Goal: Information Seeking & Learning: Learn about a topic

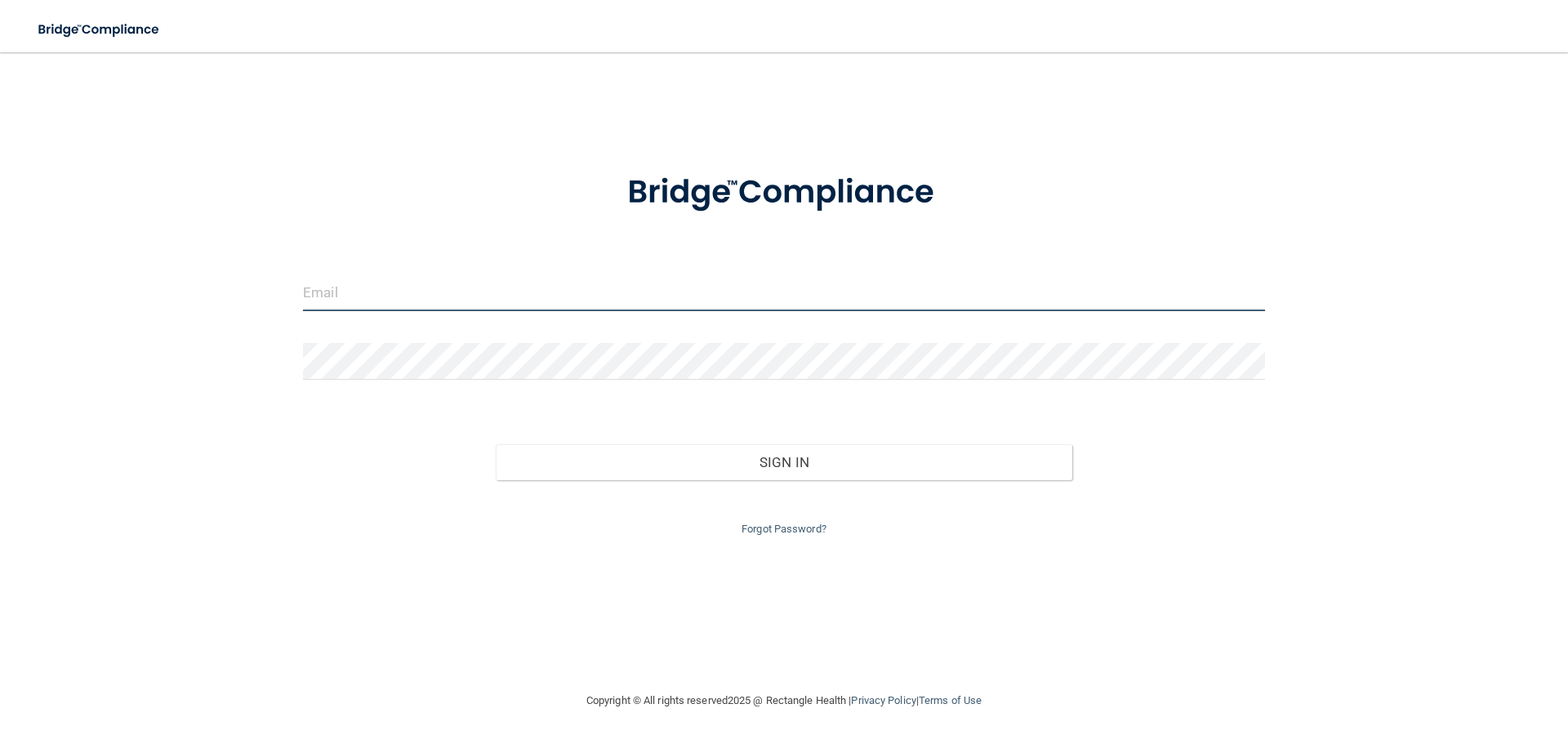
click at [359, 295] on input "email" at bounding box center [784, 292] width 962 height 37
click at [438, 289] on input "email" at bounding box center [784, 292] width 962 height 37
type input "[EMAIL_ADDRESS][DOMAIN_NAME]"
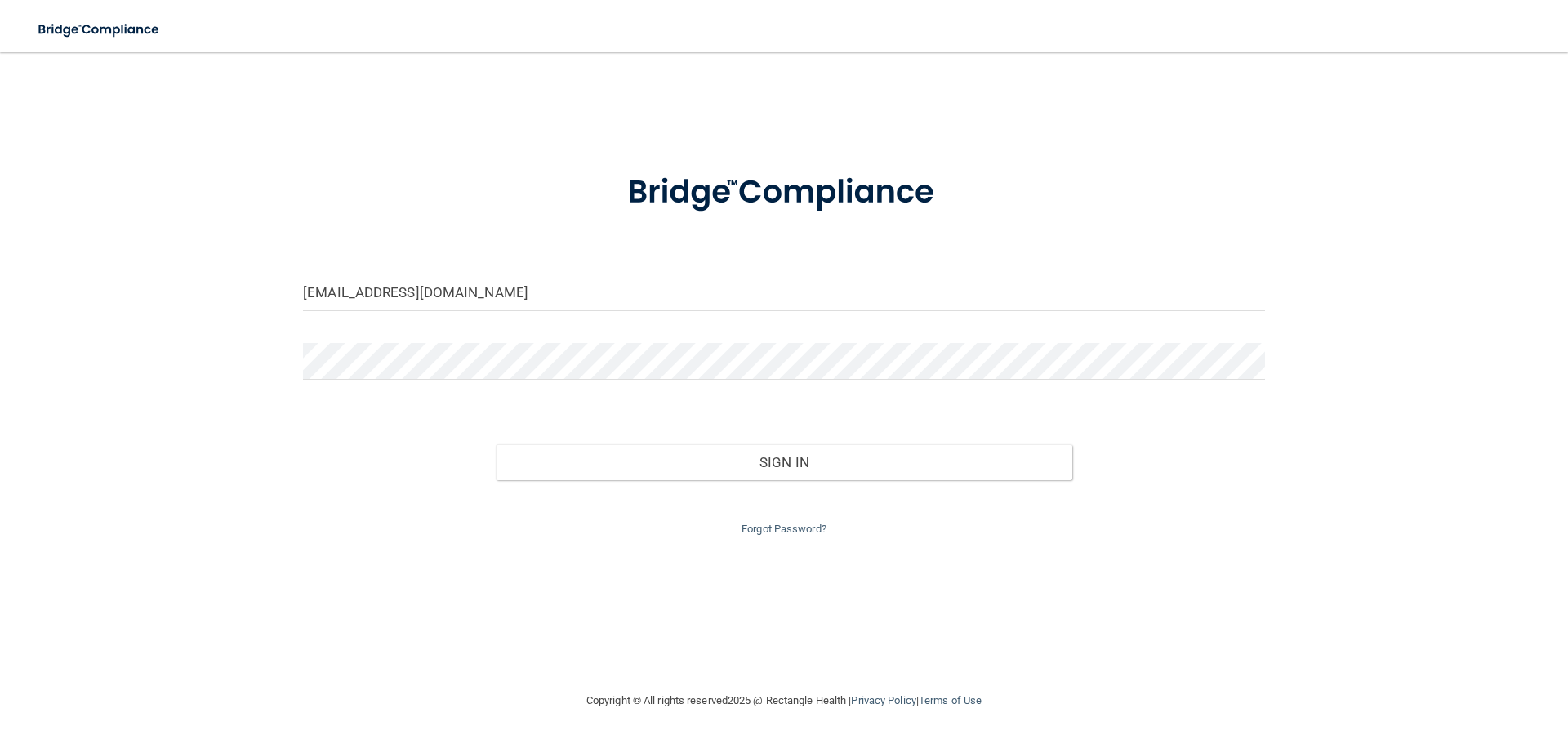
drag, startPoint x: 337, startPoint y: 380, endPoint x: 261, endPoint y: 383, distance: 76.1
click at [261, 383] on div "christinehess611@gmail.com Invalid email/password. You don't have permission to…" at bounding box center [784, 371] width 1502 height 606
click at [15, 356] on main "christinehess611@gmail.com Invalid email/password. You don't have permission to…" at bounding box center [784, 398] width 1568 height 692
click at [495, 444] on button "Sign In" at bounding box center [784, 462] width 577 height 36
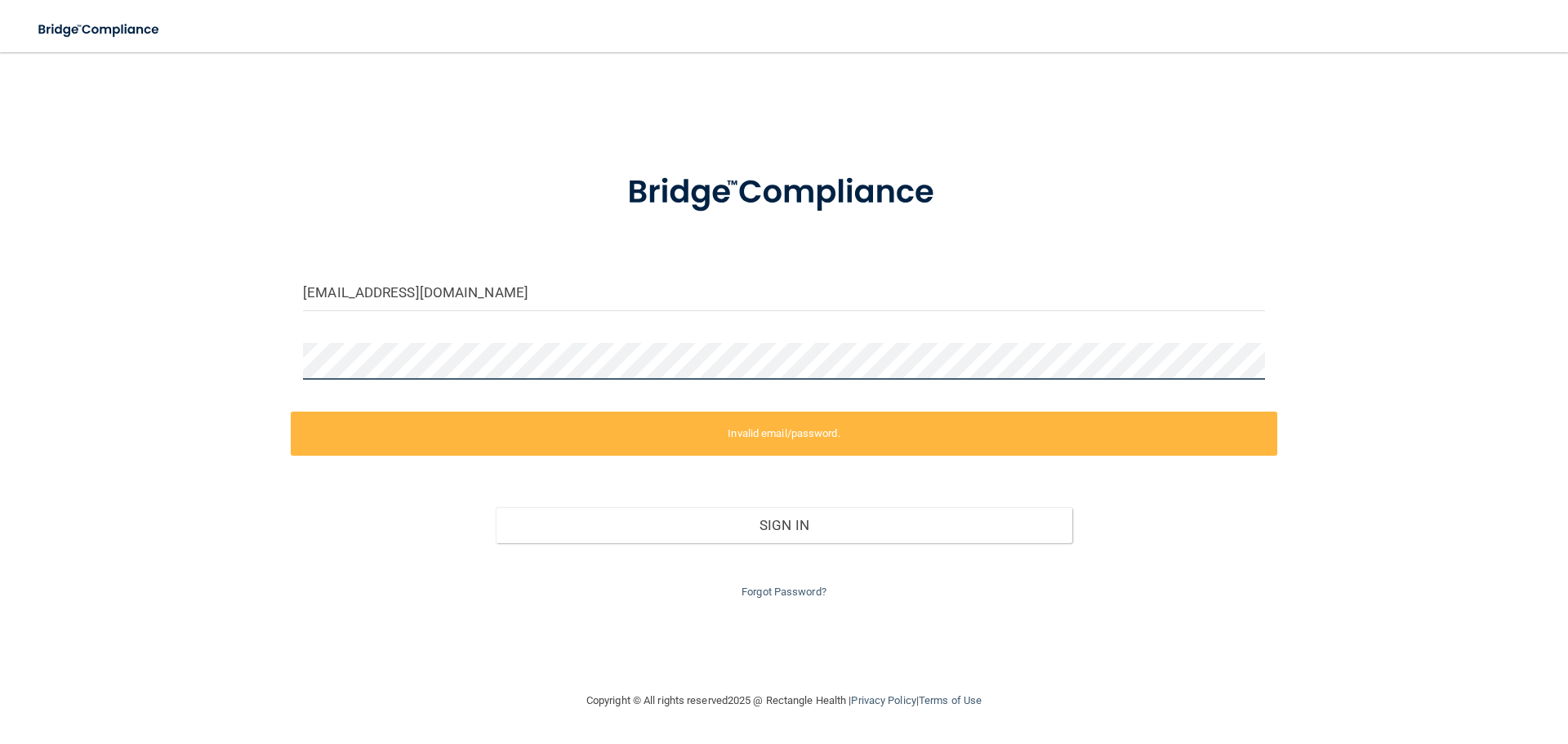
click at [0, 350] on main "christinehess611@gmail.com Invalid email/password. You don't have permission to…" at bounding box center [784, 398] width 1568 height 692
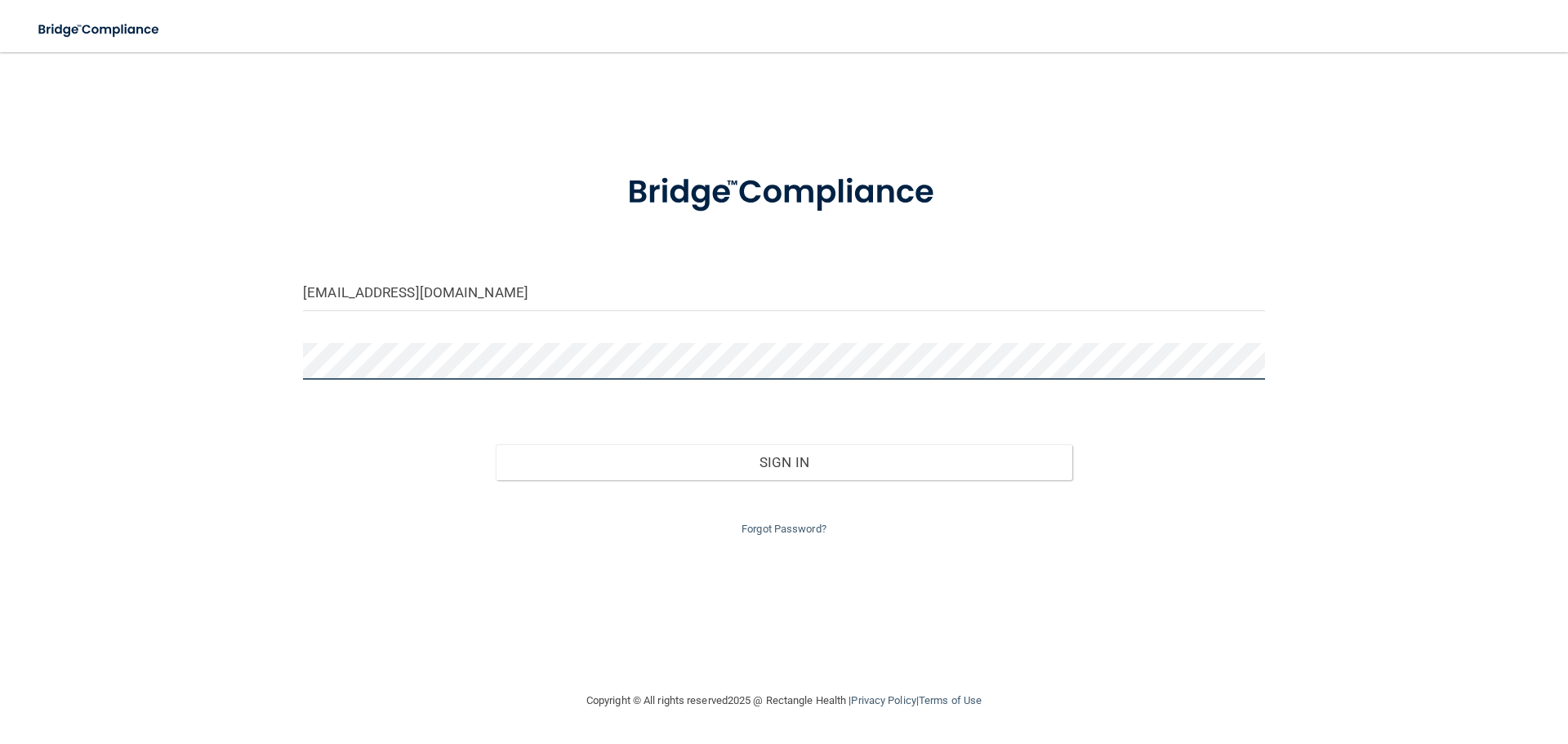
click at [495, 444] on button "Sign In" at bounding box center [784, 462] width 577 height 36
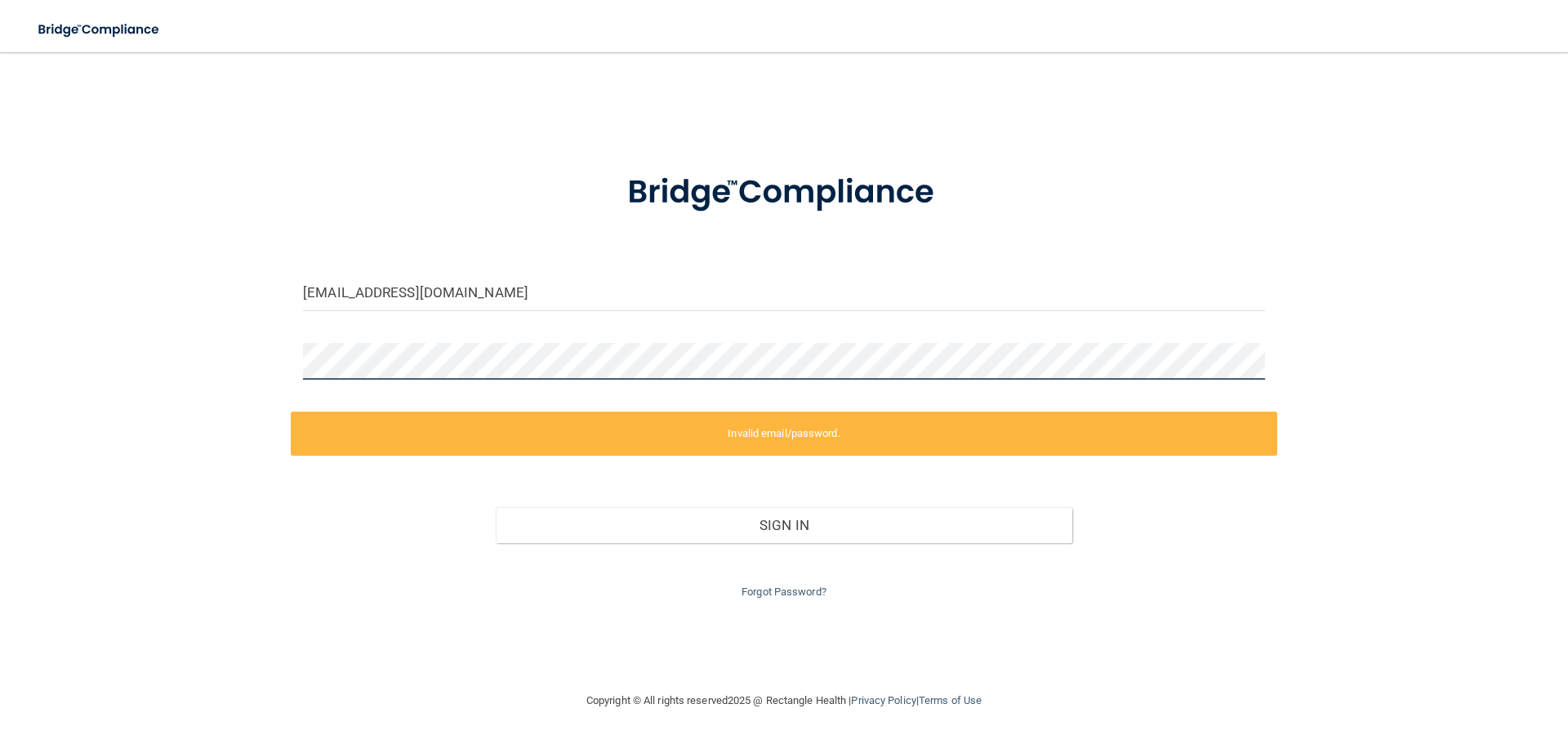
click at [82, 360] on div "christinehess611@gmail.com Invalid email/password. You don't have permission to…" at bounding box center [784, 371] width 1502 height 606
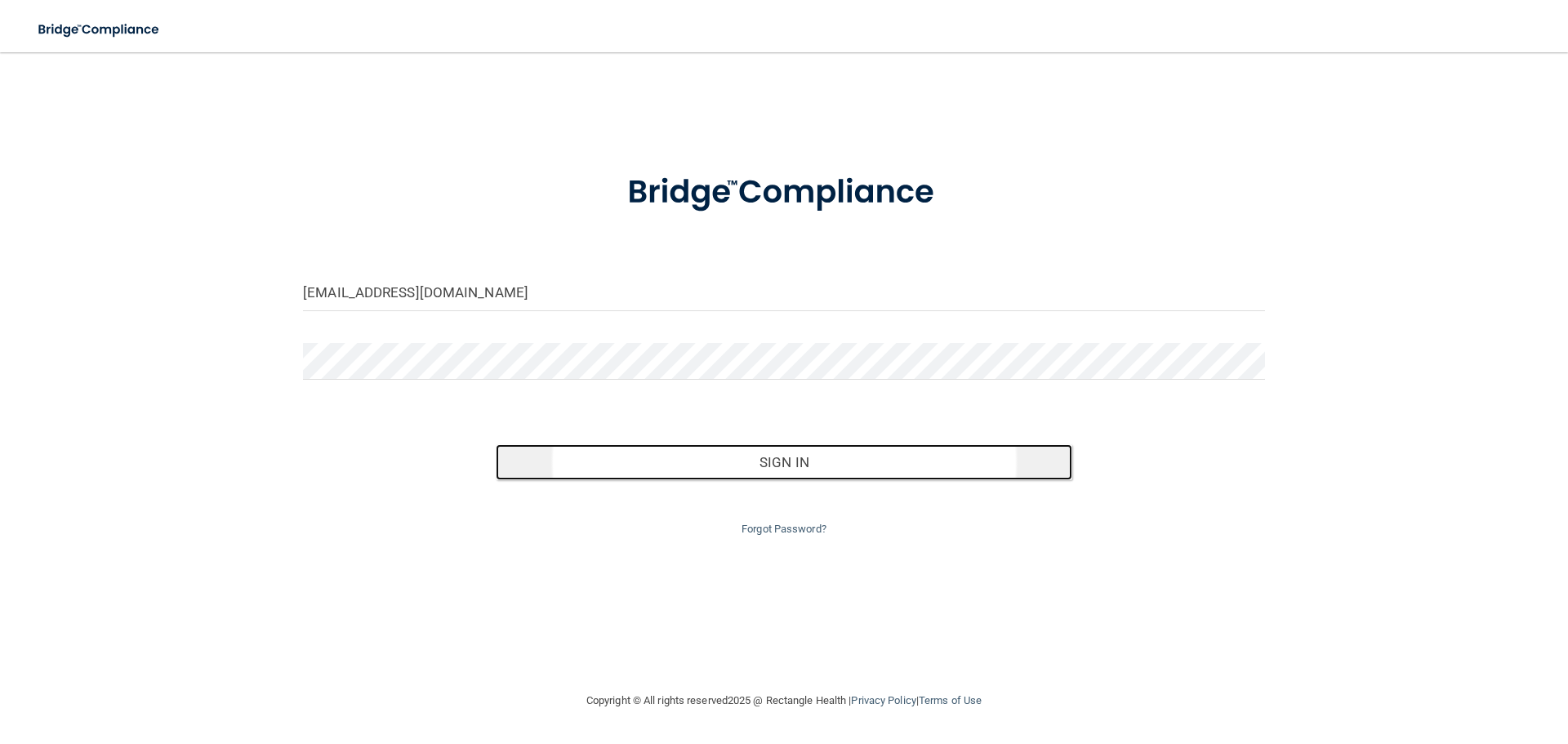
click at [754, 462] on button "Sign In" at bounding box center [784, 462] width 577 height 36
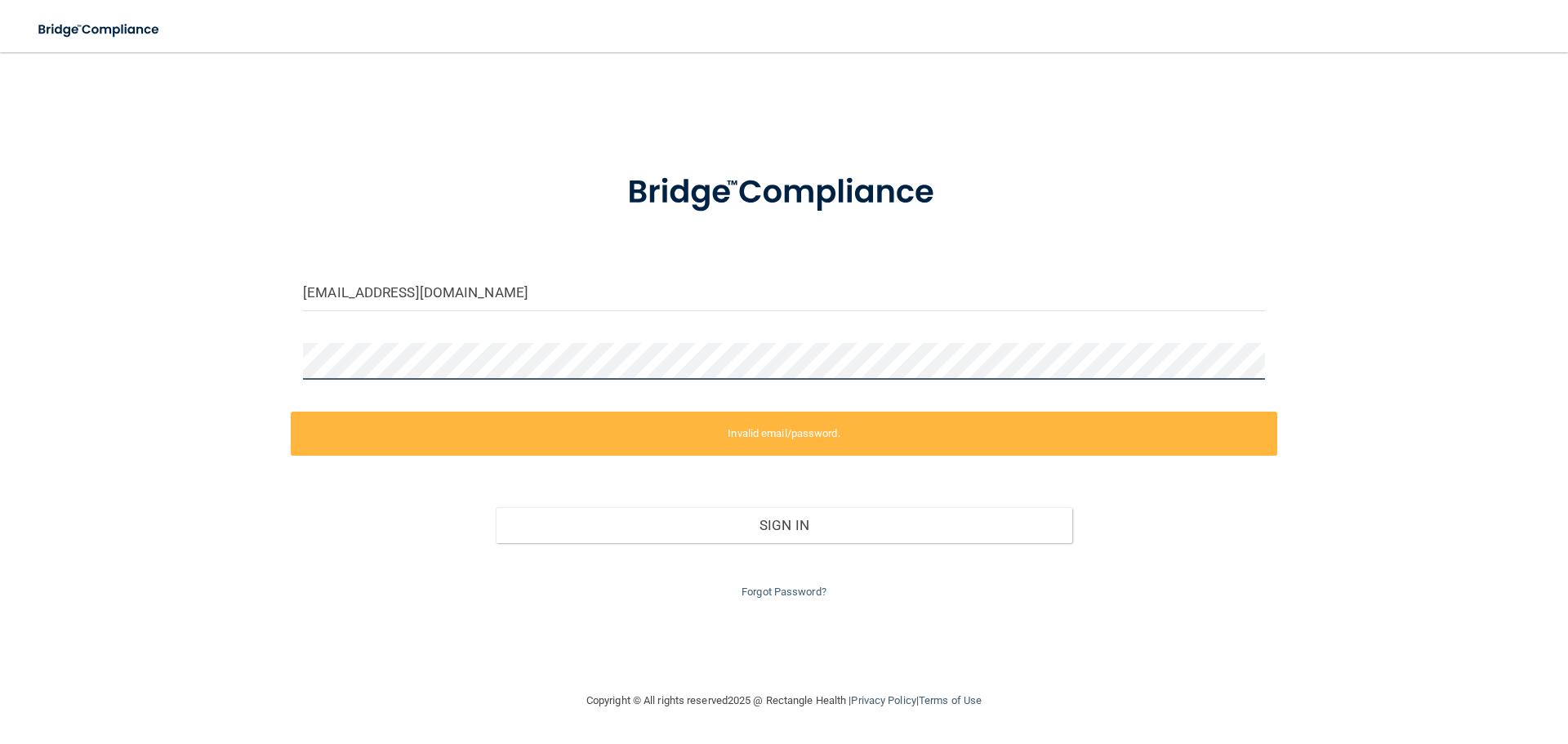
click at [136, 350] on div "christinehess611@gmail.com Invalid email/password. You don't have permission to…" at bounding box center [784, 371] width 1502 height 606
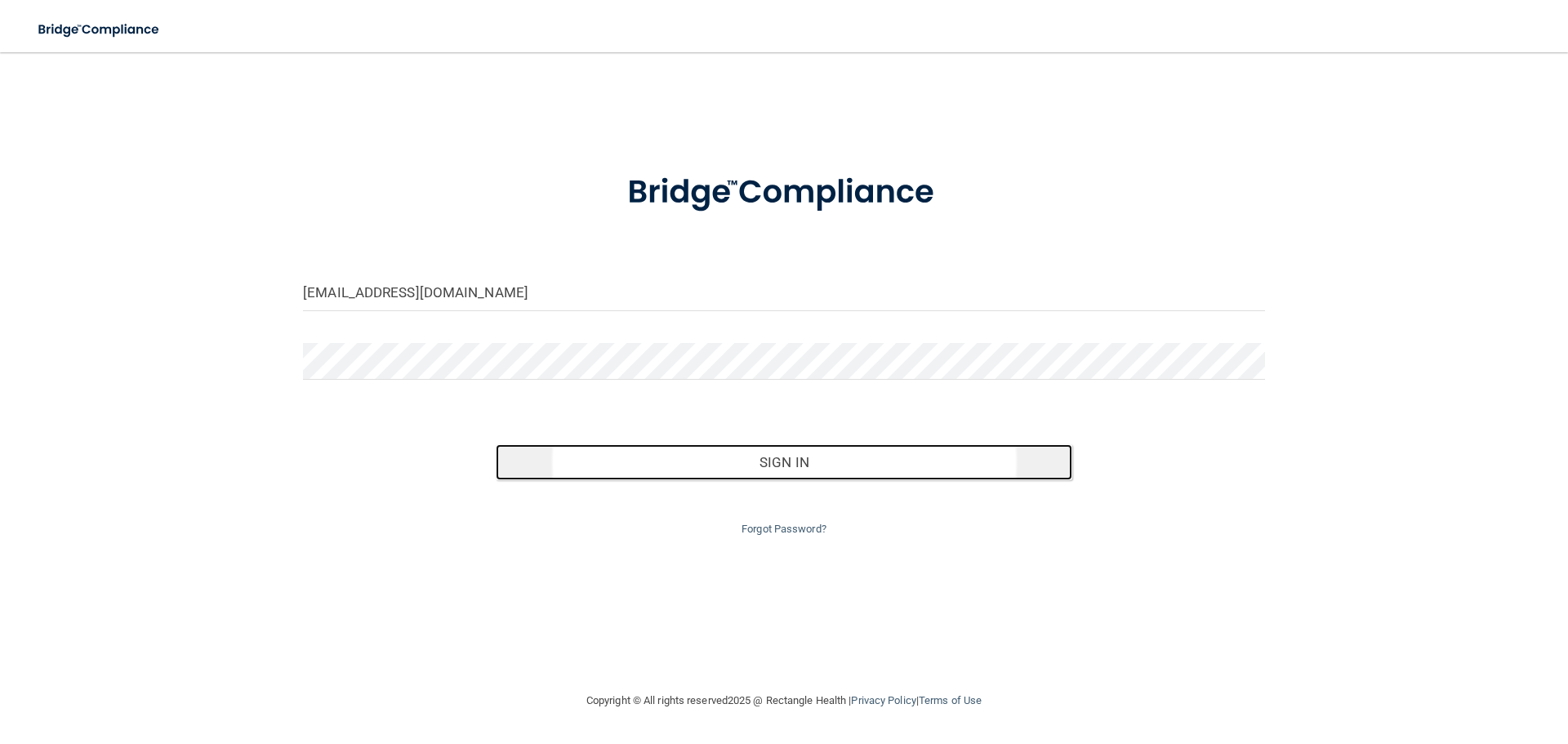
click at [842, 471] on button "Sign In" at bounding box center [784, 462] width 577 height 36
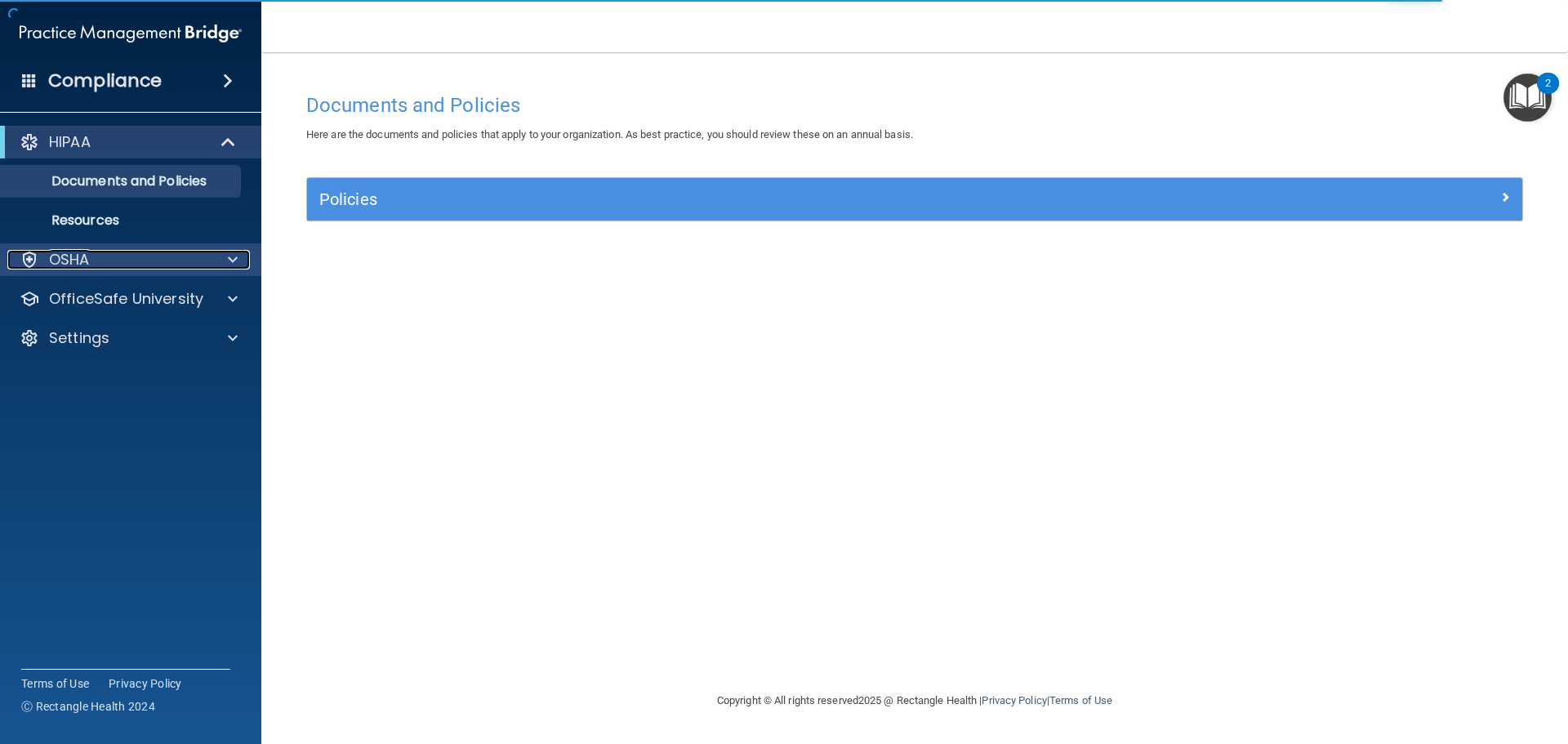
click at [208, 265] on div "OSHA" at bounding box center [109, 259] width 203 height 19
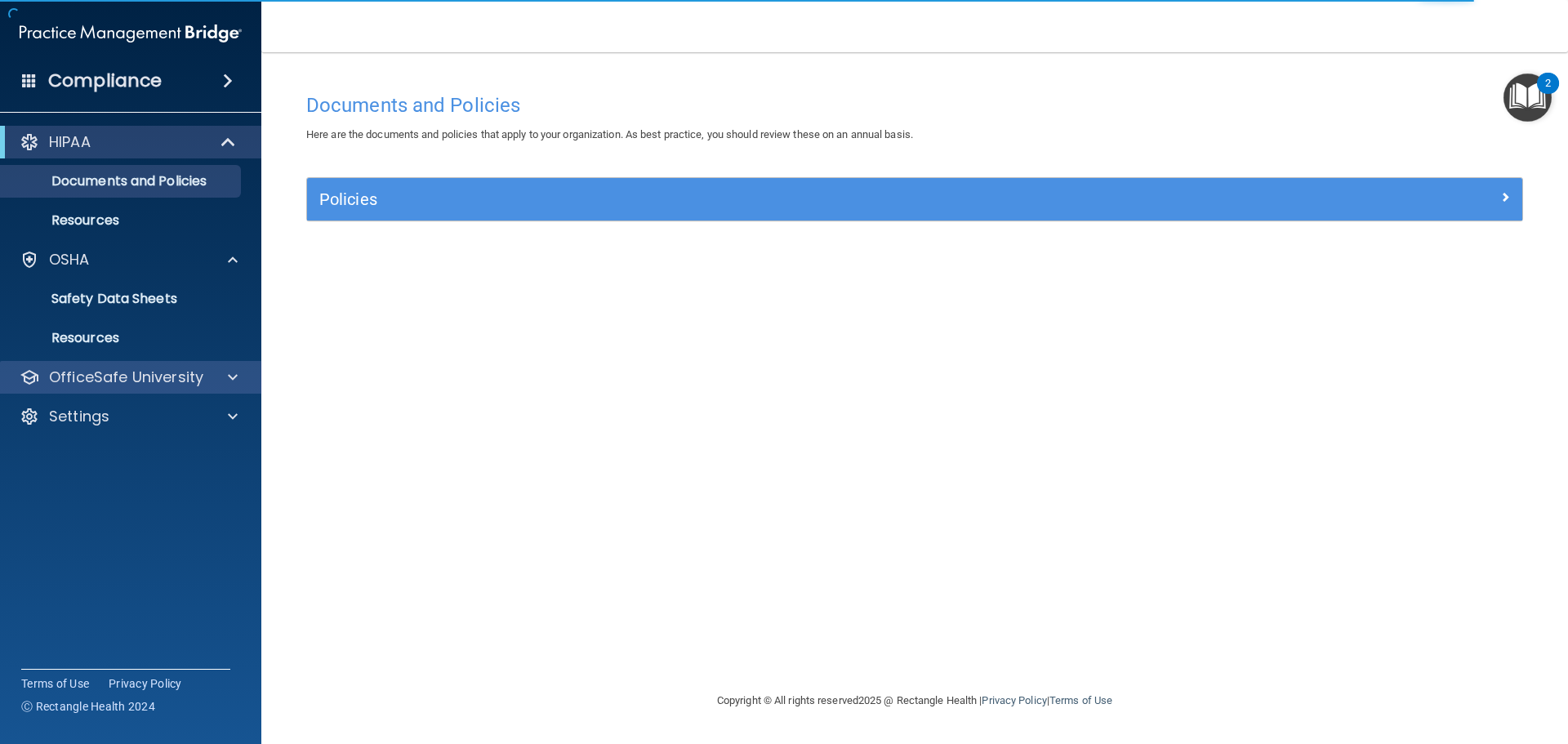
click at [206, 388] on div "OfficeSafe University" at bounding box center [131, 377] width 262 height 33
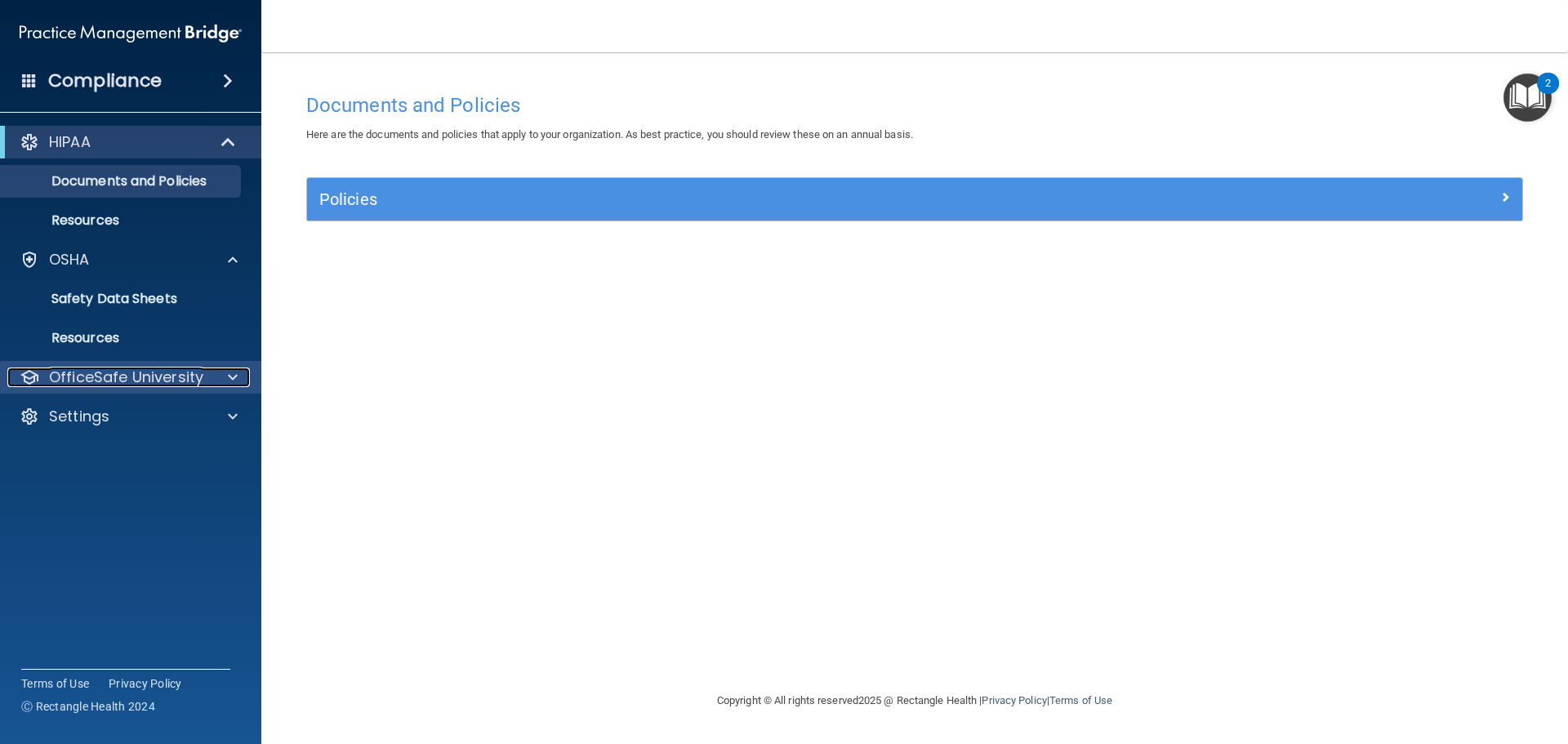
click at [194, 384] on p "OfficeSafe University" at bounding box center [126, 377] width 154 height 19
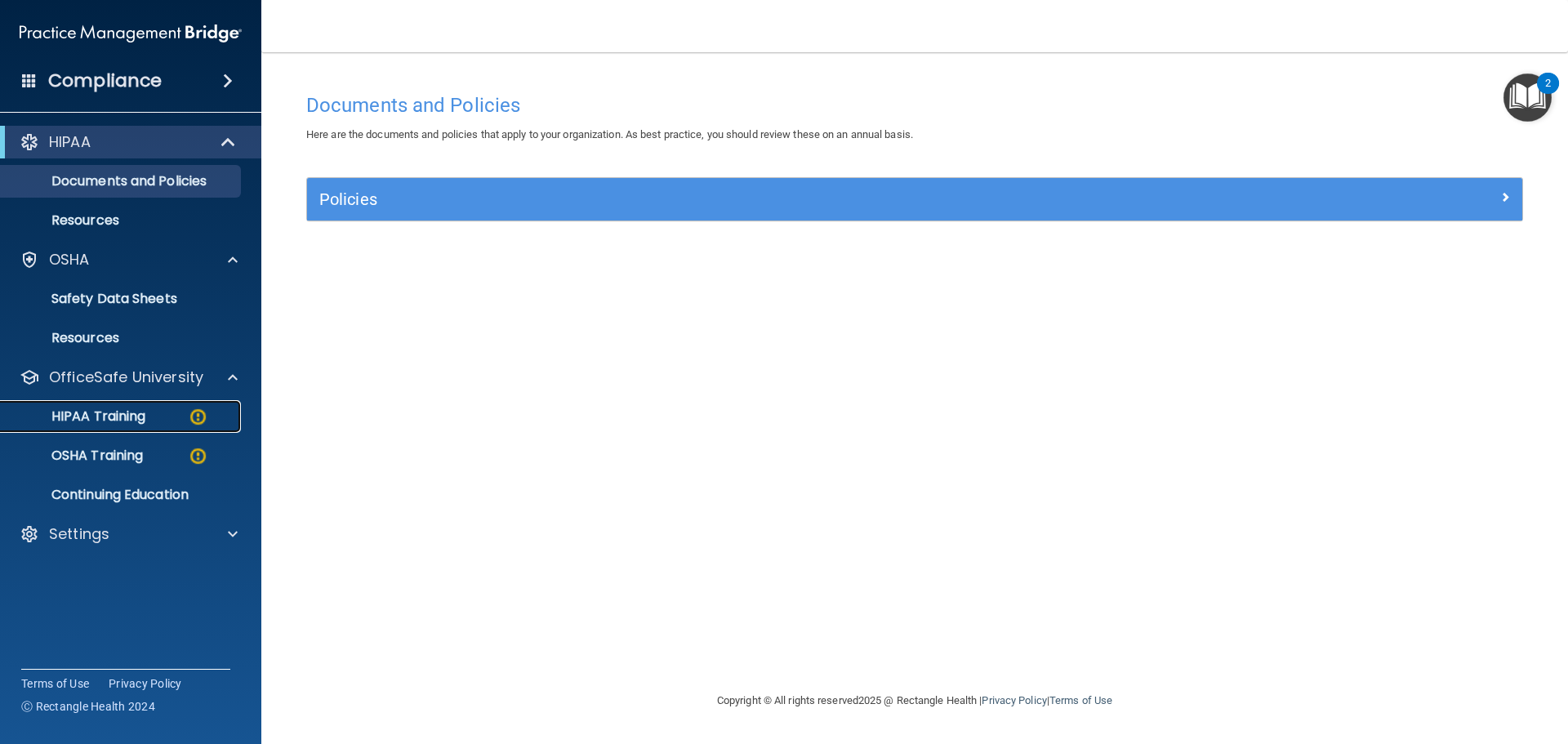
click at [160, 401] on link "HIPAA Training" at bounding box center [112, 417] width 258 height 33
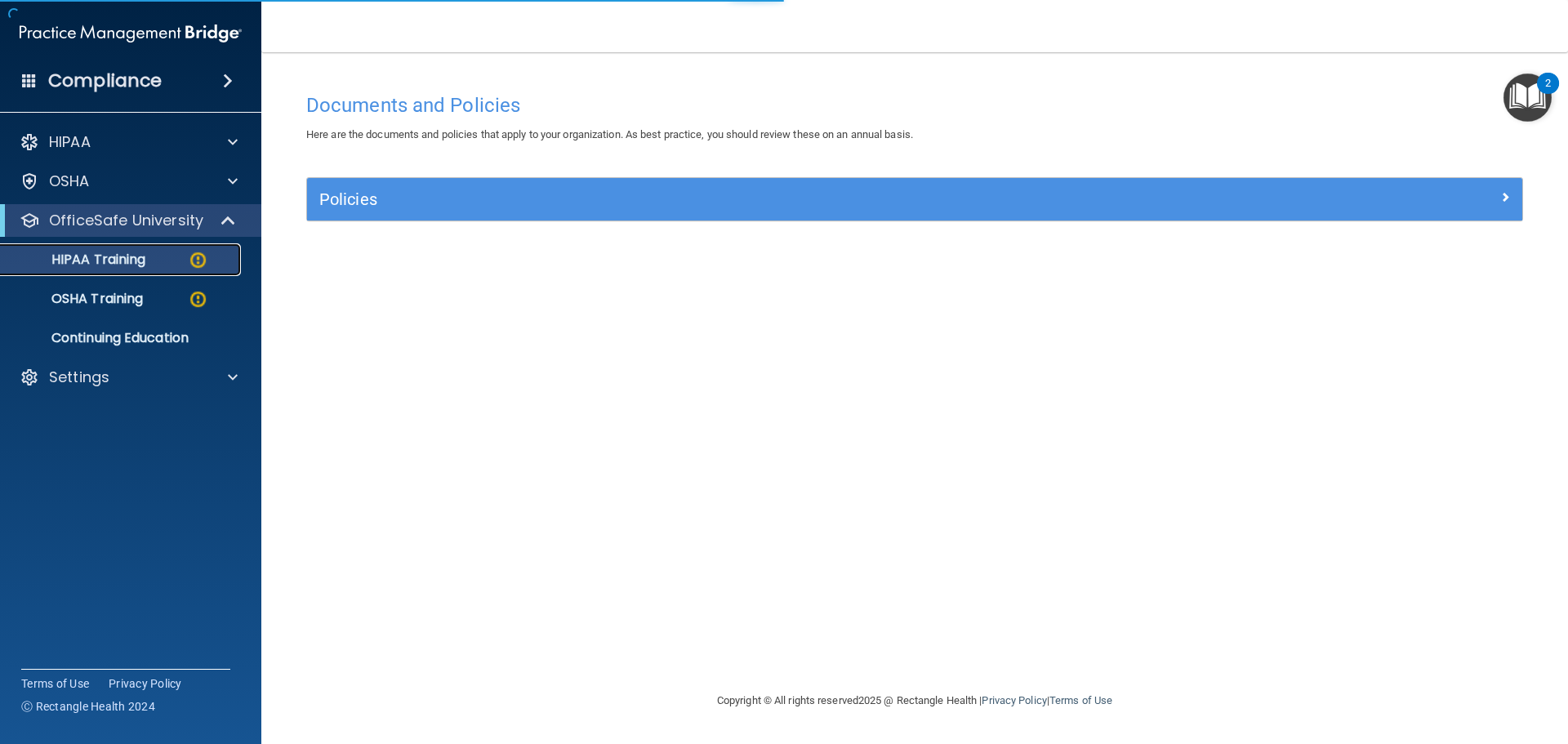
click at [172, 273] on link "HIPAA Training" at bounding box center [112, 260] width 258 height 33
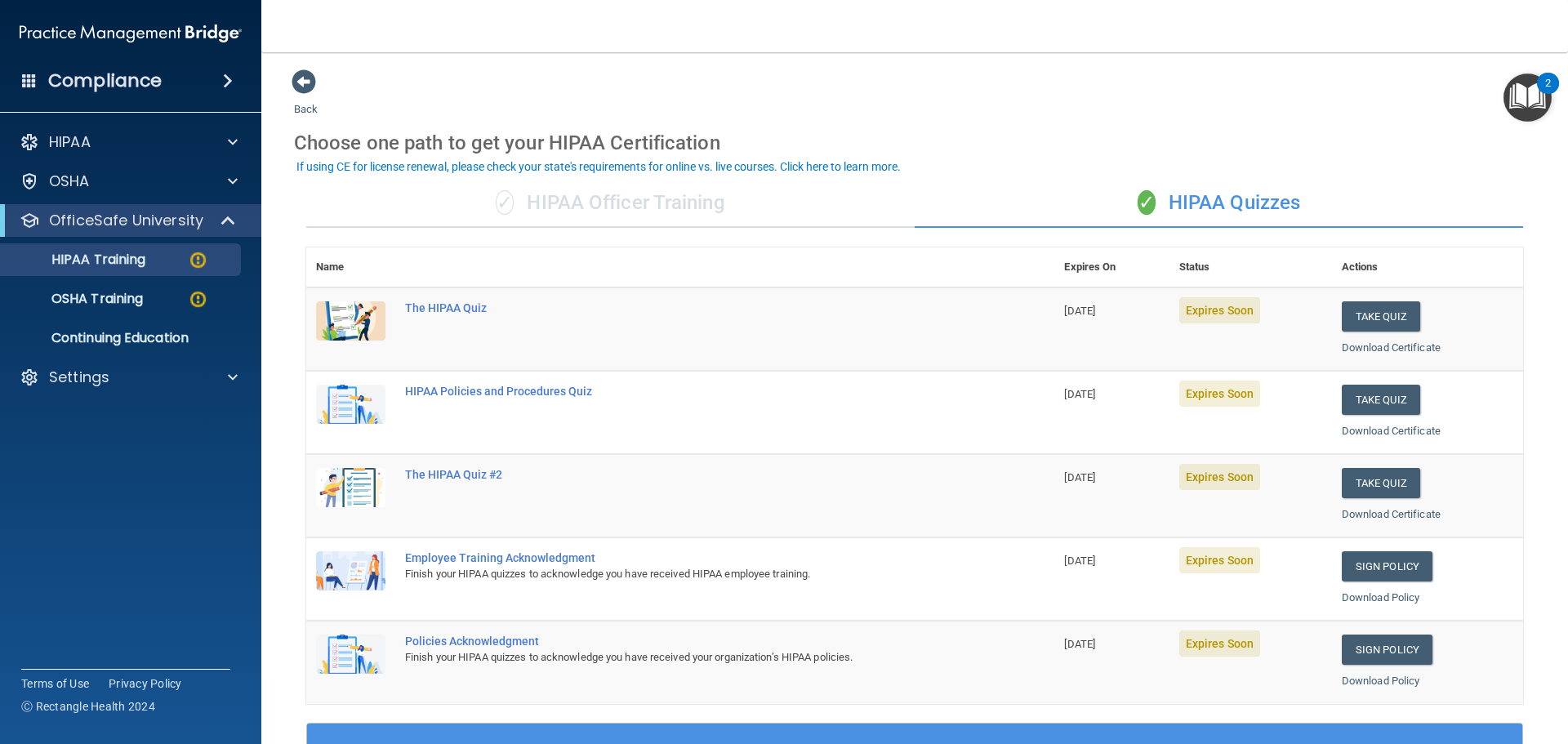
click at [755, 321] on td "The HIPAA Quiz" at bounding box center [725, 329] width 659 height 83
click at [1351, 319] on button "Take Quiz" at bounding box center [1381, 316] width 79 height 30
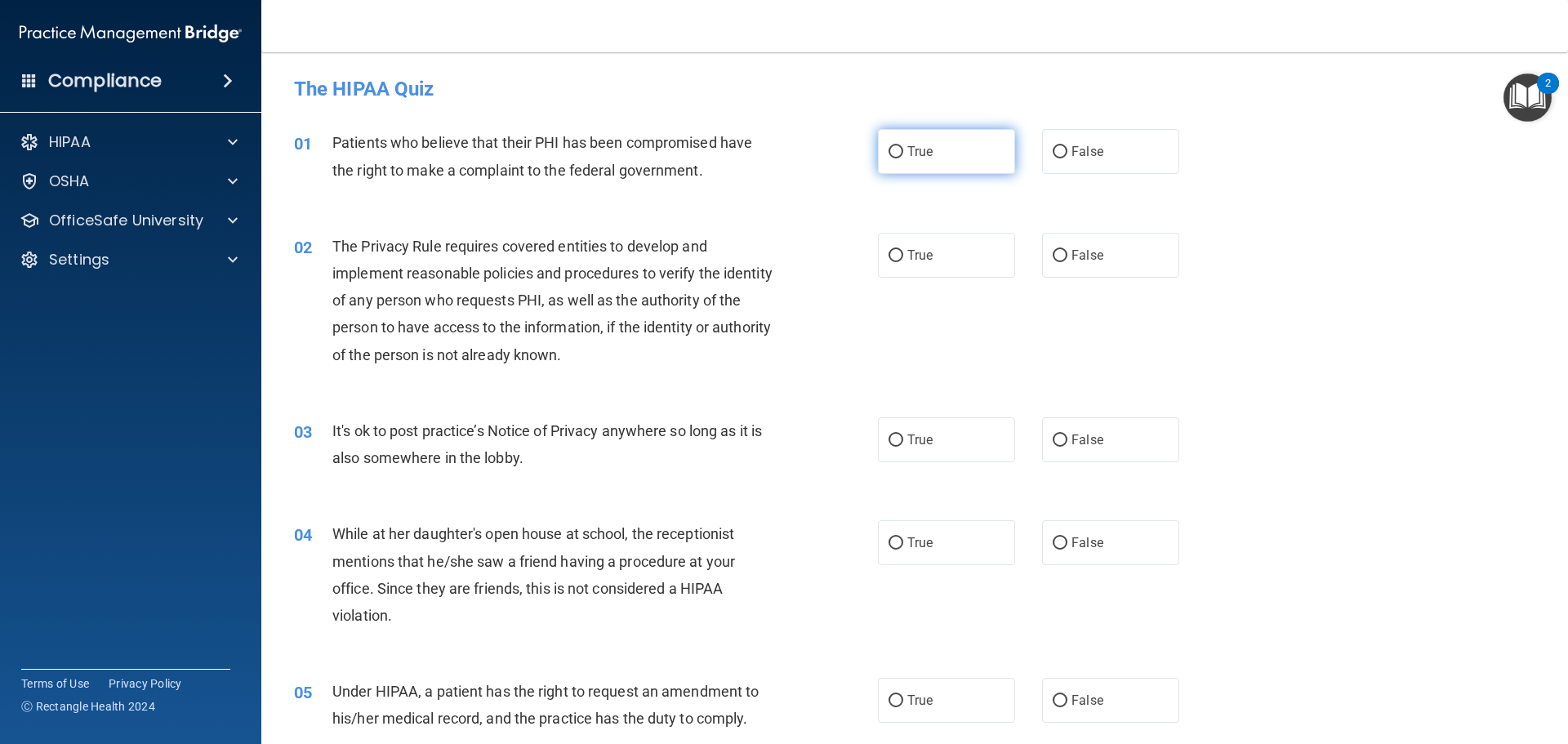
click at [948, 143] on label "True" at bounding box center [947, 151] width 137 height 45
click at [903, 146] on input "True" at bounding box center [895, 152] width 15 height 12
radio input "true"
click at [955, 250] on label "True" at bounding box center [947, 255] width 137 height 45
click at [903, 250] on input "True" at bounding box center [895, 255] width 15 height 12
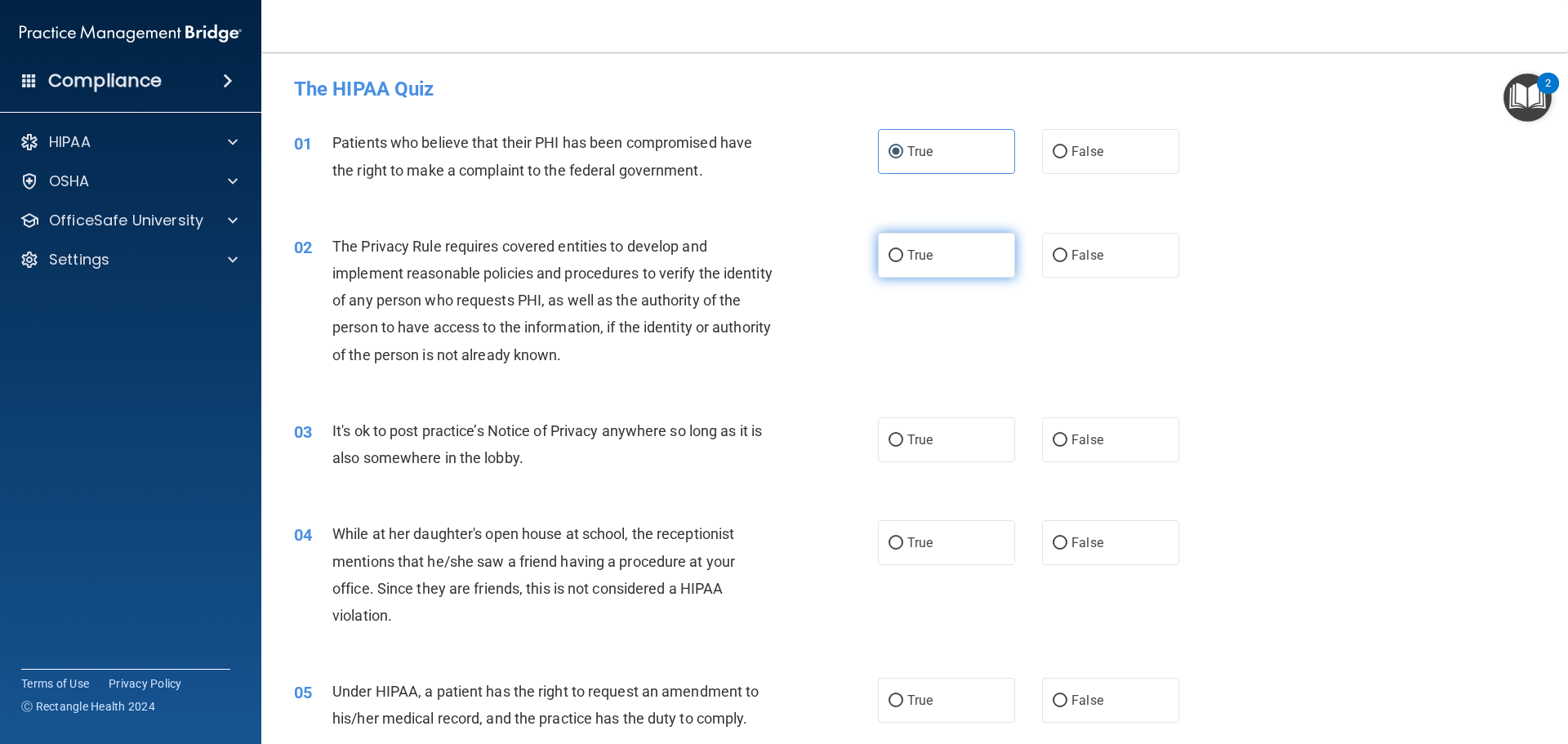
radio input "true"
click at [1107, 262] on label "False" at bounding box center [1110, 255] width 137 height 45
click at [1067, 262] on input "False" at bounding box center [1060, 255] width 15 height 12
radio input "true"
radio input "false"
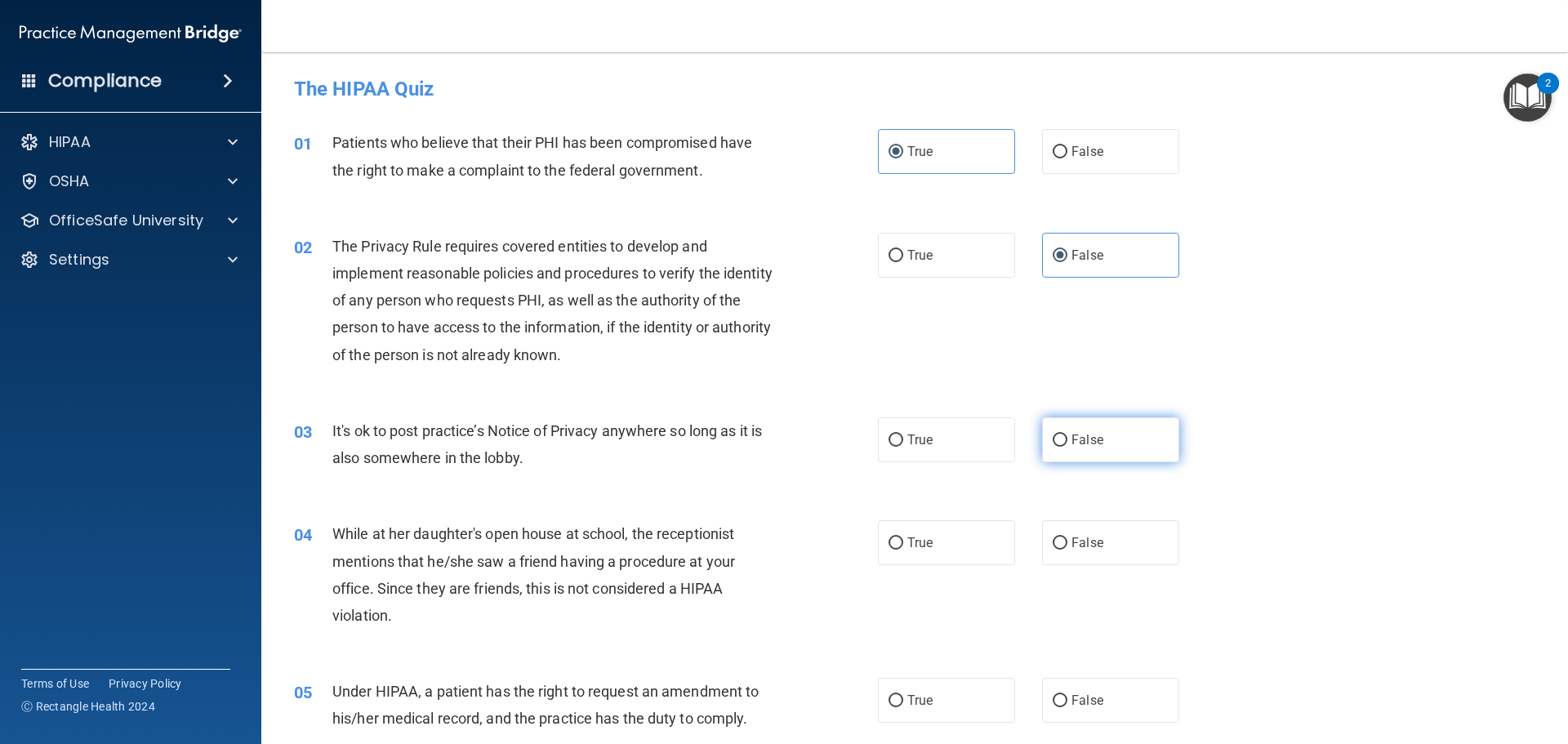
click at [1117, 456] on label "False" at bounding box center [1110, 440] width 137 height 45
click at [1067, 447] on input "False" at bounding box center [1060, 440] width 15 height 12
radio input "true"
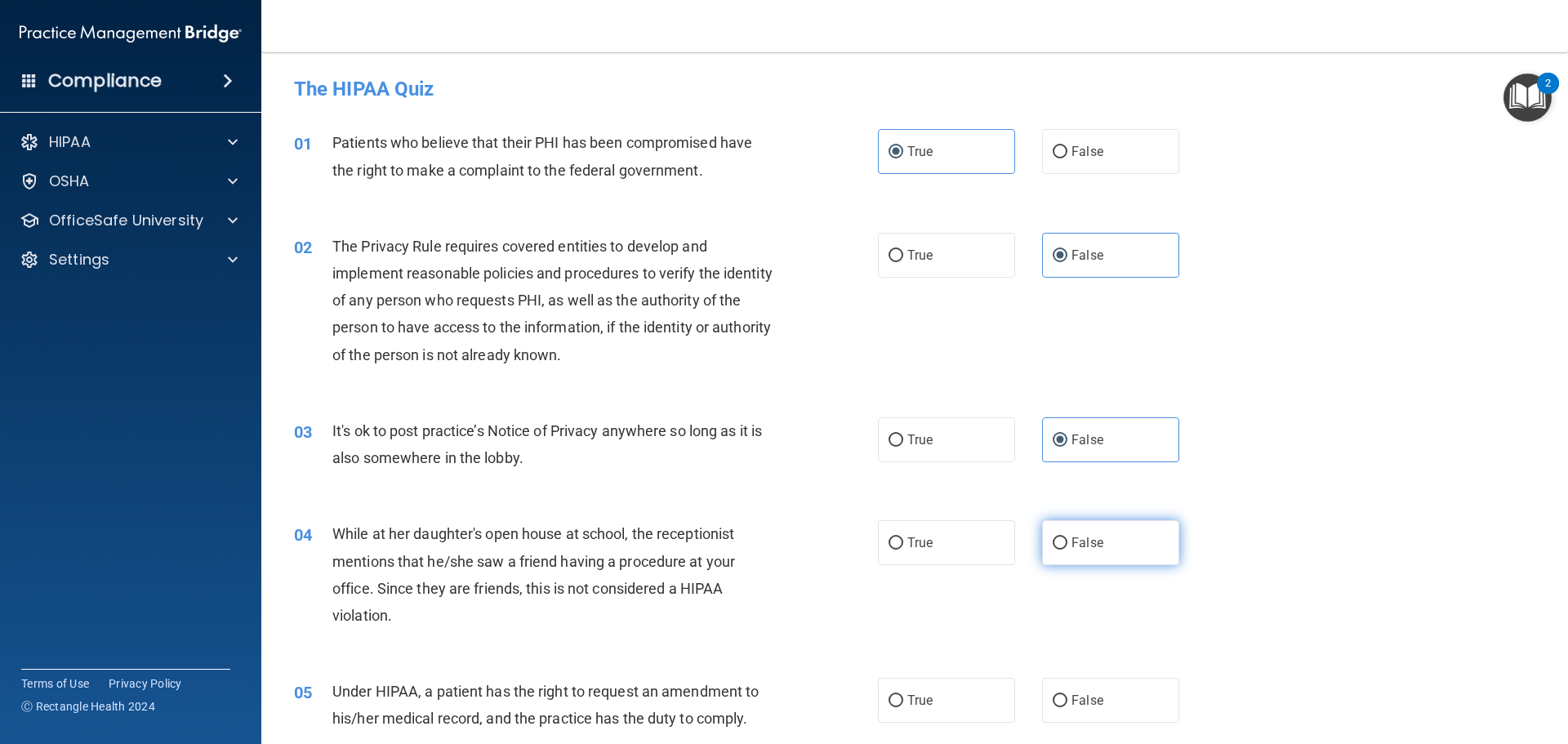
click at [1121, 543] on label "False" at bounding box center [1110, 542] width 137 height 45
click at [1067, 543] on input "False" at bounding box center [1060, 543] width 15 height 12
radio input "true"
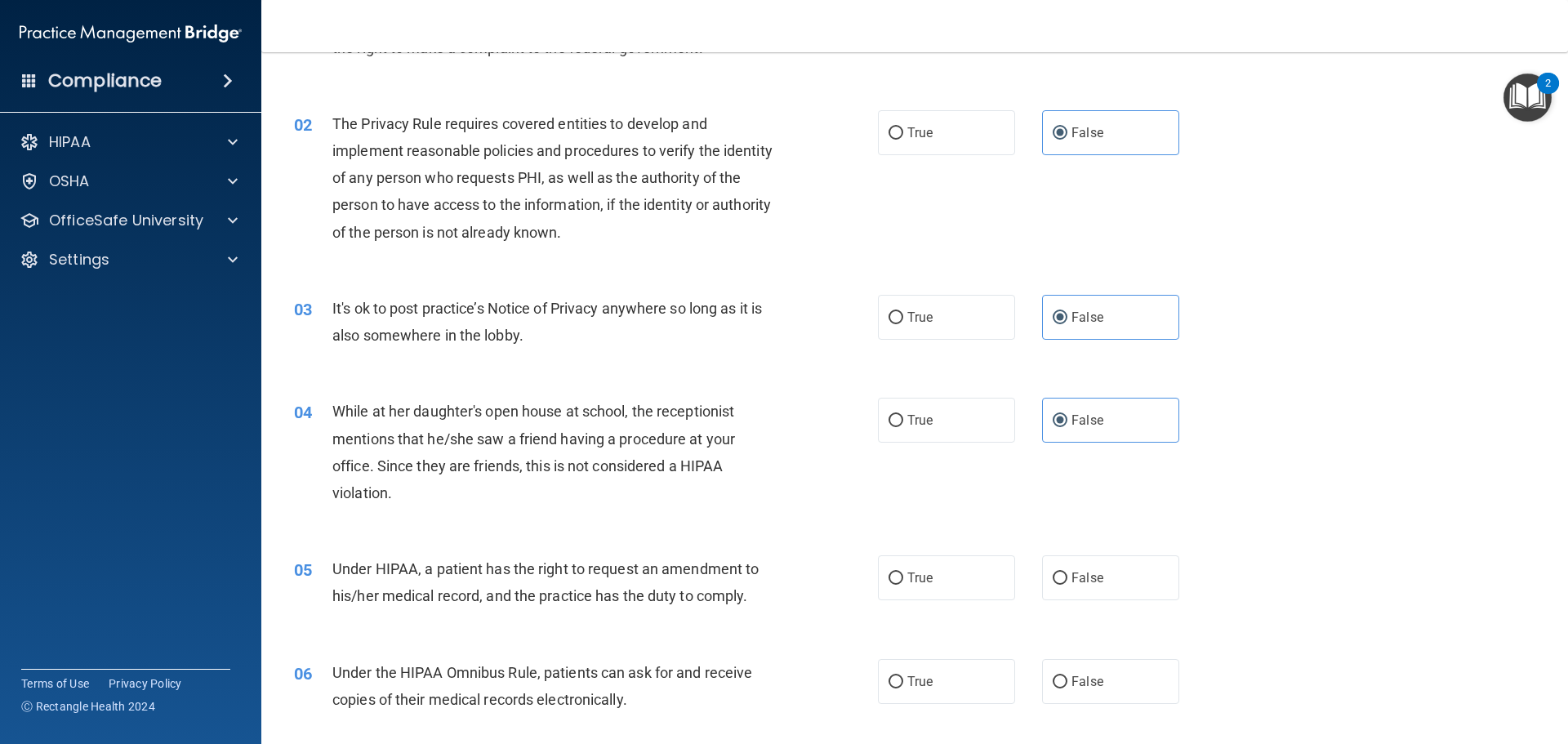
scroll to position [245, 0]
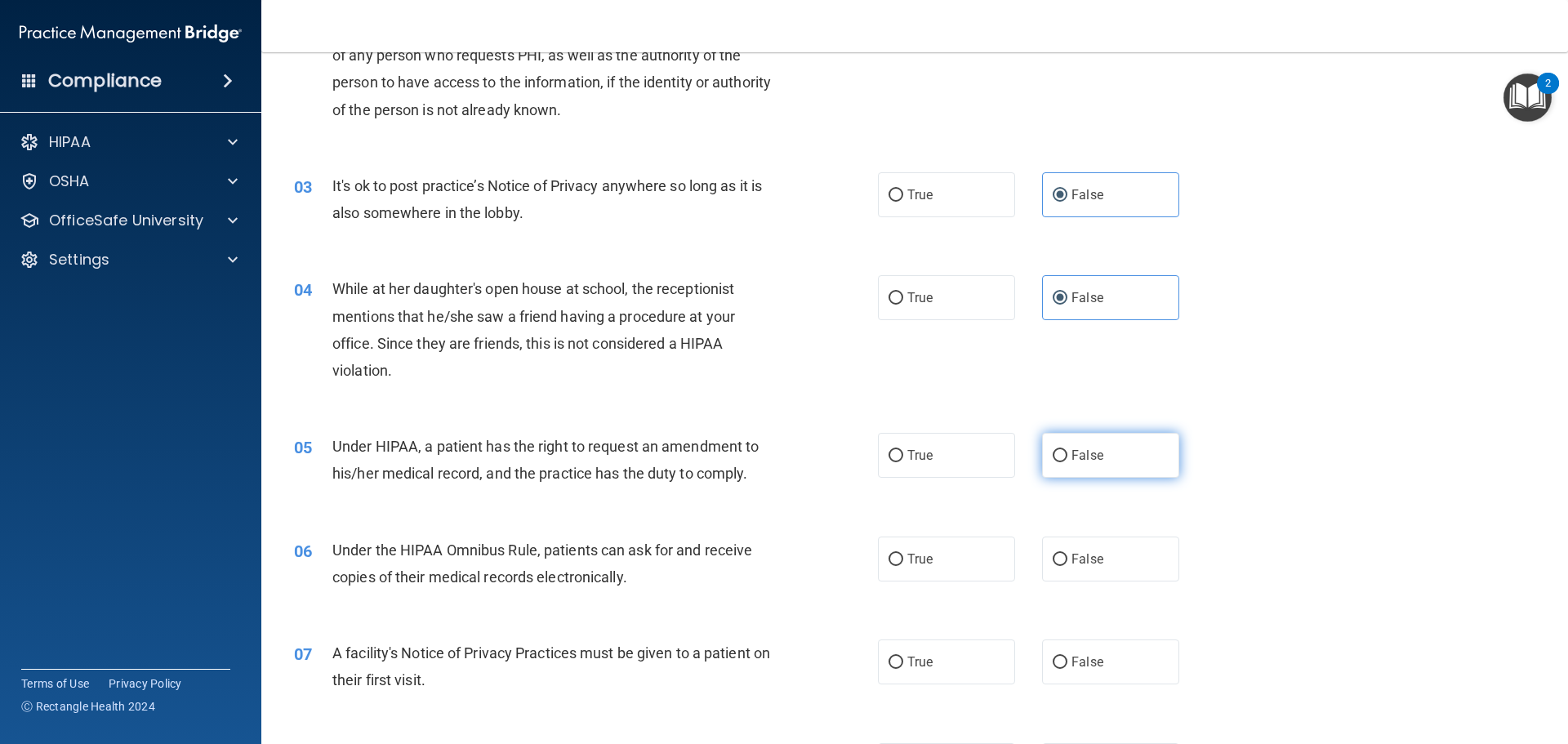
click at [1126, 455] on label "False" at bounding box center [1110, 455] width 137 height 45
click at [1067, 455] on input "False" at bounding box center [1060, 455] width 15 height 12
radio input "true"
click at [983, 554] on label "True" at bounding box center [947, 558] width 137 height 45
click at [903, 554] on input "True" at bounding box center [895, 559] width 15 height 12
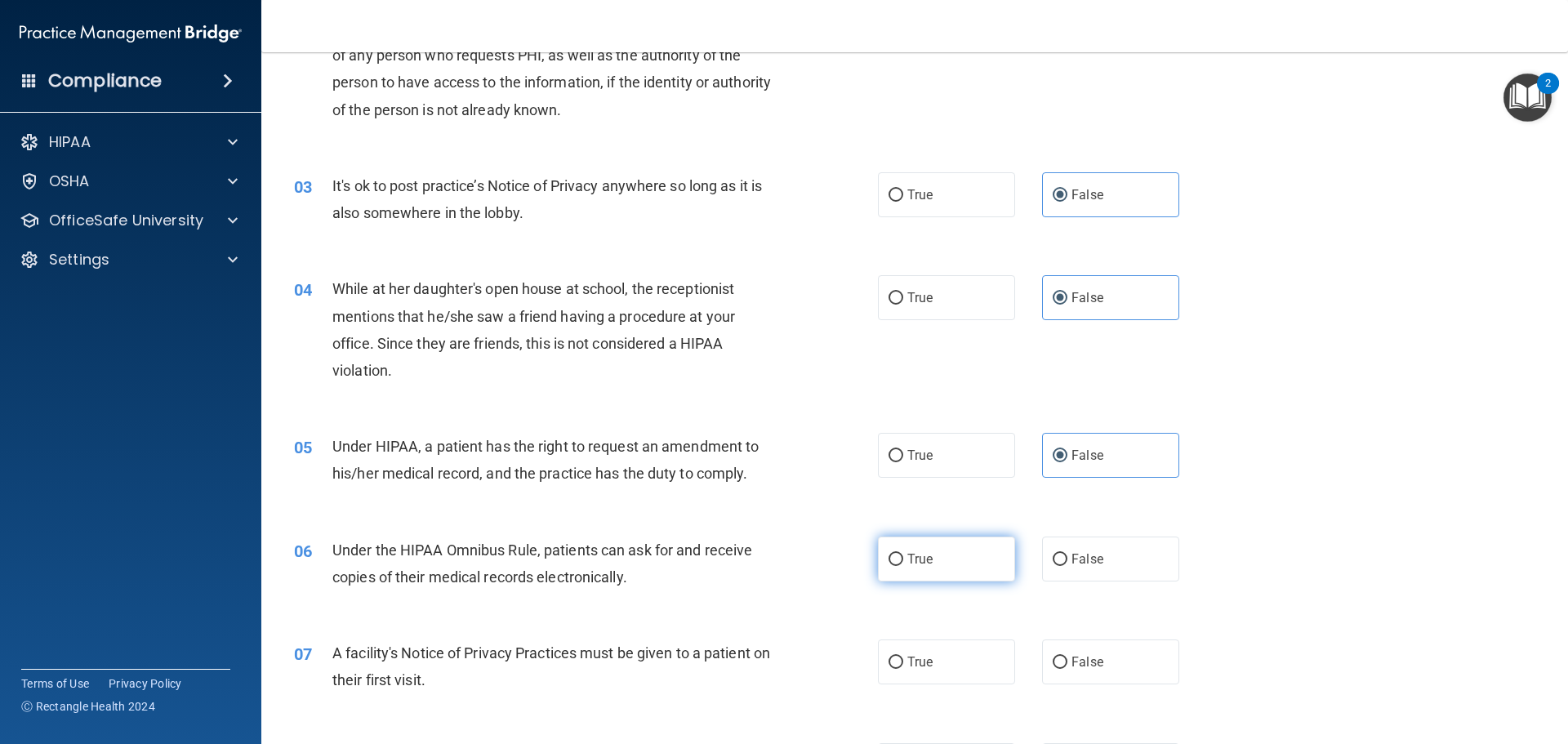
radio input "true"
click at [973, 664] on label "True" at bounding box center [947, 662] width 137 height 45
click at [903, 664] on input "True" at bounding box center [895, 663] width 15 height 12
radio input "true"
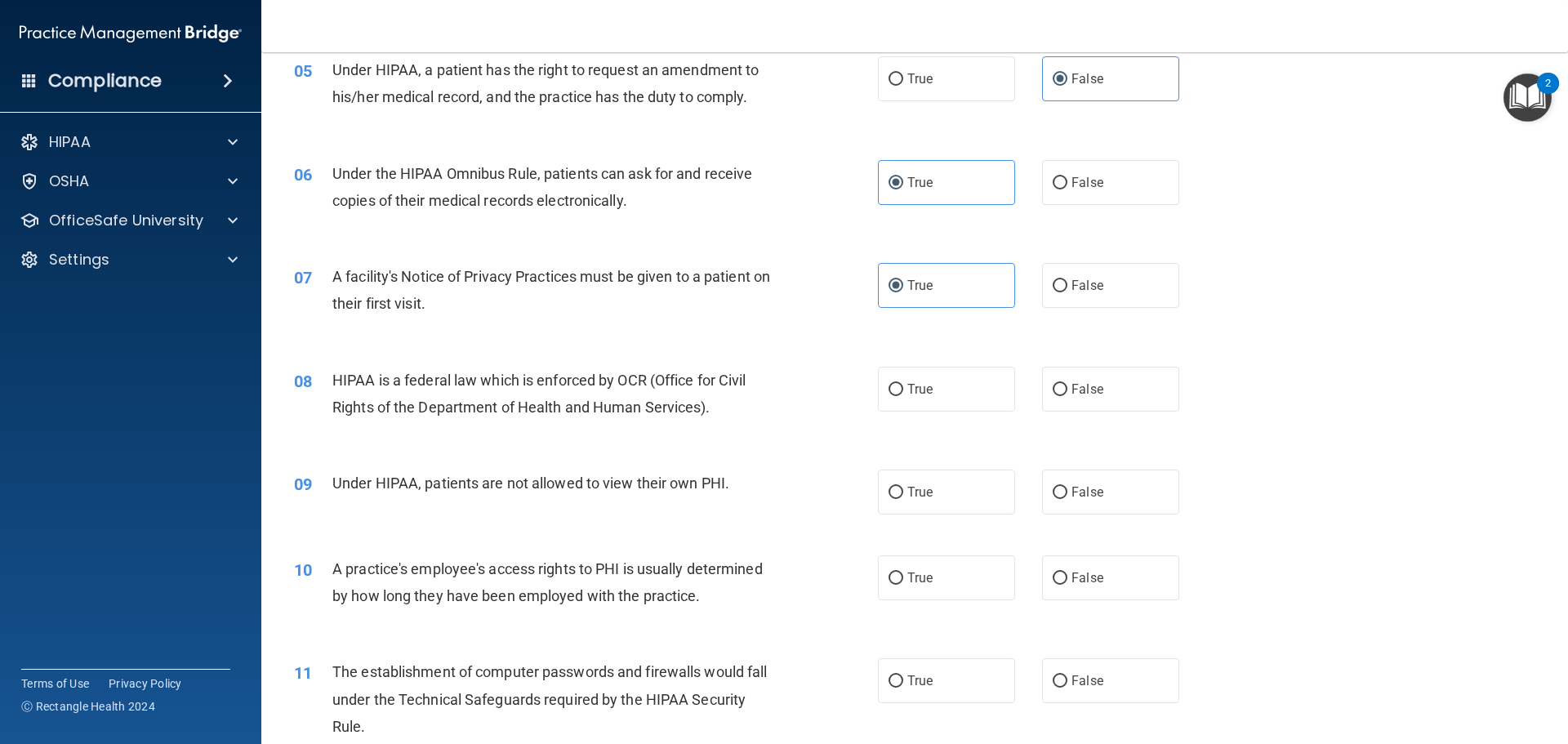
scroll to position [654, 0]
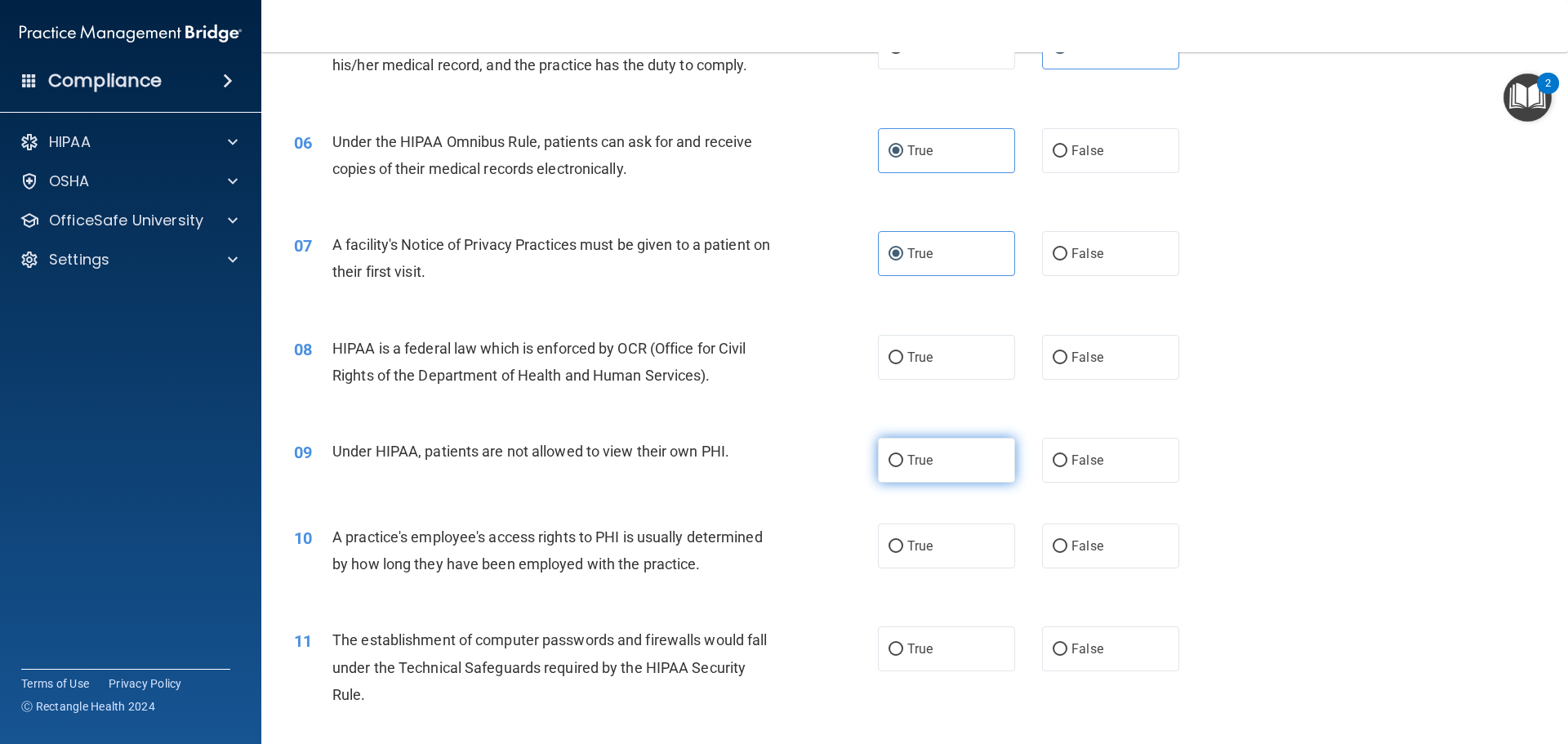
click at [962, 465] on label "True" at bounding box center [947, 460] width 137 height 45
click at [903, 465] on input "True" at bounding box center [895, 461] width 15 height 12
radio input "true"
click at [973, 353] on label "True" at bounding box center [947, 356] width 137 height 45
click at [903, 353] on input "True" at bounding box center [895, 357] width 15 height 12
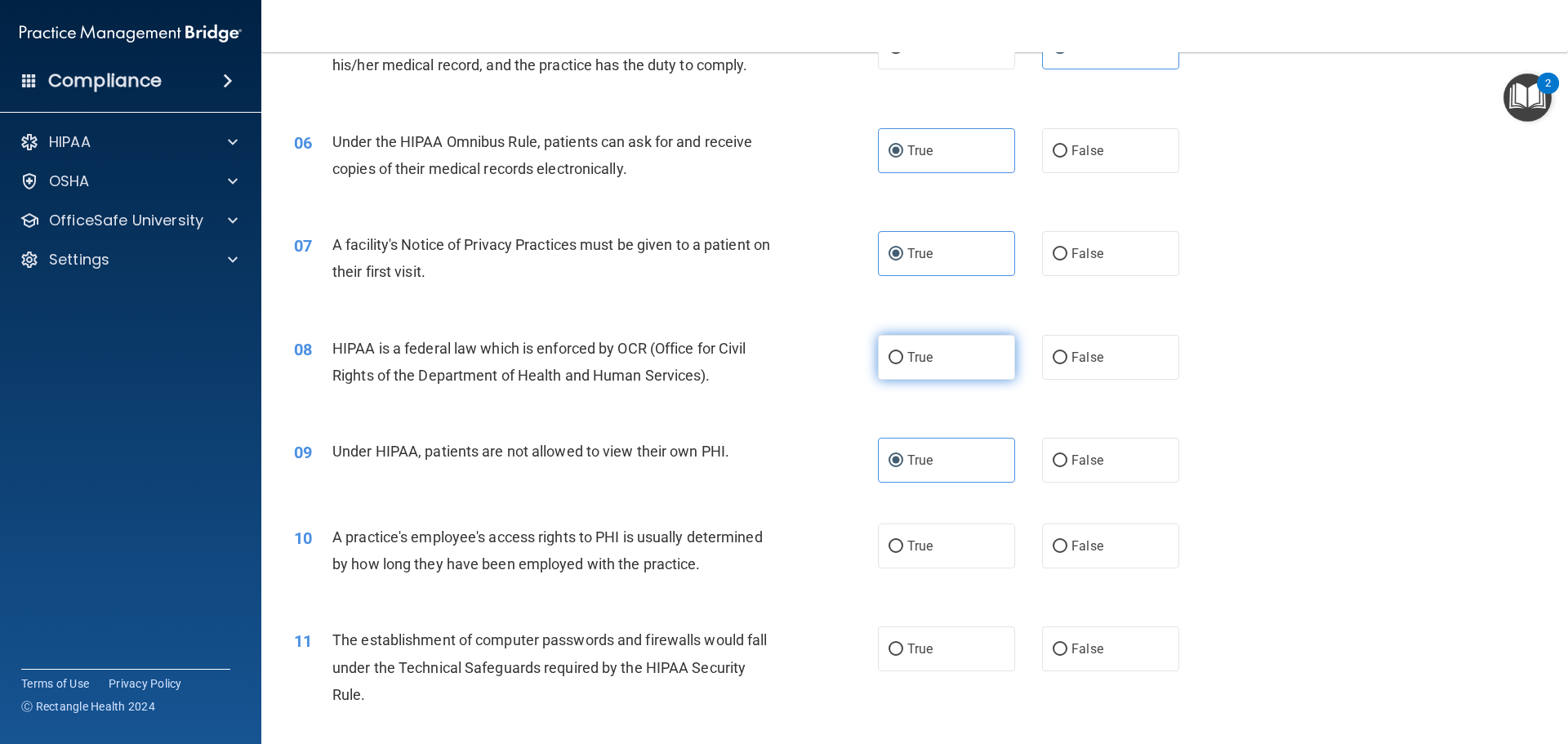
radio input "true"
click at [1110, 547] on label "False" at bounding box center [1110, 546] width 137 height 45
click at [1067, 547] on input "False" at bounding box center [1060, 547] width 15 height 12
radio input "true"
click at [1105, 473] on label "False" at bounding box center [1110, 460] width 137 height 45
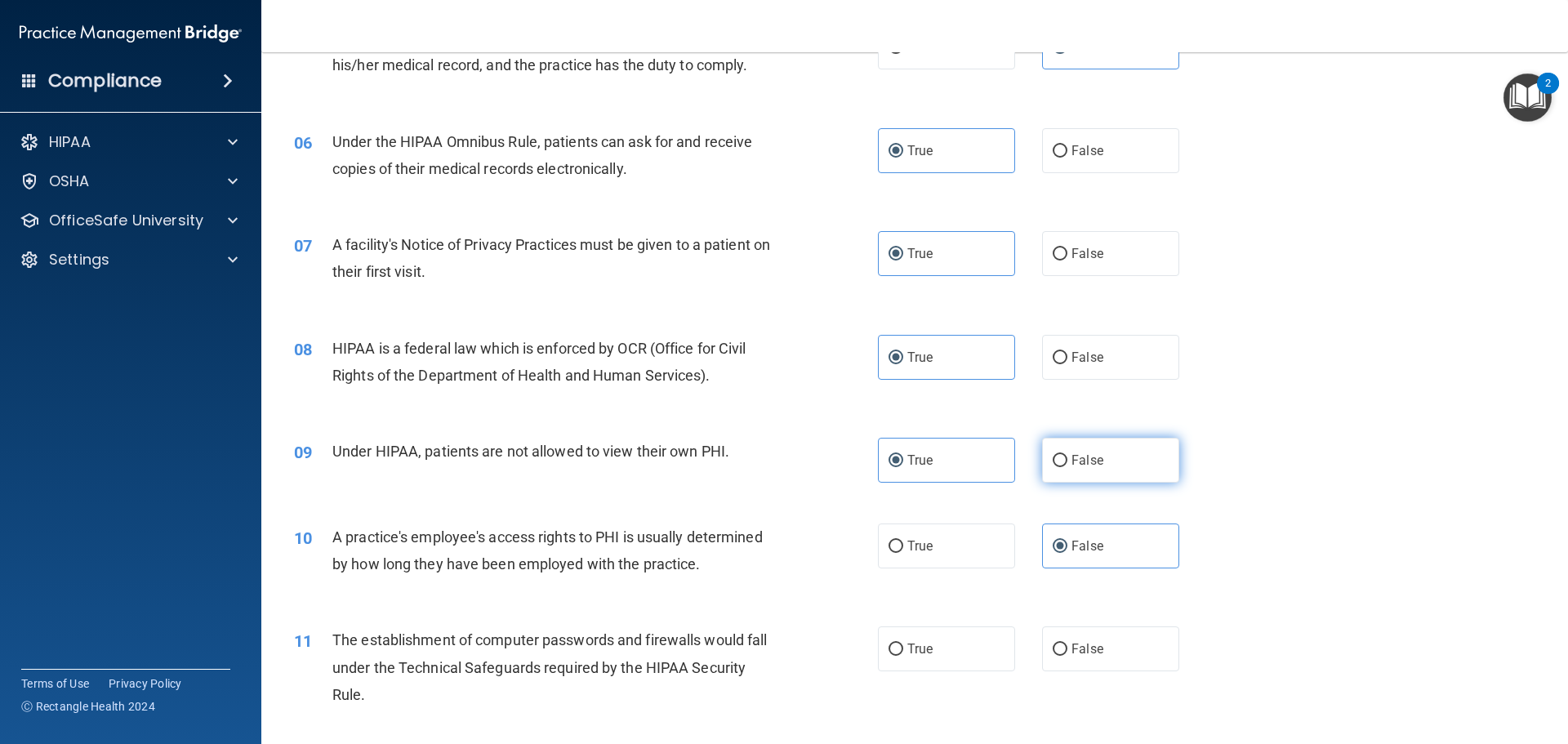
click at [1067, 467] on input "False" at bounding box center [1060, 461] width 15 height 12
radio input "true"
radio input "false"
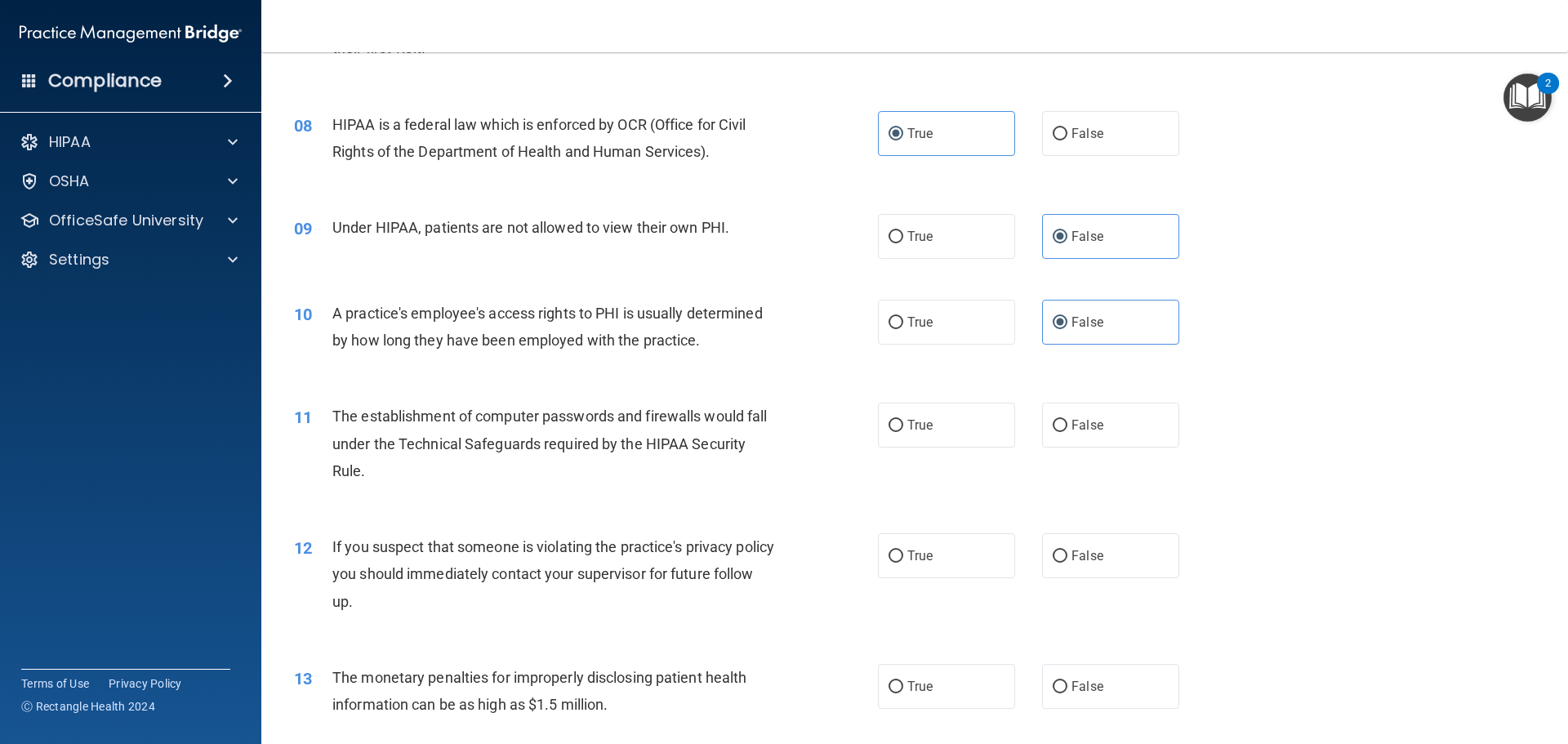
scroll to position [898, 0]
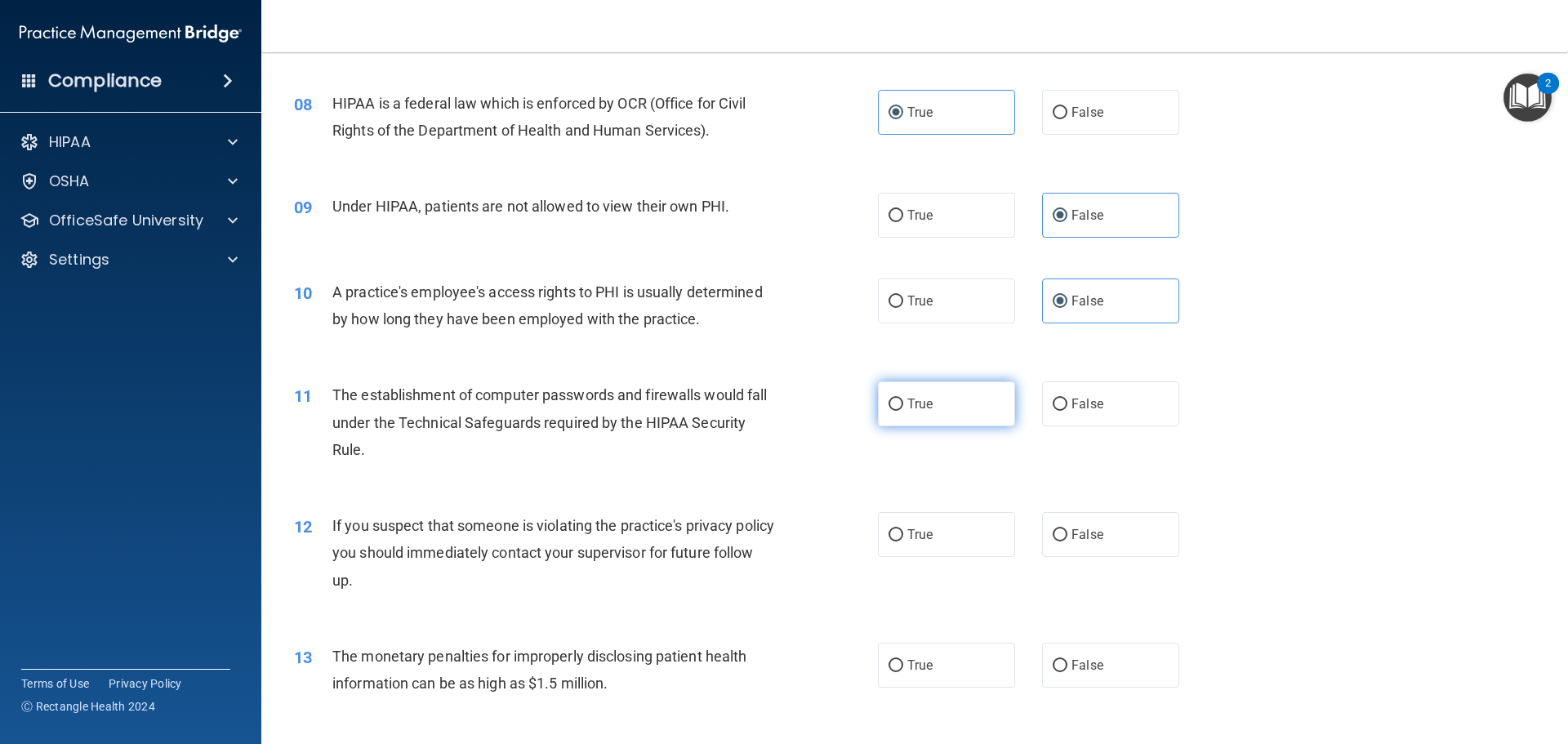
click at [938, 409] on label "True" at bounding box center [947, 403] width 137 height 45
click at [903, 409] on input "True" at bounding box center [895, 404] width 15 height 12
radio input "true"
click at [986, 547] on label "True" at bounding box center [947, 534] width 137 height 45
click at [903, 542] on input "True" at bounding box center [895, 535] width 15 height 12
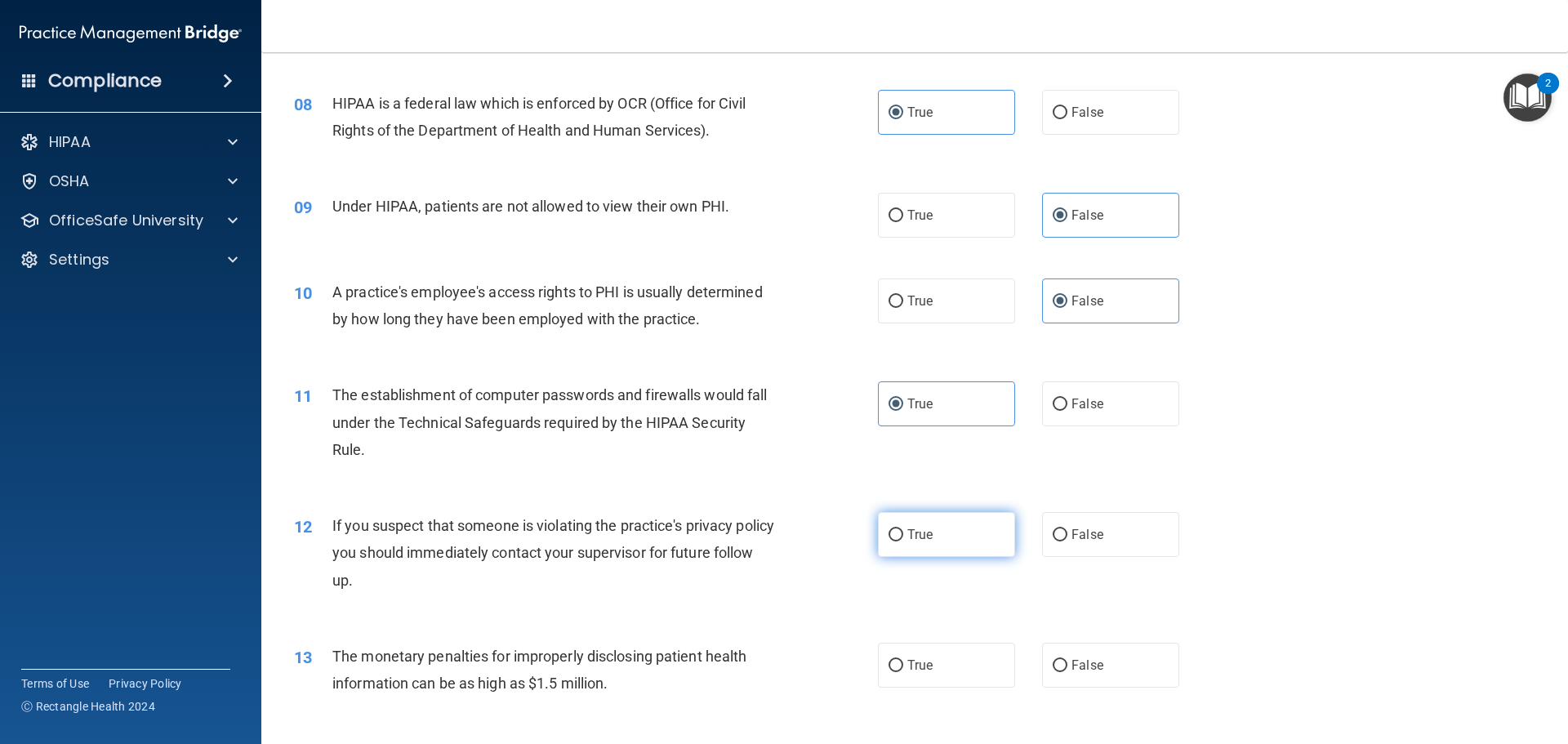
radio input "true"
click at [977, 652] on label "True" at bounding box center [947, 664] width 137 height 45
click at [903, 660] on input "True" at bounding box center [895, 665] width 15 height 12
radio input "true"
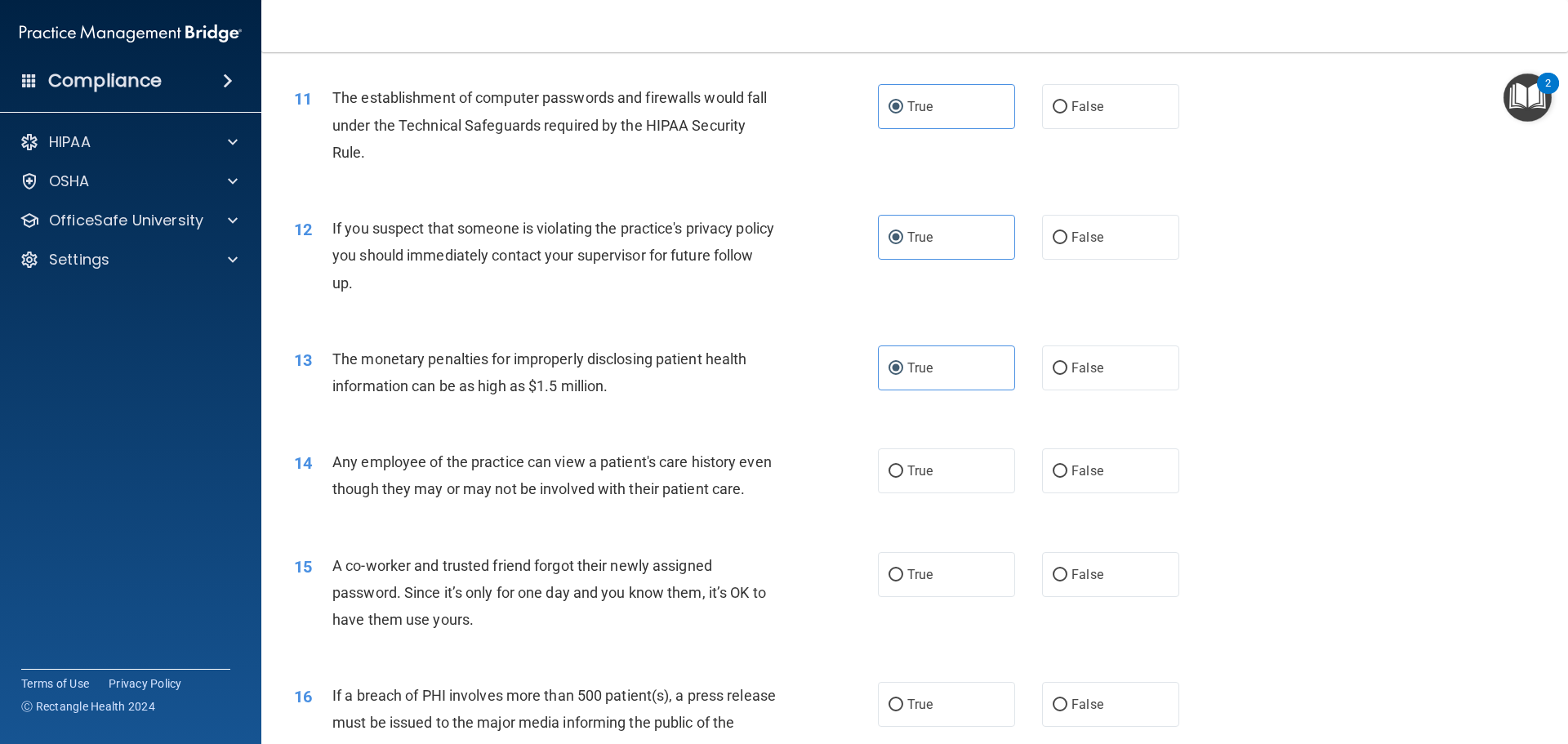
scroll to position [1226, 0]
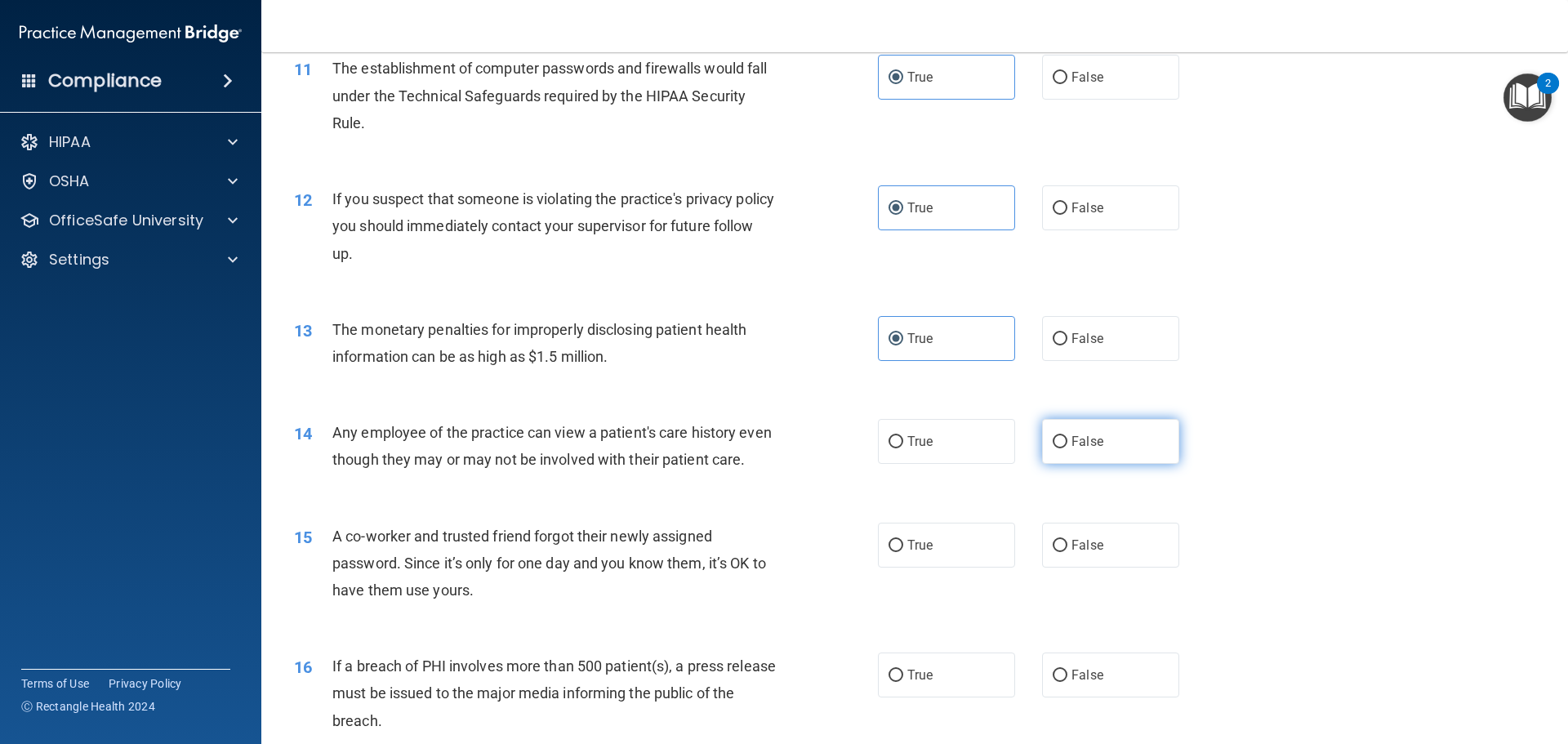
click at [1087, 451] on label "False" at bounding box center [1110, 441] width 137 height 45
click at [1067, 449] on input "False" at bounding box center [1060, 441] width 15 height 12
radio input "true"
click at [1104, 565] on label "False" at bounding box center [1110, 545] width 137 height 45
click at [1067, 552] on input "False" at bounding box center [1060, 546] width 15 height 12
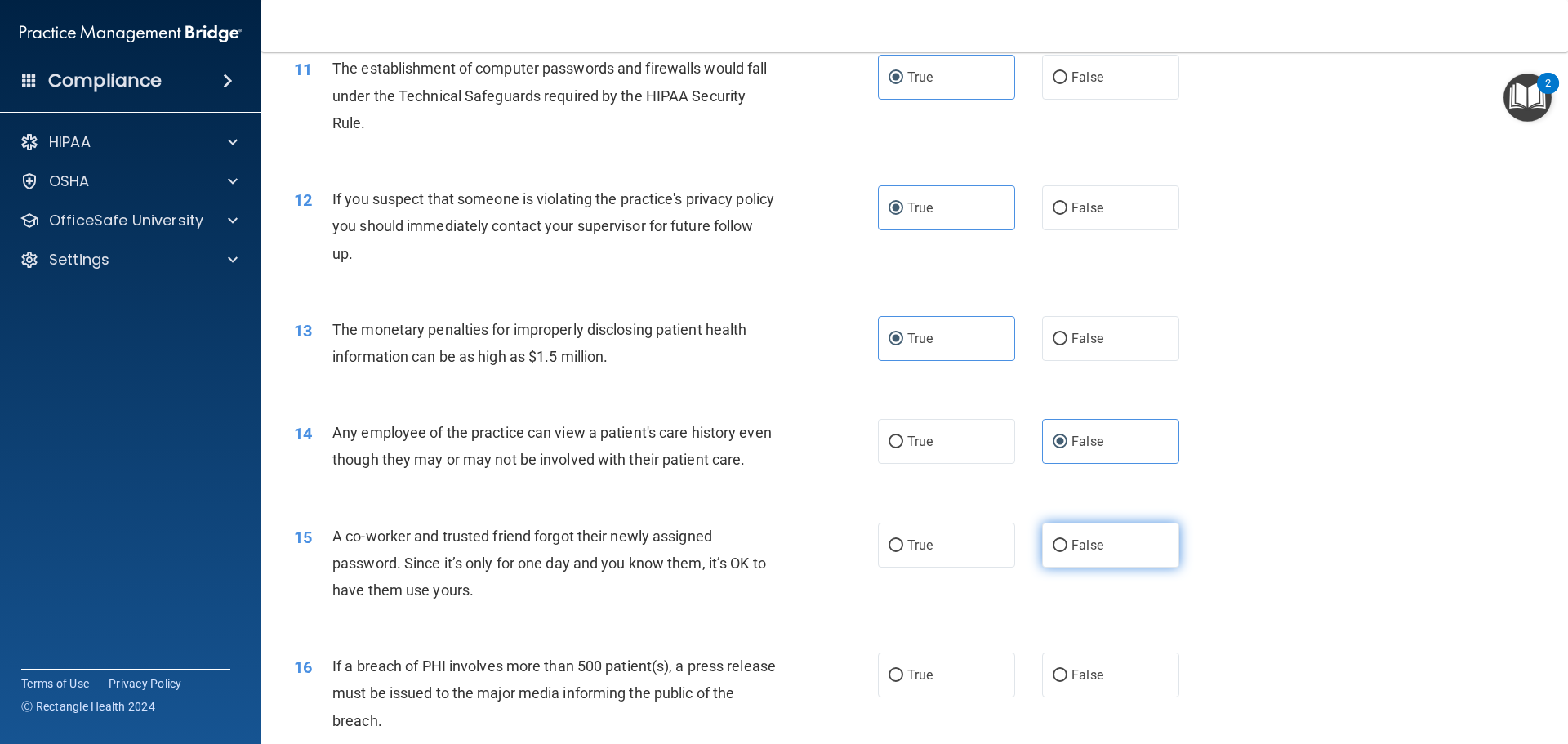
radio input "true"
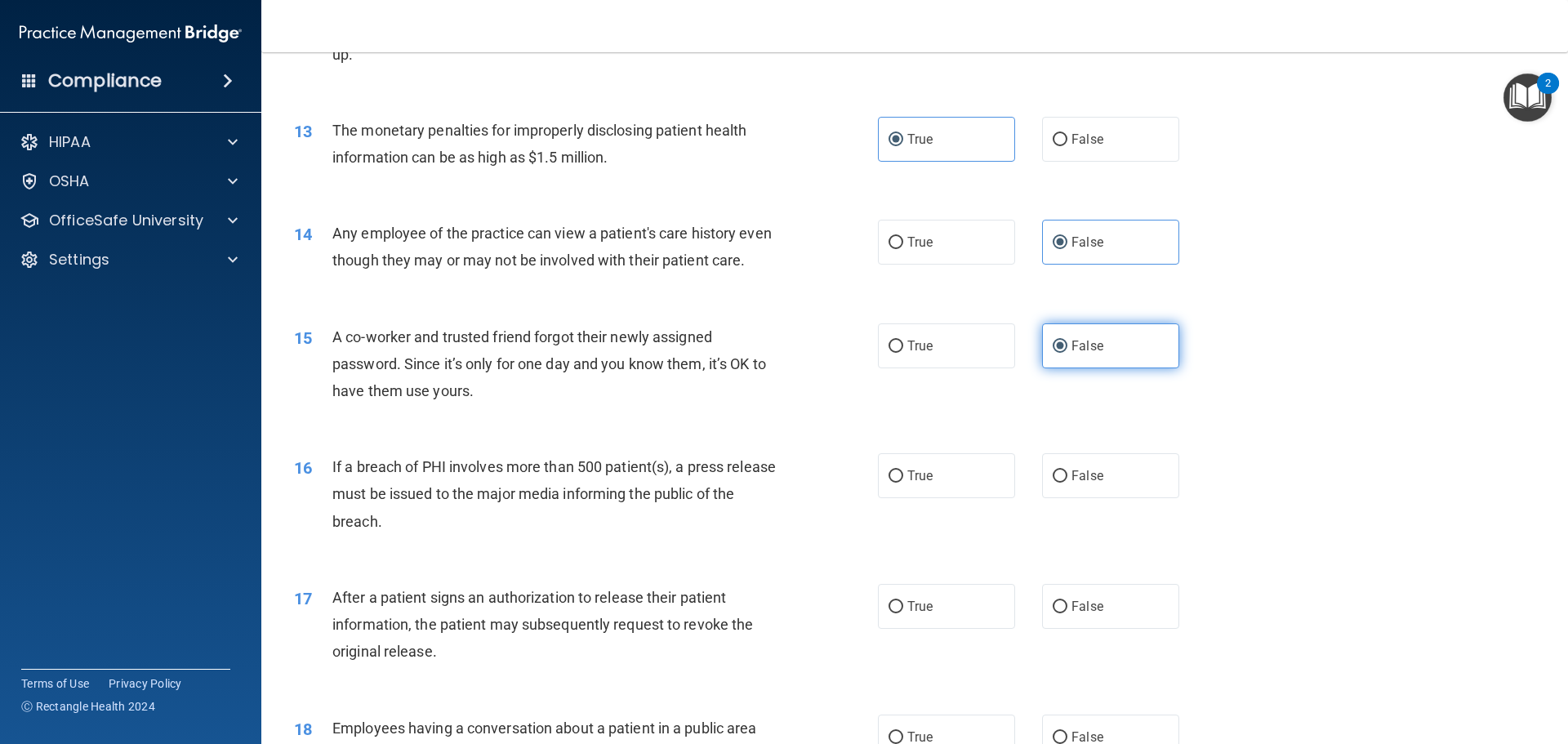
scroll to position [1471, 0]
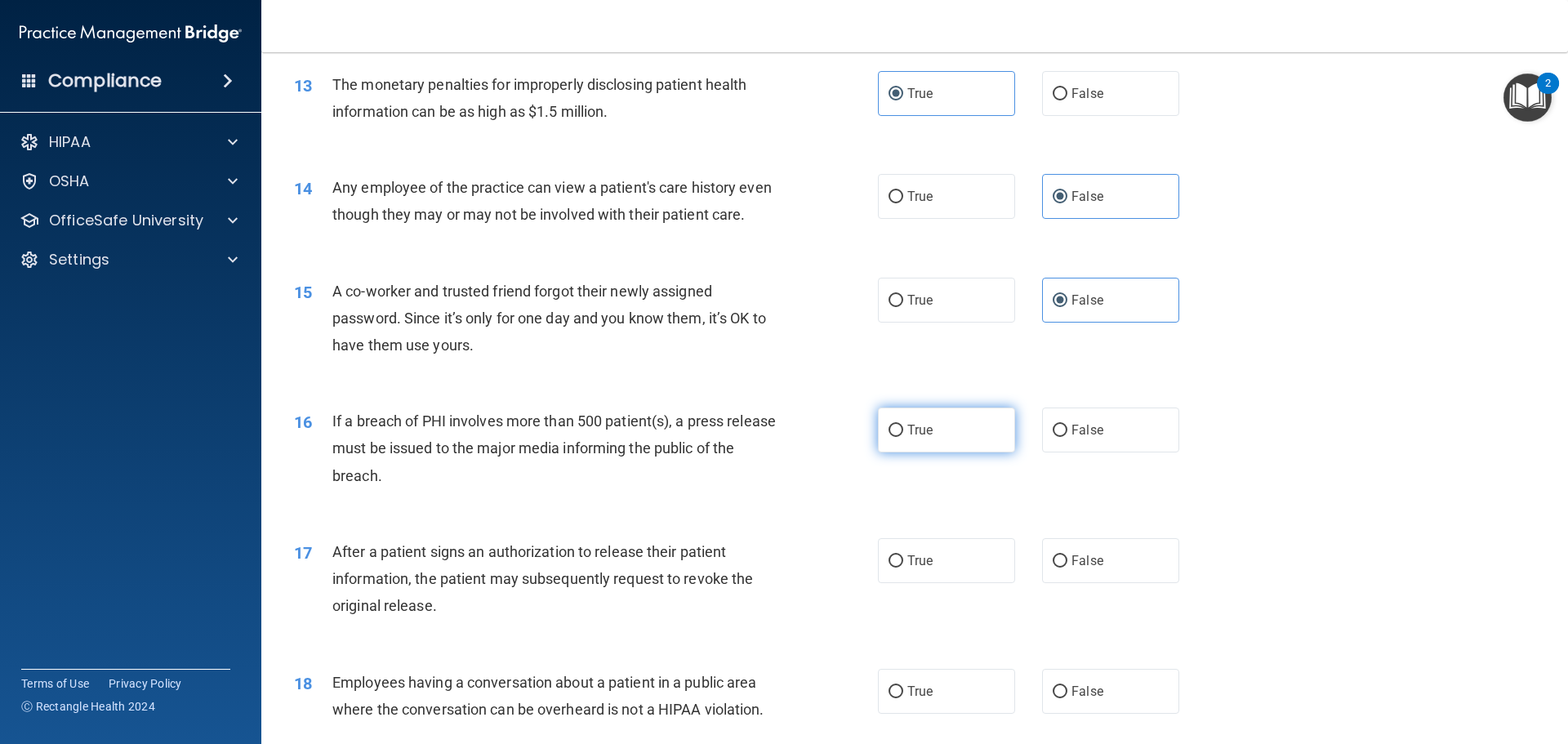
click at [972, 452] on label "True" at bounding box center [947, 430] width 137 height 45
click at [903, 437] on input "True" at bounding box center [895, 430] width 15 height 12
radio input "true"
click at [978, 583] on label "True" at bounding box center [947, 560] width 137 height 45
click at [903, 568] on input "True" at bounding box center [895, 561] width 15 height 12
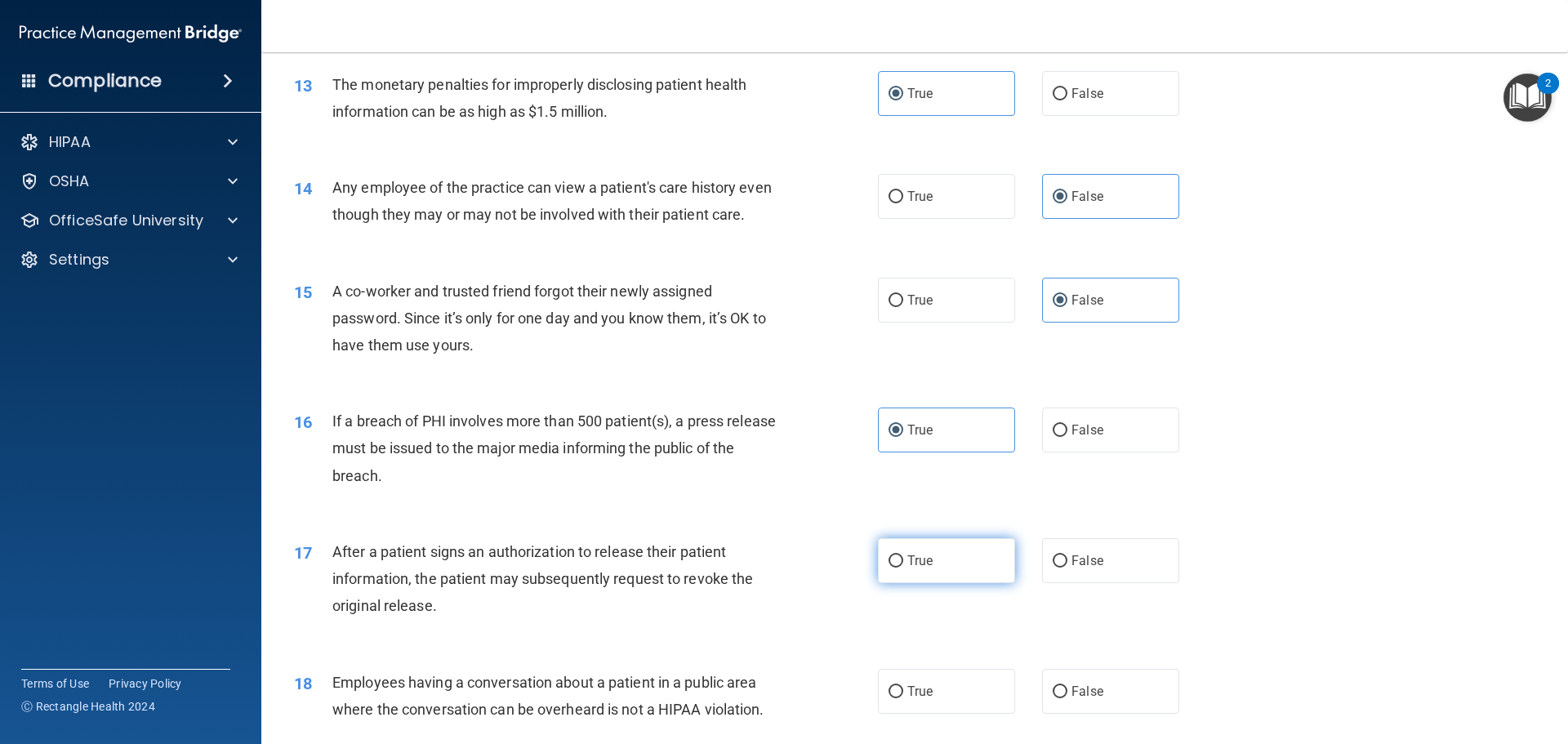
radio input "true"
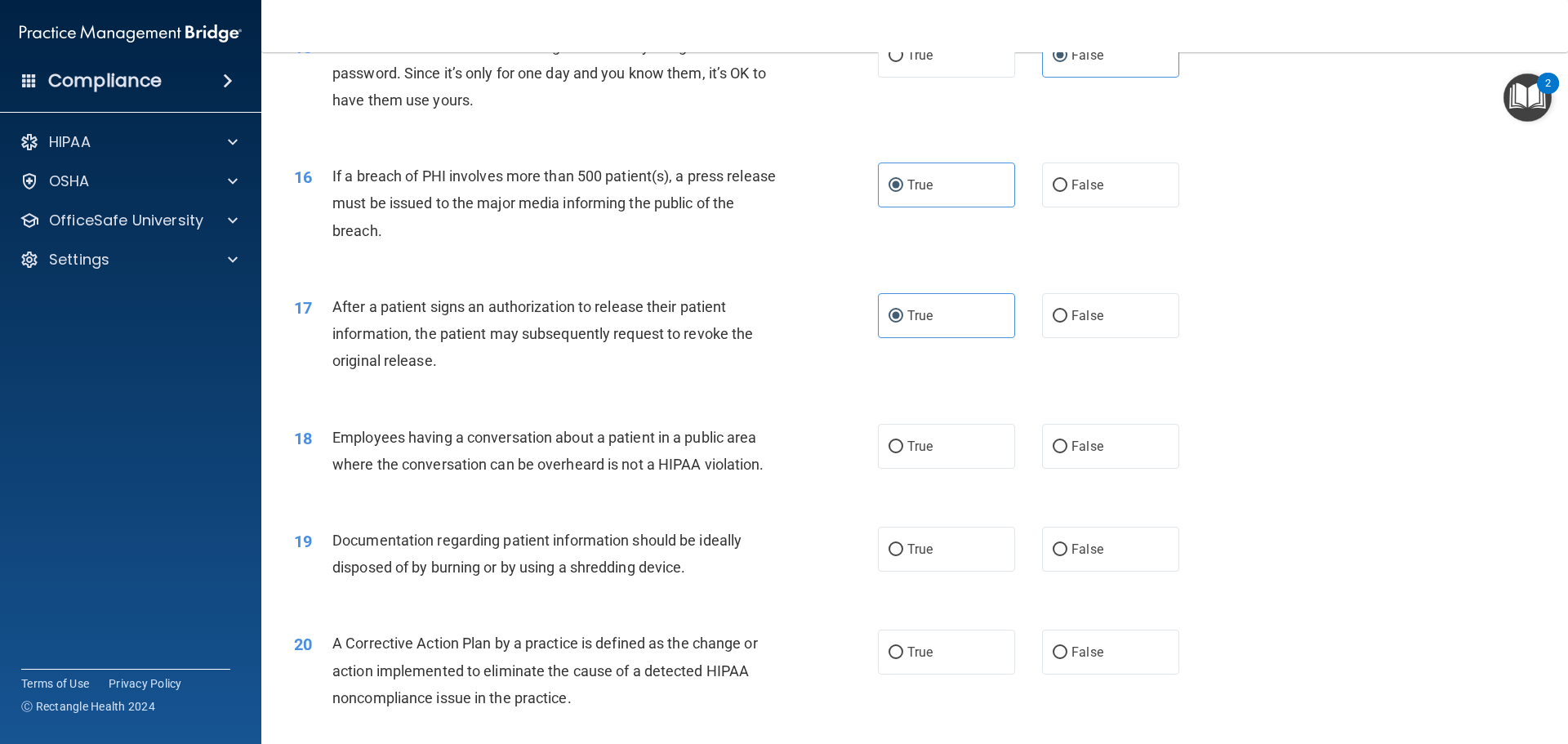
scroll to position [1797, 0]
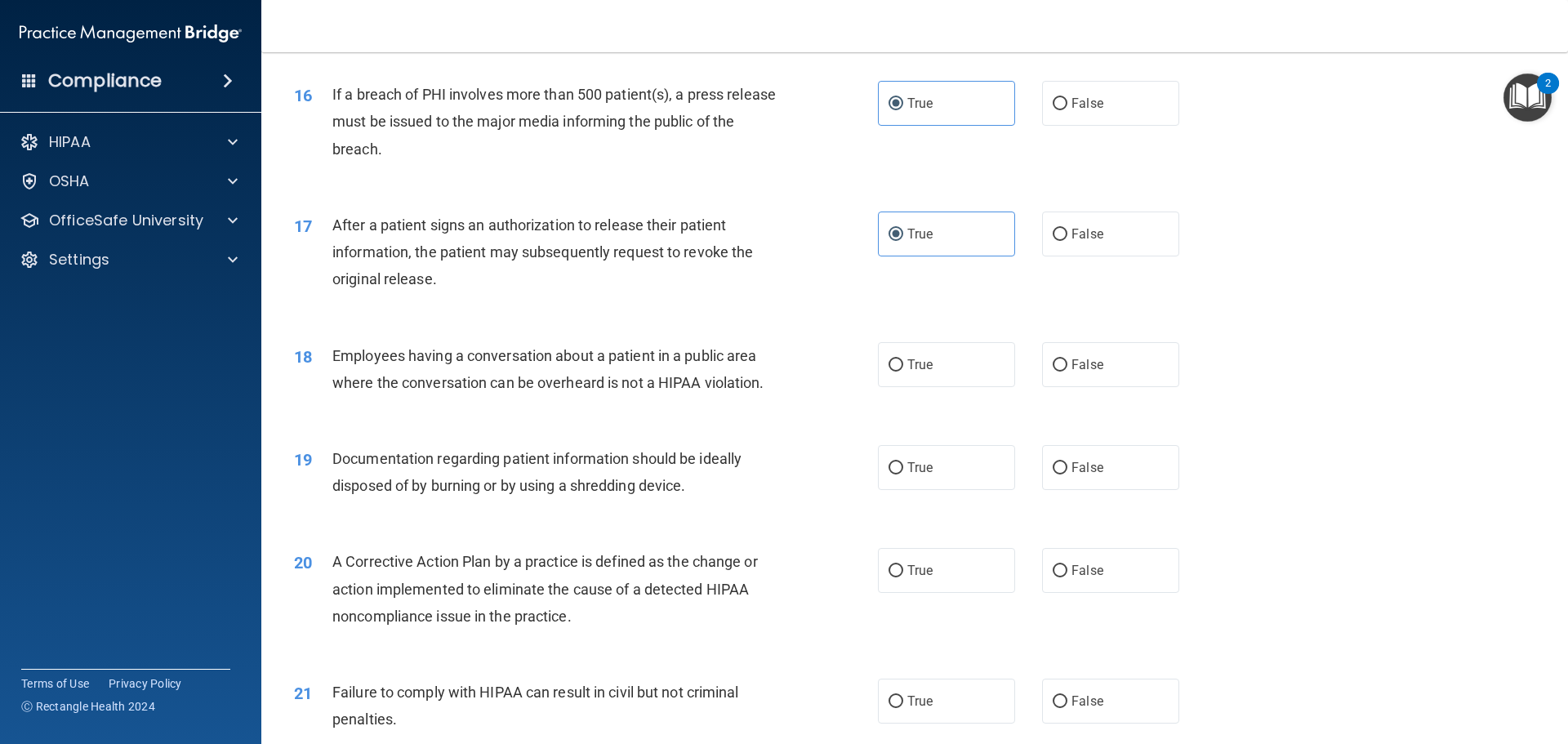
click at [1088, 424] on div "18 Employees having a conversation about a patient in a public area where the c…" at bounding box center [914, 373] width 1266 height 103
click at [1082, 388] on label "False" at bounding box center [1110, 364] width 137 height 45
click at [1067, 372] on input "False" at bounding box center [1060, 365] width 15 height 12
radio input "true"
click at [963, 490] on label "True" at bounding box center [947, 467] width 137 height 45
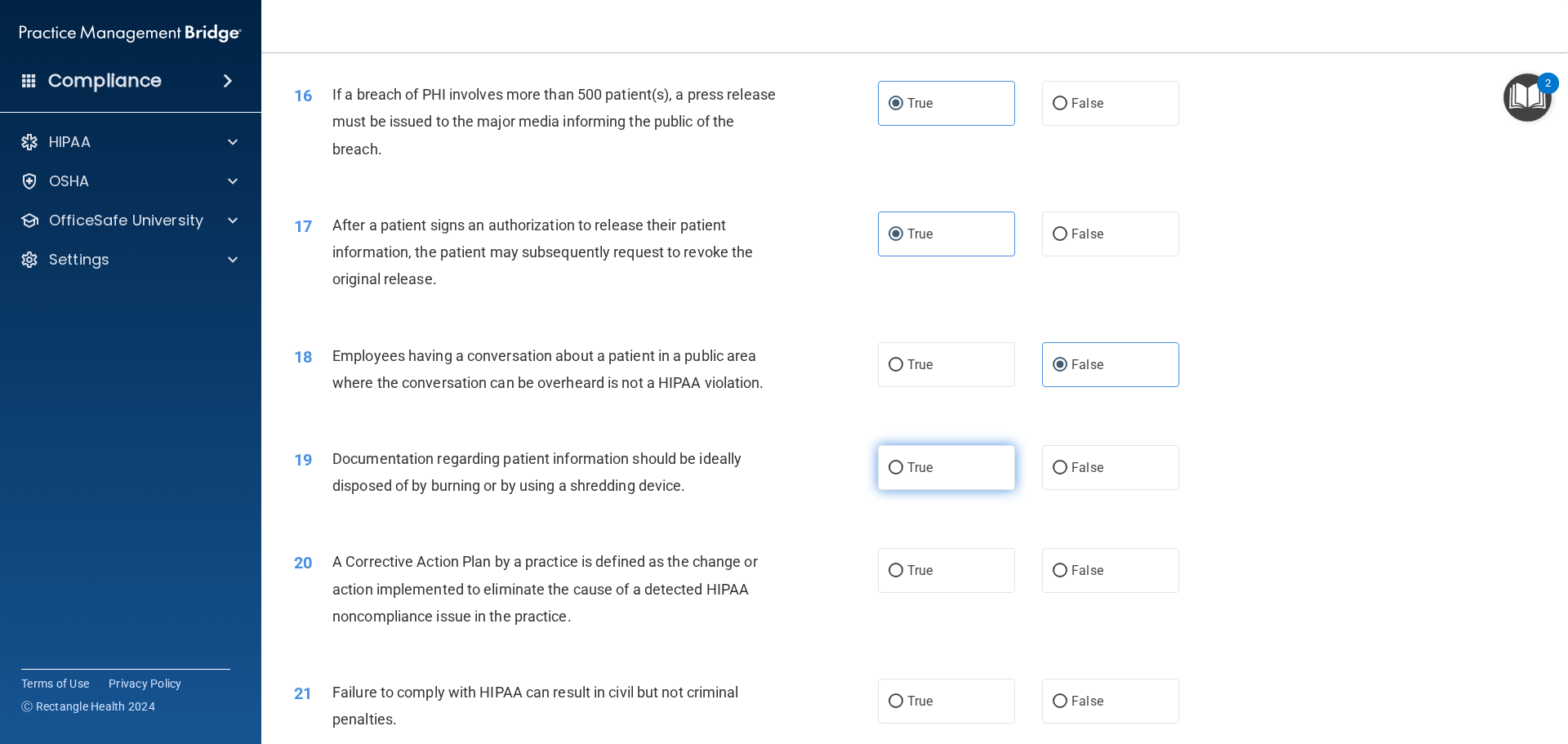
click at [903, 474] on input "True" at bounding box center [895, 468] width 15 height 12
radio input "true"
click at [944, 593] on label "True" at bounding box center [947, 570] width 137 height 45
click at [903, 578] on input "True" at bounding box center [895, 570] width 15 height 12
radio input "true"
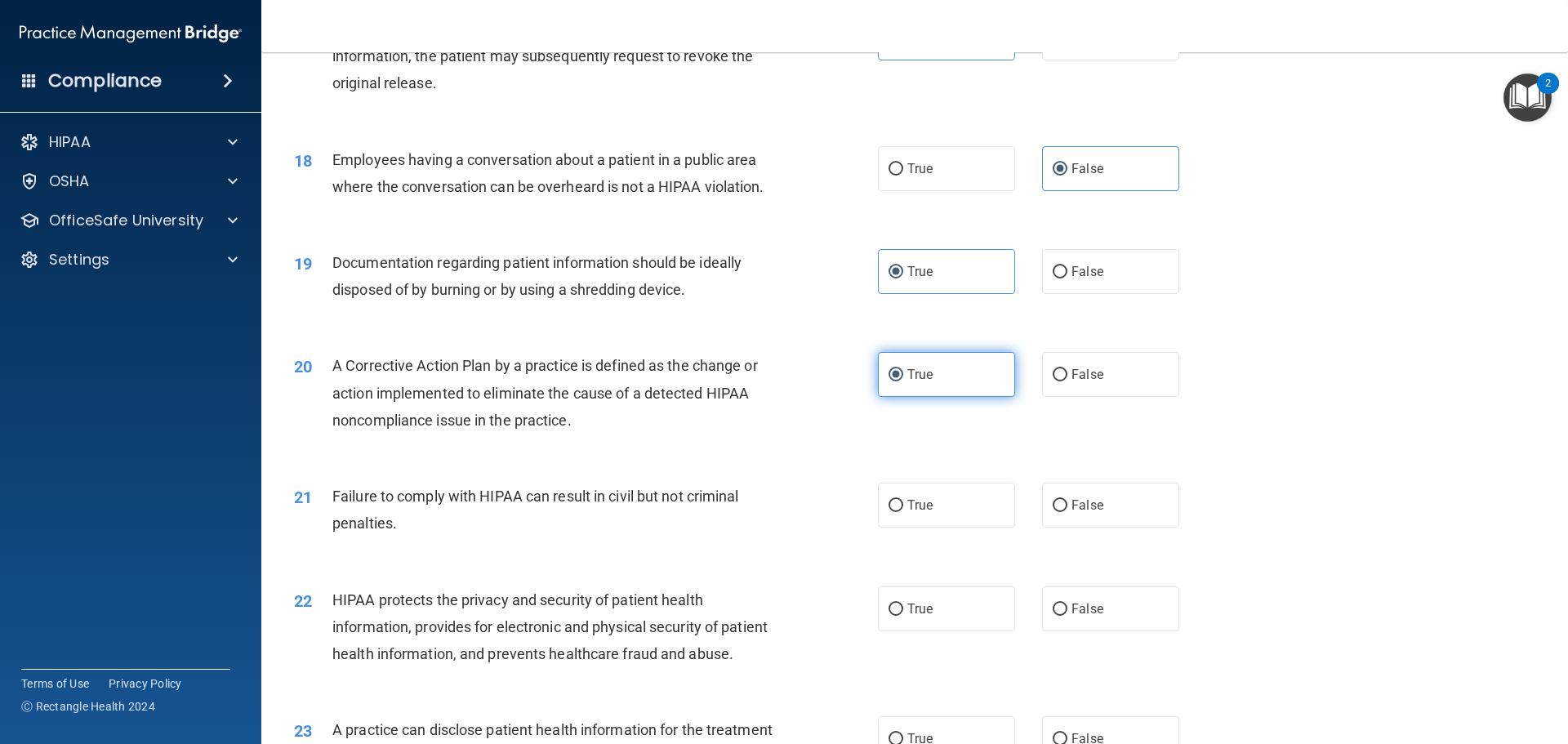
scroll to position [2042, 0]
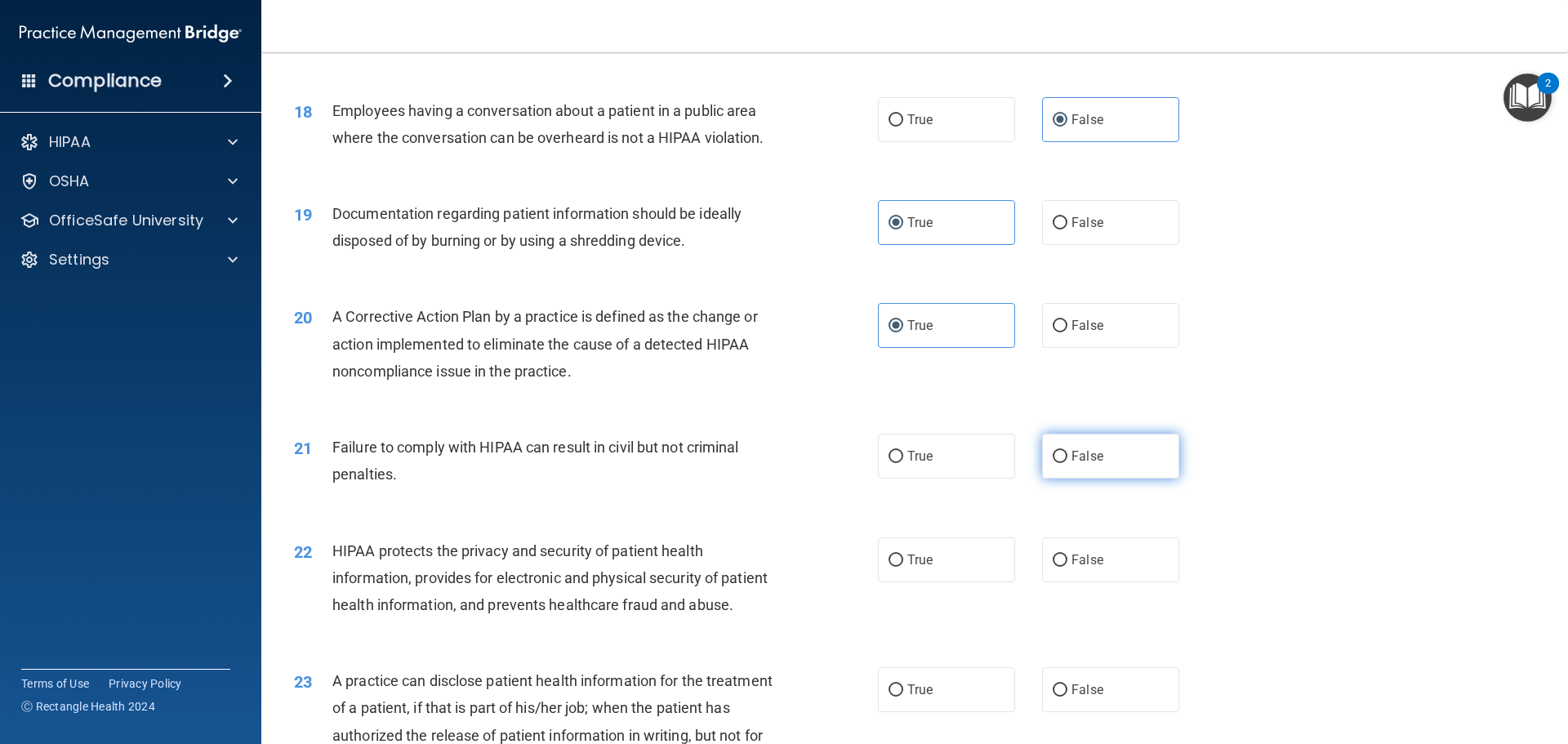
click at [1120, 479] on label "False" at bounding box center [1110, 456] width 137 height 45
click at [1067, 463] on input "False" at bounding box center [1060, 456] width 15 height 12
radio input "true"
click at [926, 582] on label "True" at bounding box center [947, 559] width 137 height 45
click at [903, 567] on input "True" at bounding box center [895, 560] width 15 height 12
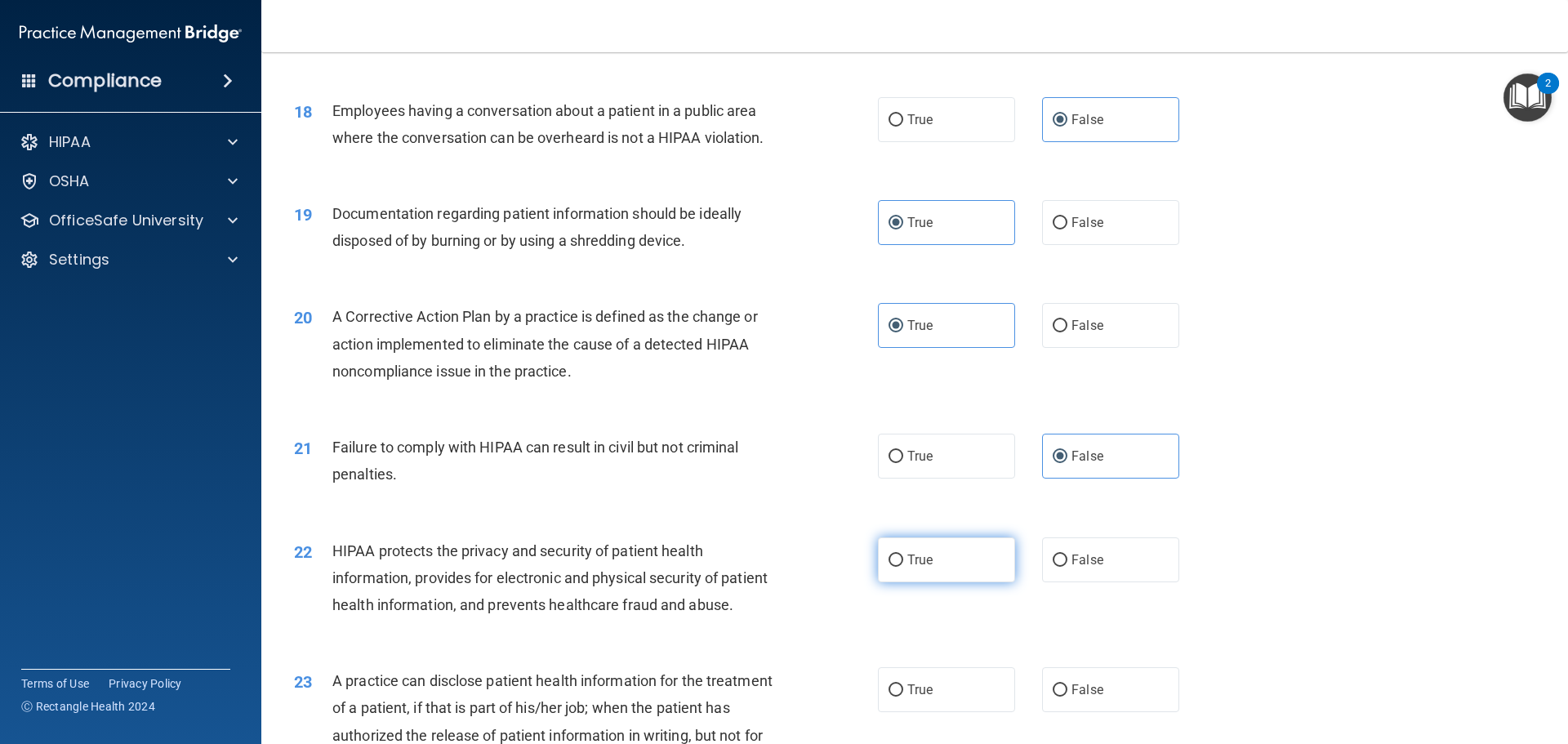
radio input "true"
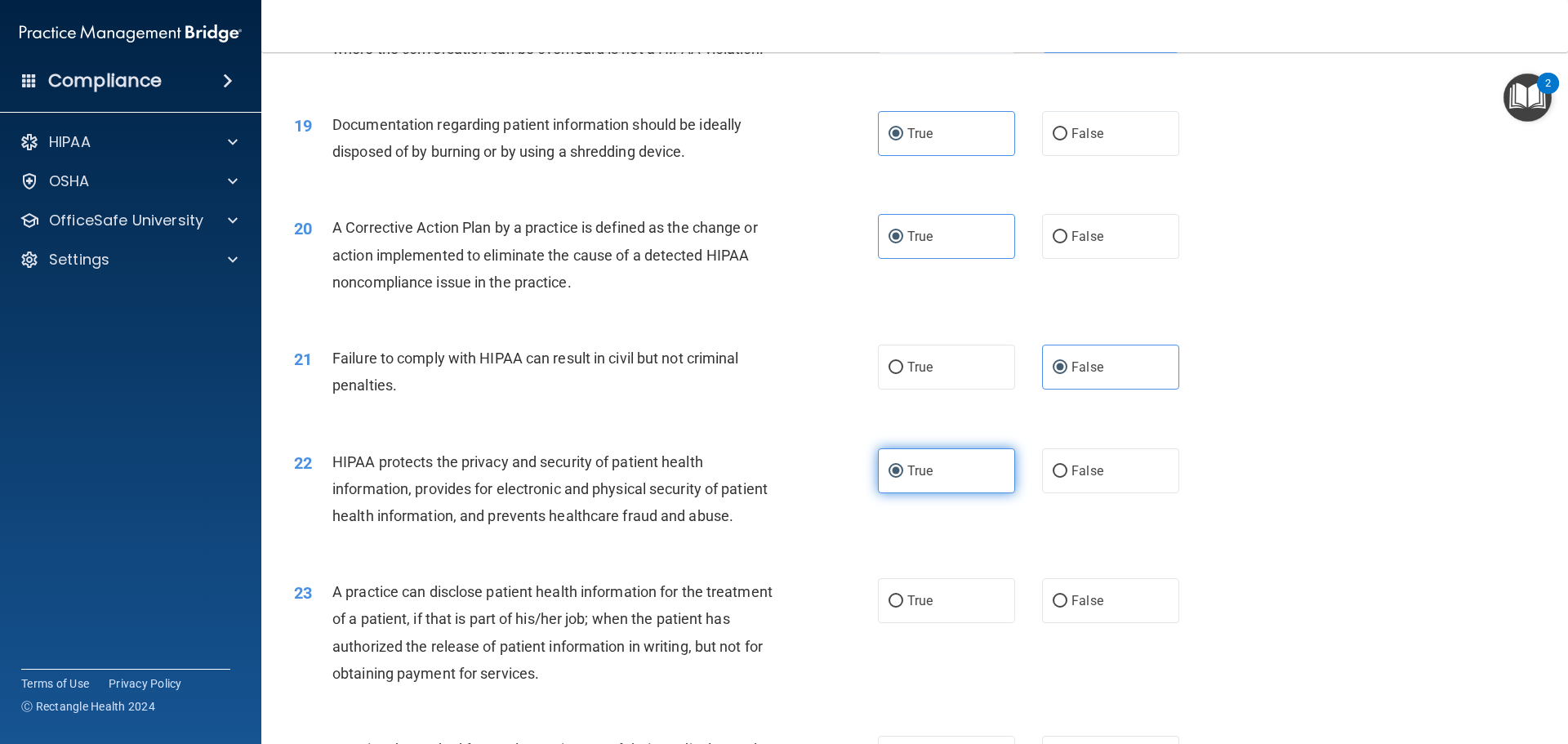
scroll to position [2205, 0]
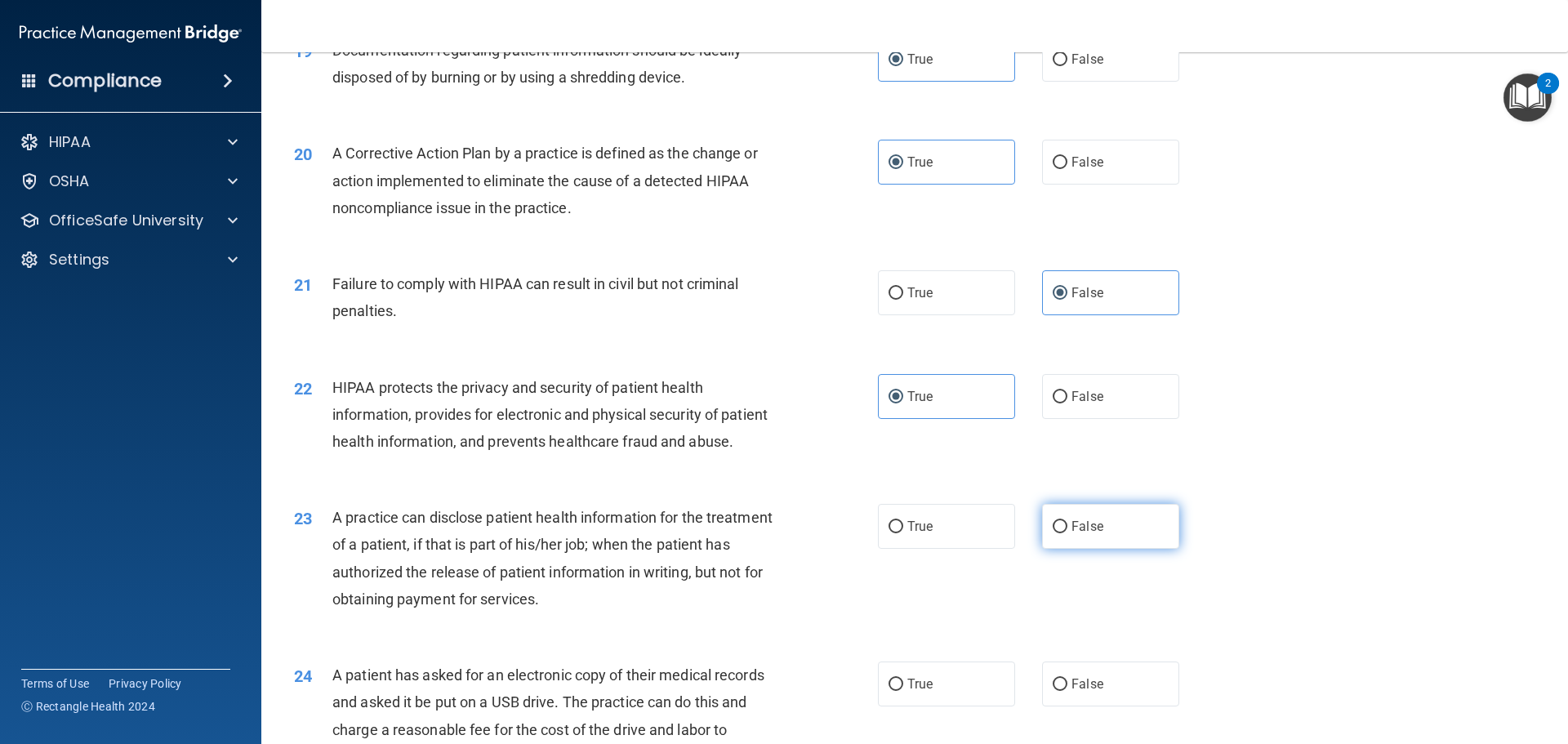
click at [1135, 549] on label "False" at bounding box center [1110, 526] width 137 height 45
click at [1067, 534] on input "False" at bounding box center [1060, 526] width 15 height 12
radio input "true"
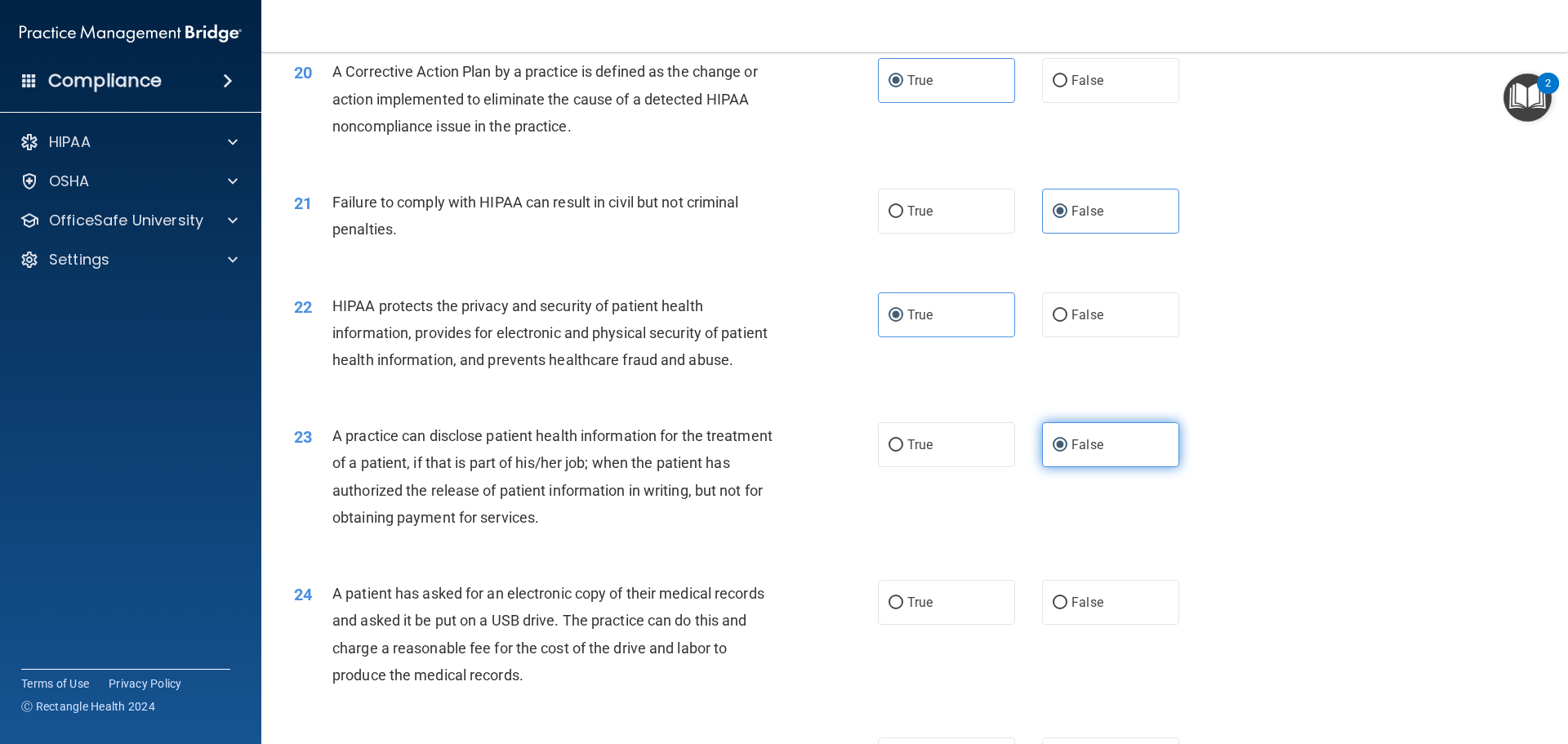
scroll to position [2369, 0]
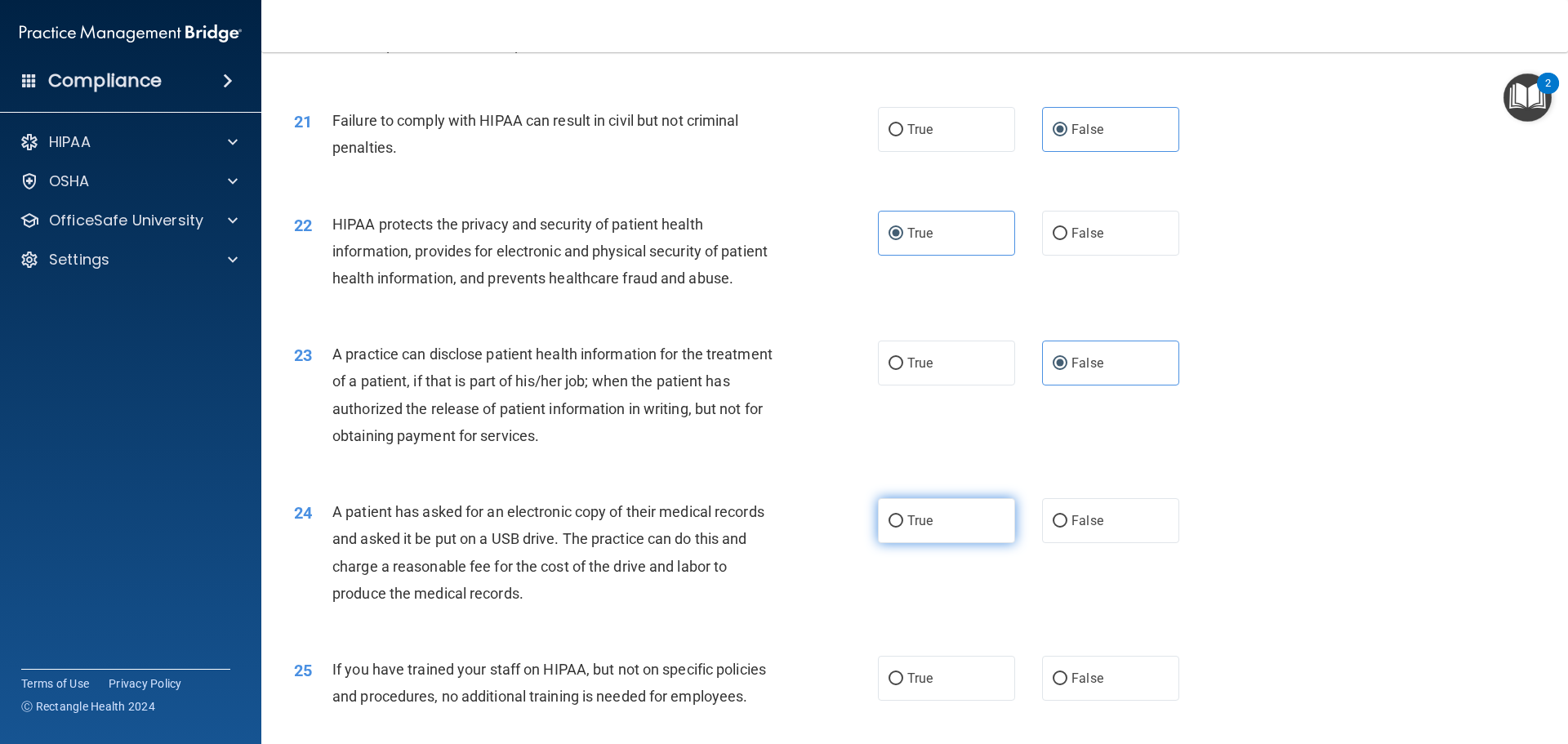
click at [984, 543] on label "True" at bounding box center [947, 520] width 137 height 45
click at [903, 527] on input "True" at bounding box center [895, 521] width 15 height 12
radio input "true"
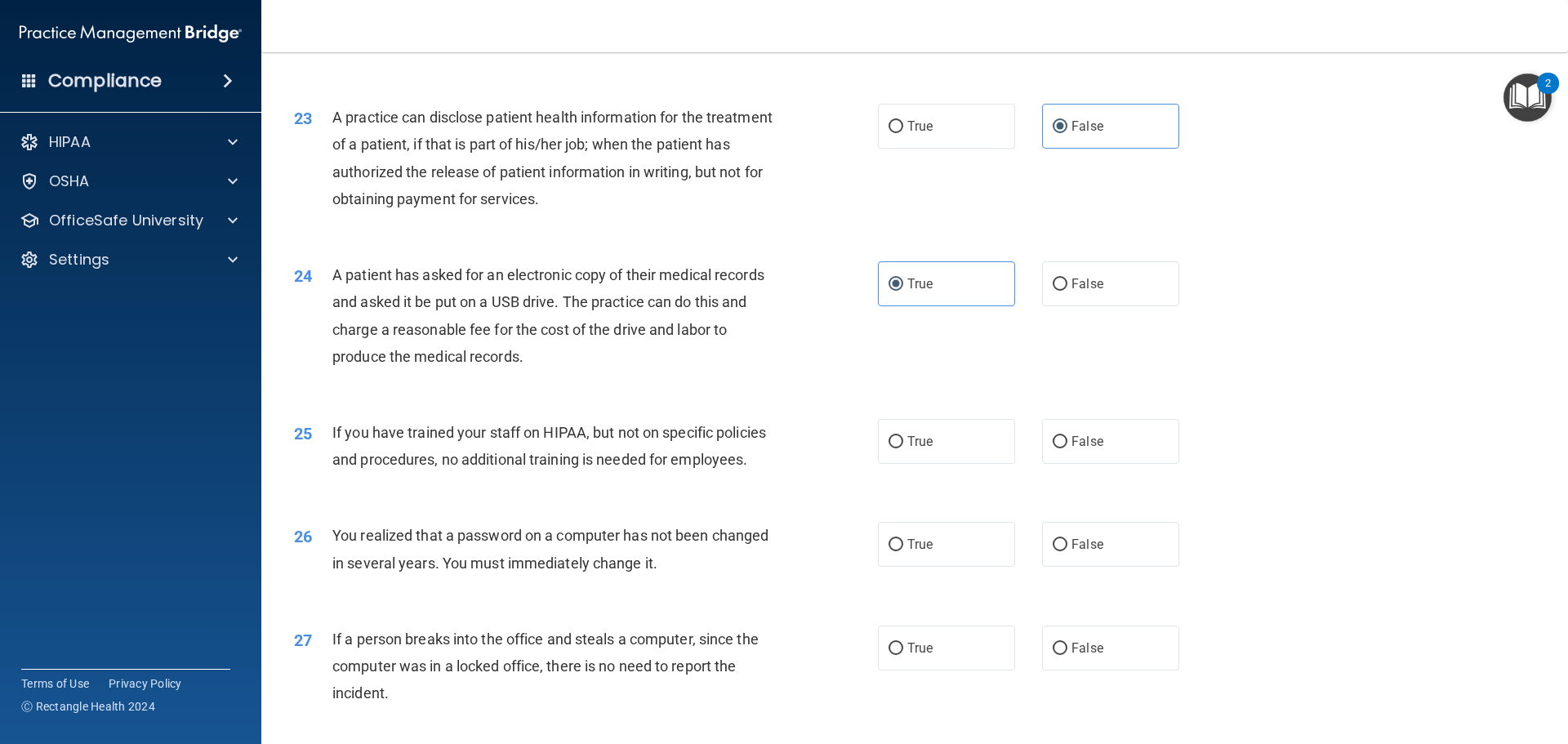
scroll to position [2695, 0]
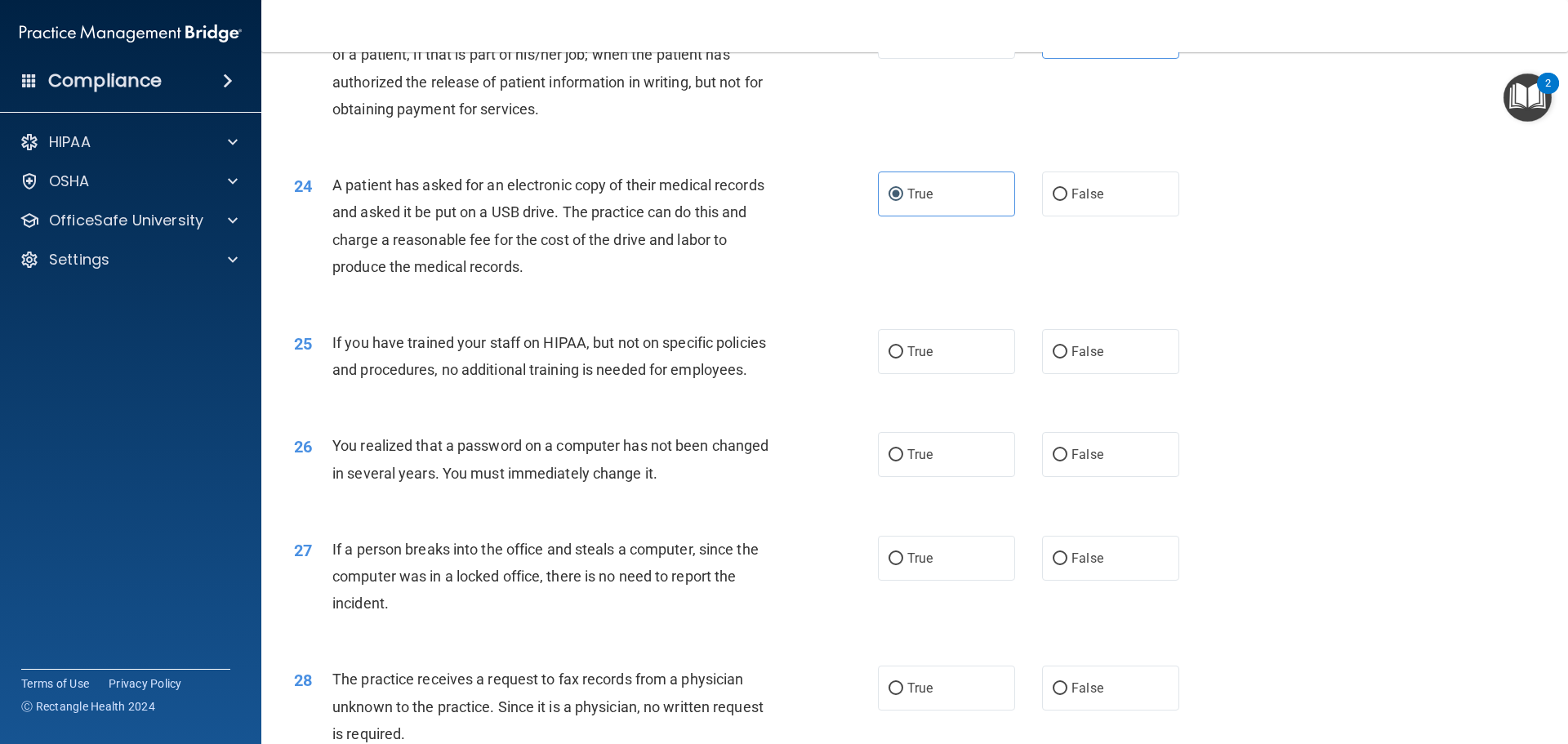
click at [1110, 515] on div "26 You realized that a password on a computer has not been changed in several y…" at bounding box center [914, 462] width 1266 height 103
click at [1107, 374] on label "False" at bounding box center [1110, 351] width 137 height 45
click at [1067, 358] on input "False" at bounding box center [1060, 352] width 15 height 12
radio input "true"
click at [951, 477] on label "True" at bounding box center [947, 454] width 137 height 45
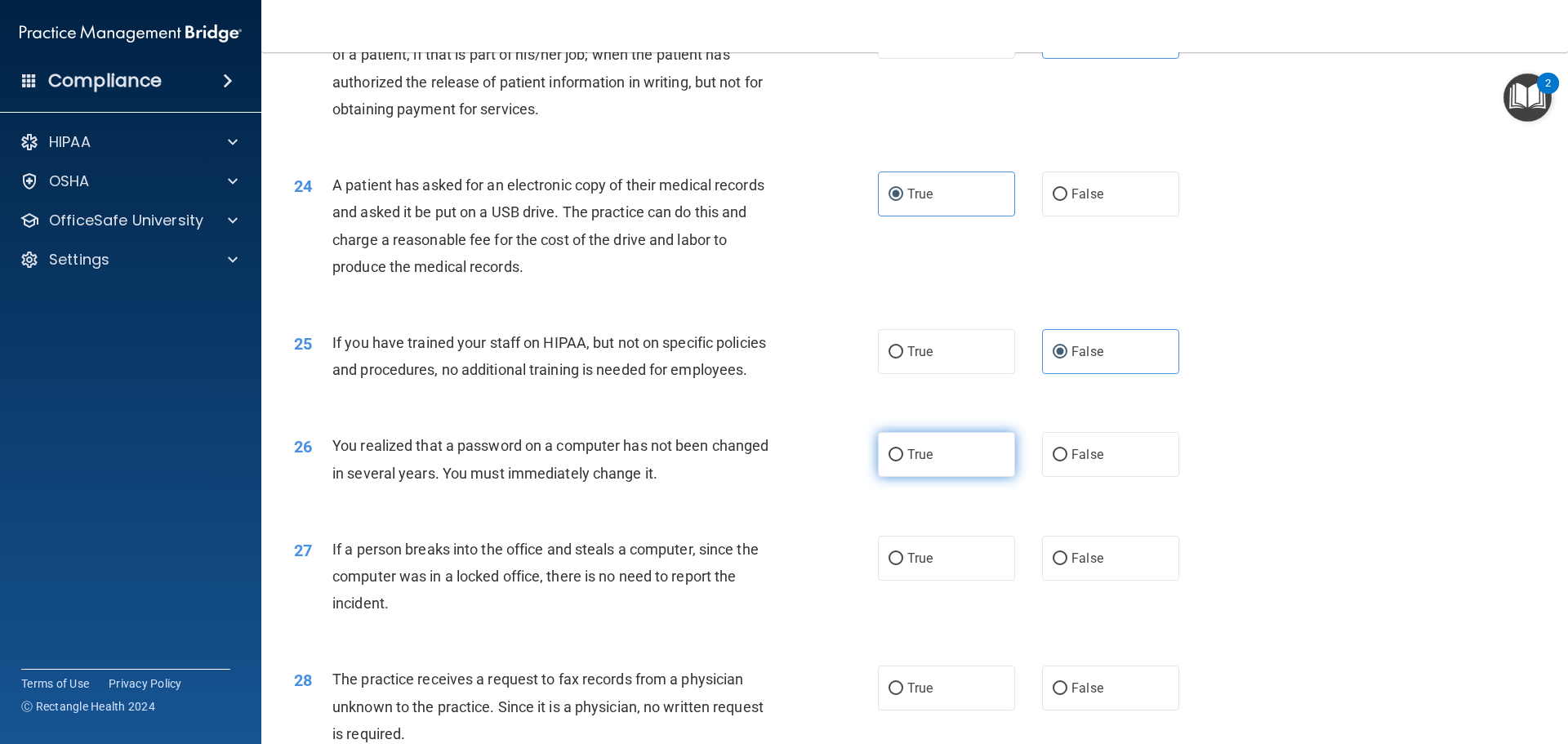
click at [903, 462] on input "True" at bounding box center [895, 455] width 15 height 12
radio input "true"
click at [1053, 565] on input "False" at bounding box center [1060, 558] width 15 height 12
radio input "true"
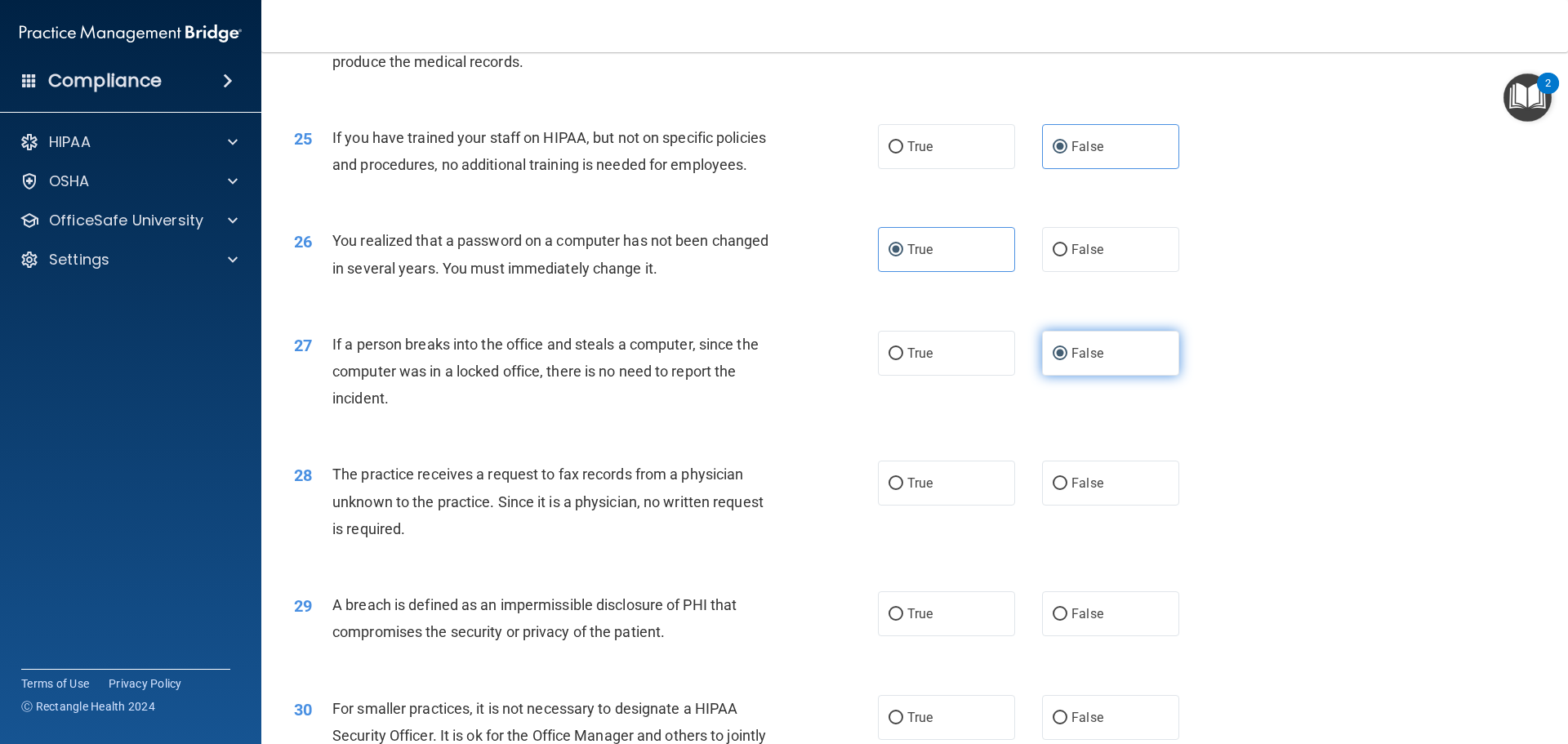
scroll to position [2940, 0]
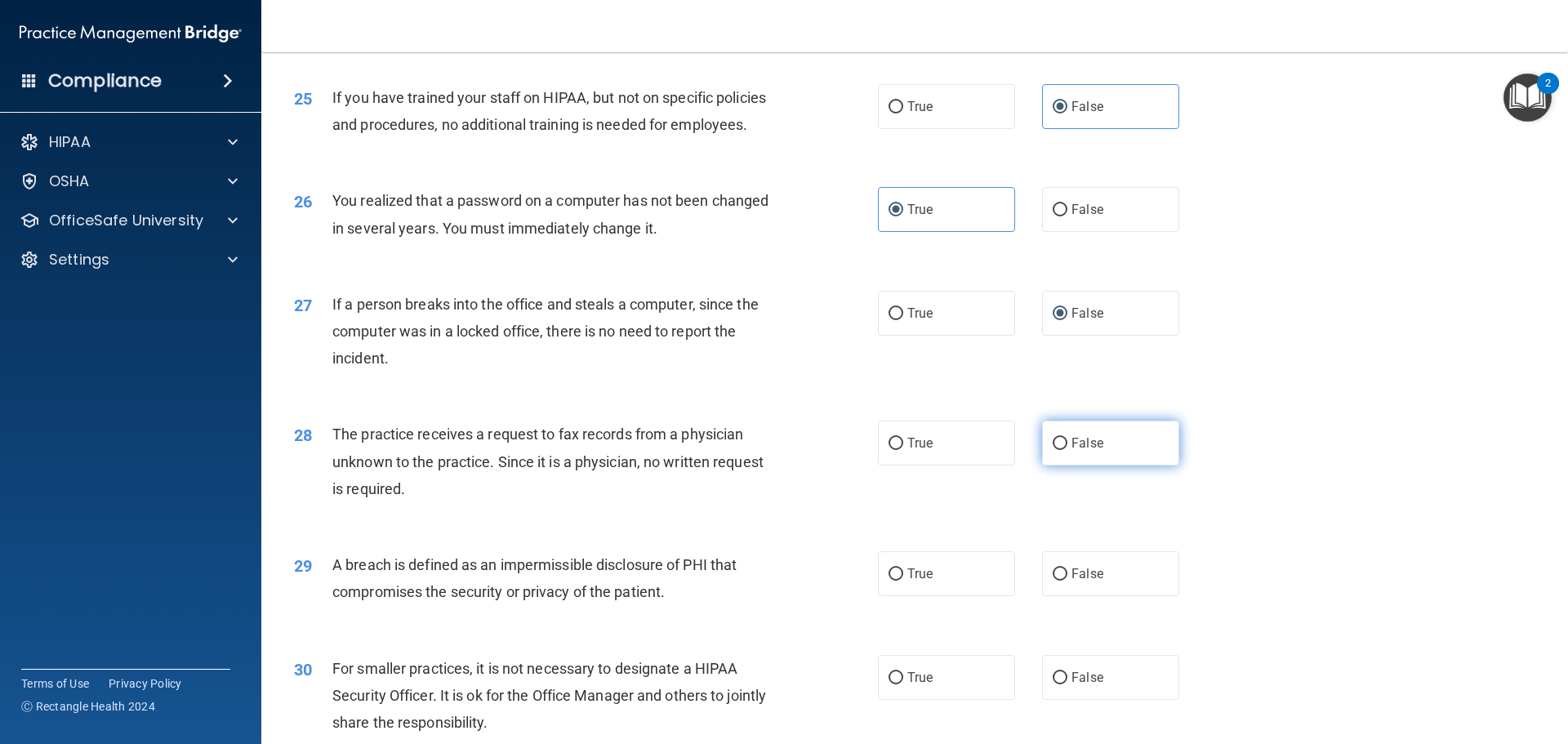
click at [1087, 465] on label "False" at bounding box center [1110, 442] width 137 height 45
click at [1067, 450] on input "False" at bounding box center [1060, 443] width 15 height 12
radio input "true"
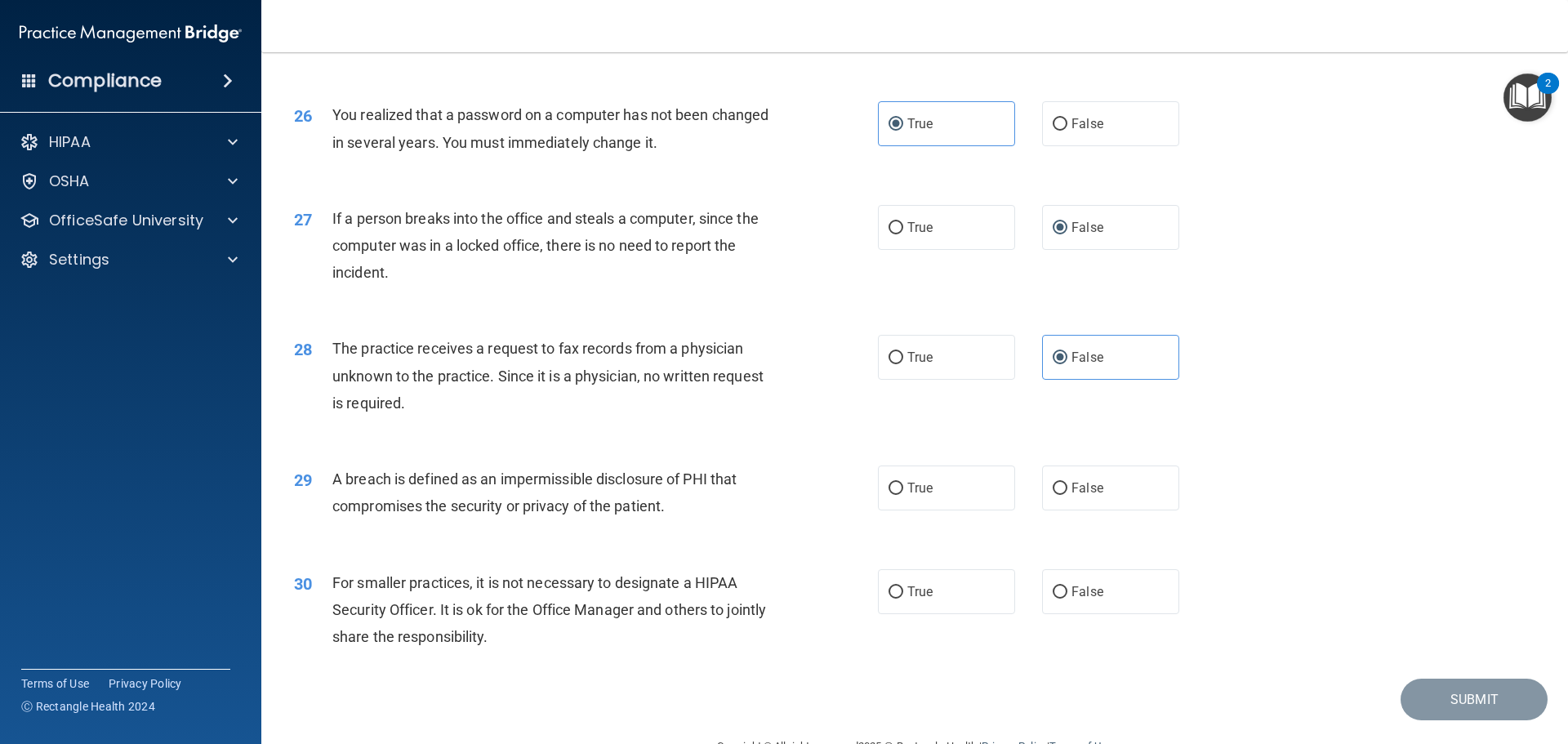
scroll to position [3104, 0]
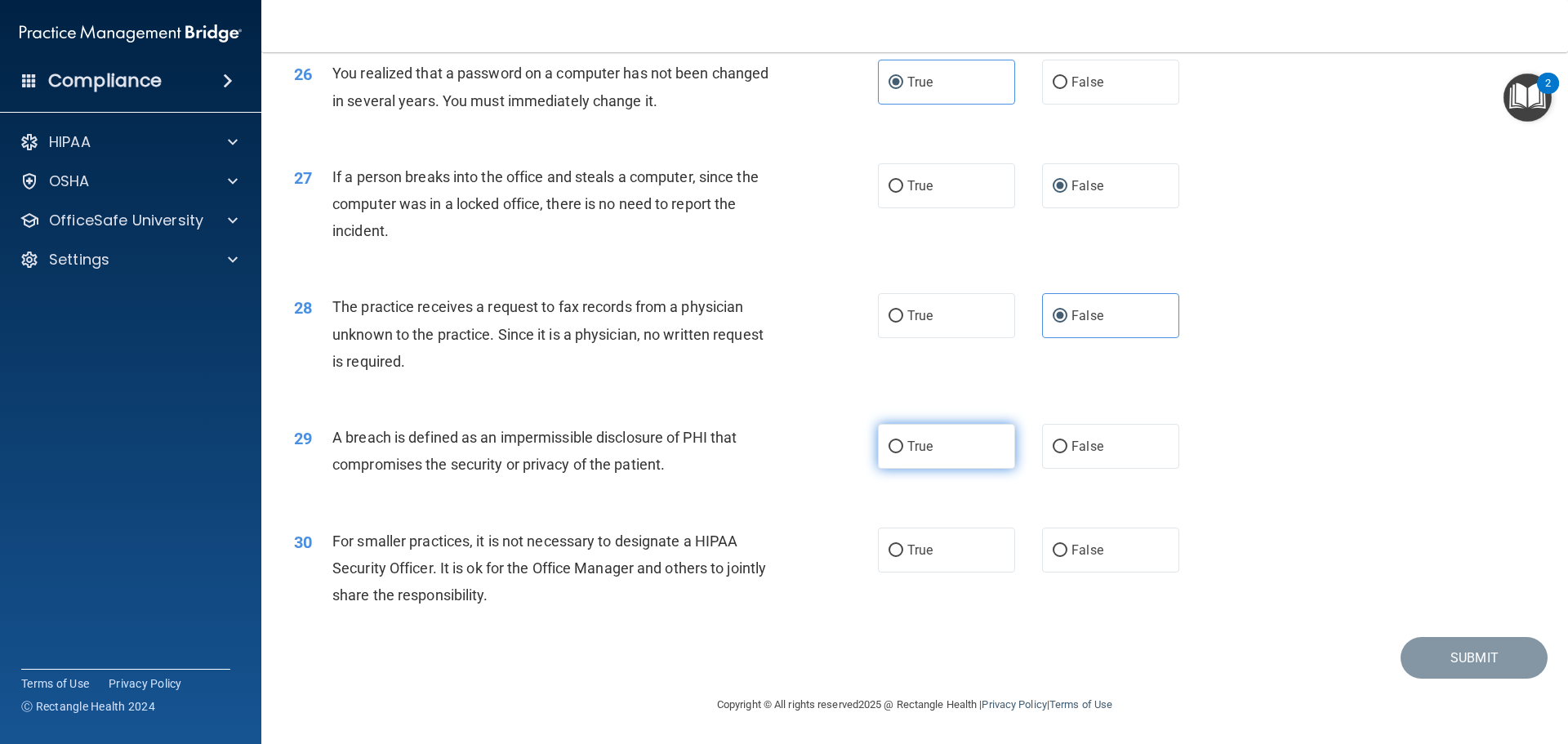
click at [957, 469] on label "True" at bounding box center [947, 446] width 137 height 45
click at [903, 453] on input "True" at bounding box center [895, 447] width 15 height 12
radio input "true"
click at [1086, 558] on span "False" at bounding box center [1087, 549] width 32 height 16
click at [1067, 558] on input "False" at bounding box center [1060, 550] width 15 height 12
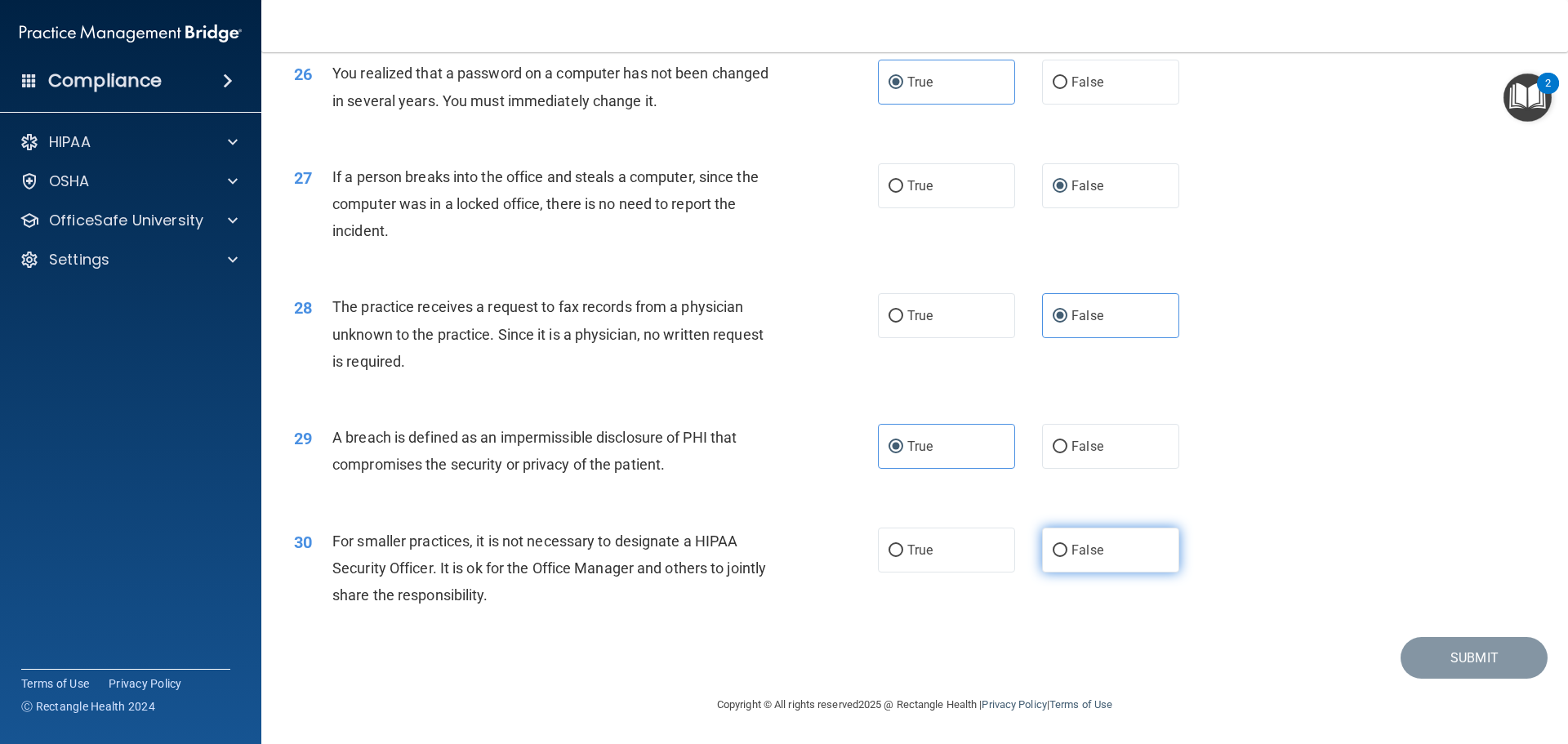
radio input "true"
click at [1406, 657] on button "Submit" at bounding box center [1474, 658] width 147 height 42
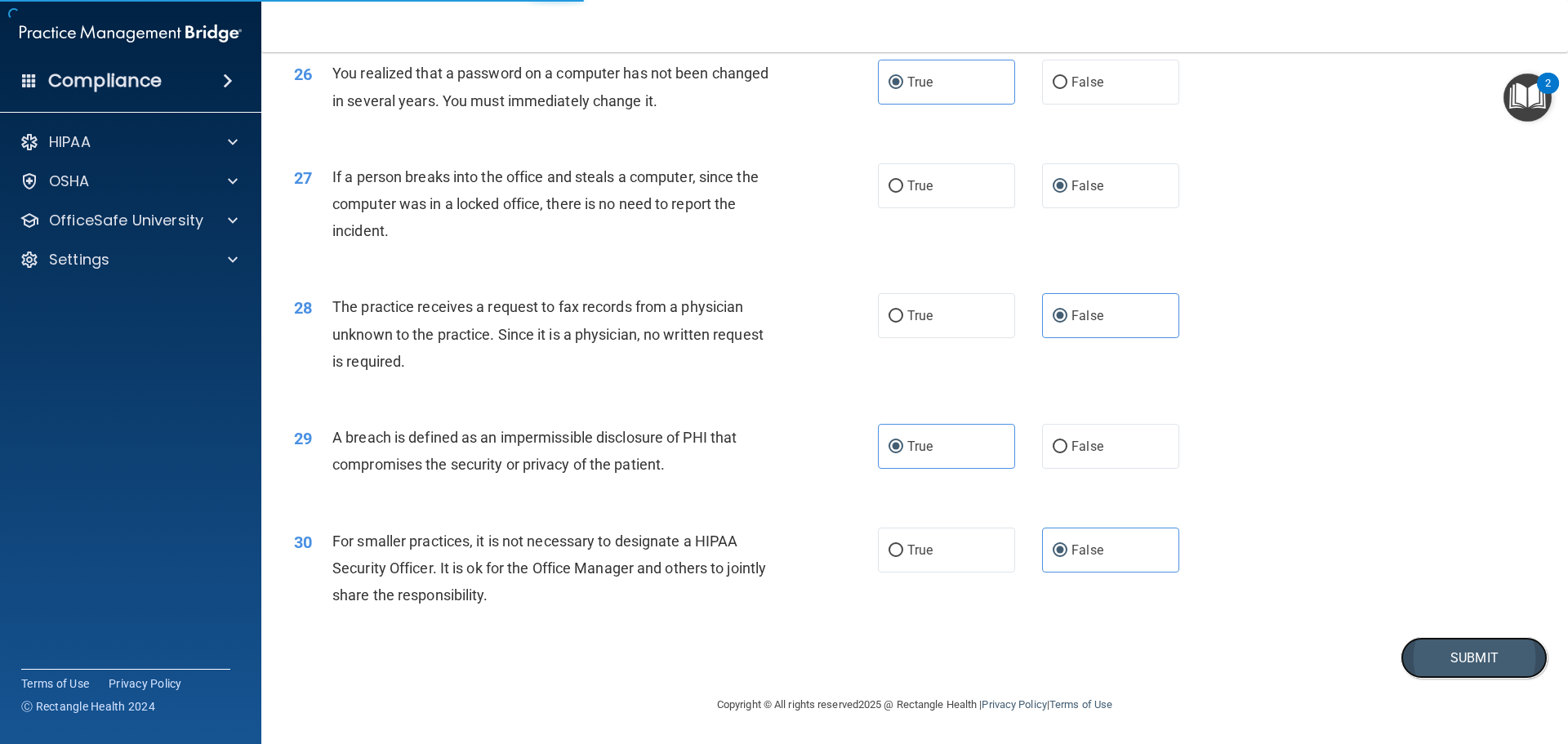
click at [1426, 665] on button "Submit" at bounding box center [1474, 658] width 147 height 42
click at [1451, 665] on button "Submit" at bounding box center [1474, 658] width 147 height 42
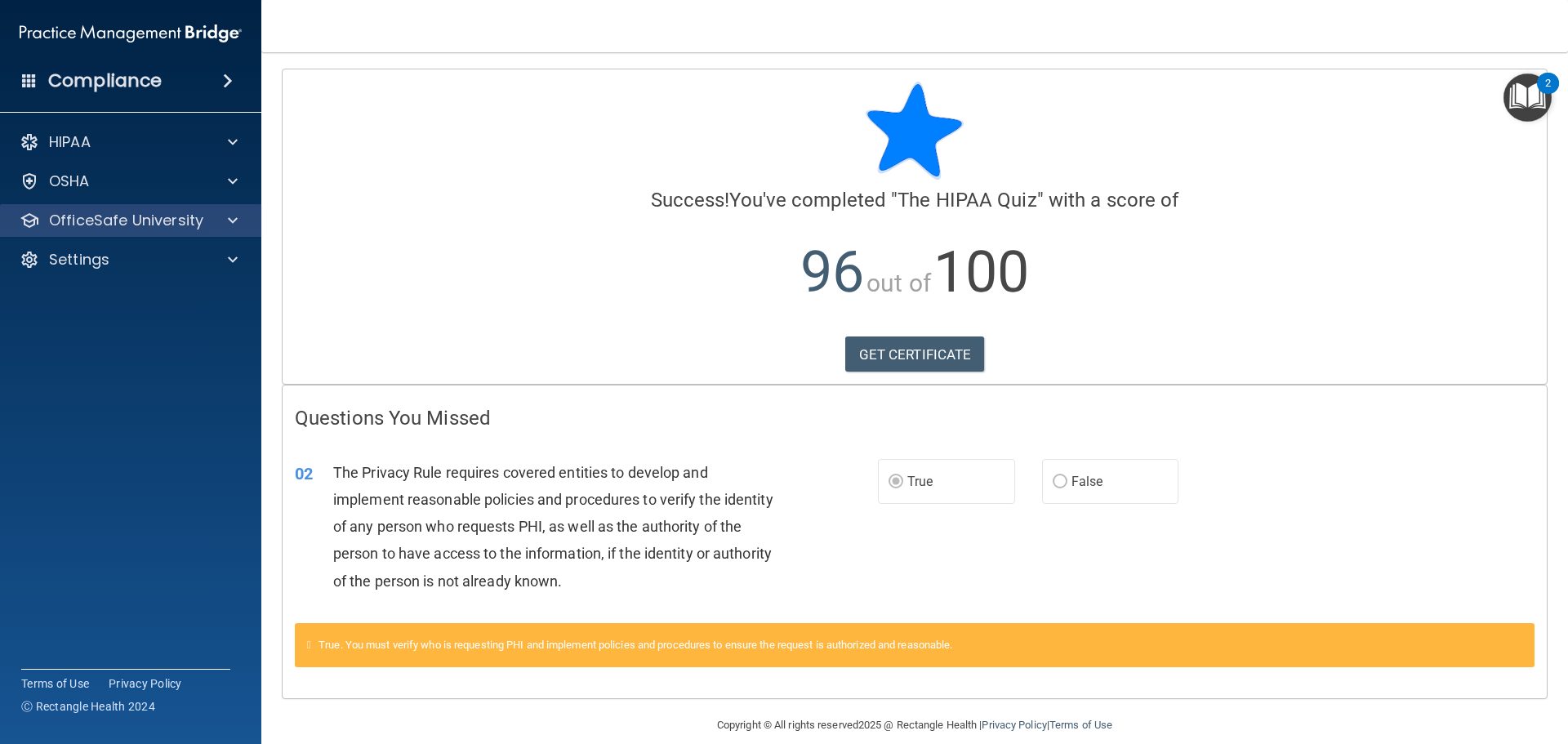
click at [167, 207] on div "OfficeSafe University" at bounding box center [131, 220] width 262 height 33
click at [230, 225] on span at bounding box center [232, 220] width 10 height 19
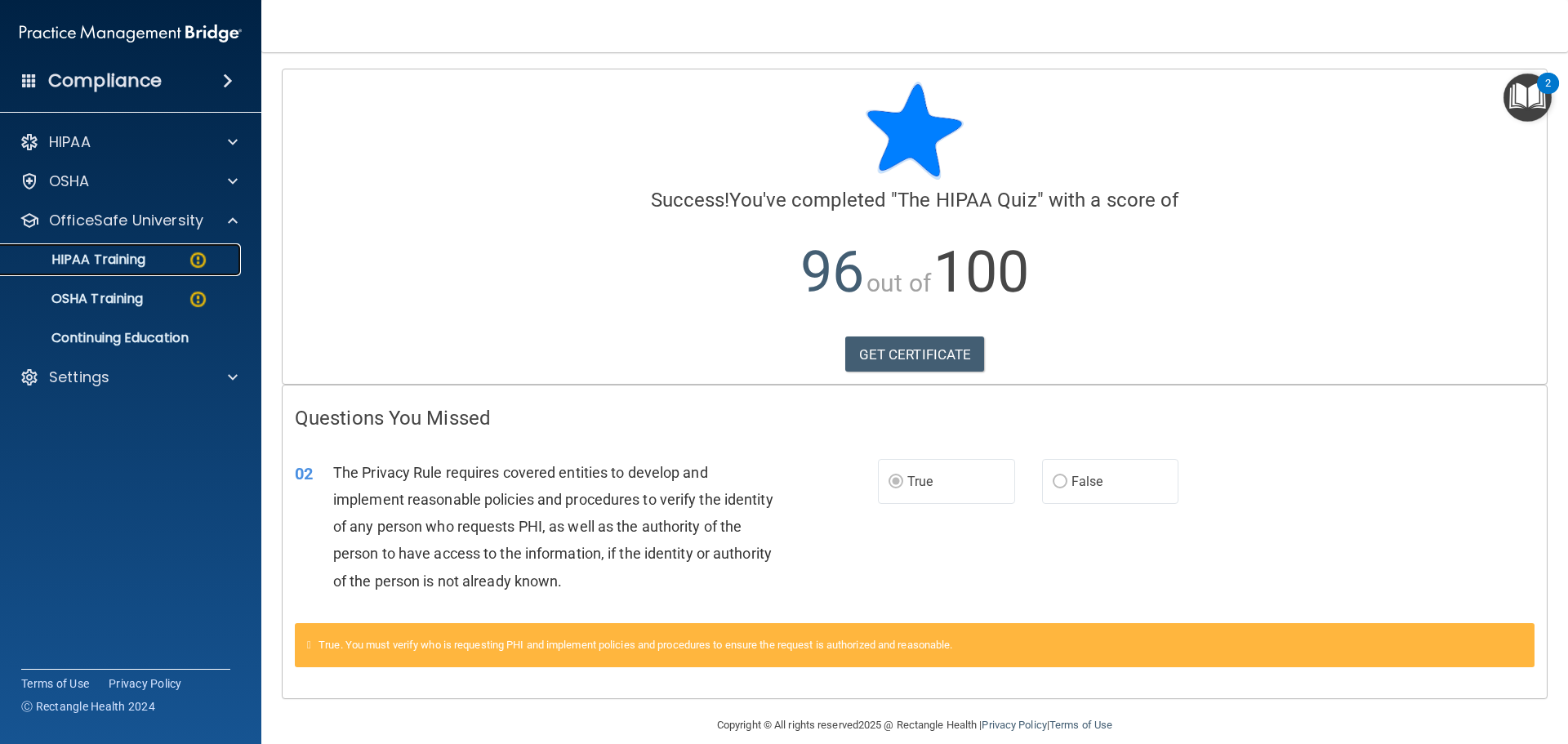
click at [196, 258] on img at bounding box center [198, 260] width 20 height 20
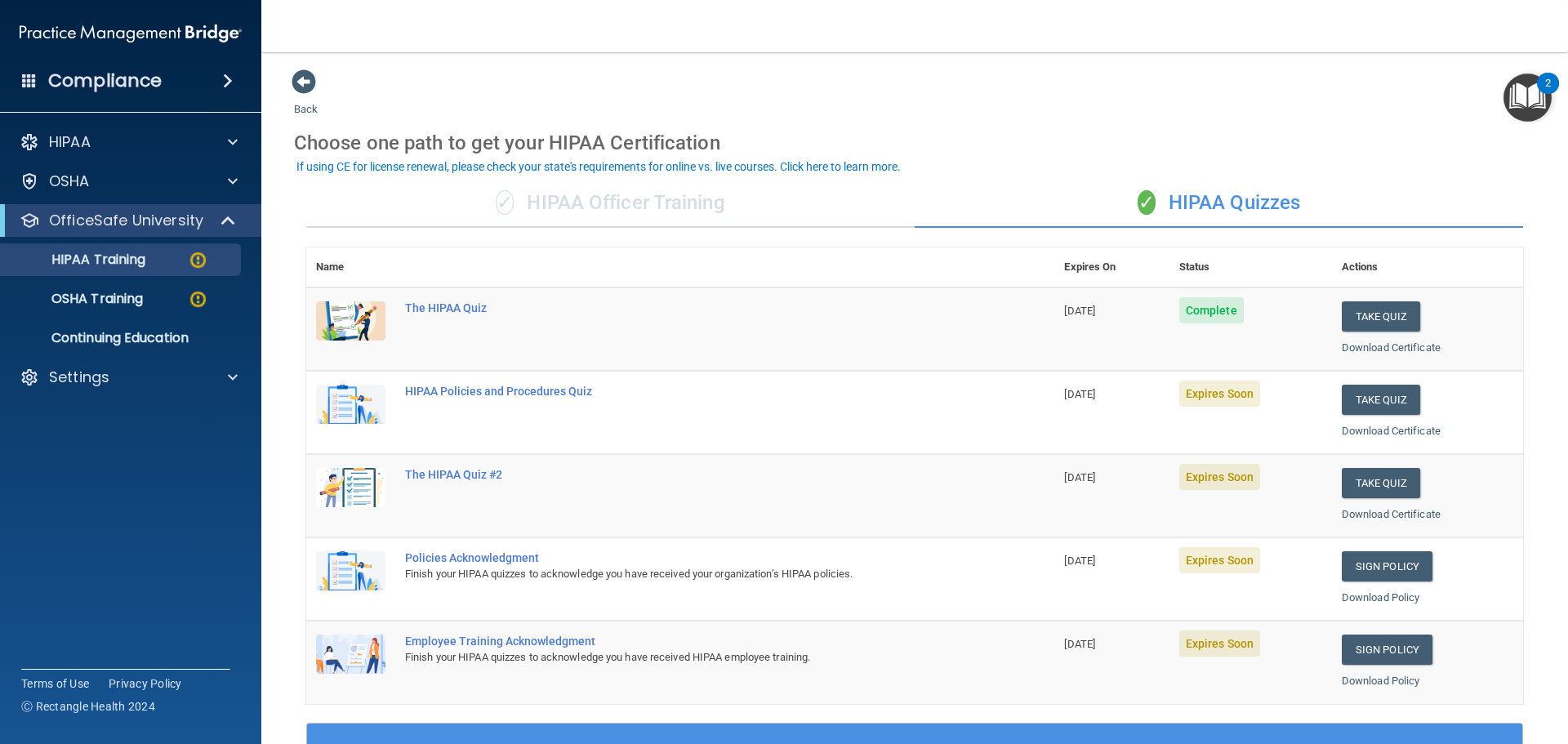
click at [1216, 400] on span "Expires Soon" at bounding box center [1220, 393] width 80 height 27
click at [1383, 392] on button "Take Quiz" at bounding box center [1381, 399] width 79 height 30
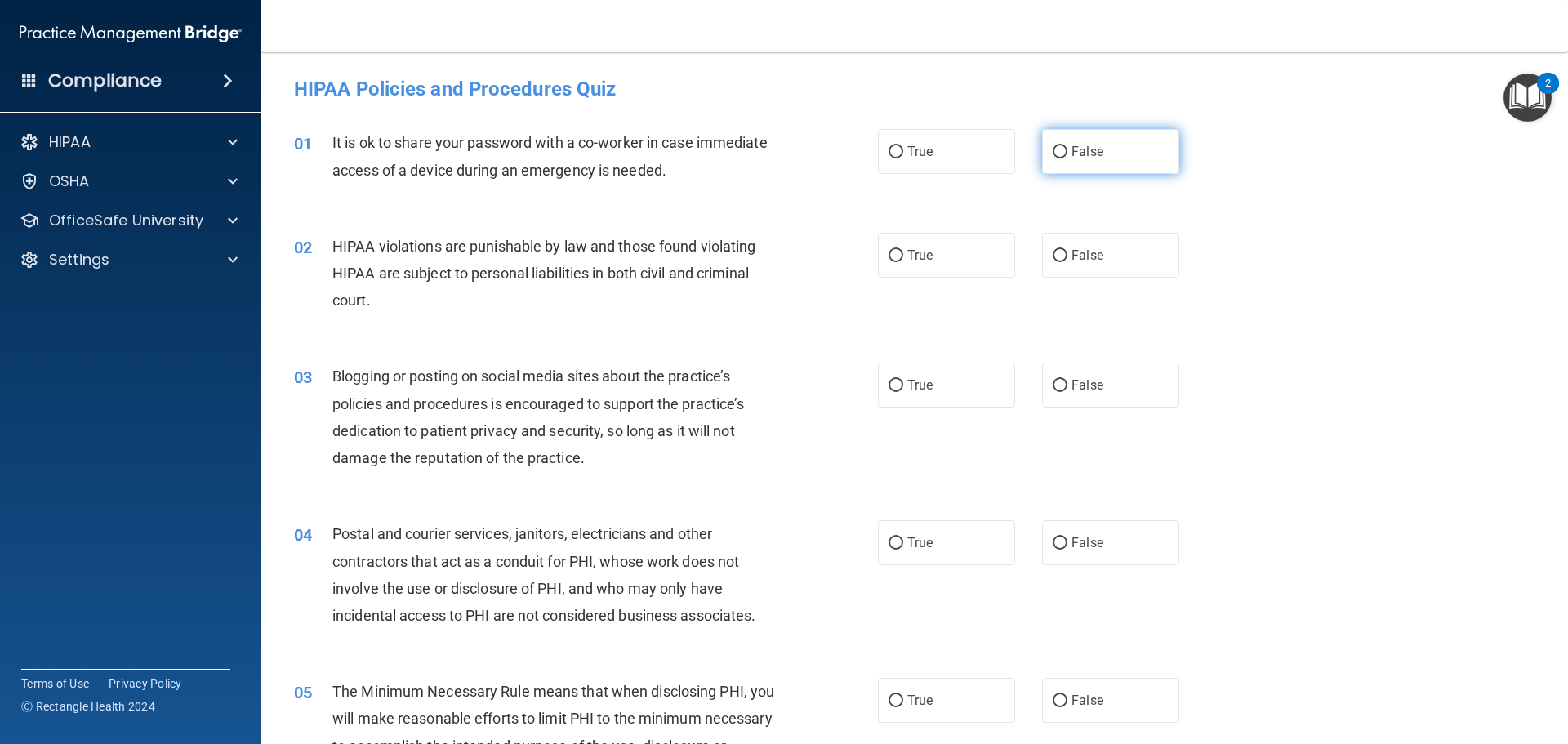
click at [1096, 163] on label "False" at bounding box center [1110, 151] width 137 height 45
click at [1067, 158] on input "False" at bounding box center [1060, 152] width 15 height 12
radio input "true"
click at [961, 257] on label "True" at bounding box center [947, 255] width 137 height 45
click at [903, 257] on input "True" at bounding box center [895, 255] width 15 height 12
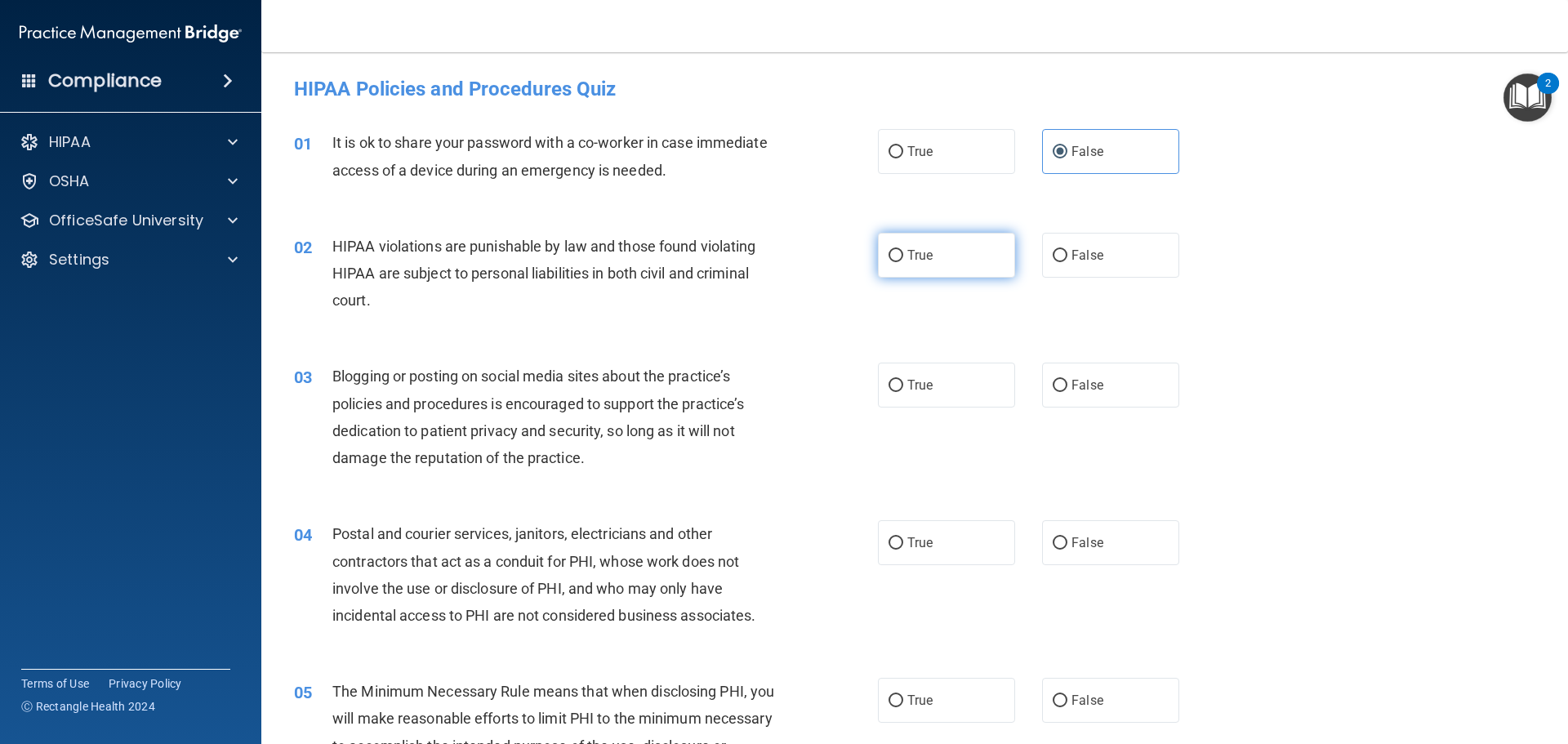
radio input "true"
drag, startPoint x: 1104, startPoint y: 383, endPoint x: 1085, endPoint y: 386, distance: 19.2
click at [1103, 385] on label "False" at bounding box center [1110, 385] width 137 height 45
click at [1067, 385] on input "False" at bounding box center [1060, 386] width 15 height 12
radio input "true"
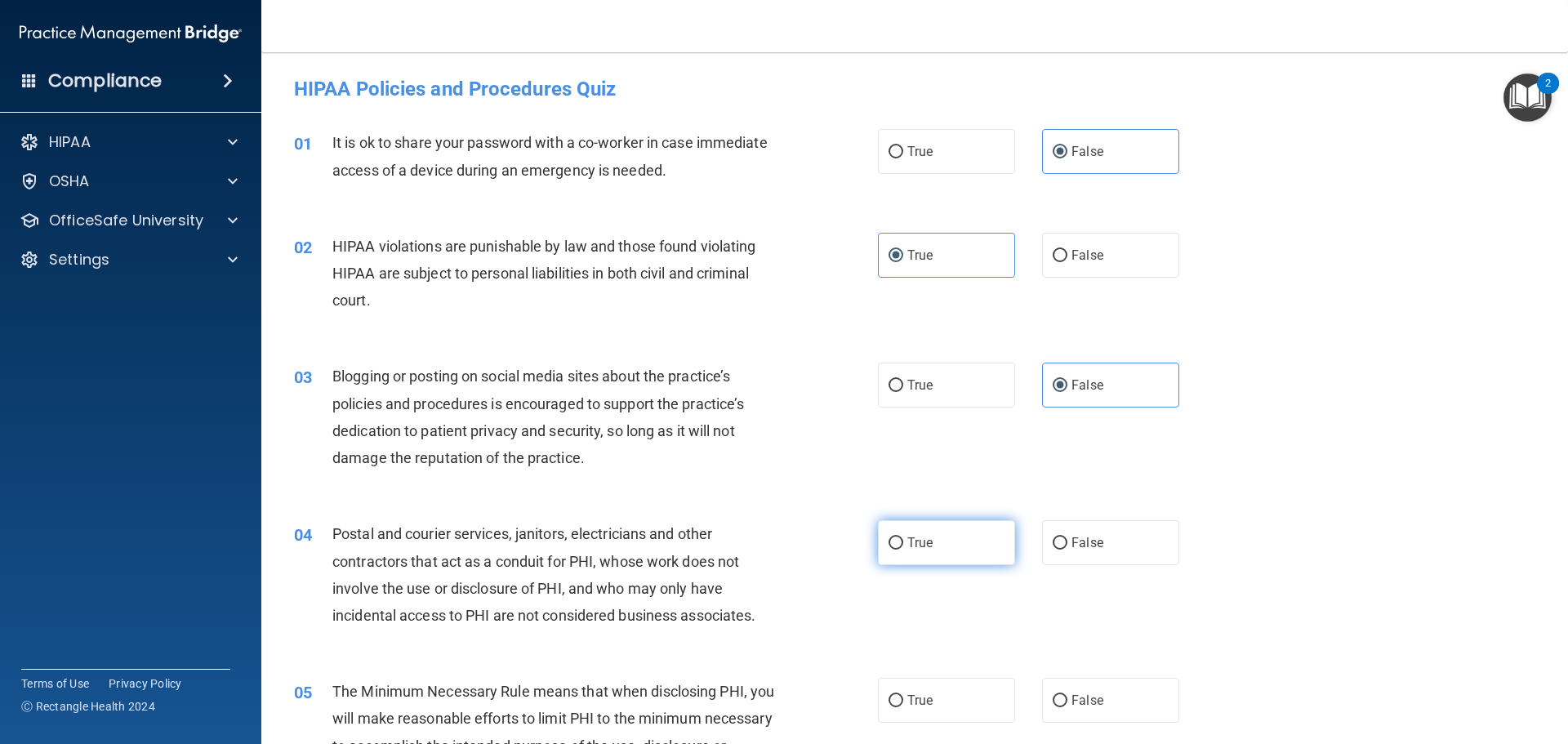
click at [977, 537] on label "True" at bounding box center [947, 542] width 137 height 45
click at [903, 537] on input "True" at bounding box center [895, 543] width 15 height 12
radio input "true"
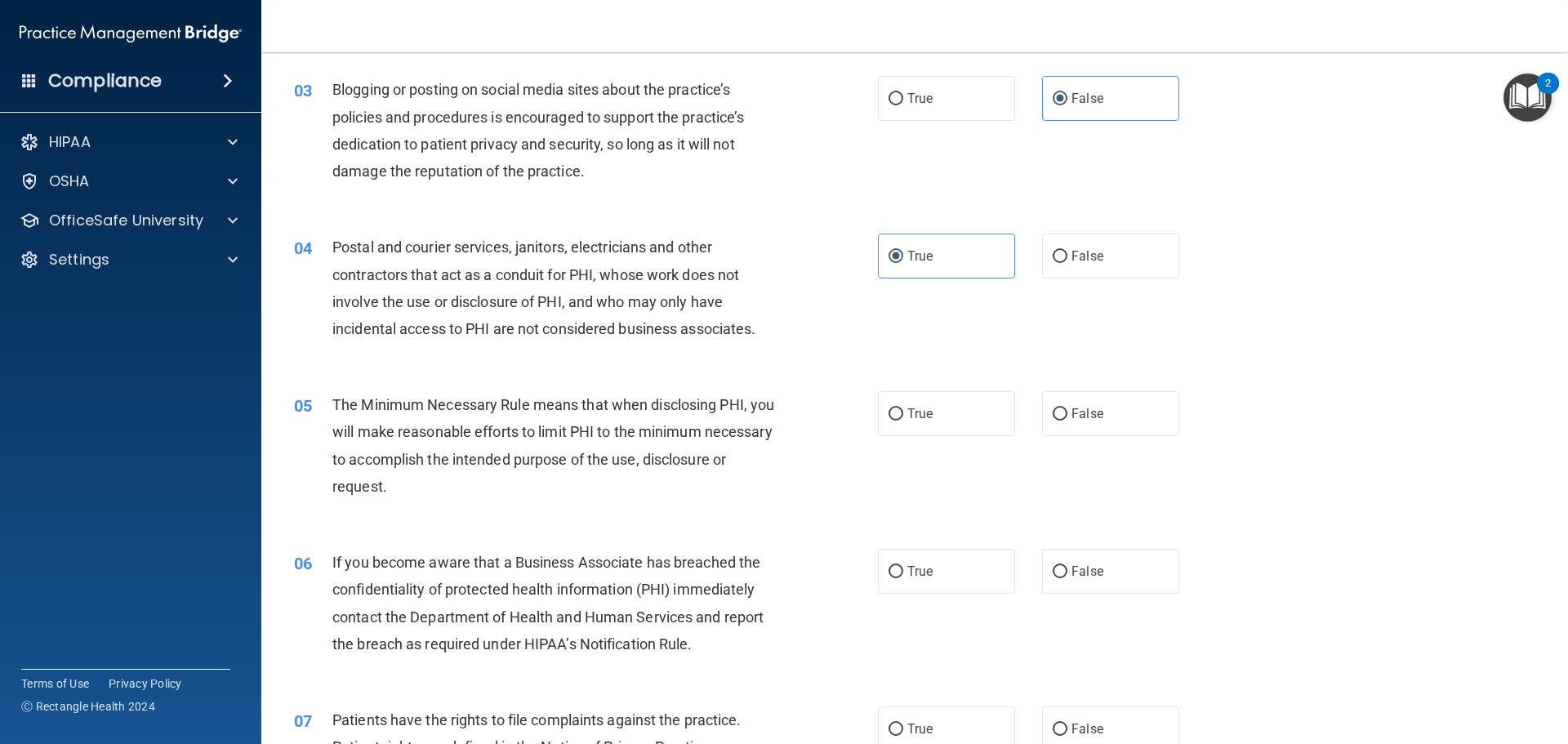
scroll to position [326, 0]
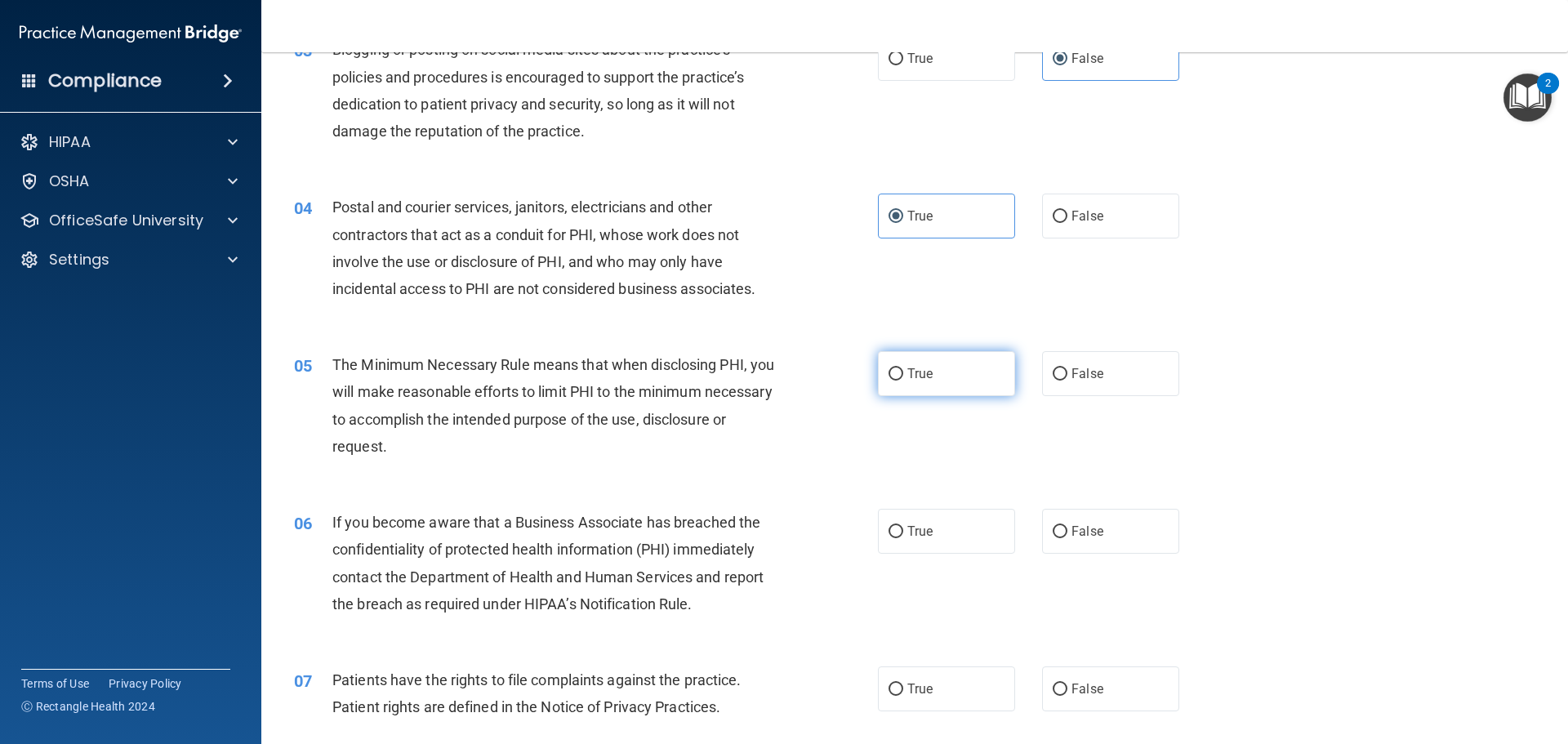
click at [953, 383] on label "True" at bounding box center [947, 373] width 137 height 45
click at [903, 380] on input "True" at bounding box center [895, 374] width 15 height 12
radio input "true"
click at [1110, 521] on label "False" at bounding box center [1110, 531] width 137 height 45
click at [1067, 526] on input "False" at bounding box center [1060, 532] width 15 height 12
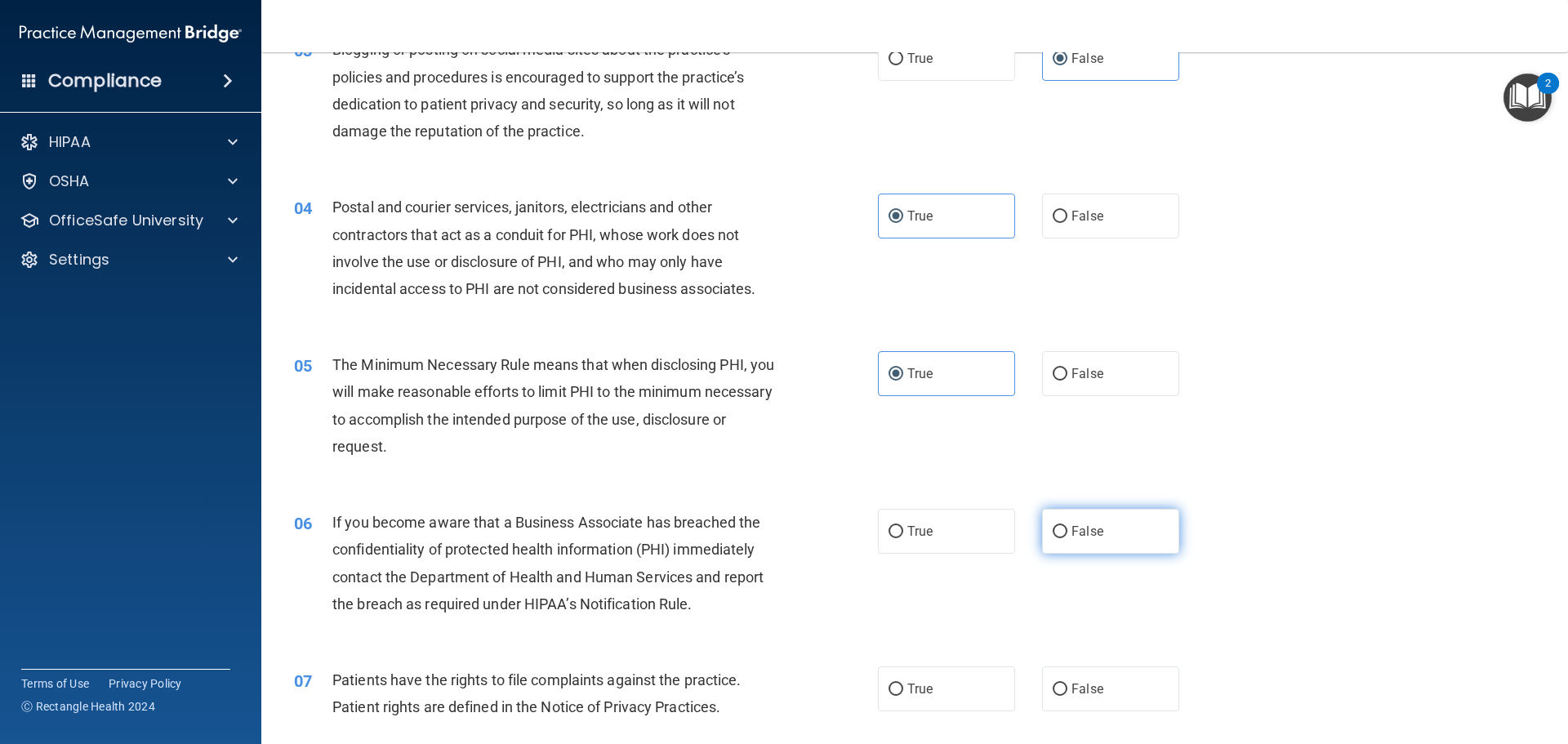
radio input "true"
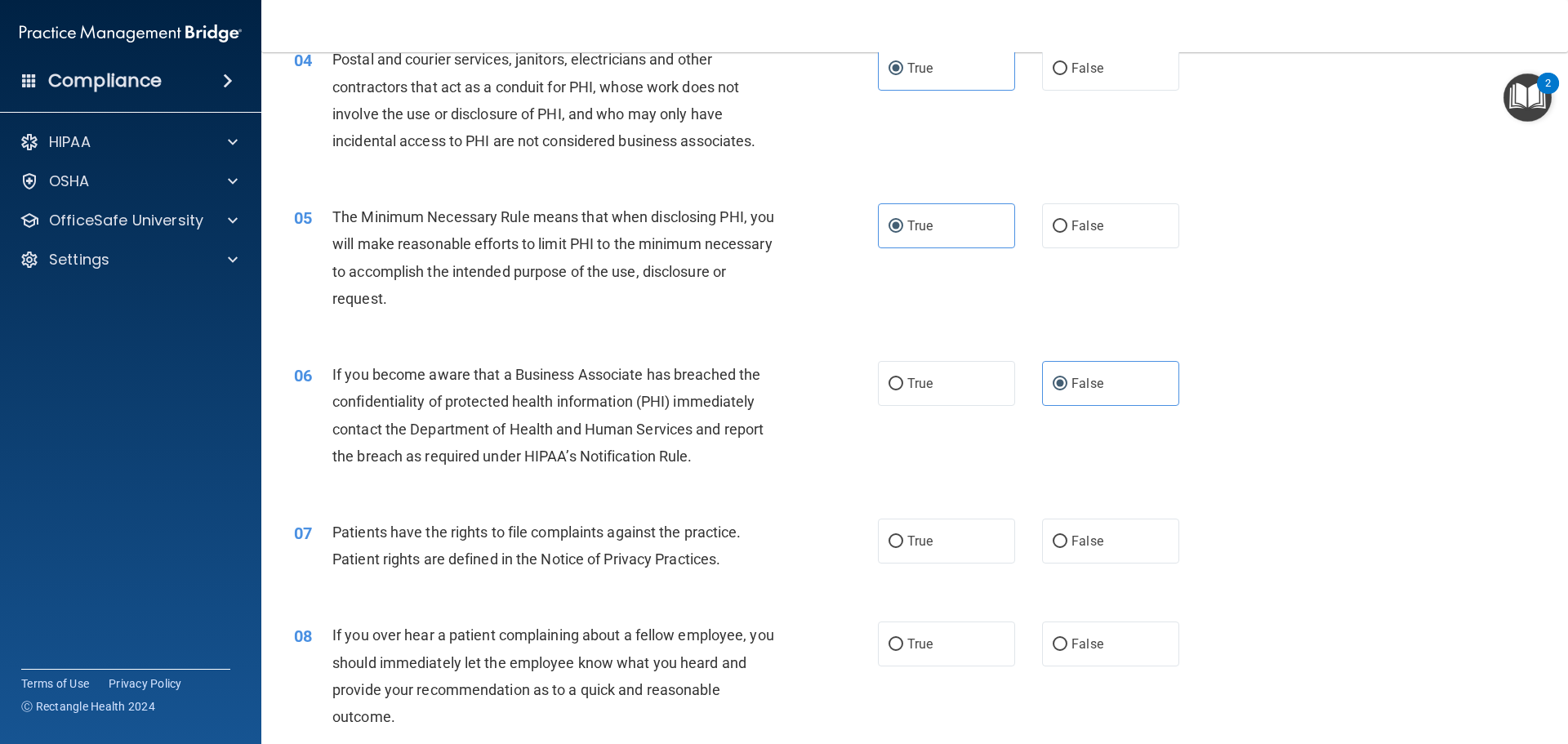
scroll to position [490, 0]
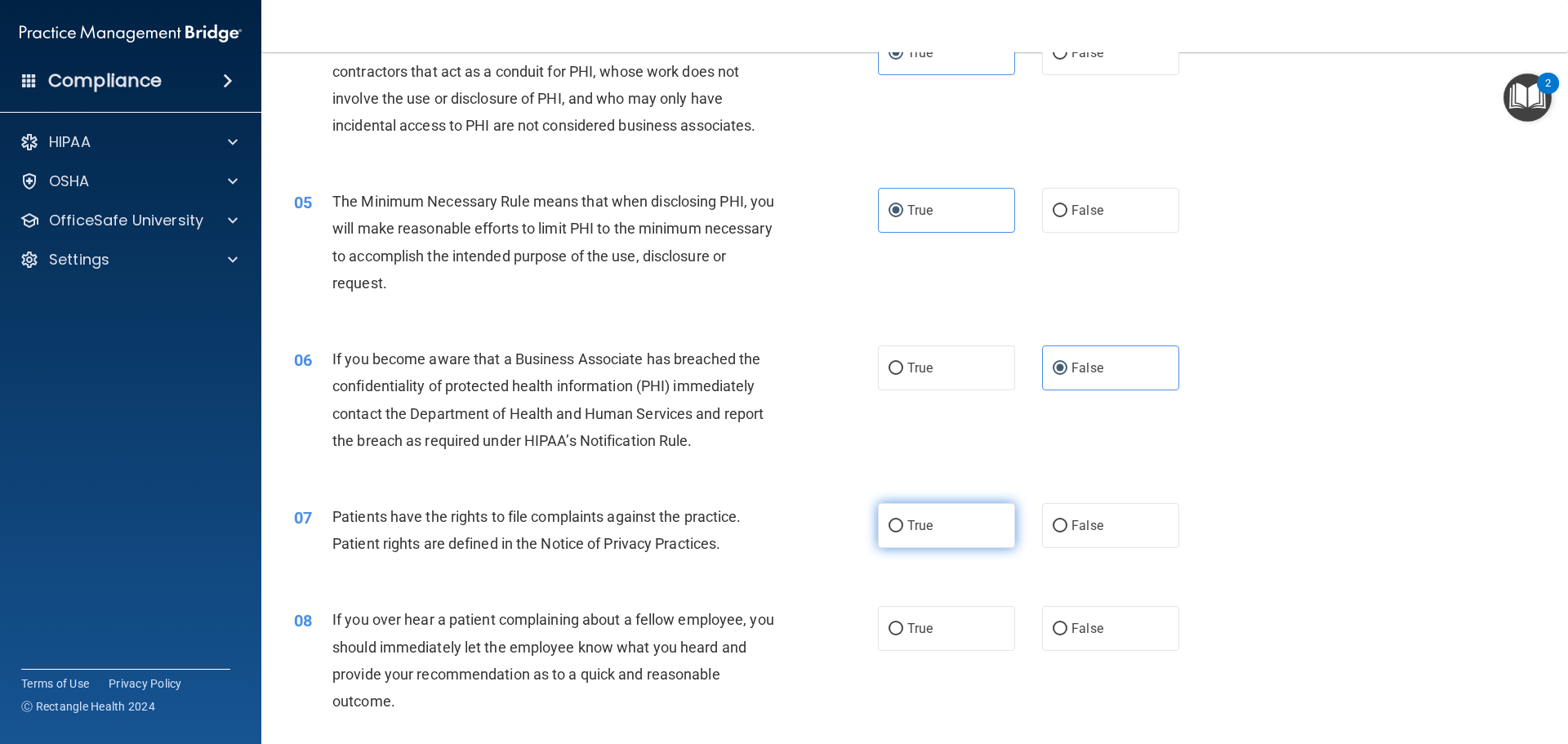
click at [981, 529] on label "True" at bounding box center [947, 526] width 137 height 45
click at [903, 529] on input "True" at bounding box center [895, 526] width 15 height 12
radio input "true"
click at [1098, 631] on label "False" at bounding box center [1110, 628] width 137 height 45
click at [1067, 631] on input "False" at bounding box center [1060, 629] width 15 height 12
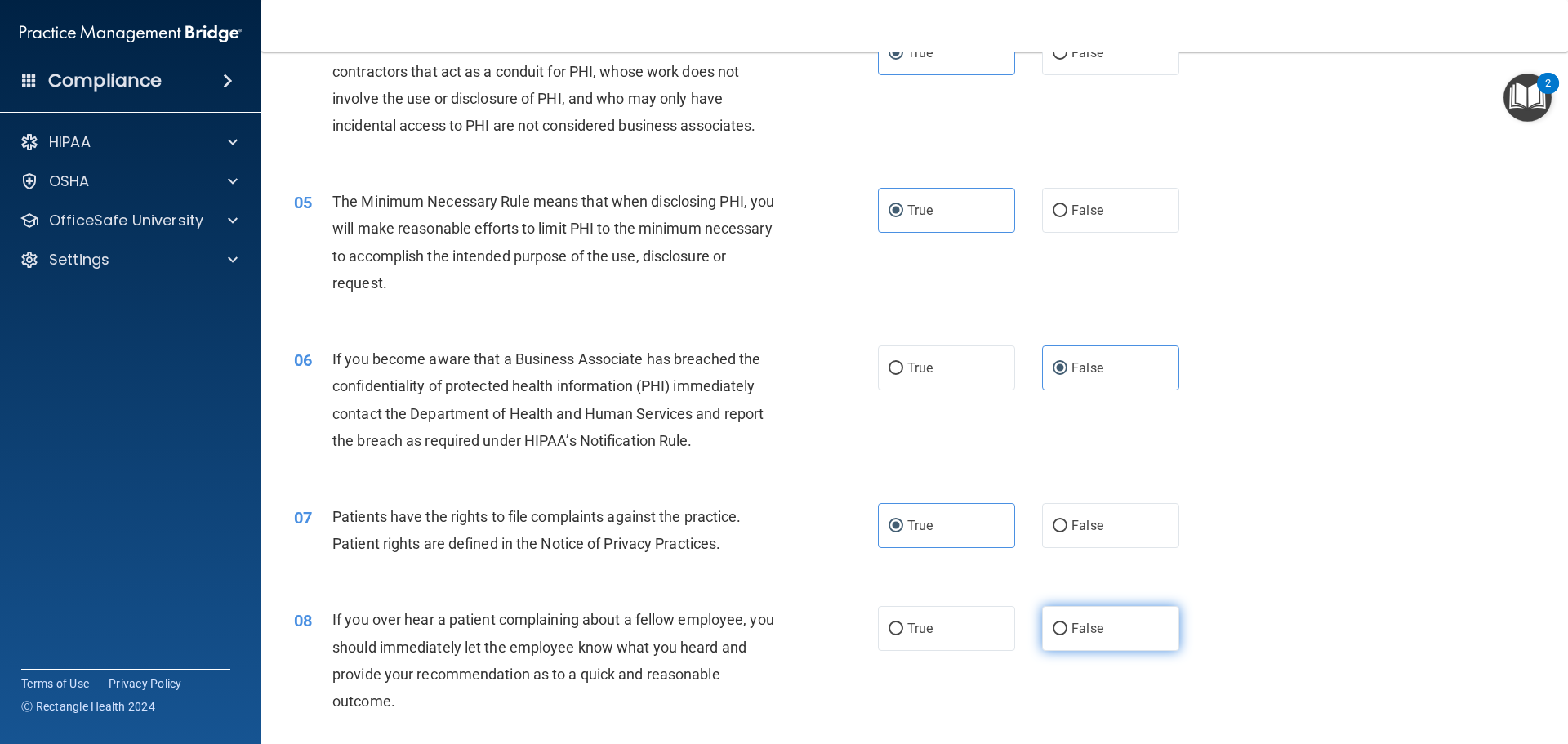
radio input "true"
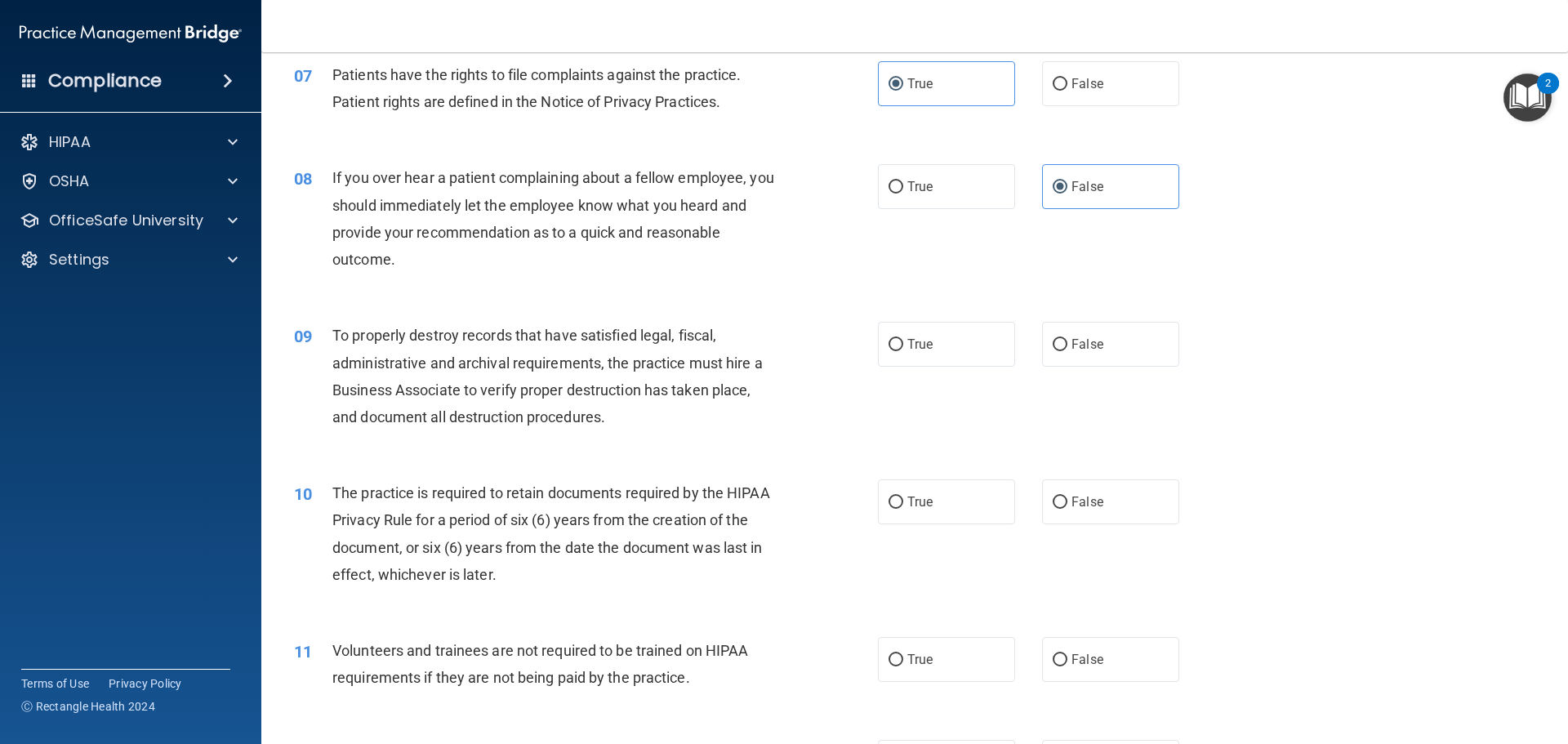
scroll to position [980, 0]
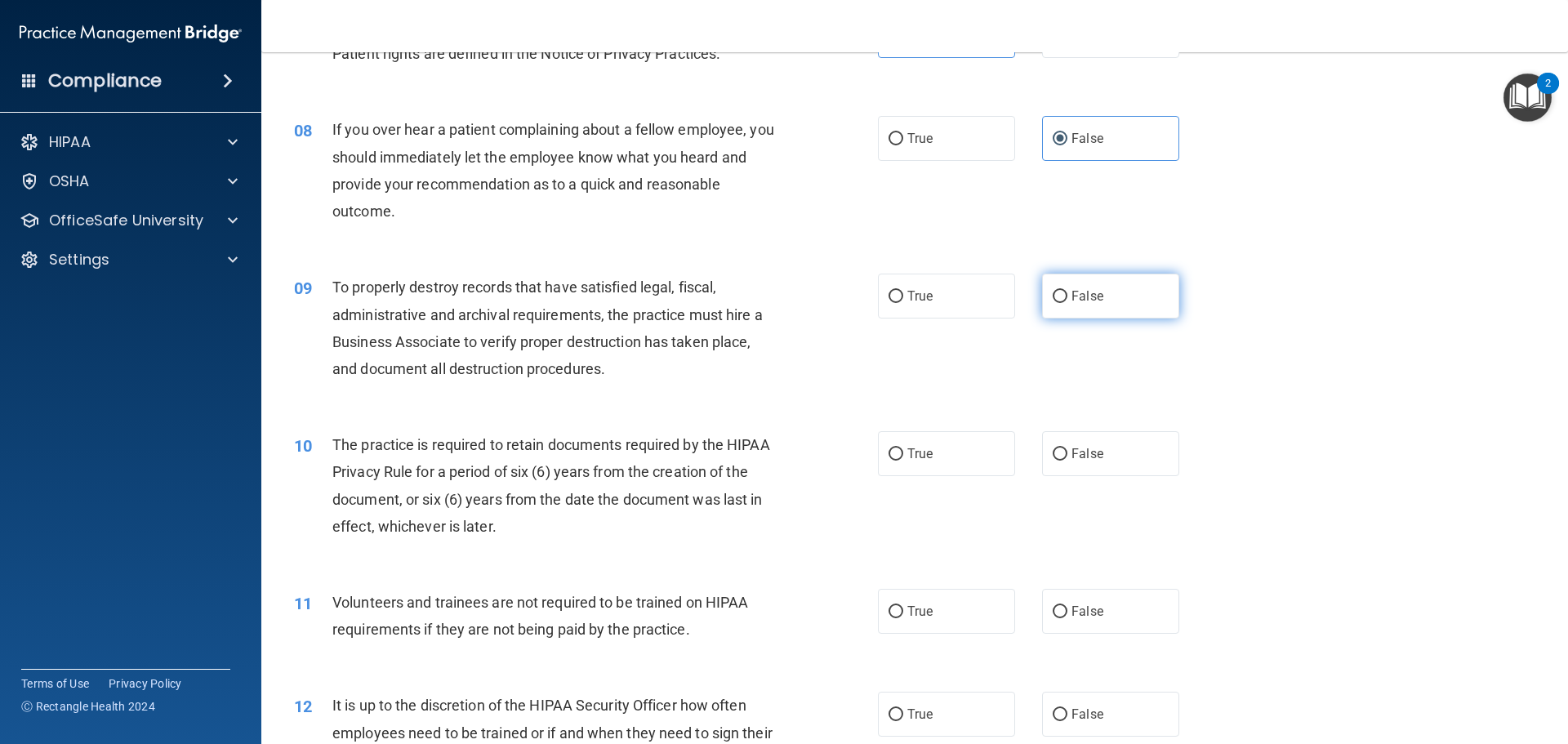
click at [1132, 315] on label "False" at bounding box center [1110, 295] width 137 height 45
click at [1067, 303] on input "False" at bounding box center [1060, 296] width 15 height 12
radio input "true"
click at [974, 442] on label "True" at bounding box center [947, 453] width 137 height 45
click at [903, 449] on input "True" at bounding box center [895, 454] width 15 height 12
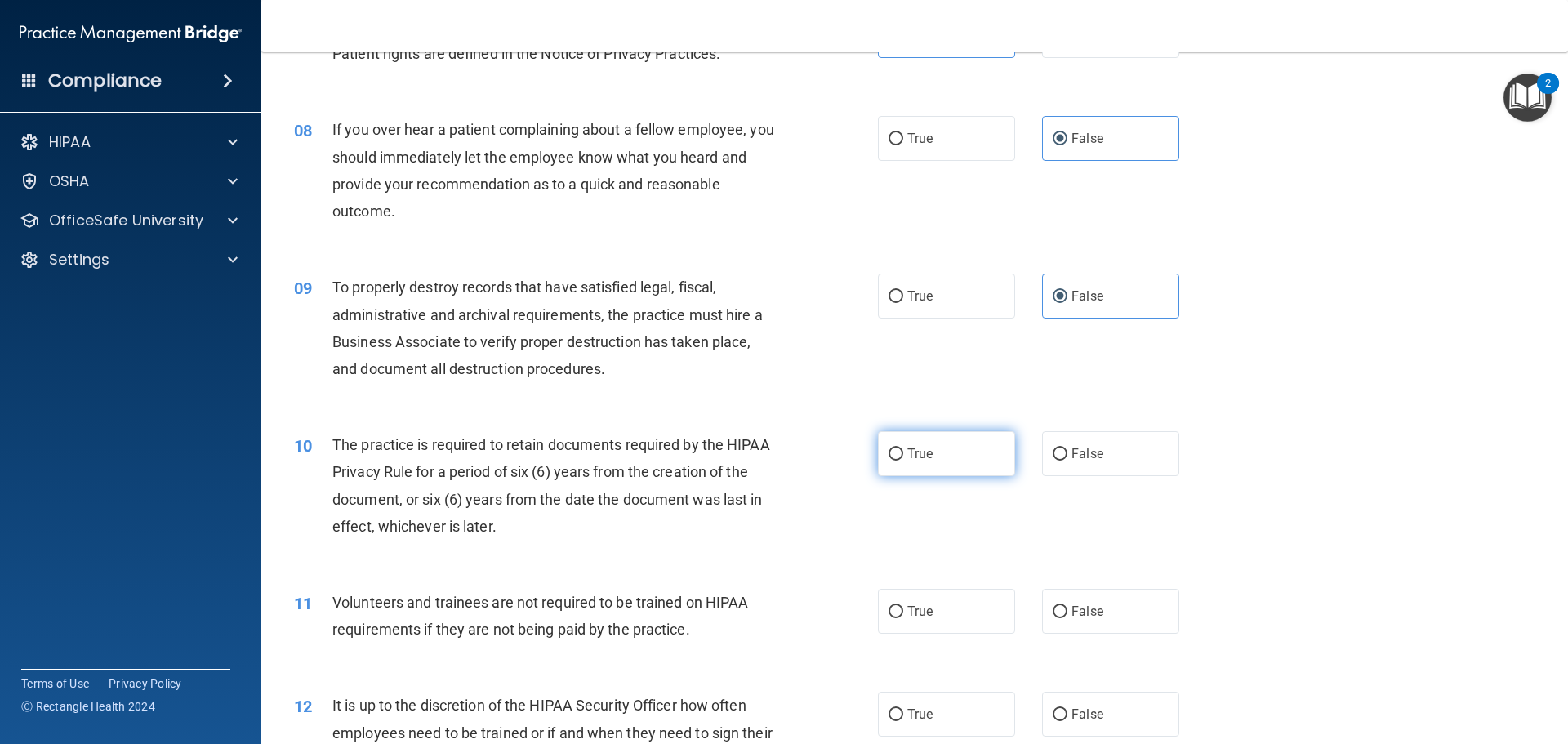
radio input "true"
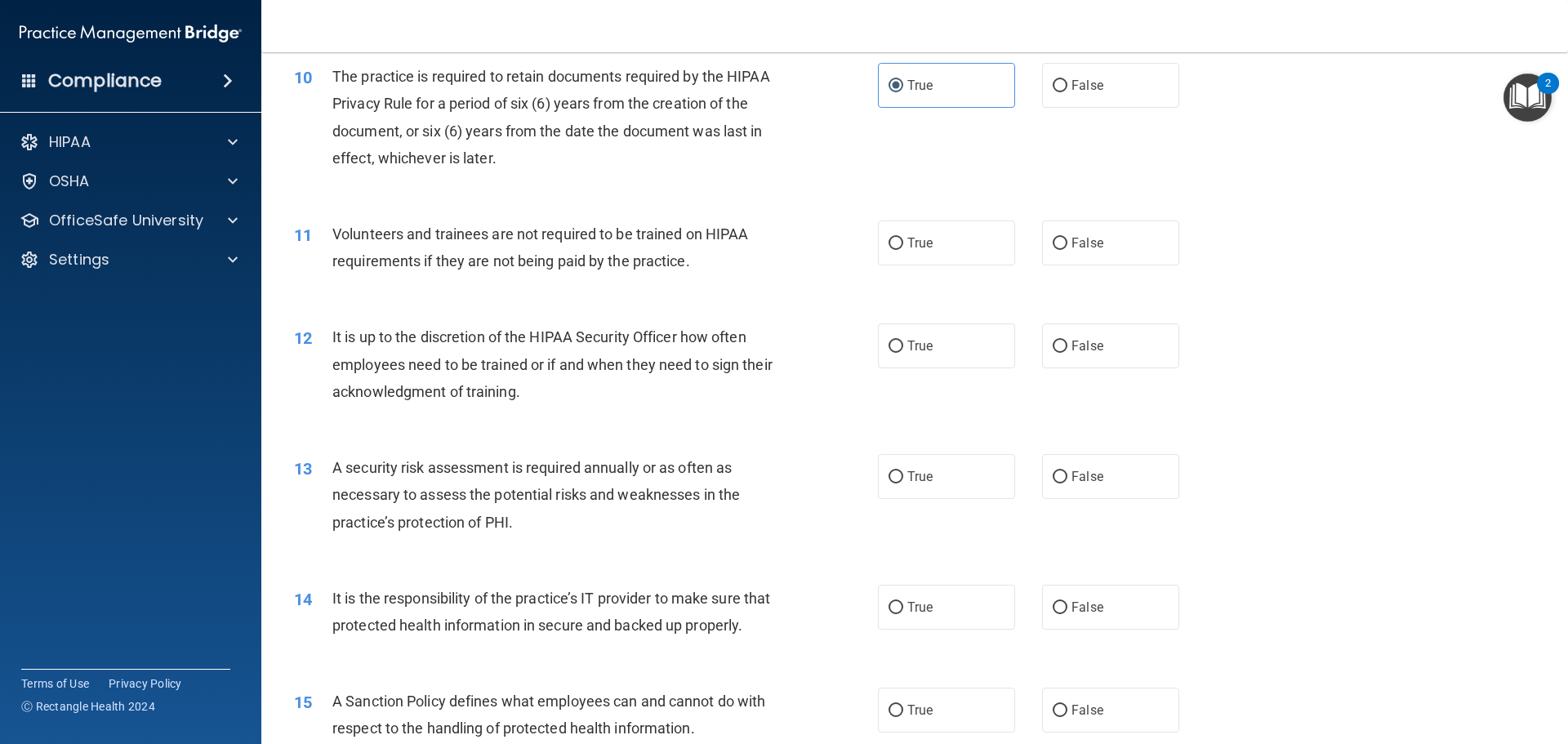
scroll to position [1388, 0]
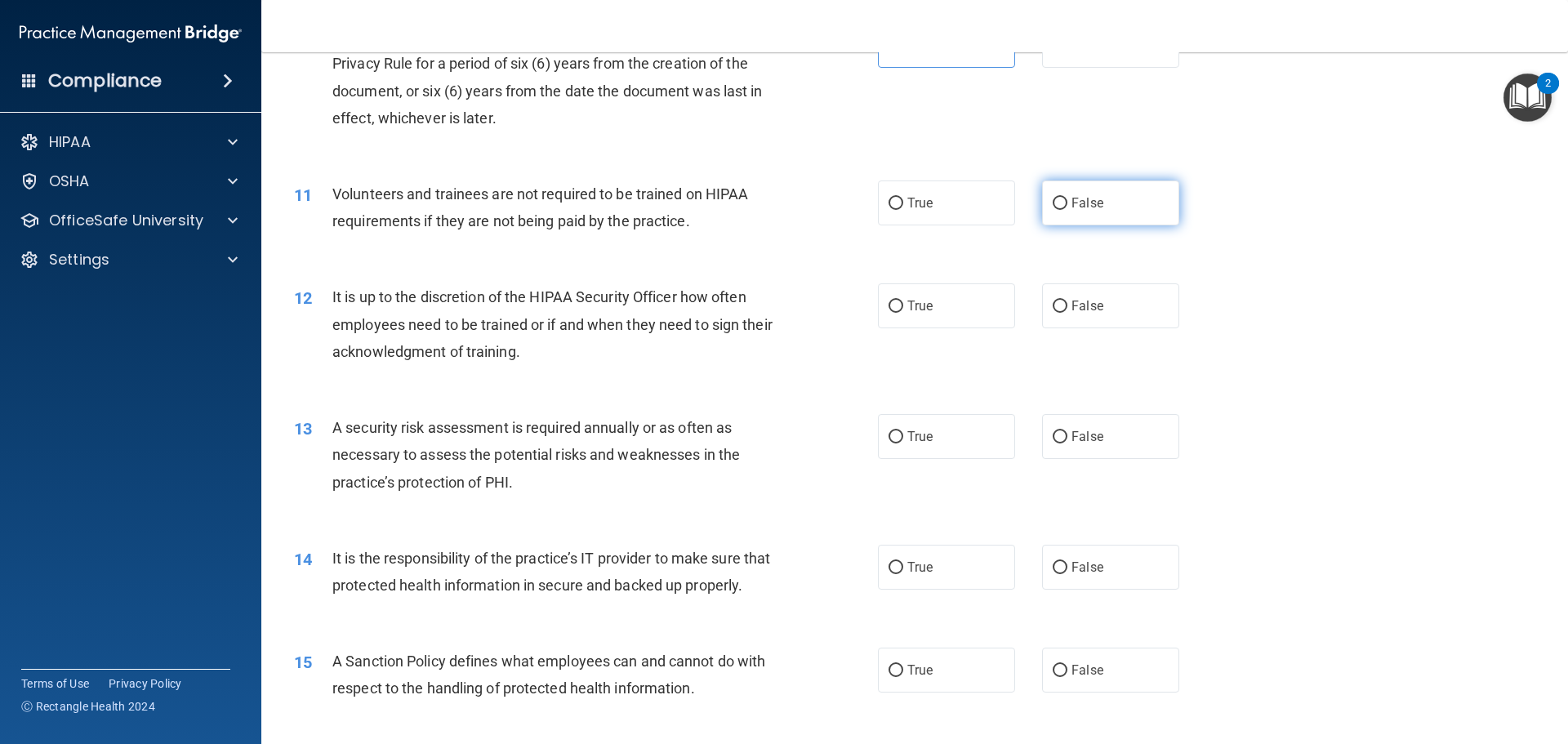
click at [1138, 225] on label "False" at bounding box center [1110, 203] width 137 height 45
click at [1067, 210] on input "False" at bounding box center [1060, 203] width 15 height 12
radio input "true"
click at [1135, 303] on label "False" at bounding box center [1110, 305] width 137 height 45
click at [1067, 303] on input "False" at bounding box center [1060, 306] width 15 height 12
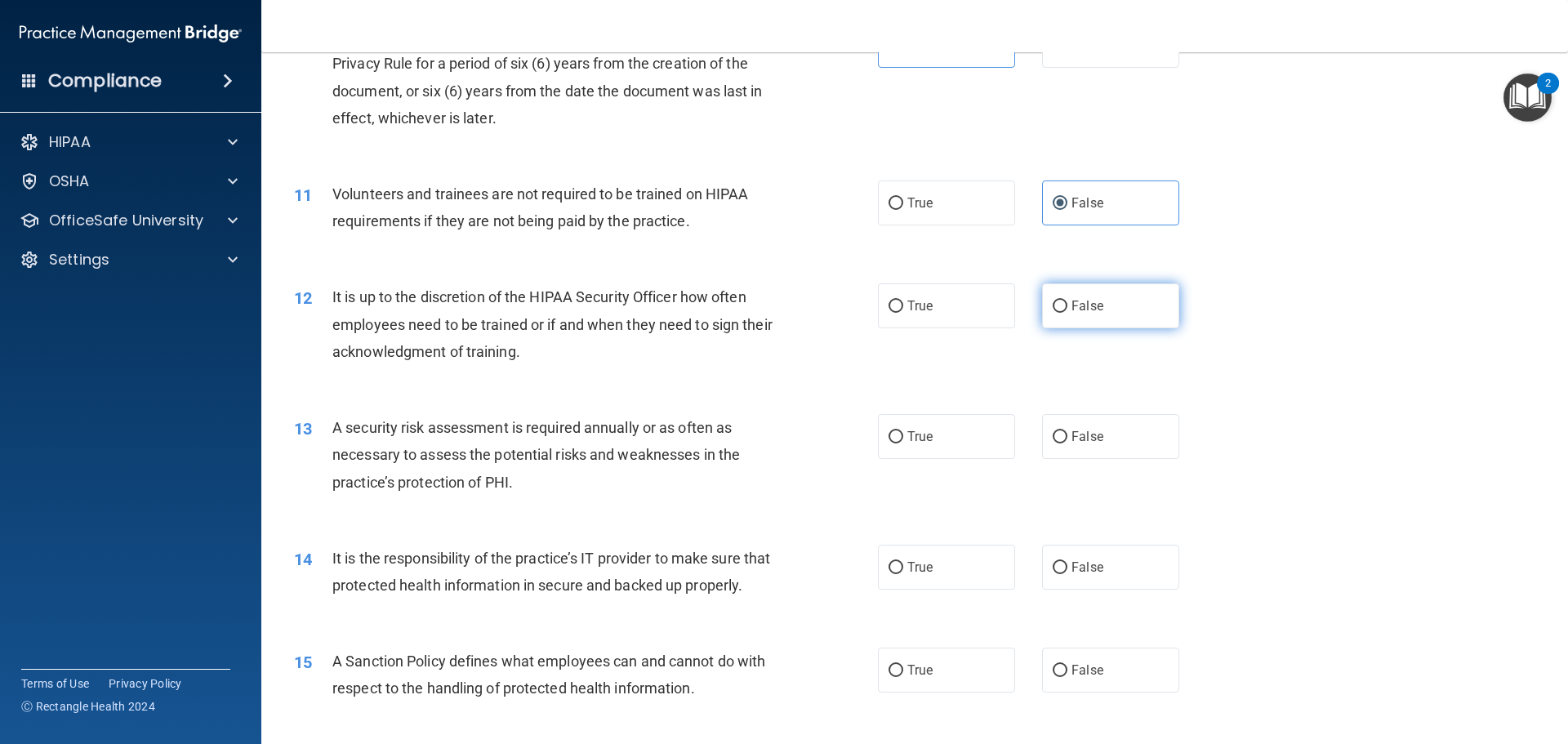
radio input "true"
click at [973, 428] on label "True" at bounding box center [947, 436] width 137 height 45
click at [903, 431] on input "True" at bounding box center [895, 437] width 15 height 12
radio input "true"
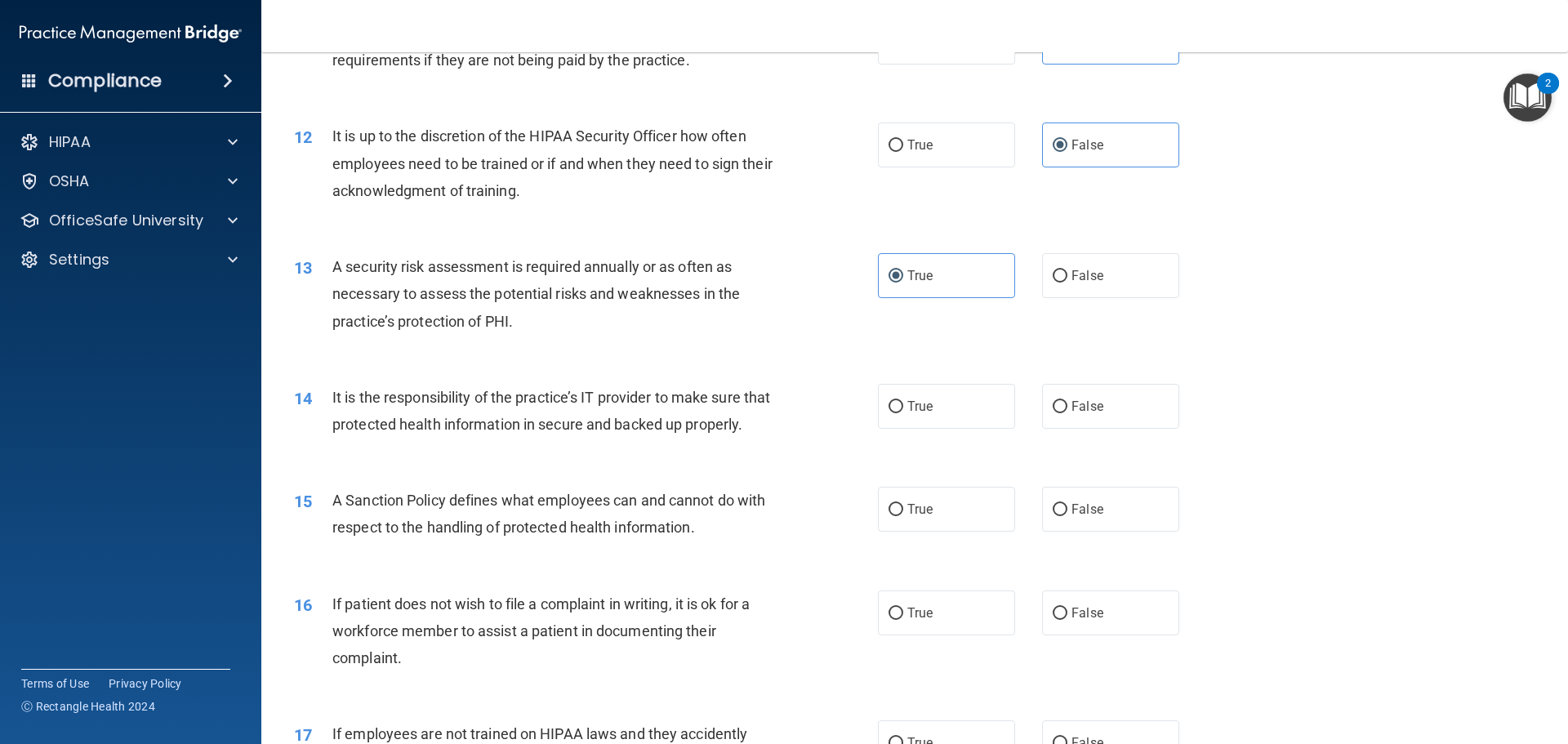
scroll to position [1552, 0]
click at [1078, 391] on label "False" at bounding box center [1110, 403] width 137 height 45
click at [1067, 399] on input "False" at bounding box center [1060, 404] width 15 height 12
radio input "true"
click at [1095, 529] on label "False" at bounding box center [1110, 506] width 137 height 45
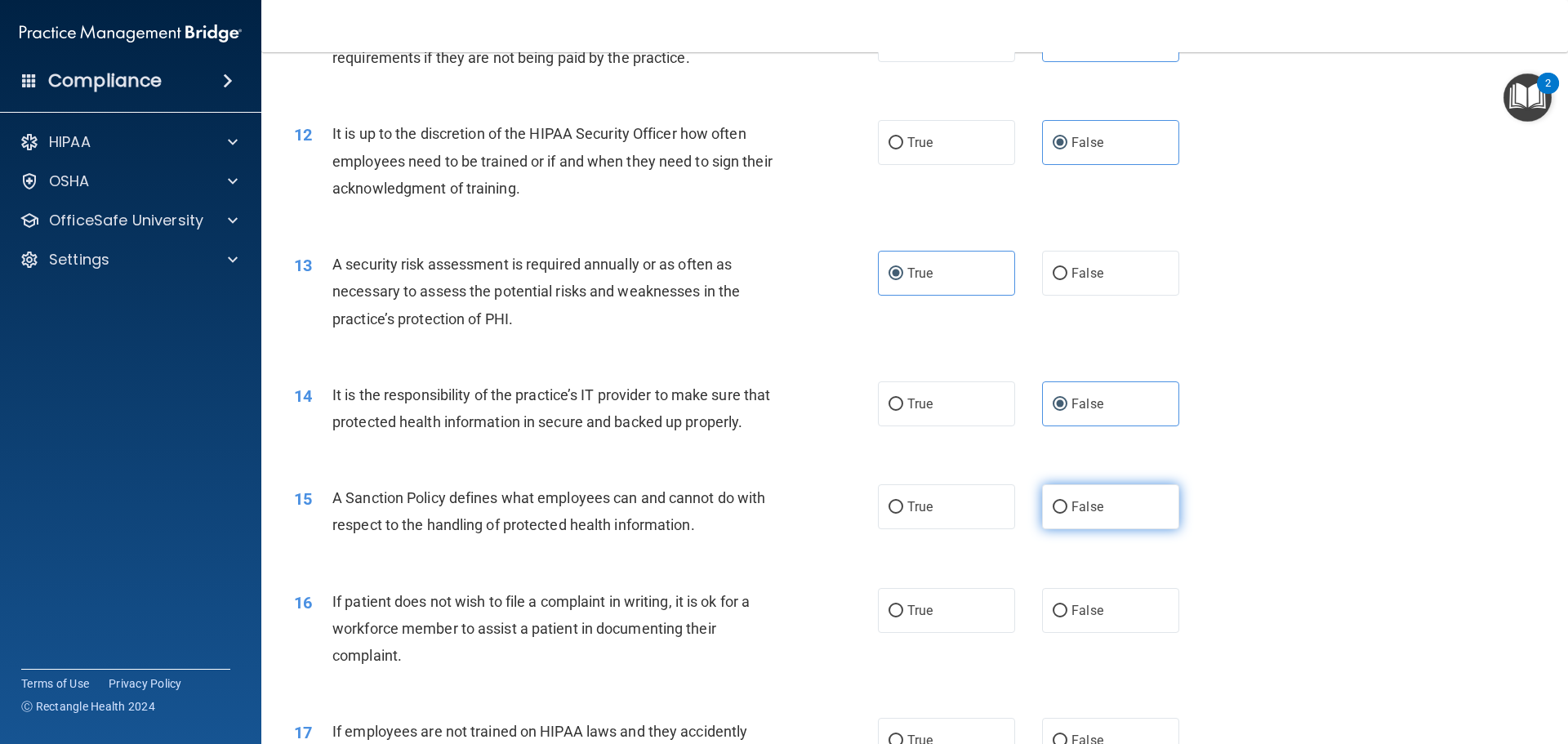
click at [1067, 514] on input "False" at bounding box center [1060, 507] width 15 height 12
radio input "true"
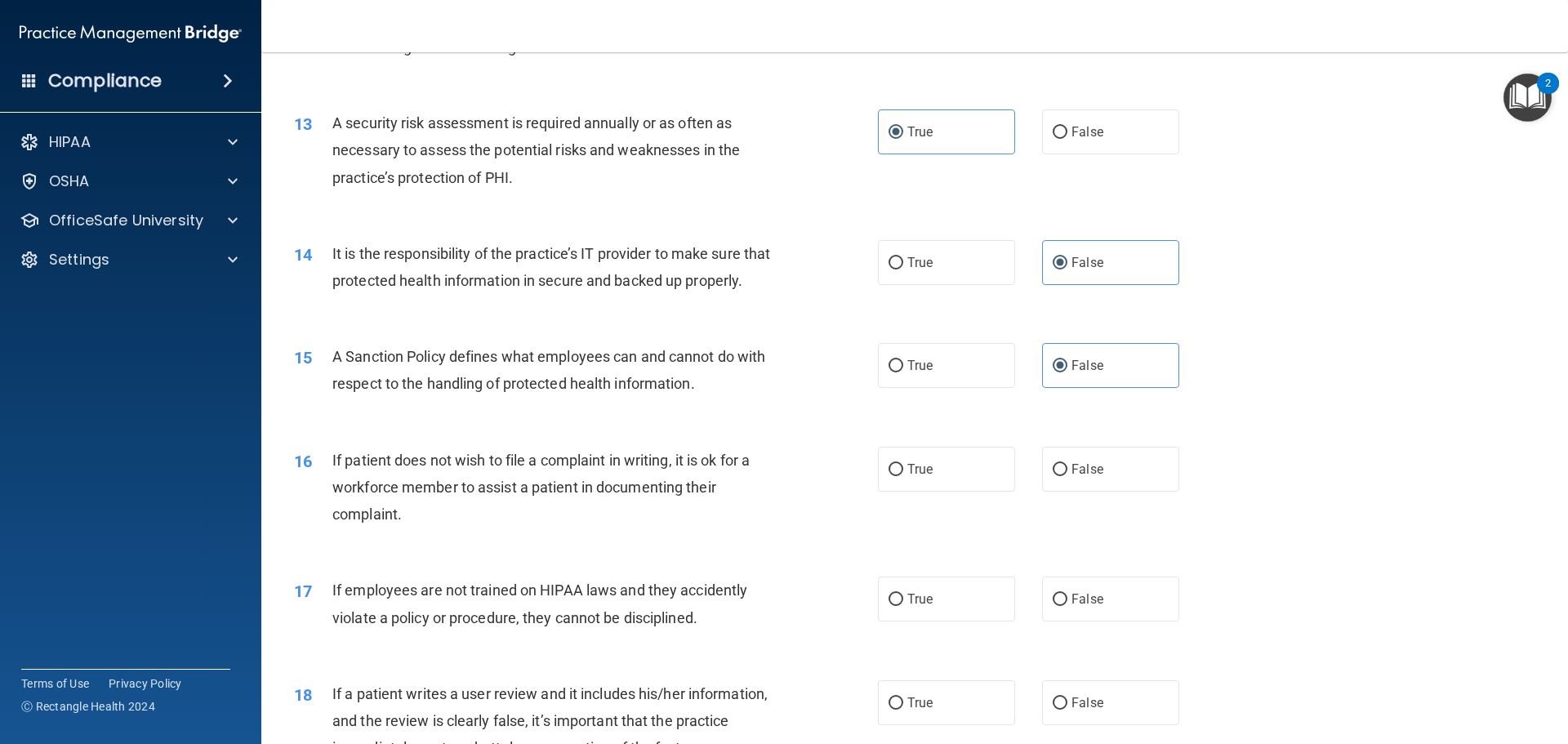
scroll to position [1716, 0]
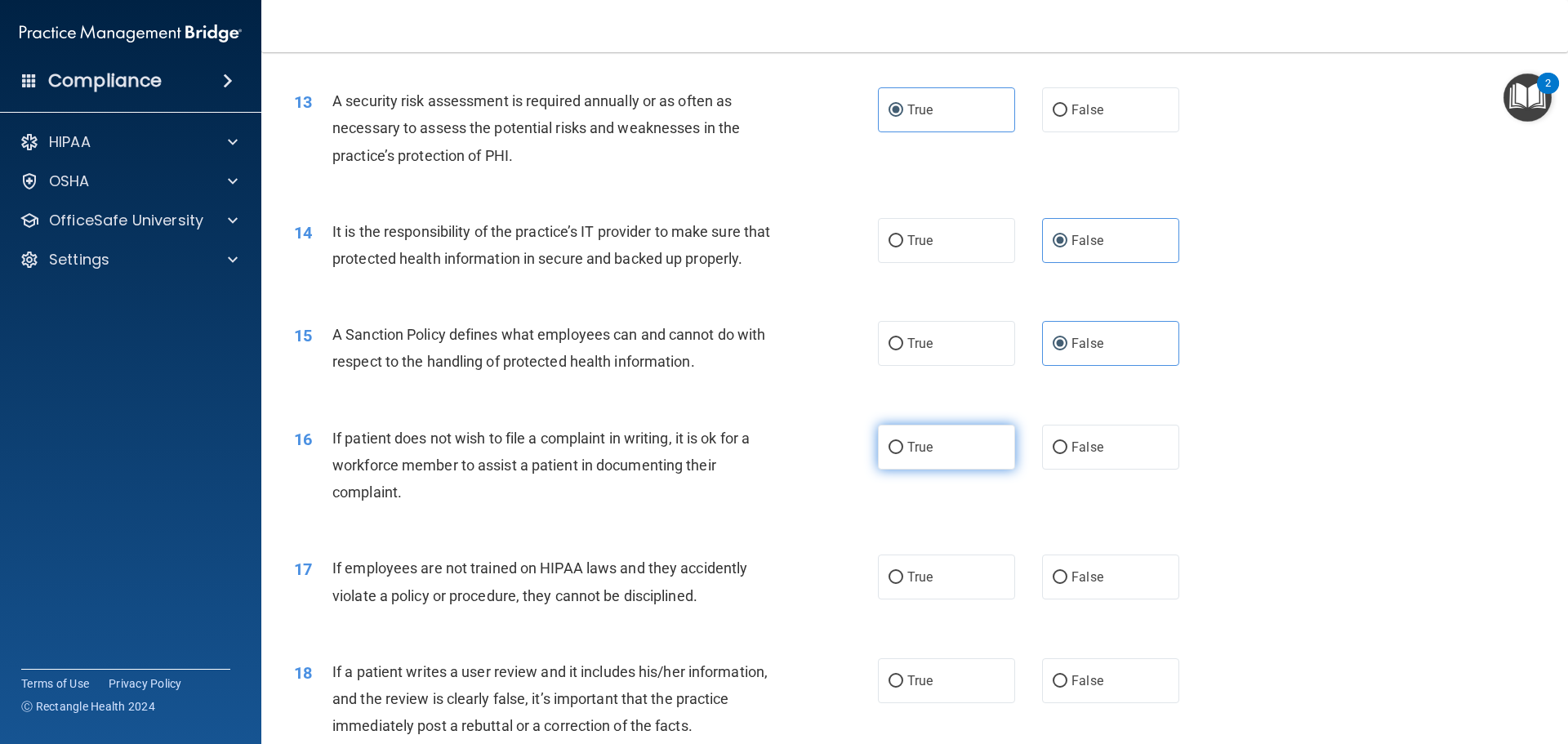
click at [957, 470] on label "True" at bounding box center [947, 447] width 137 height 45
click at [903, 454] on input "True" at bounding box center [895, 448] width 15 height 12
radio input "true"
click at [1121, 600] on label "False" at bounding box center [1110, 577] width 137 height 45
click at [1067, 584] on input "False" at bounding box center [1060, 578] width 15 height 12
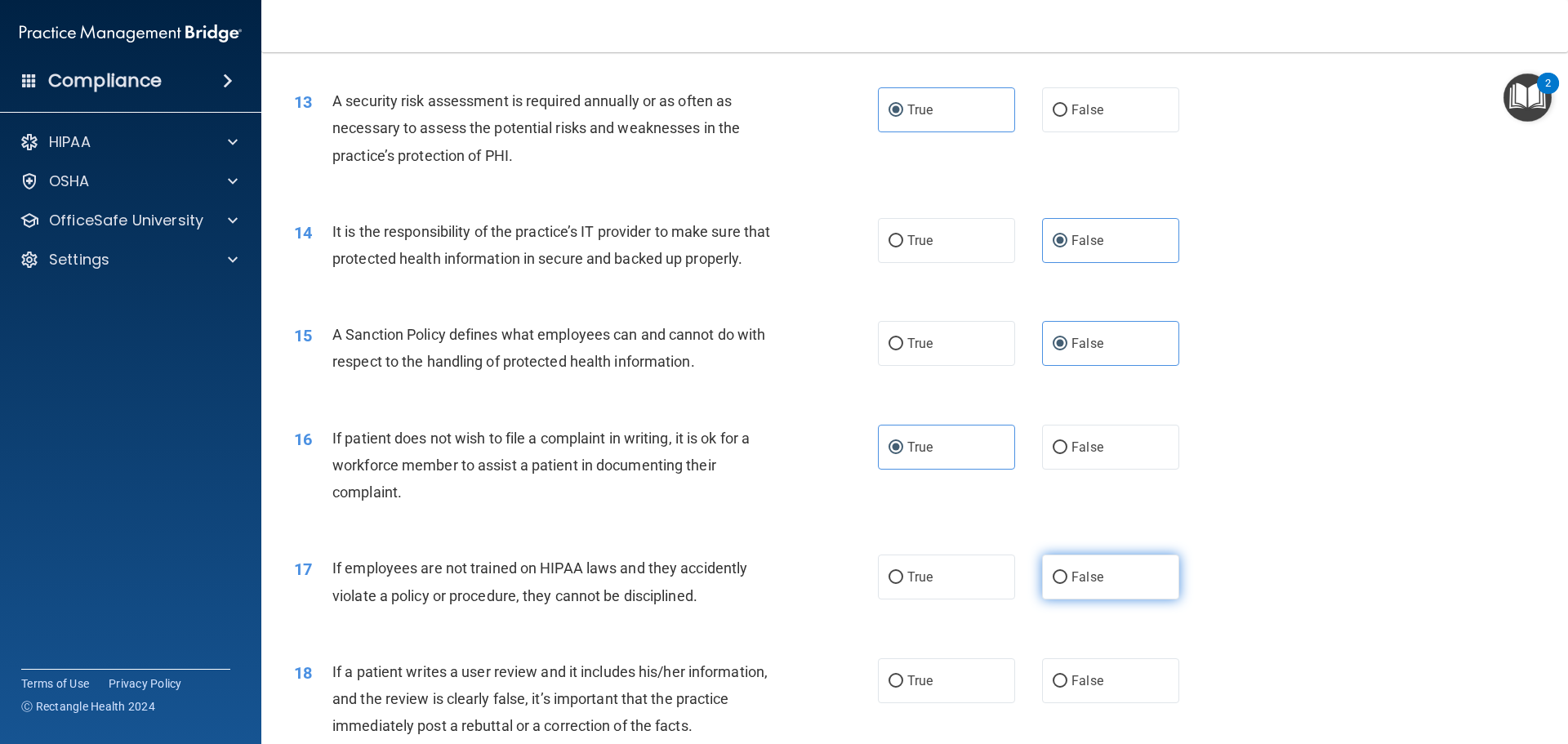
radio input "true"
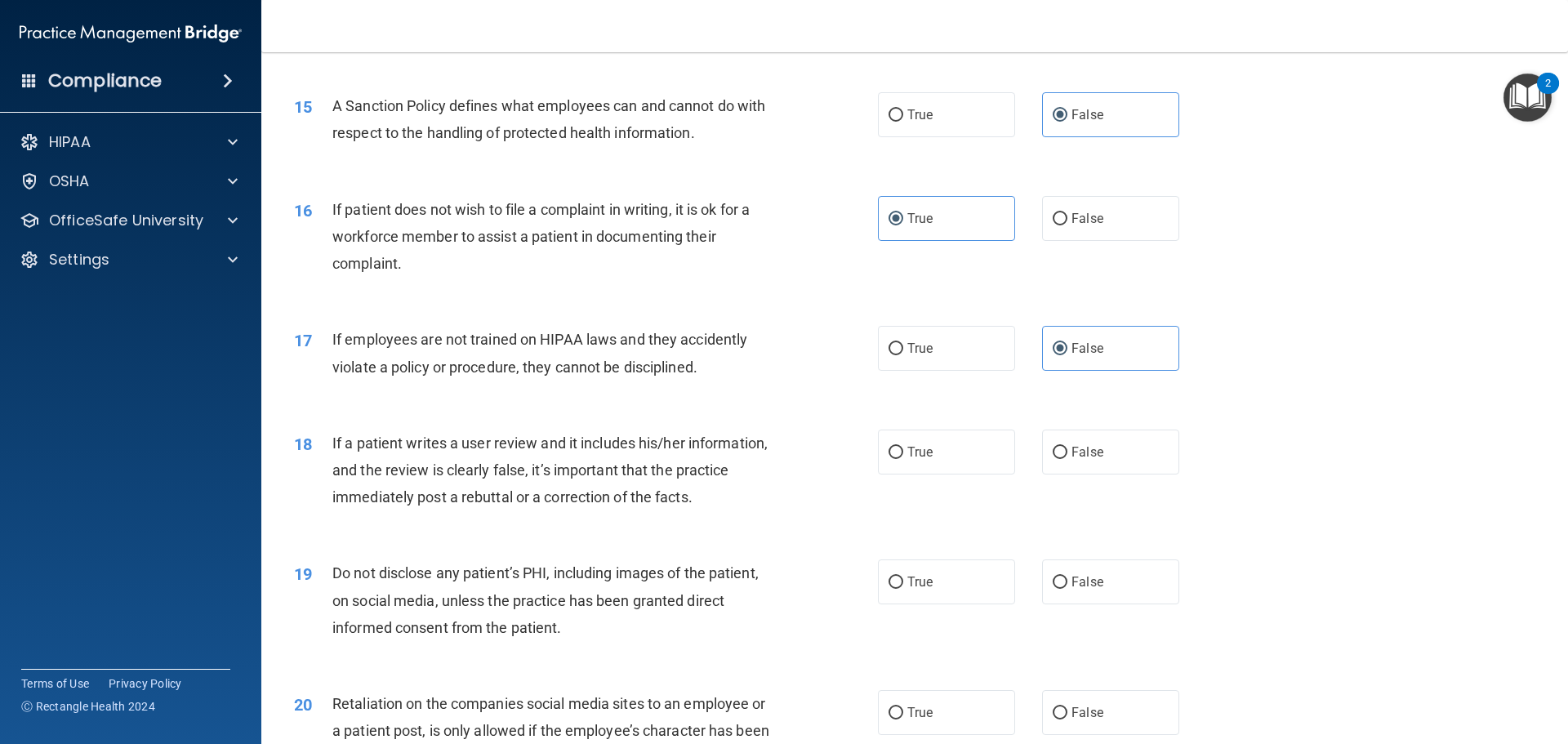
scroll to position [1961, 0]
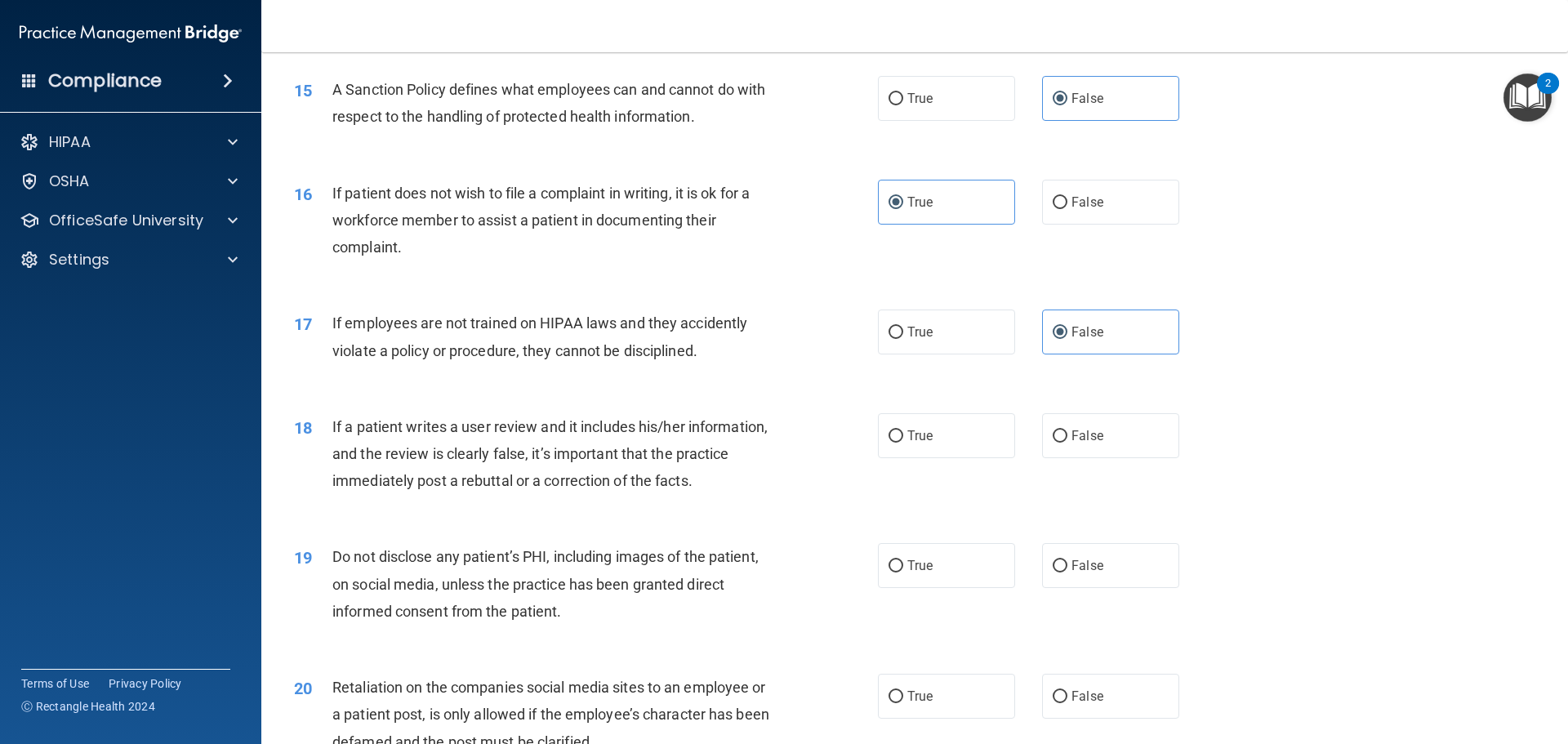
click at [1123, 485] on div "18 If a patient writes a user review and it includes his/her information, and t…" at bounding box center [914, 458] width 1266 height 131
click at [1121, 458] on label "False" at bounding box center [1110, 435] width 137 height 45
click at [1067, 442] on input "False" at bounding box center [1060, 436] width 15 height 12
radio input "true"
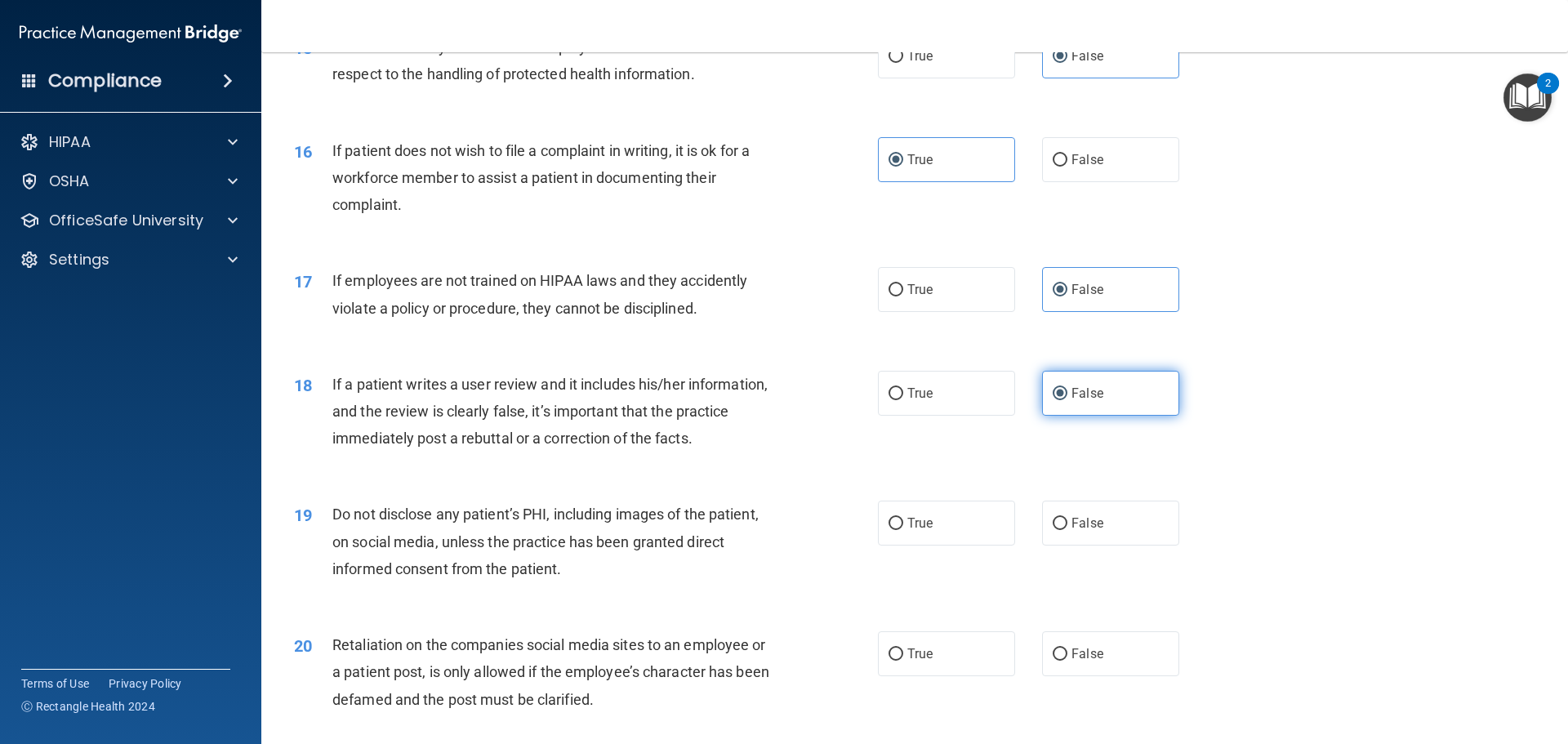
scroll to position [2042, 0]
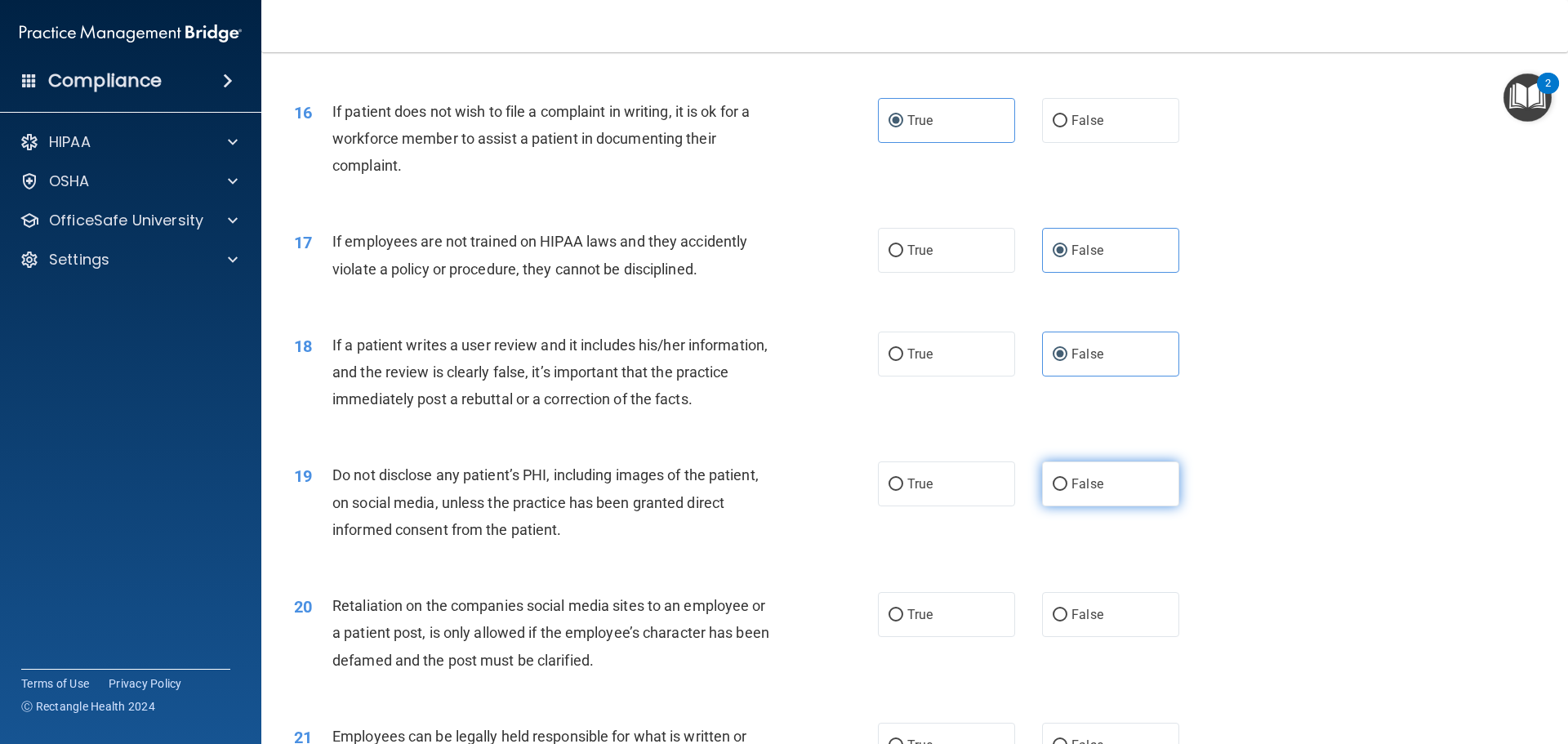
click at [1103, 506] on label "False" at bounding box center [1110, 484] width 137 height 45
click at [1067, 491] on input "False" at bounding box center [1060, 484] width 15 height 12
radio input "true"
click at [977, 506] on label "True" at bounding box center [947, 484] width 137 height 45
click at [903, 491] on input "True" at bounding box center [895, 484] width 15 height 12
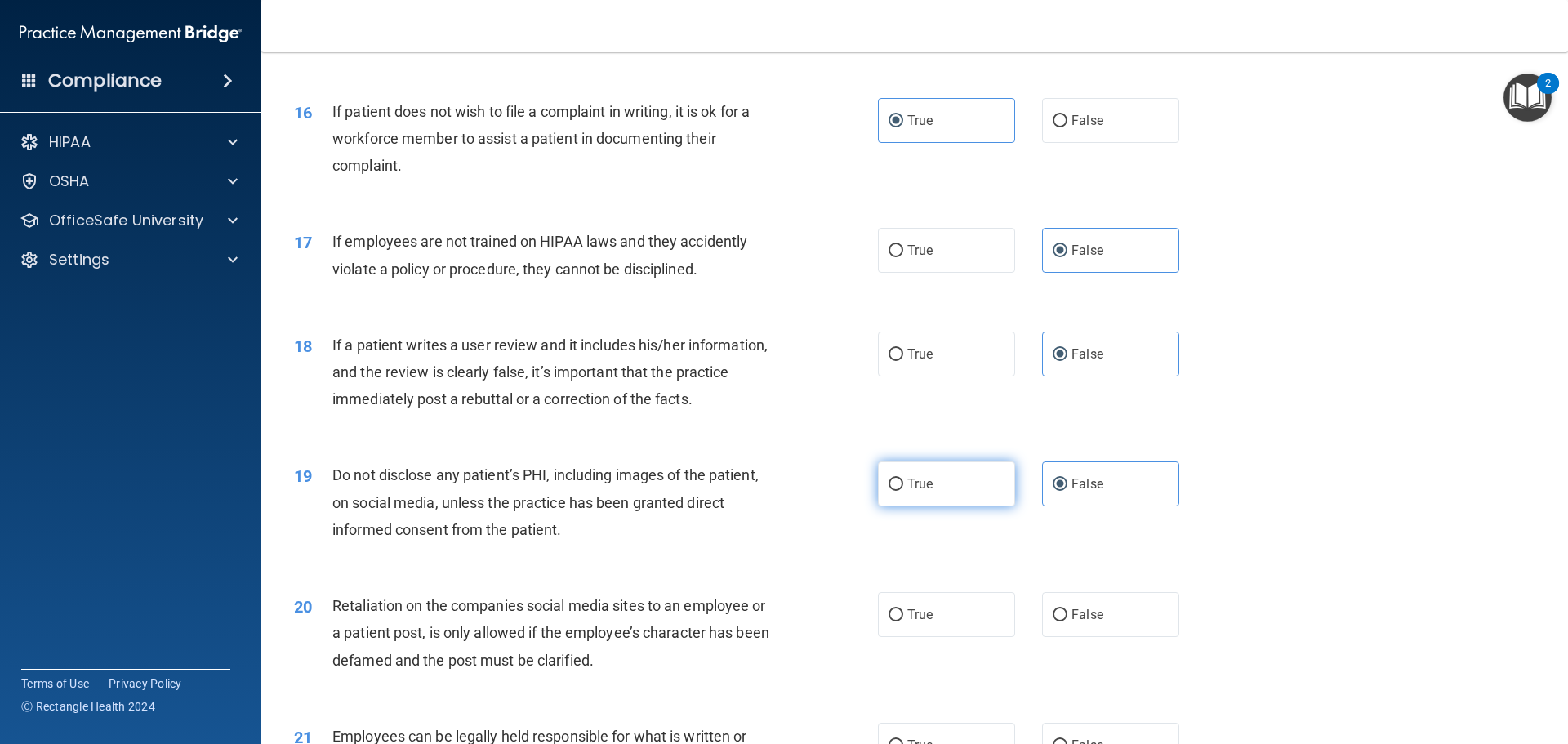
radio input "true"
radio input "false"
click at [1133, 637] on label "False" at bounding box center [1110, 614] width 137 height 45
click at [1067, 622] on input "False" at bounding box center [1060, 615] width 15 height 12
radio input "true"
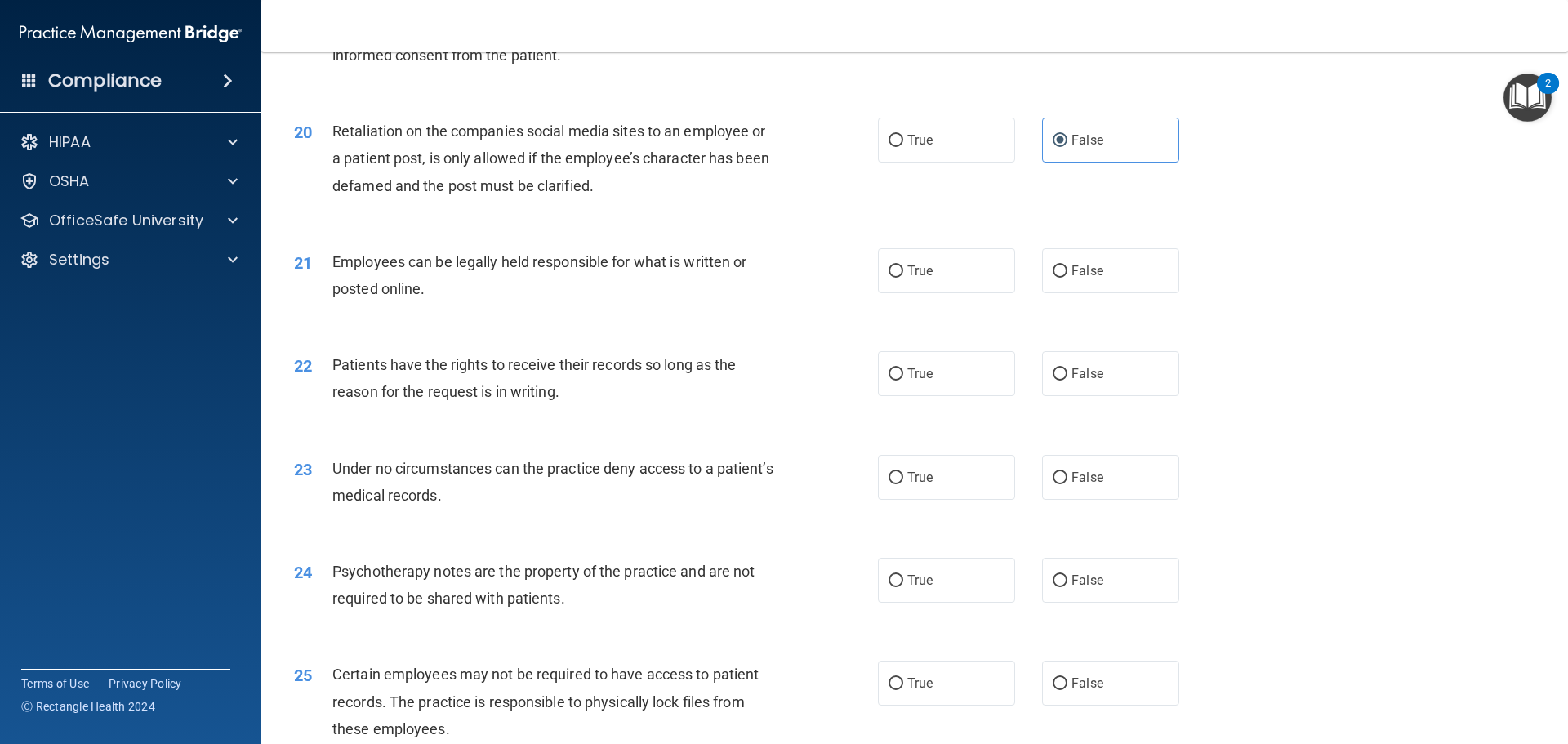
scroll to position [2533, 0]
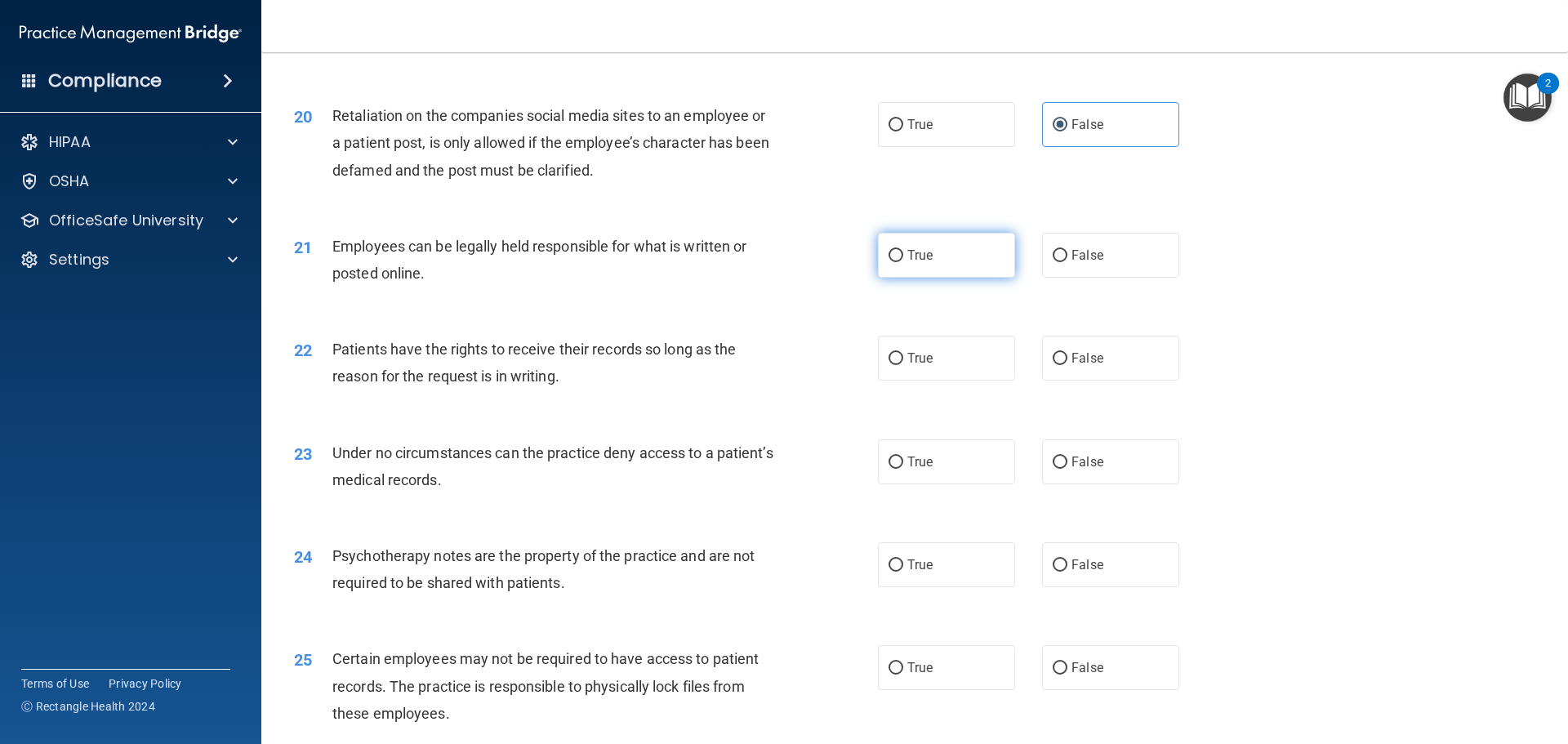
click at [963, 278] on label "True" at bounding box center [947, 255] width 137 height 45
click at [903, 262] on input "True" at bounding box center [895, 255] width 15 height 12
radio input "true"
click at [1096, 365] on label "False" at bounding box center [1110, 357] width 137 height 45
click at [1067, 365] on input "False" at bounding box center [1060, 358] width 15 height 12
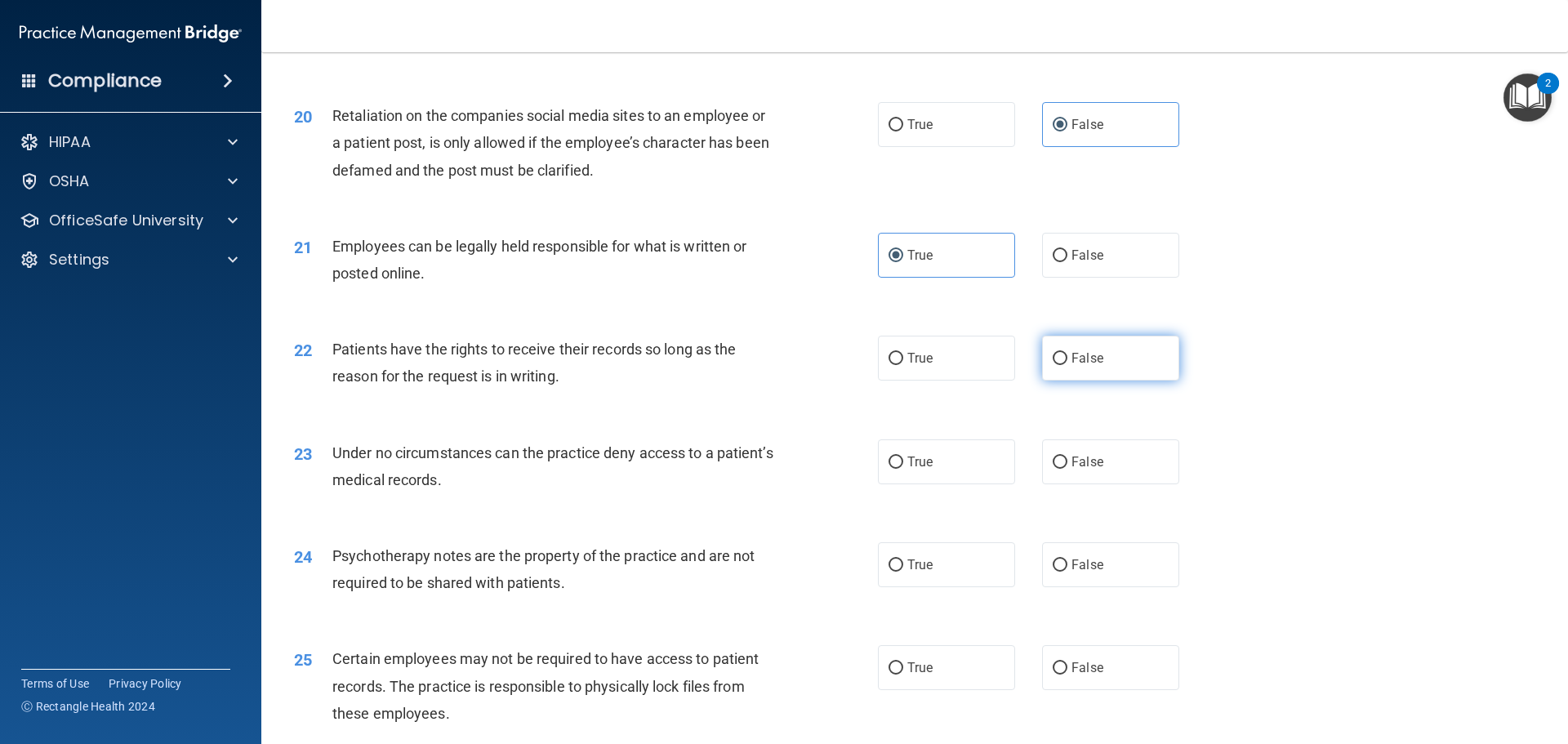
radio input "true"
click at [1106, 476] on label "False" at bounding box center [1110, 462] width 137 height 45
click at [1067, 469] on input "False" at bounding box center [1060, 462] width 15 height 12
radio input "true"
click at [975, 582] on label "True" at bounding box center [947, 564] width 137 height 45
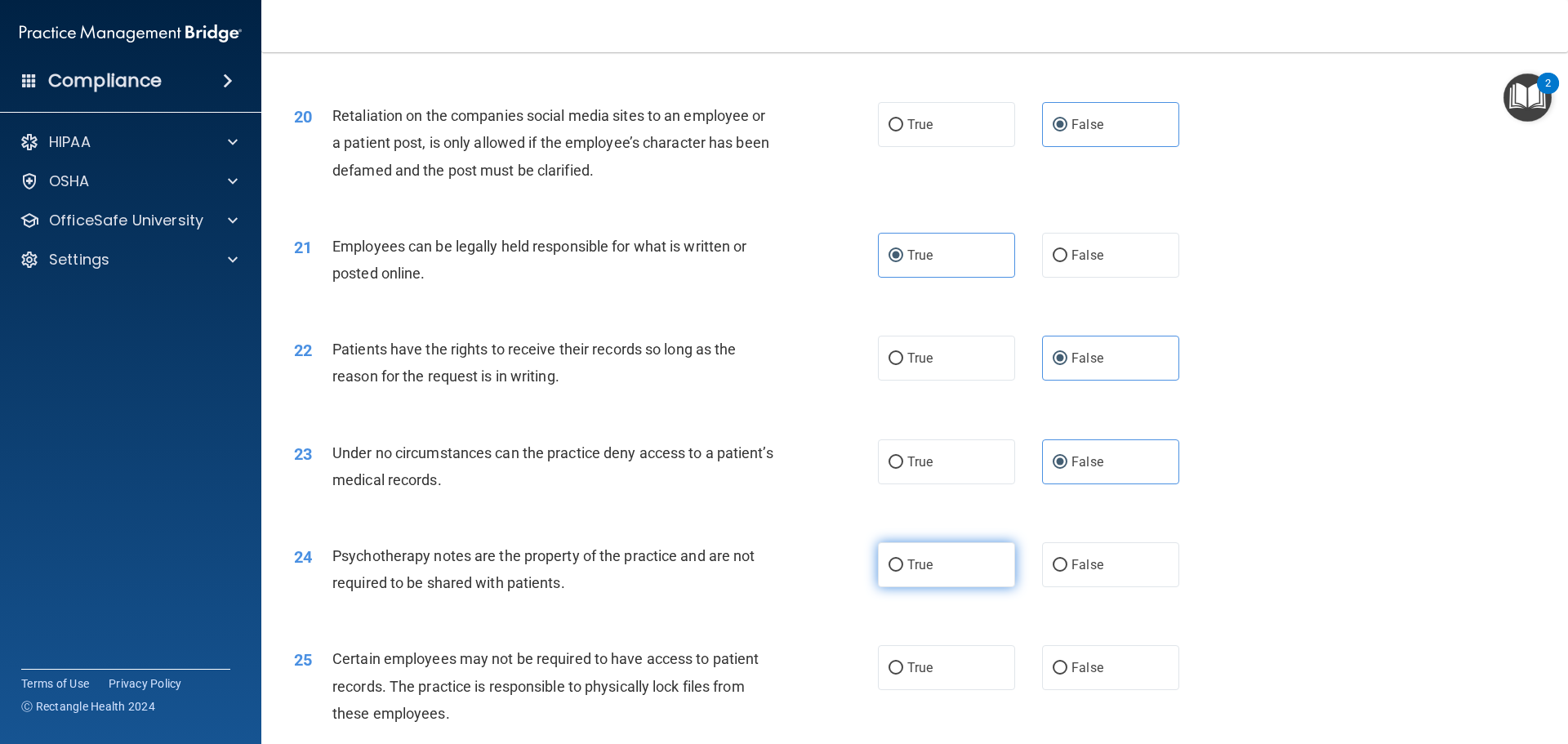
click at [903, 572] on input "True" at bounding box center [895, 565] width 15 height 12
radio input "true"
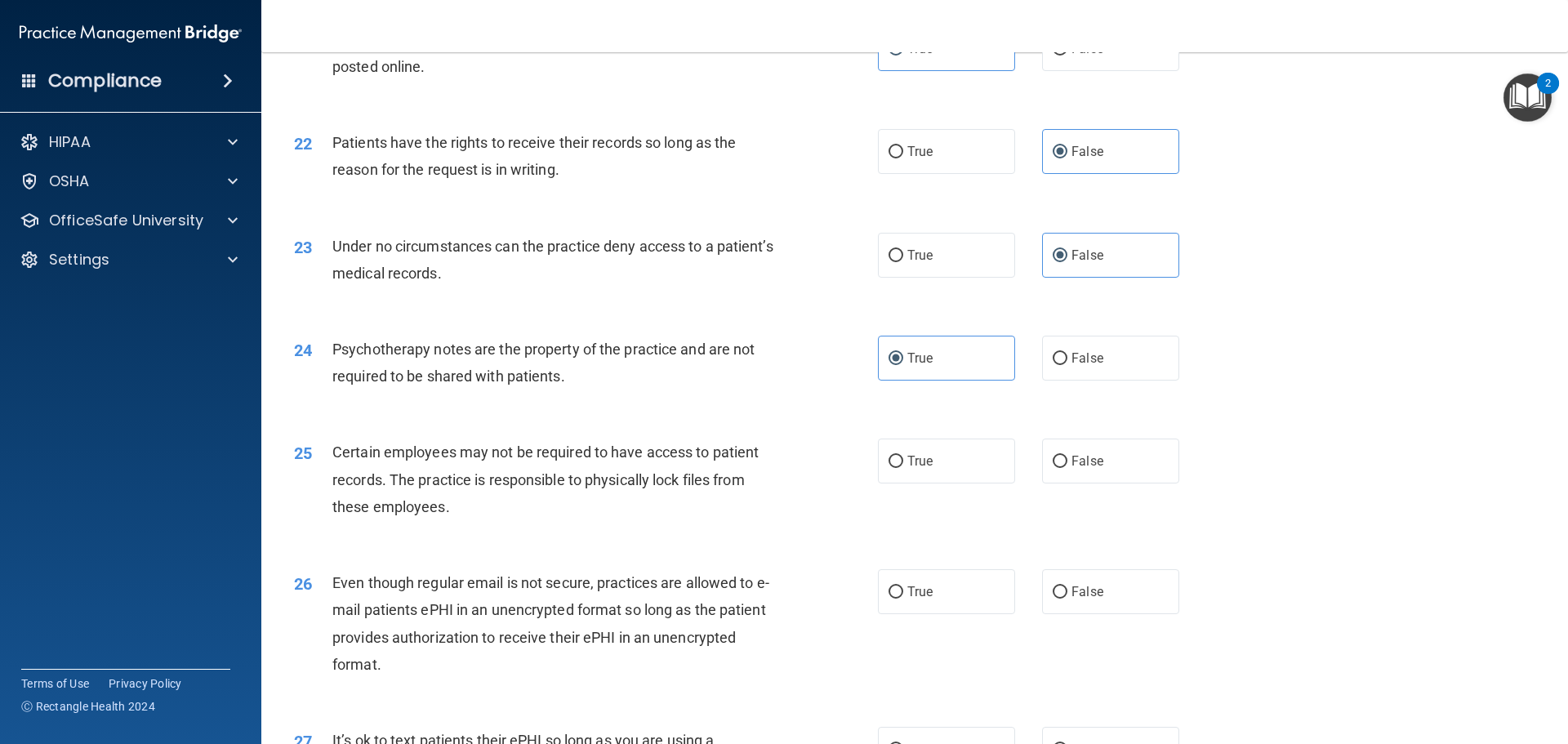
scroll to position [2859, 0]
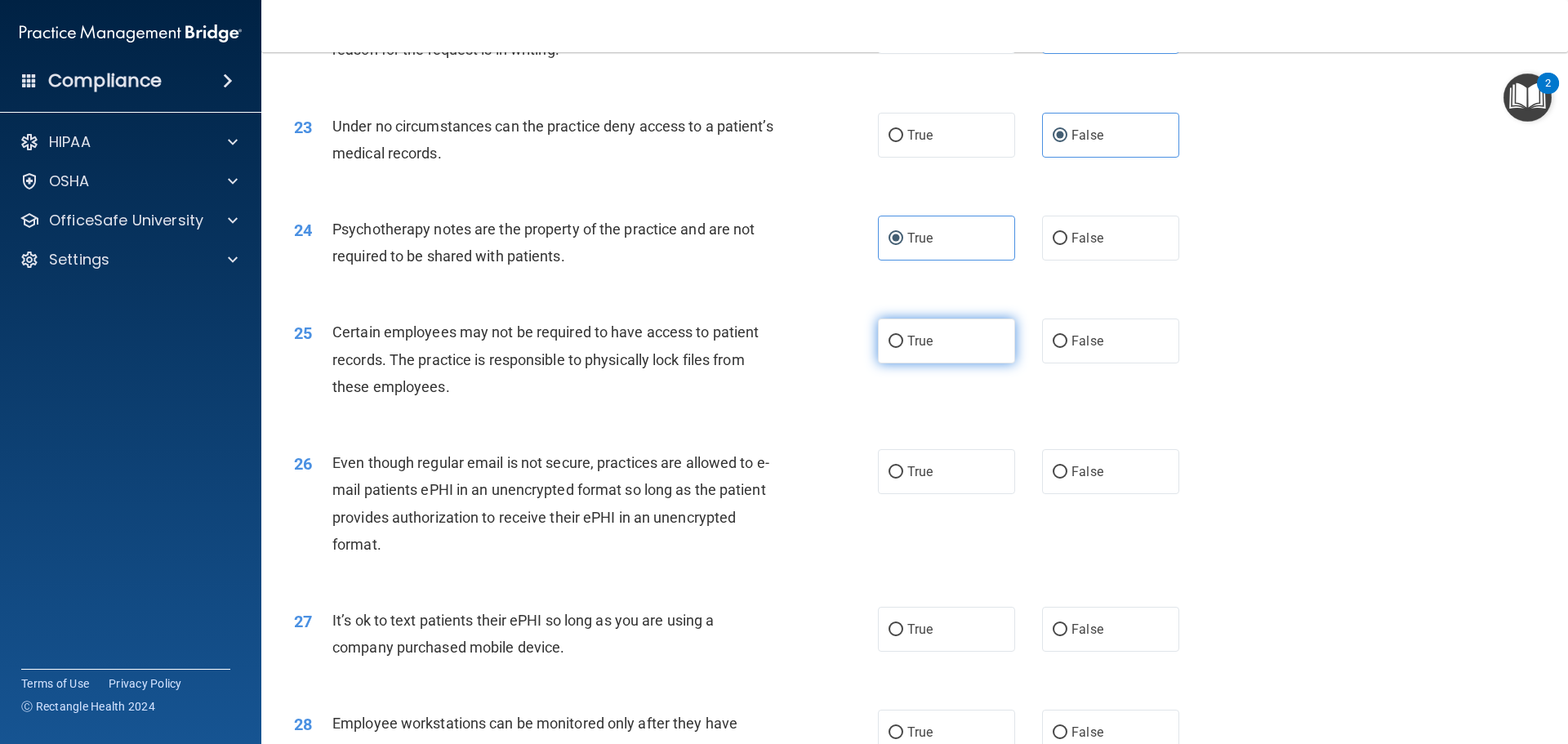
click at [957, 364] on label "True" at bounding box center [947, 341] width 137 height 45
click at [903, 348] on input "True" at bounding box center [895, 341] width 15 height 12
radio input "true"
click at [942, 484] on label "True" at bounding box center [947, 472] width 137 height 45
click at [903, 479] on input "True" at bounding box center [895, 472] width 15 height 12
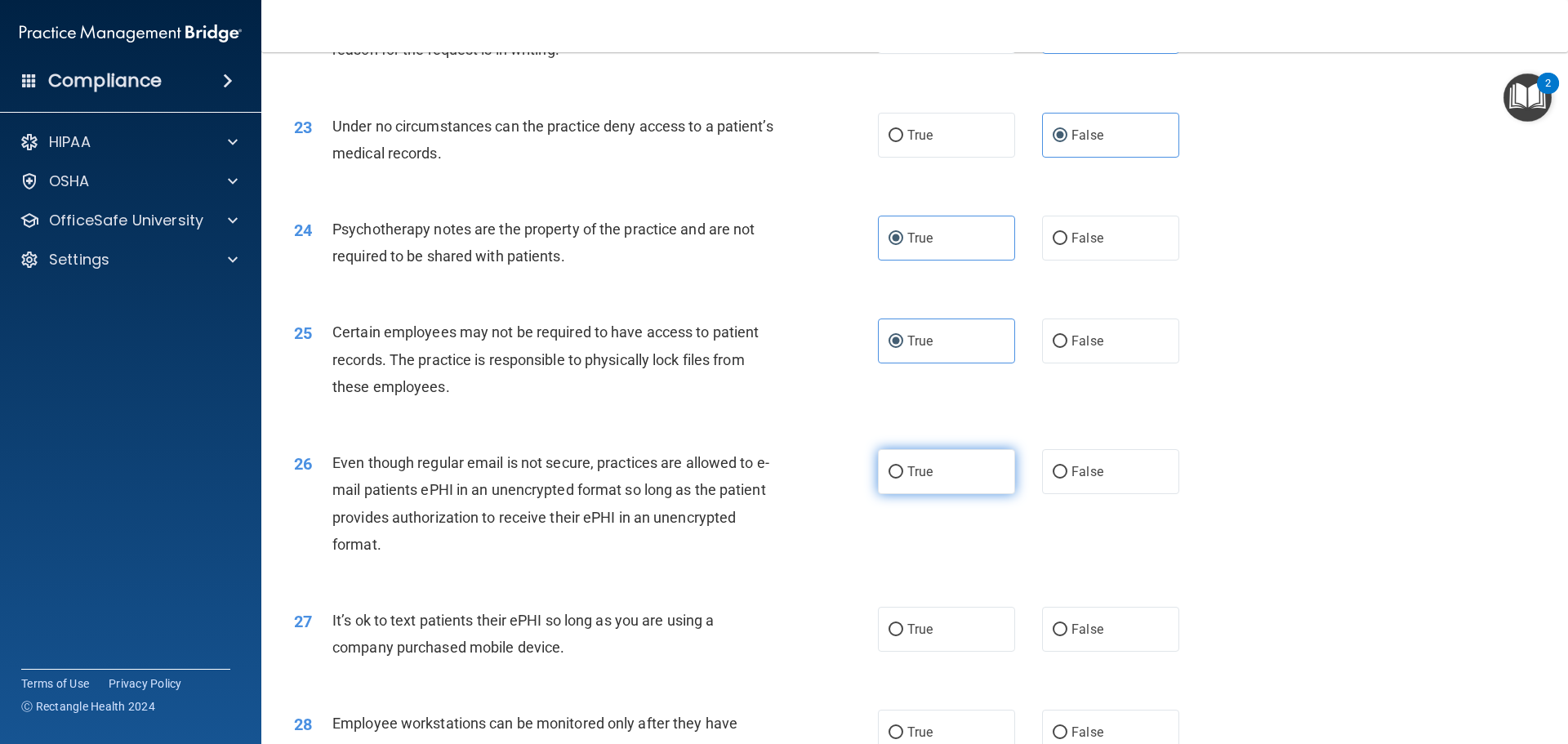
radio input "true"
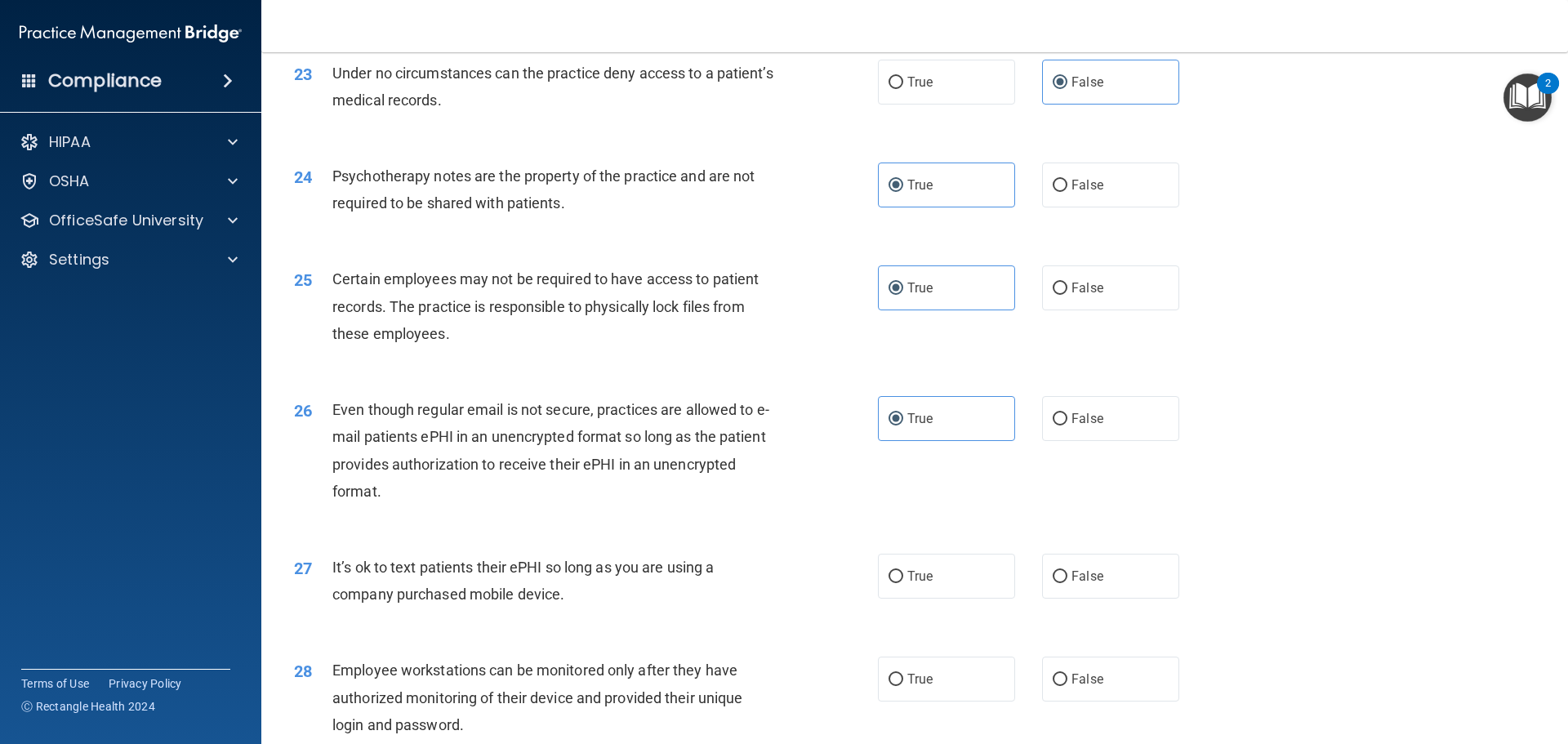
scroll to position [2940, 0]
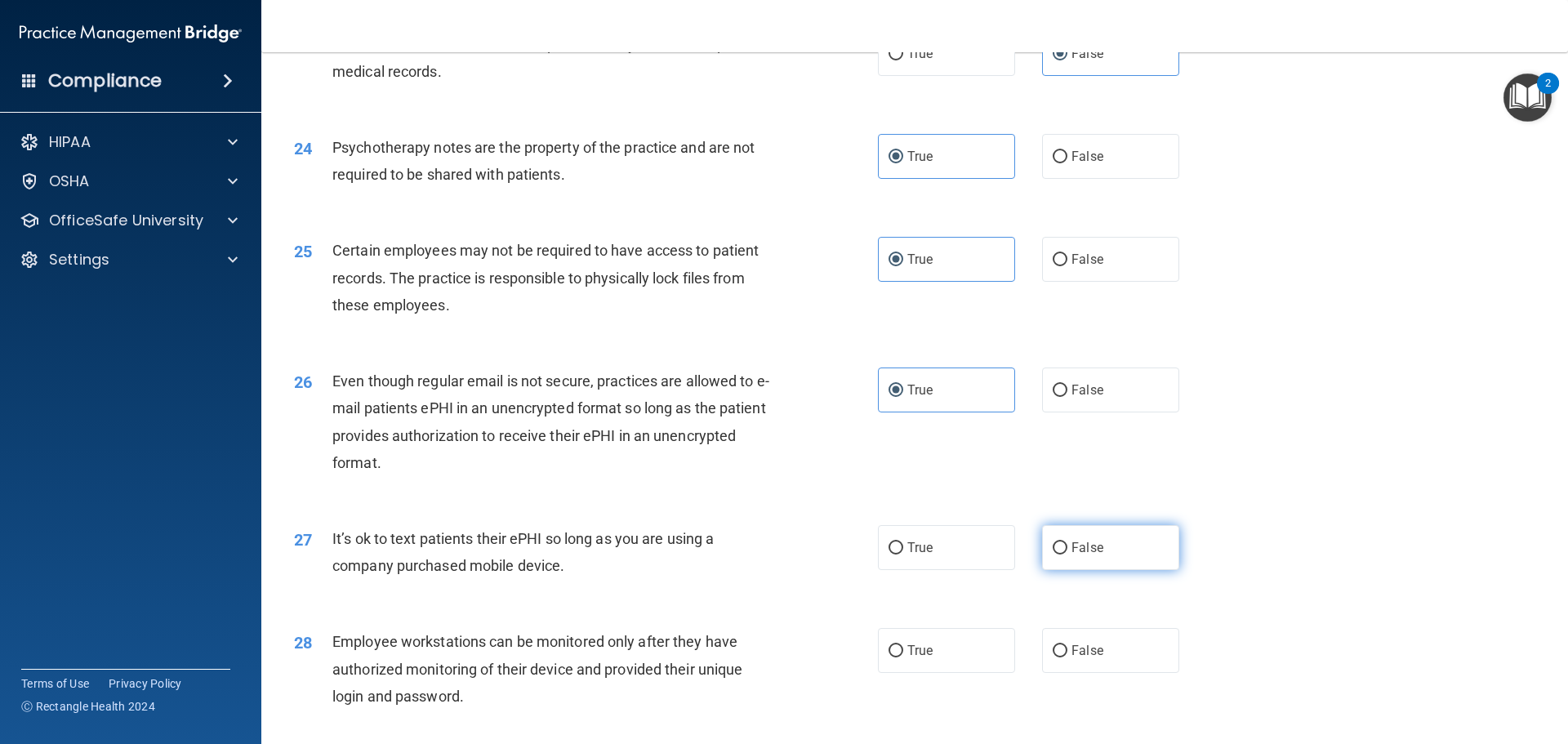
click at [1151, 570] on label "False" at bounding box center [1110, 547] width 137 height 45
click at [1067, 555] on input "False" at bounding box center [1060, 547] width 15 height 12
radio input "true"
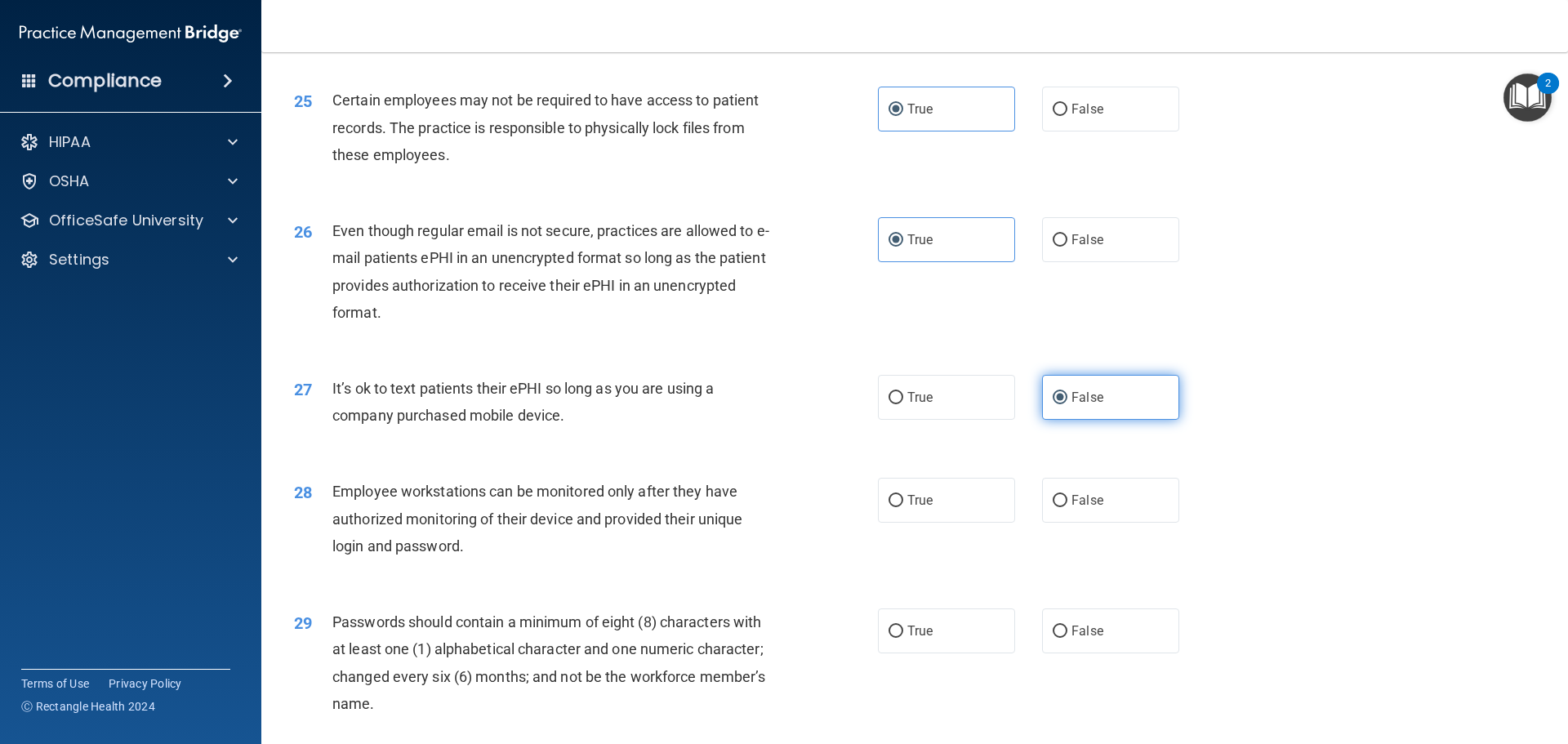
scroll to position [3104, 0]
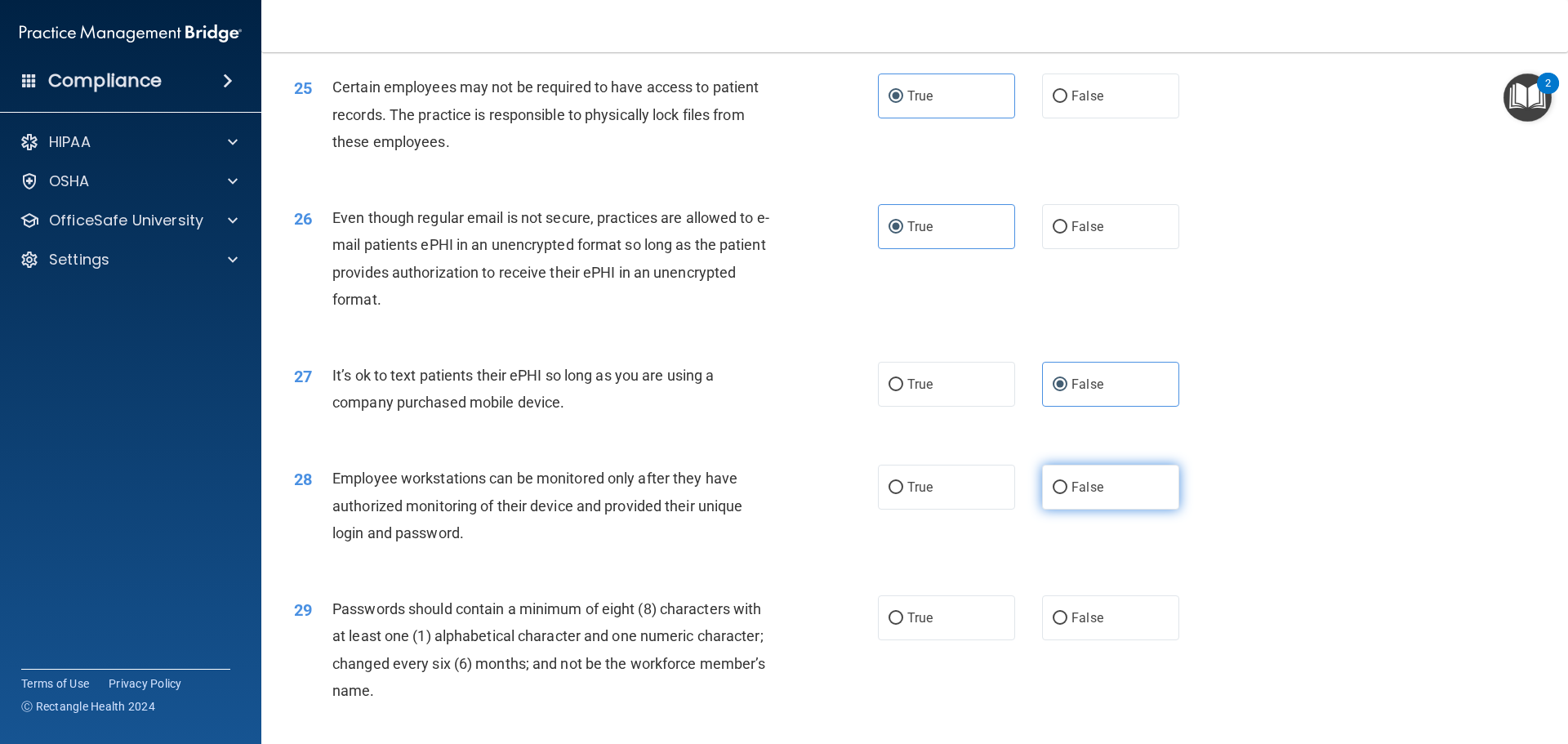
click at [1094, 495] on span "False" at bounding box center [1087, 487] width 32 height 16
click at [1067, 494] on input "False" at bounding box center [1060, 487] width 15 height 12
radio input "true"
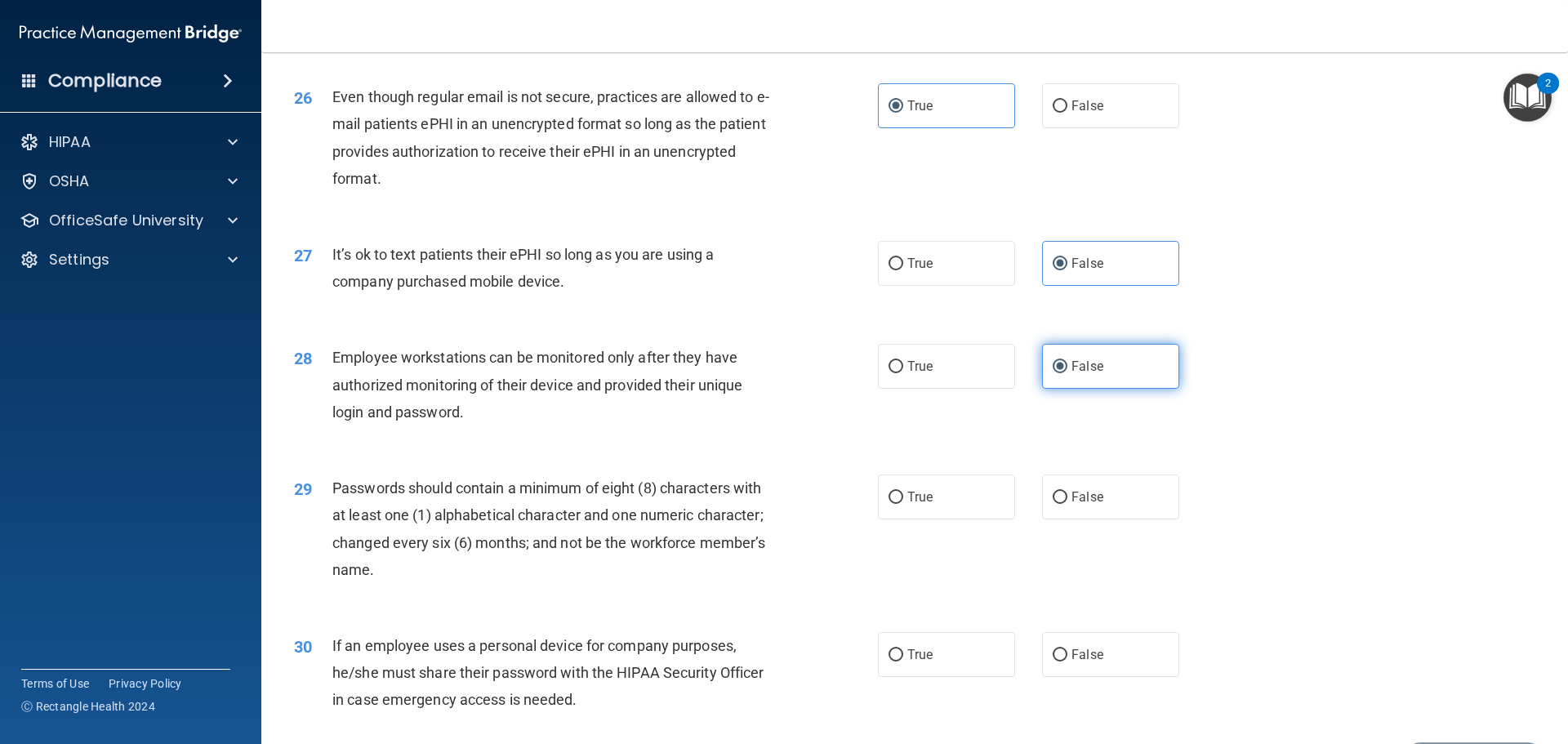
scroll to position [3268, 0]
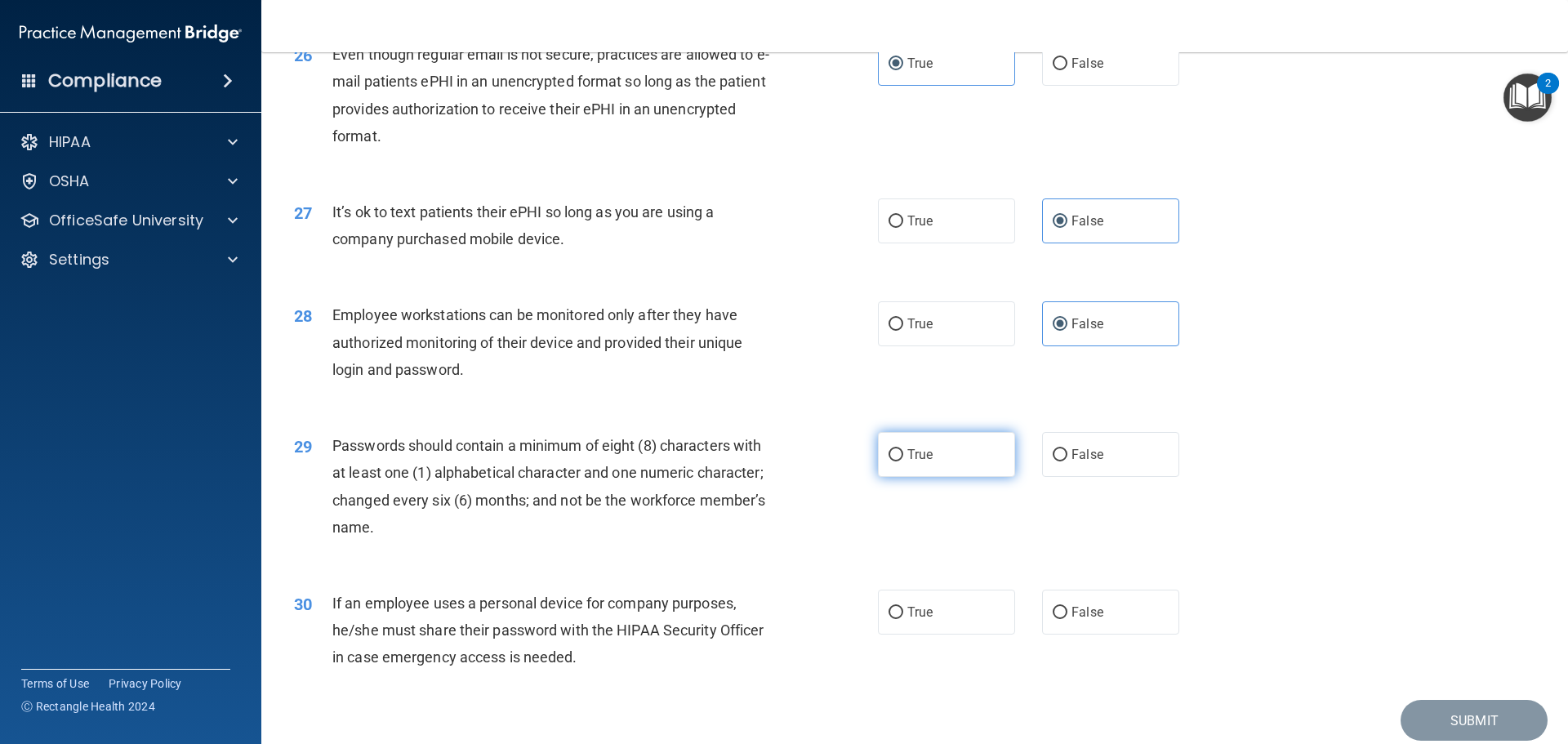
click at [948, 477] on label "True" at bounding box center [947, 454] width 137 height 45
click at [903, 462] on input "True" at bounding box center [895, 455] width 15 height 12
radio input "true"
click at [1071, 620] on label "False" at bounding box center [1110, 611] width 137 height 45
click at [1067, 619] on input "False" at bounding box center [1060, 612] width 15 height 12
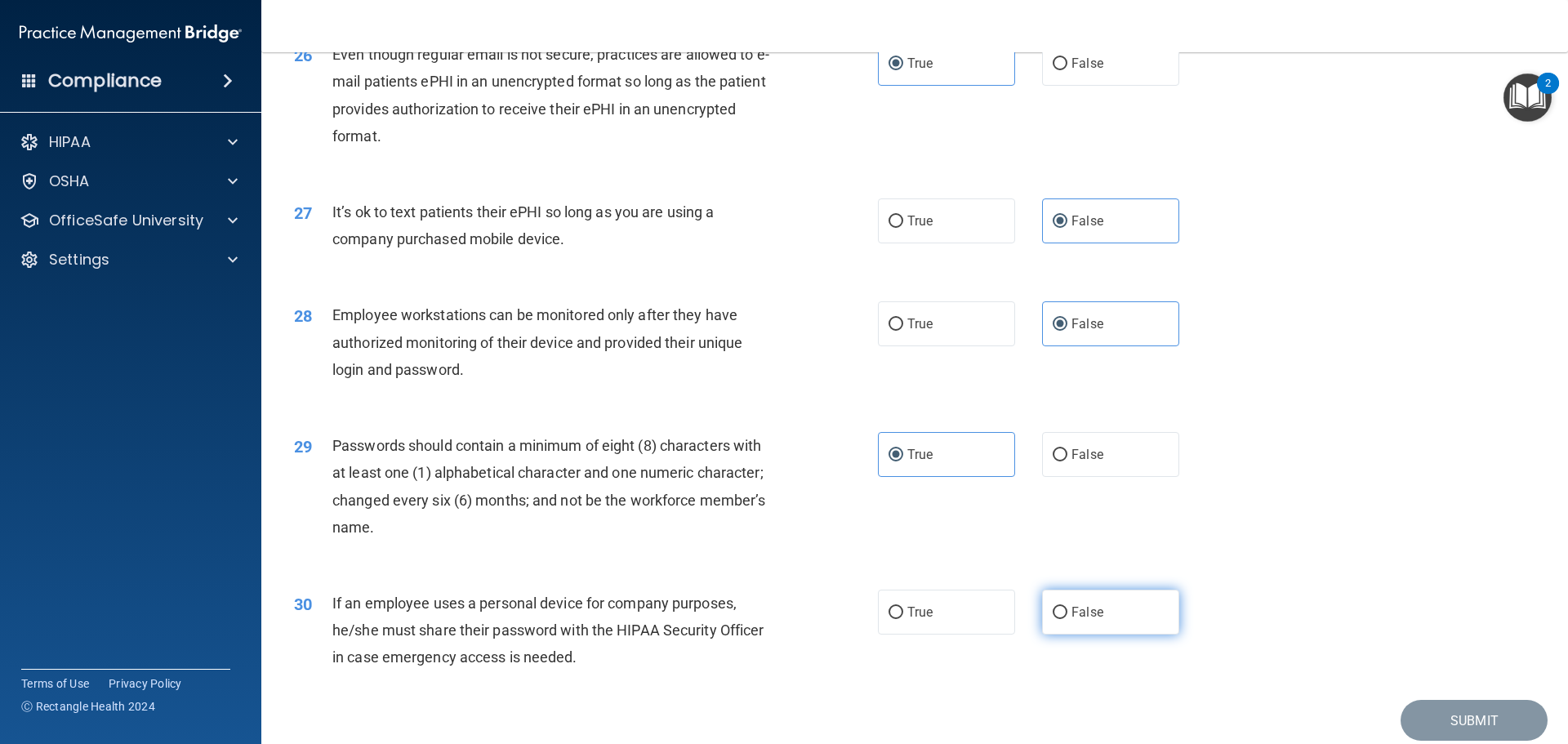
radio input "true"
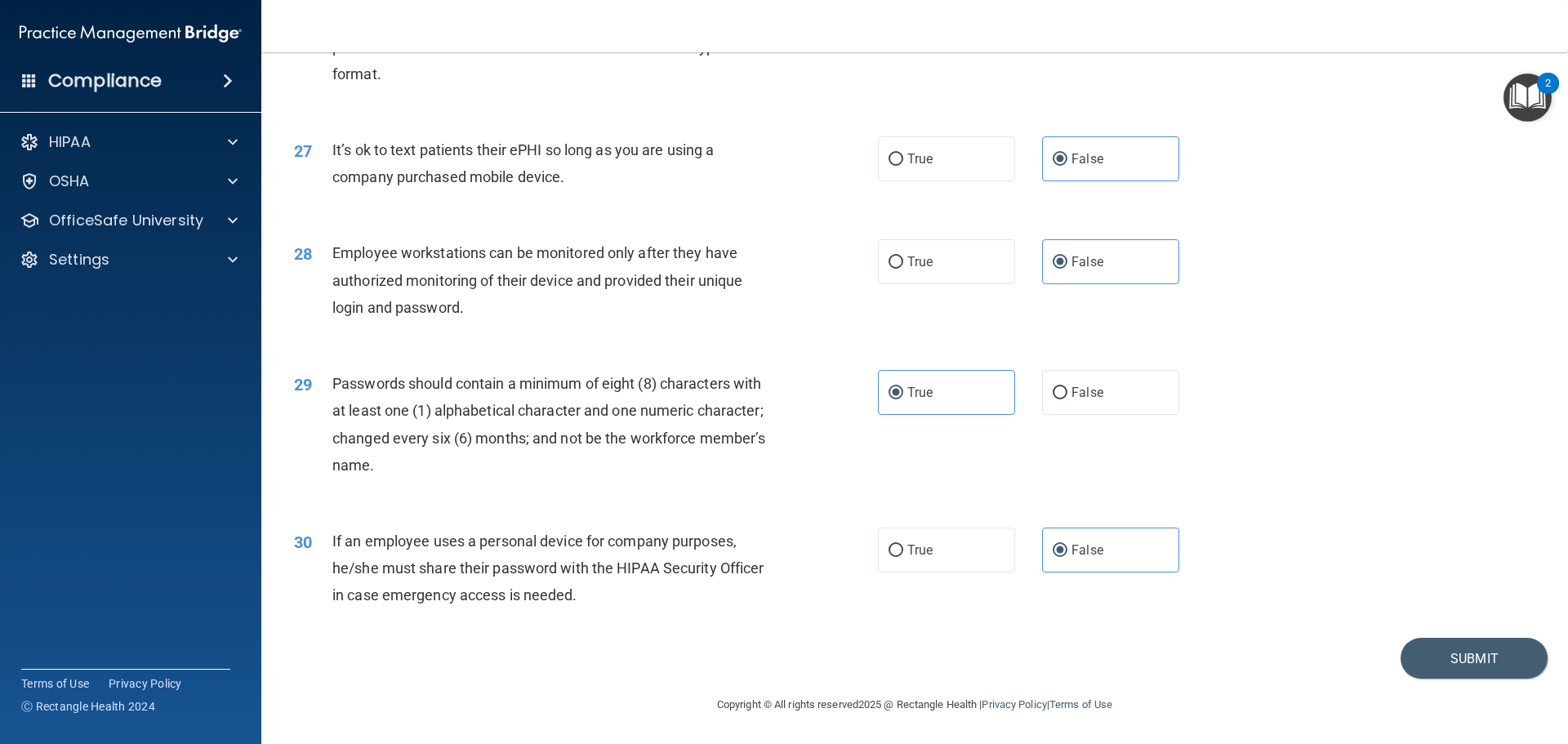
scroll to position [3356, 0]
click at [1425, 660] on button "Submit" at bounding box center [1474, 659] width 147 height 42
click at [1443, 658] on button "Submit" at bounding box center [1474, 659] width 147 height 42
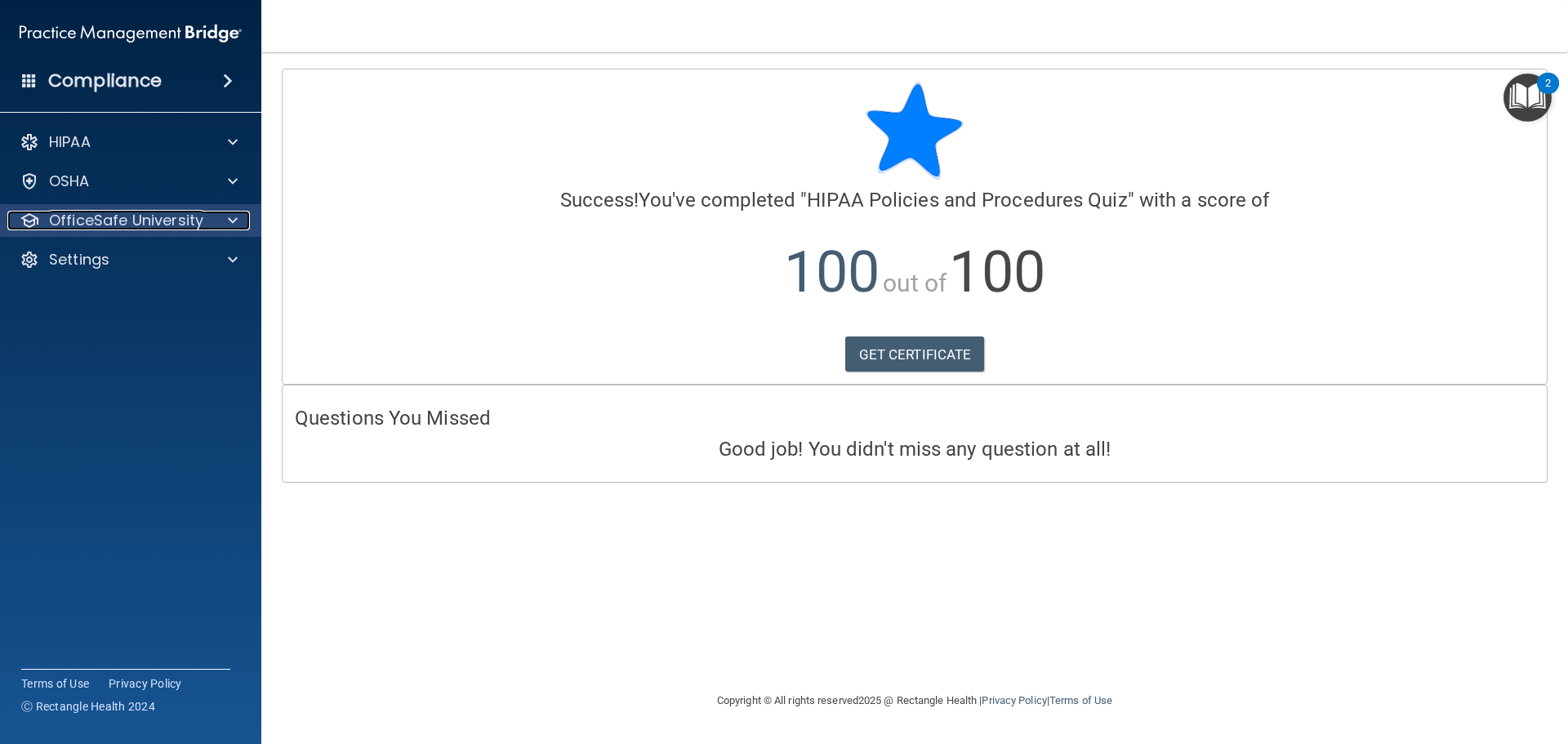
click at [237, 225] on span at bounding box center [232, 220] width 10 height 19
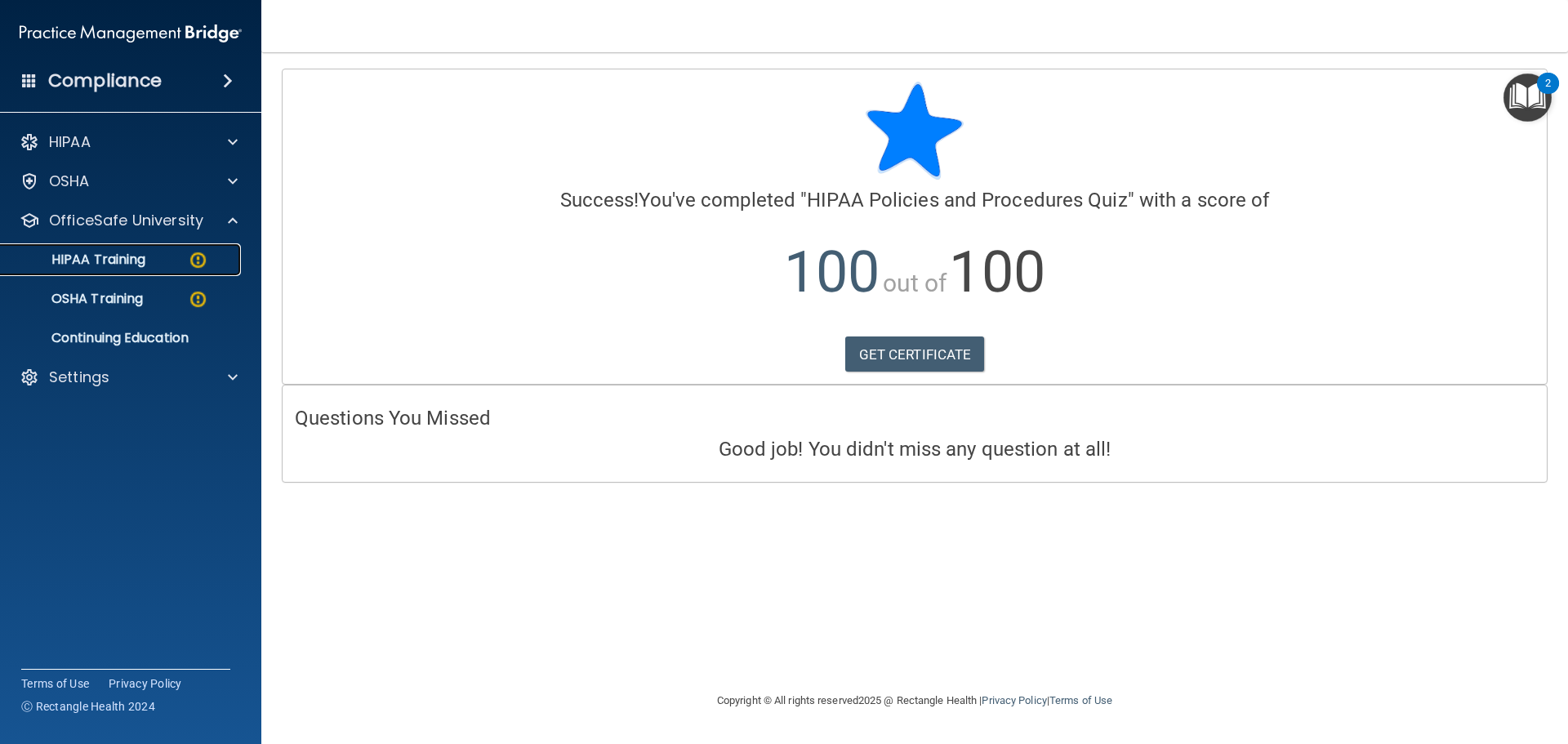
click at [201, 255] on img at bounding box center [198, 260] width 20 height 20
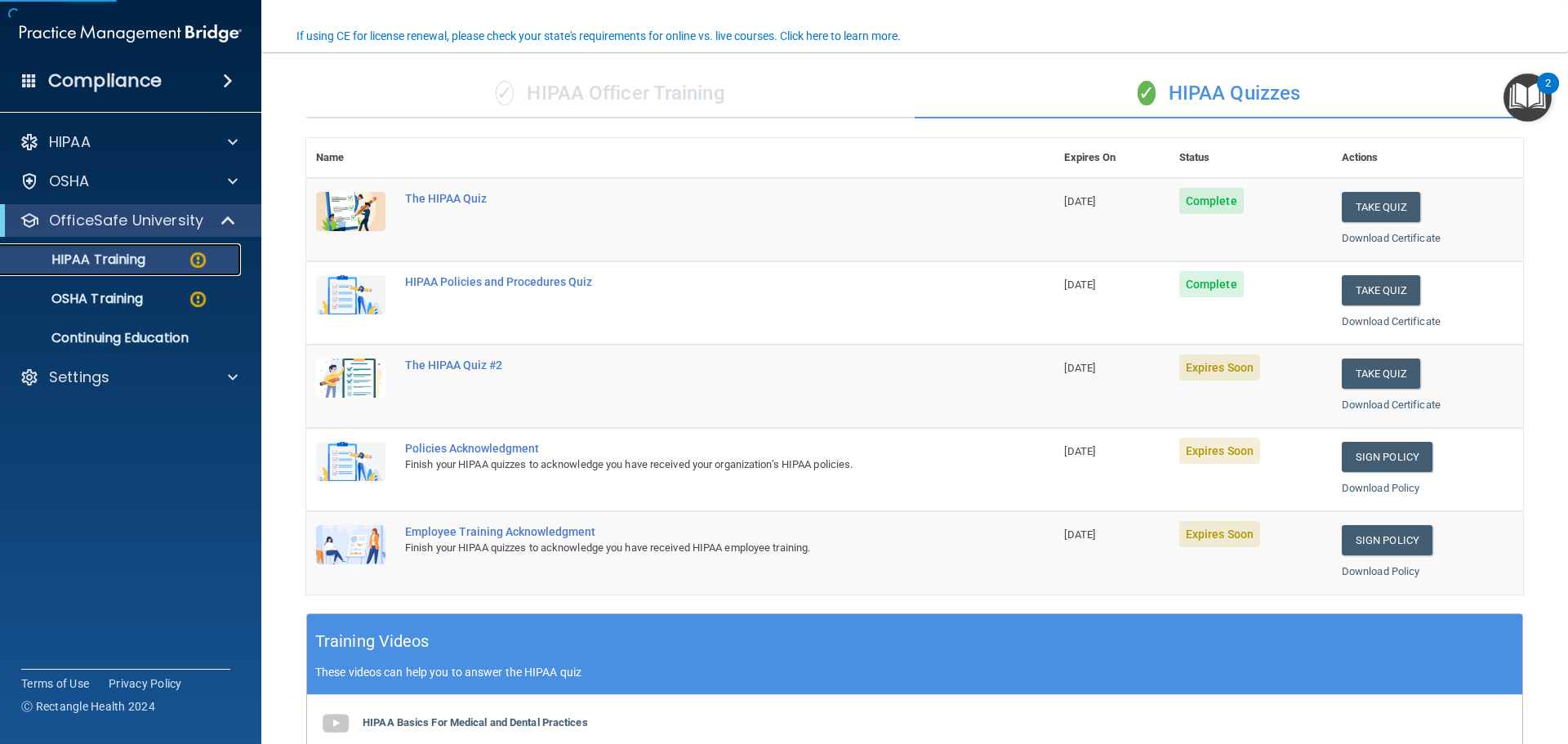
scroll to position [164, 0]
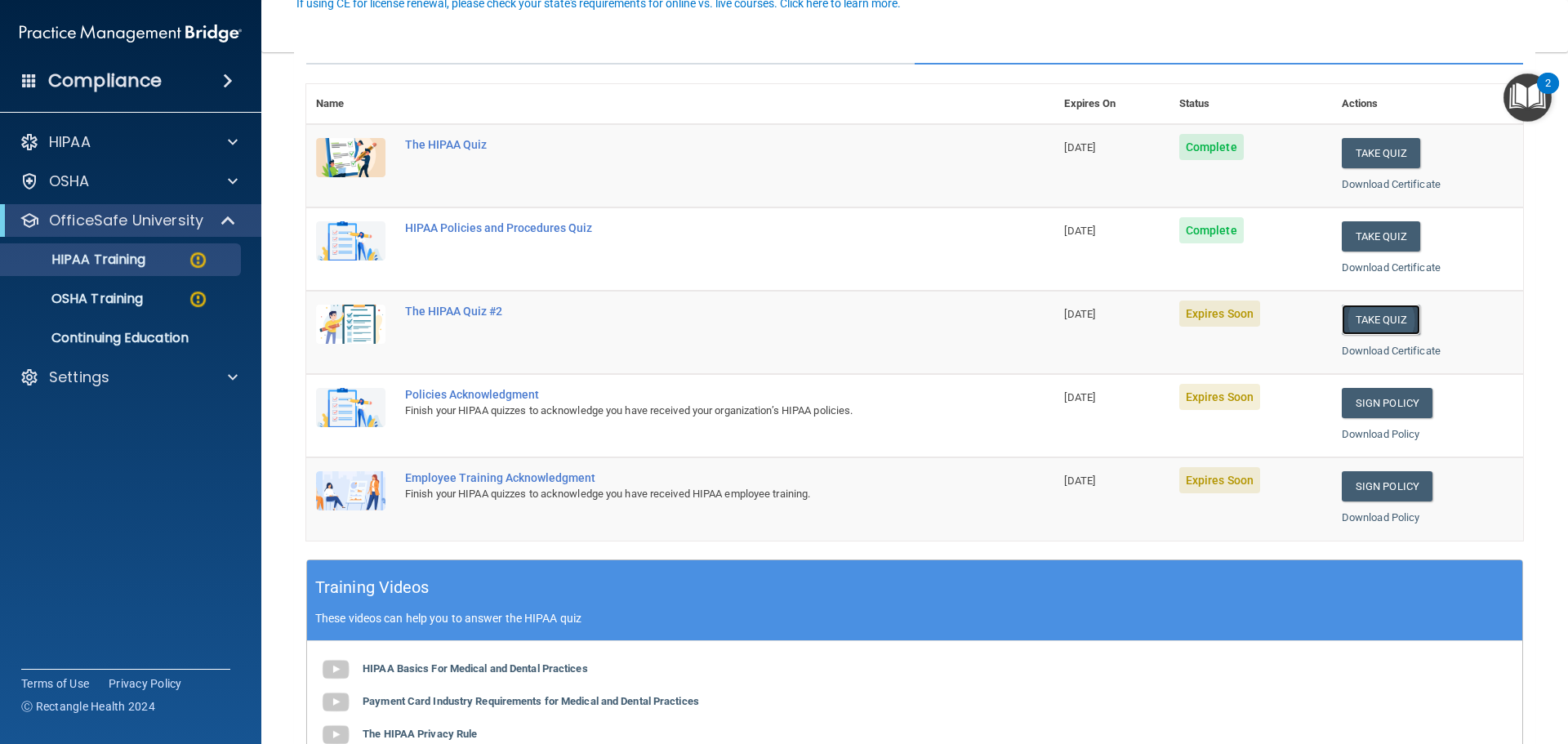
click at [1365, 314] on button "Take Quiz" at bounding box center [1381, 319] width 79 height 30
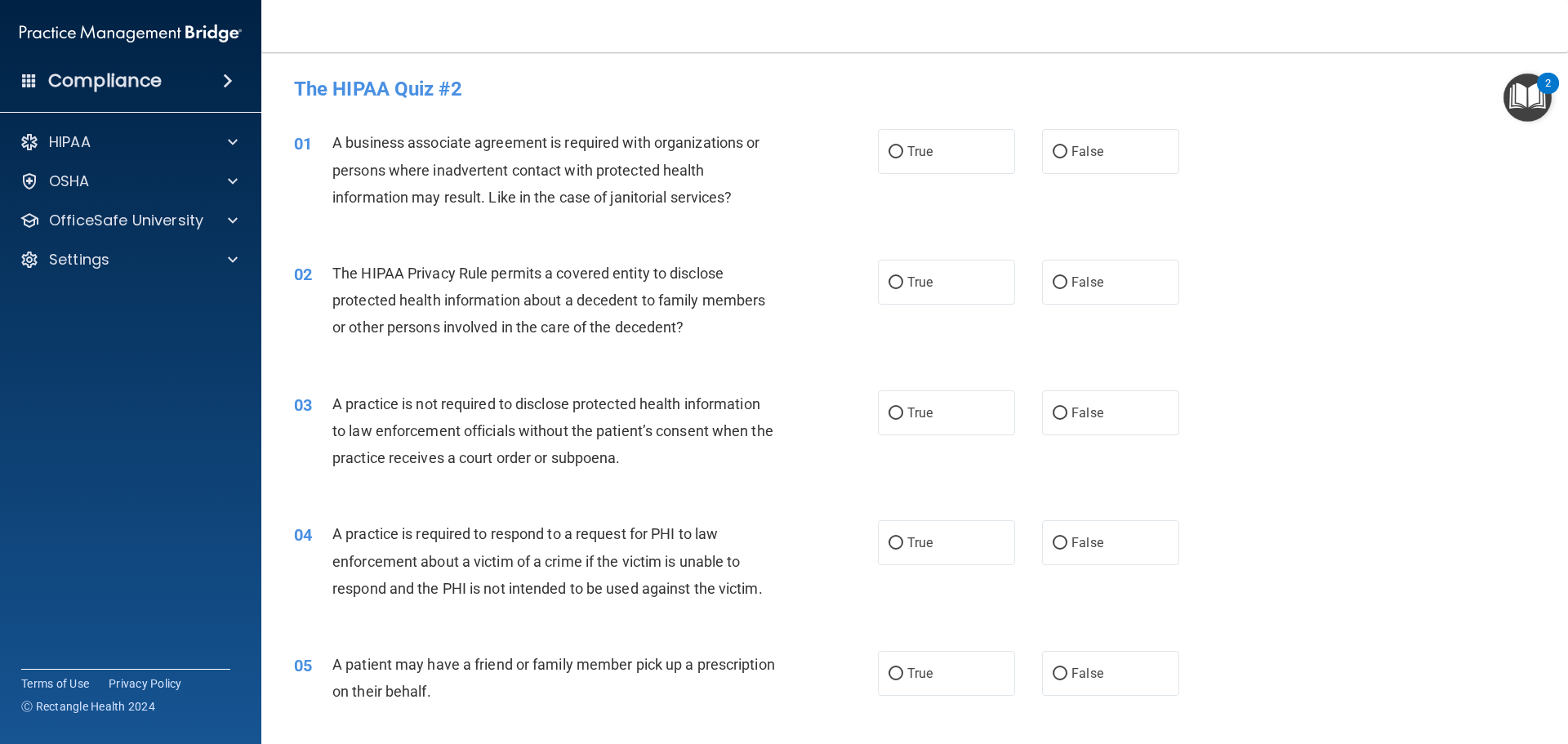
click at [1119, 164] on label "False" at bounding box center [1110, 151] width 137 height 45
click at [1067, 158] on input "False" at bounding box center [1060, 152] width 15 height 12
radio input "true"
click at [926, 281] on span "True" at bounding box center [920, 282] width 26 height 16
click at [903, 281] on input "True" at bounding box center [895, 282] width 15 height 12
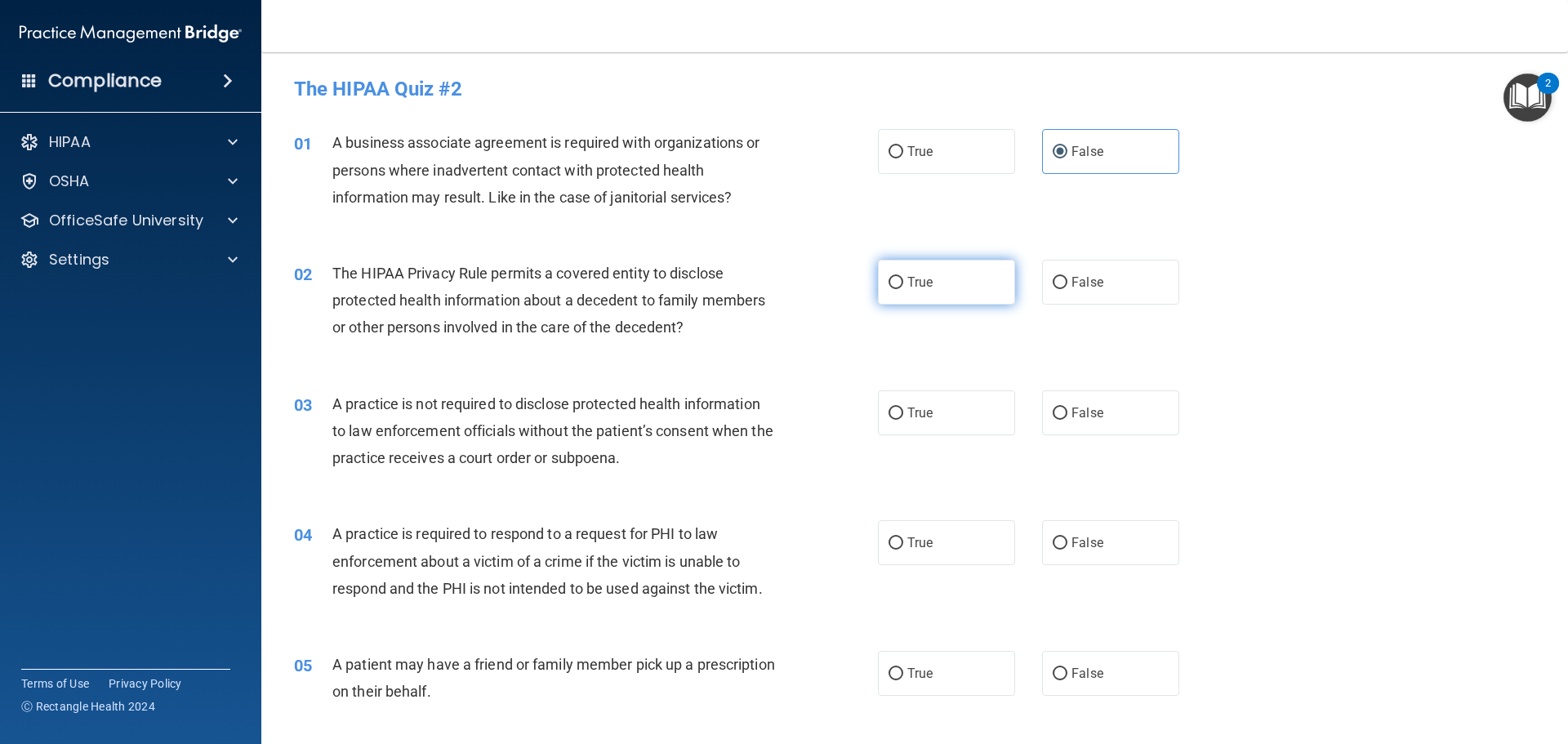
radio input "true"
click at [1115, 423] on label "False" at bounding box center [1110, 412] width 137 height 45
click at [1067, 420] on input "False" at bounding box center [1060, 413] width 15 height 12
radio input "true"
click at [964, 542] on label "True" at bounding box center [947, 542] width 137 height 45
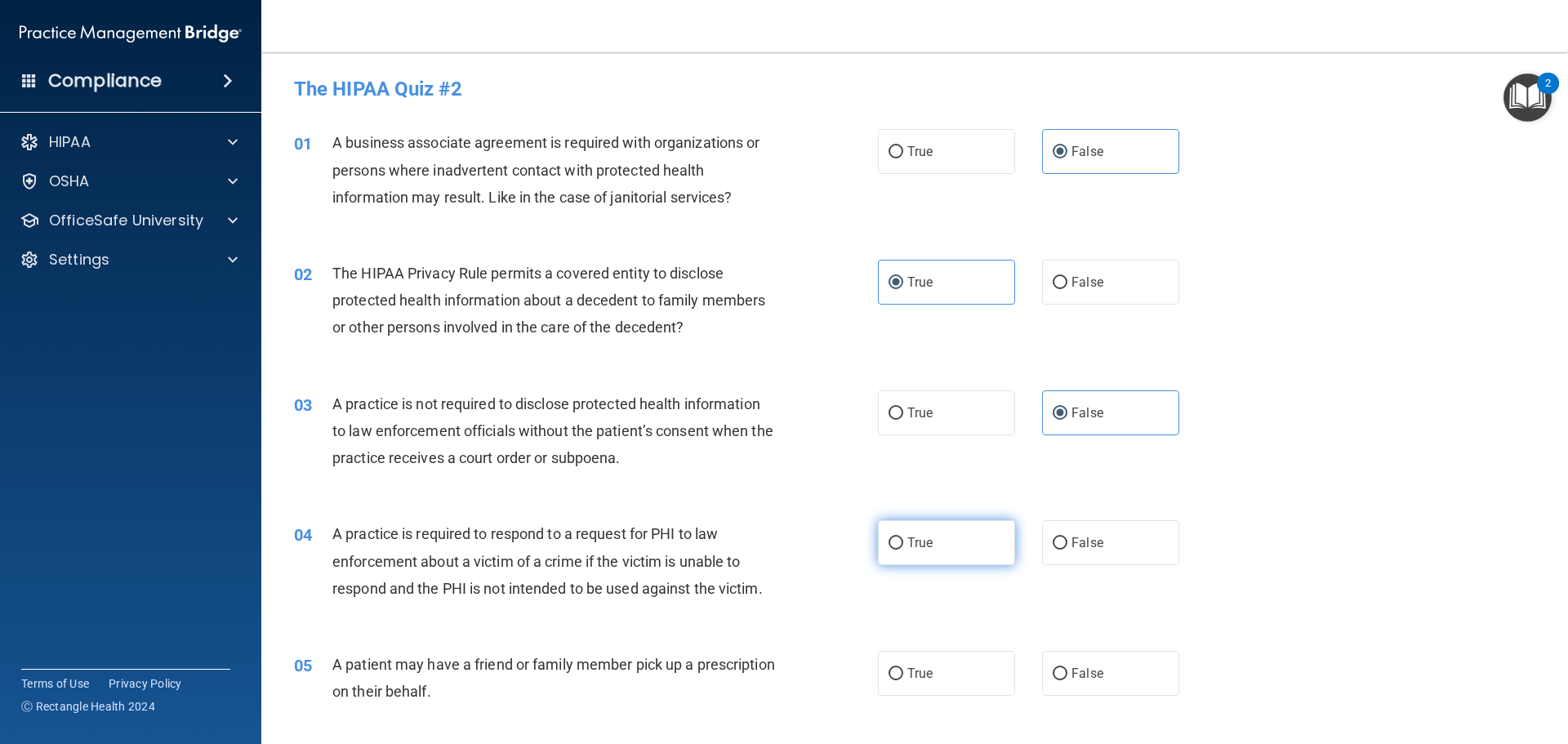
click at [903, 542] on input "True" at bounding box center [895, 543] width 15 height 12
radio input "true"
click at [966, 668] on label "True" at bounding box center [947, 673] width 137 height 45
click at [903, 668] on input "True" at bounding box center [895, 674] width 15 height 12
radio input "true"
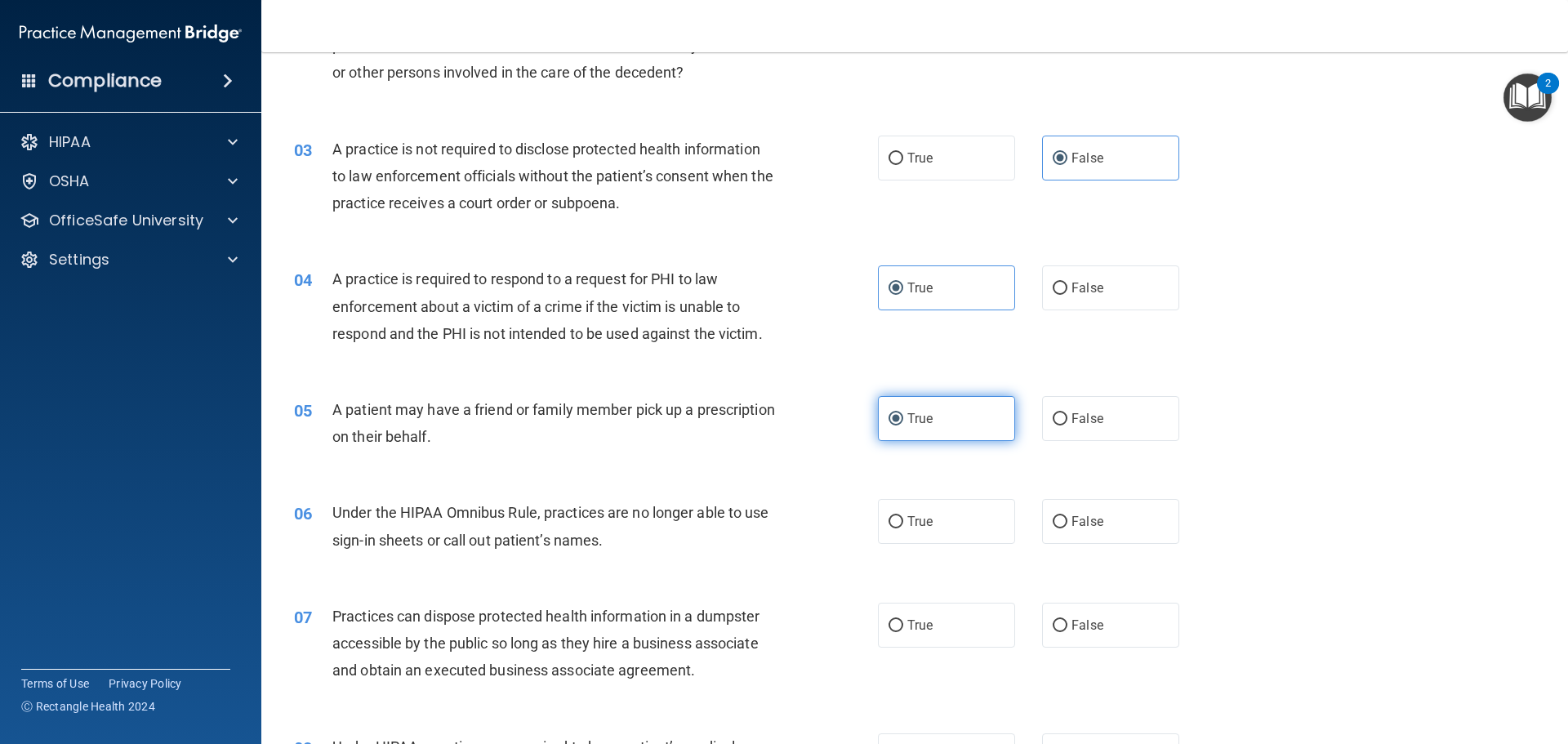
scroll to position [326, 0]
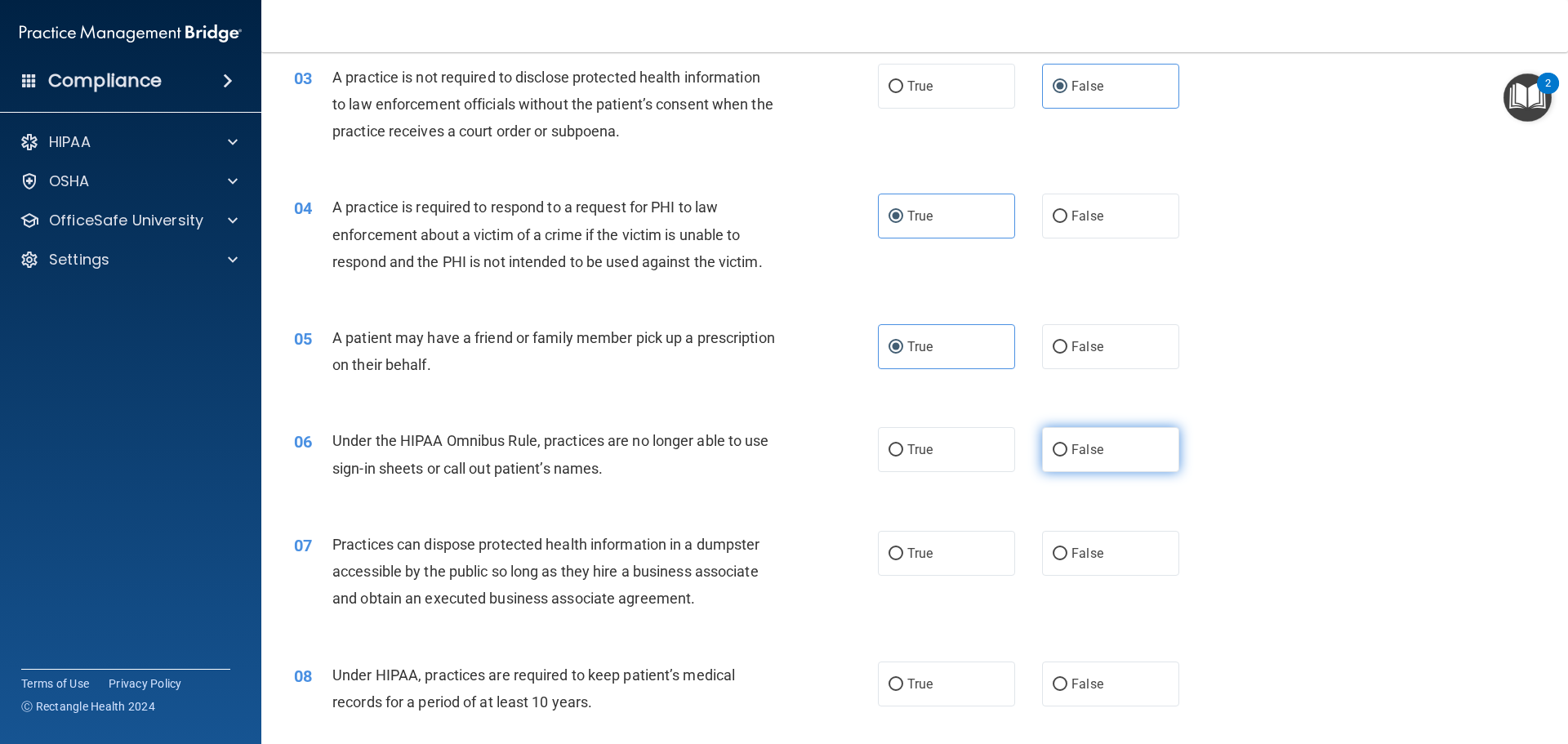
click at [1072, 456] on span "False" at bounding box center [1087, 450] width 32 height 16
click at [1067, 456] on input "False" at bounding box center [1060, 450] width 15 height 12
radio input "true"
click at [1091, 542] on label "False" at bounding box center [1110, 553] width 137 height 45
click at [1067, 548] on input "False" at bounding box center [1060, 554] width 15 height 12
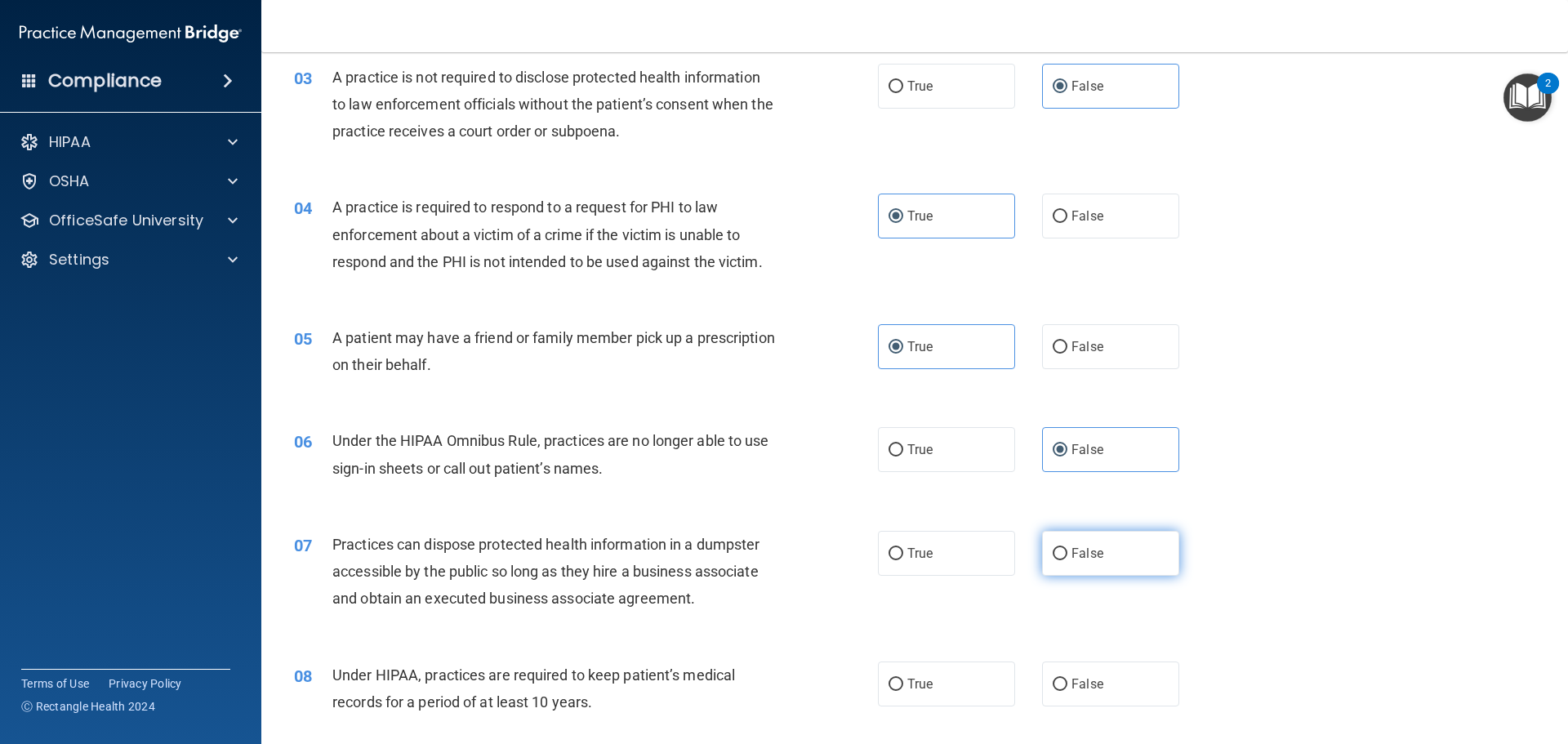
radio input "true"
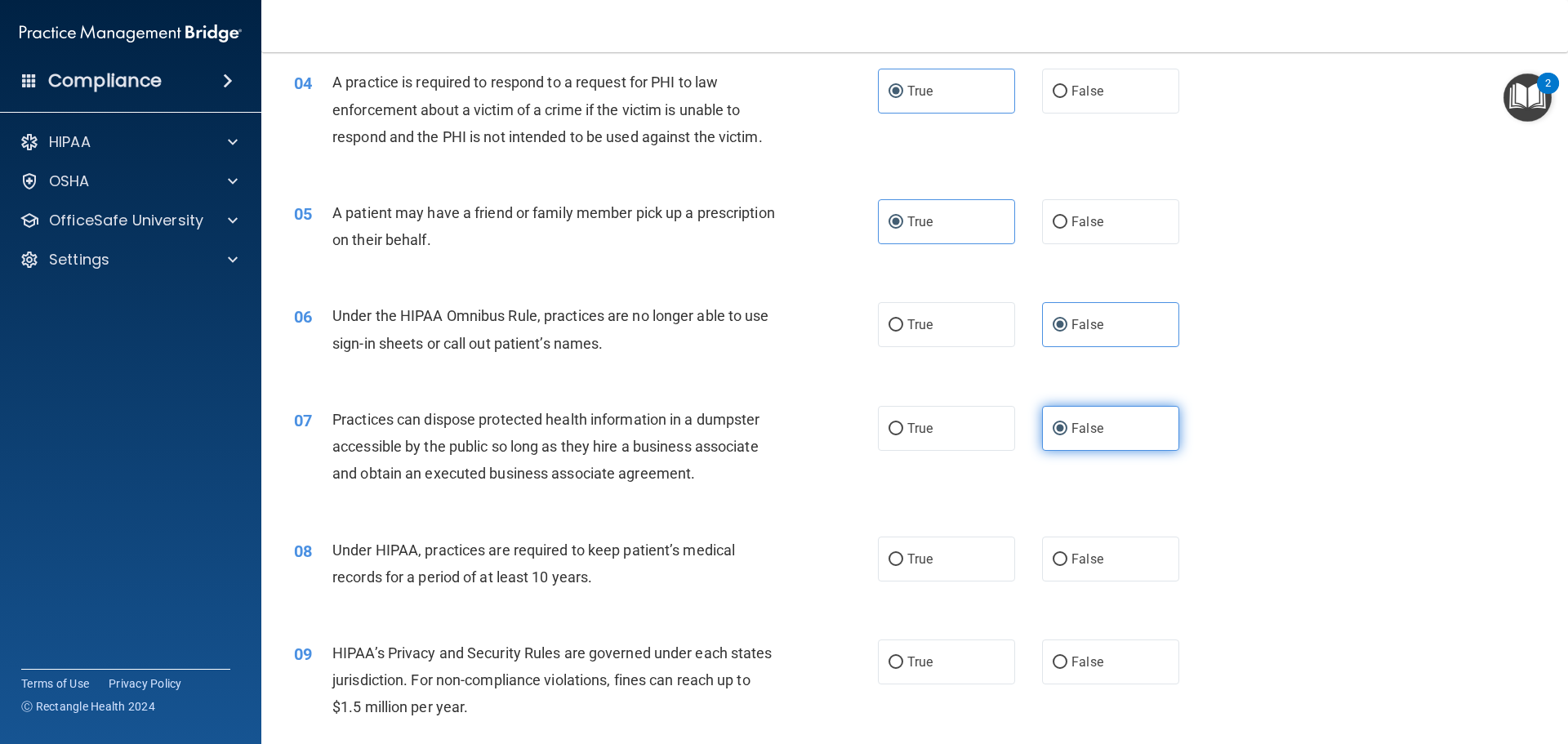
scroll to position [490, 0]
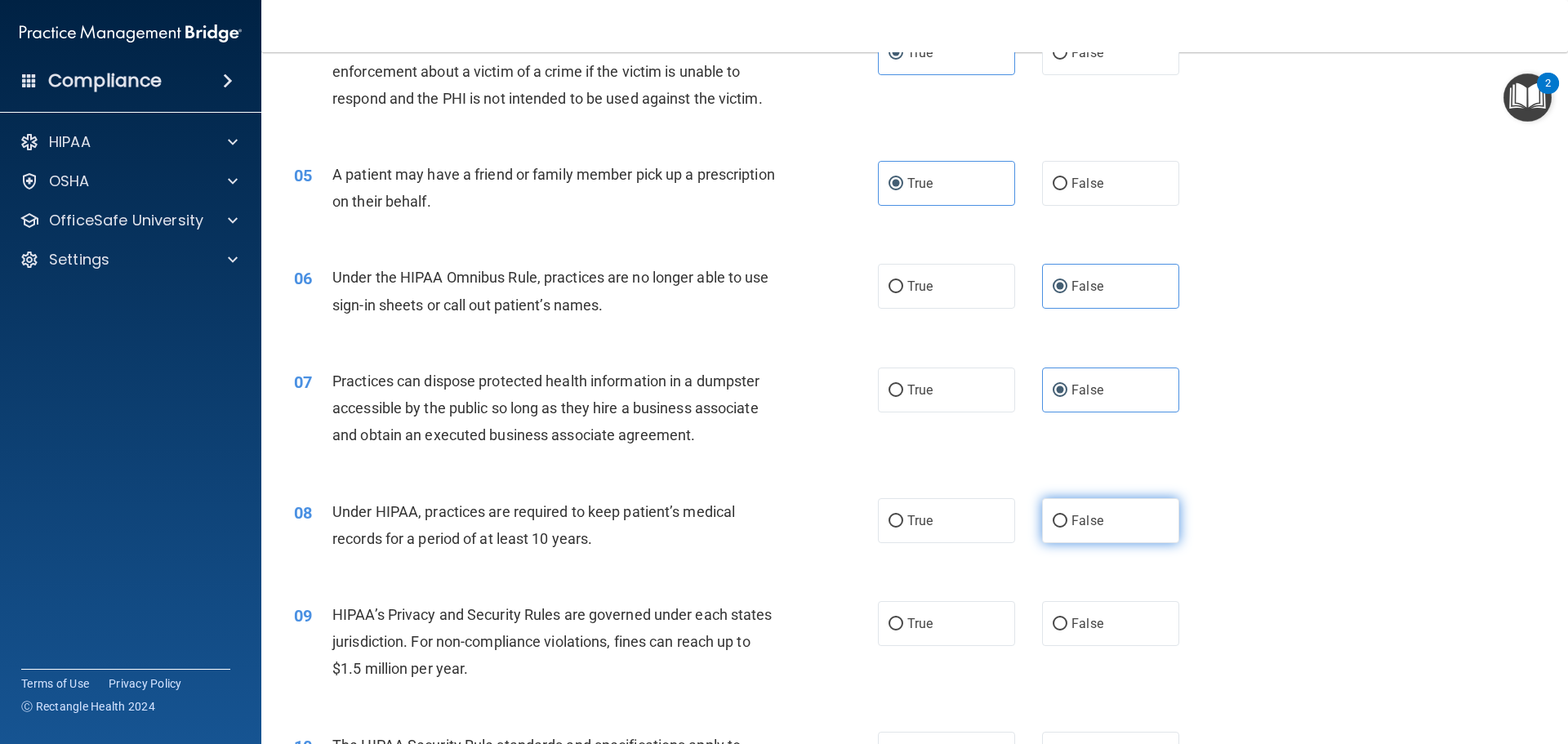
click at [1091, 526] on span "False" at bounding box center [1087, 520] width 32 height 16
click at [1067, 526] on input "False" at bounding box center [1060, 521] width 15 height 12
radio input "true"
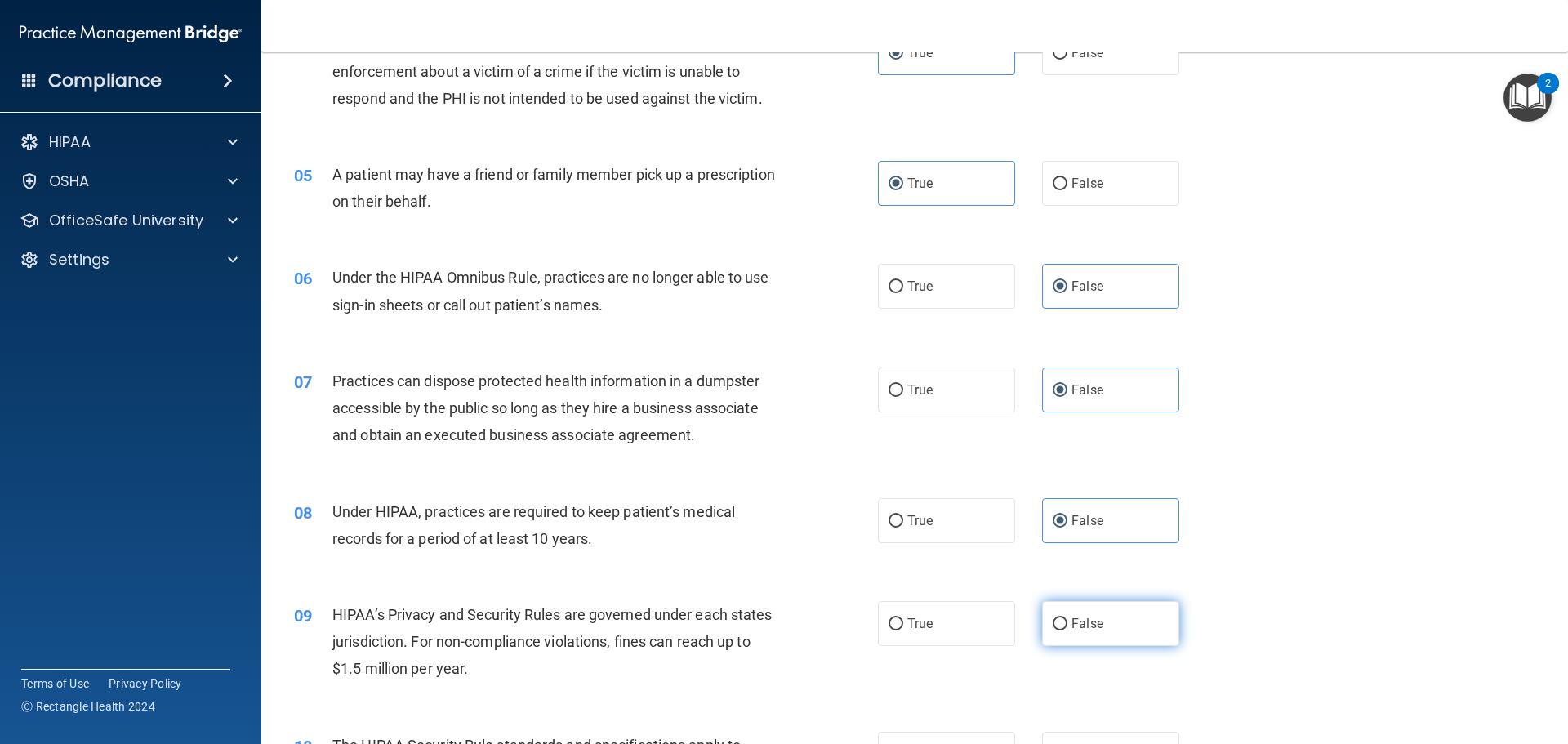
click at [1095, 625] on span "False" at bounding box center [1087, 623] width 32 height 16
click at [1067, 625] on input "False" at bounding box center [1060, 624] width 15 height 12
radio input "true"
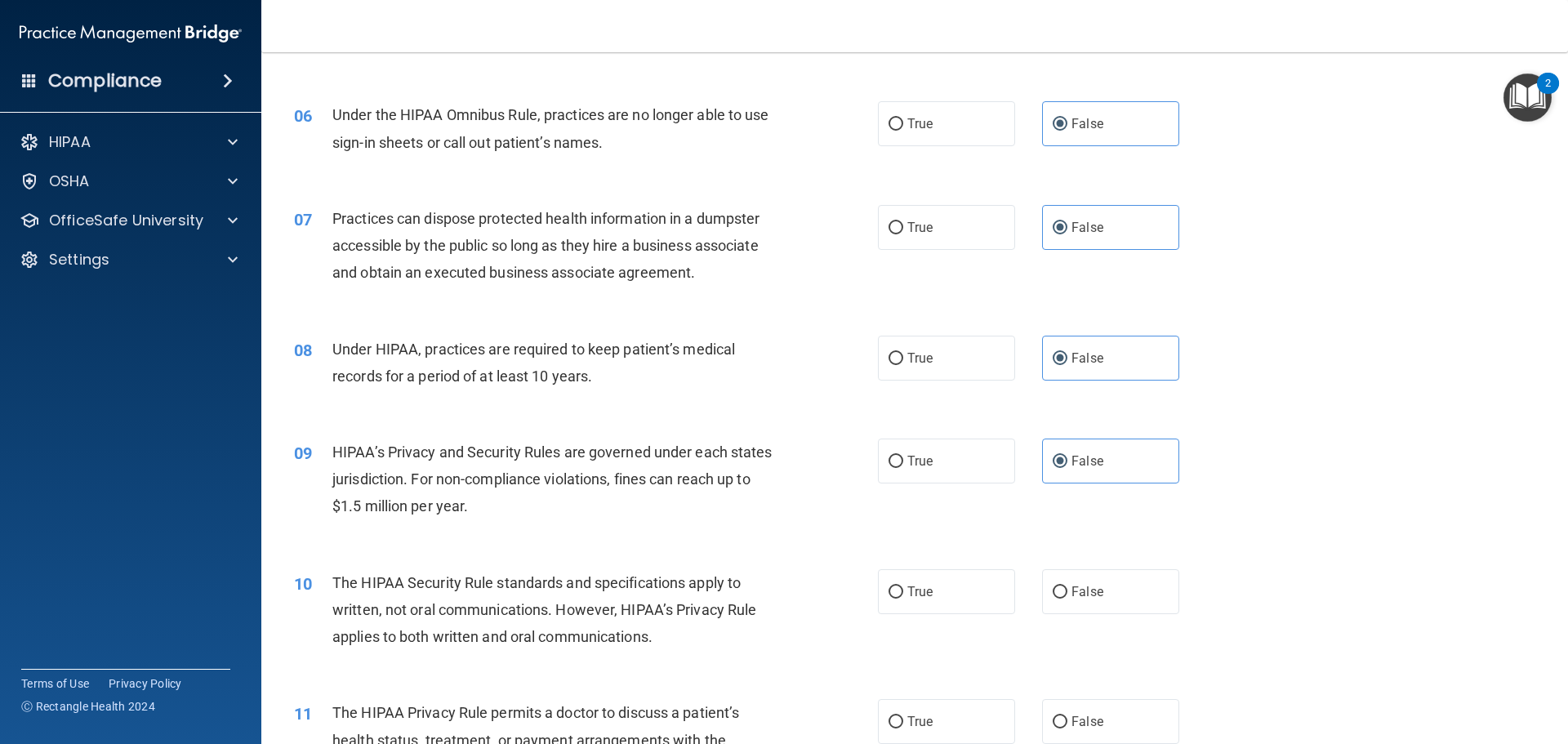
scroll to position [654, 0]
click at [962, 587] on label "True" at bounding box center [947, 590] width 137 height 45
click at [903, 587] on input "True" at bounding box center [895, 591] width 15 height 12
radio input "true"
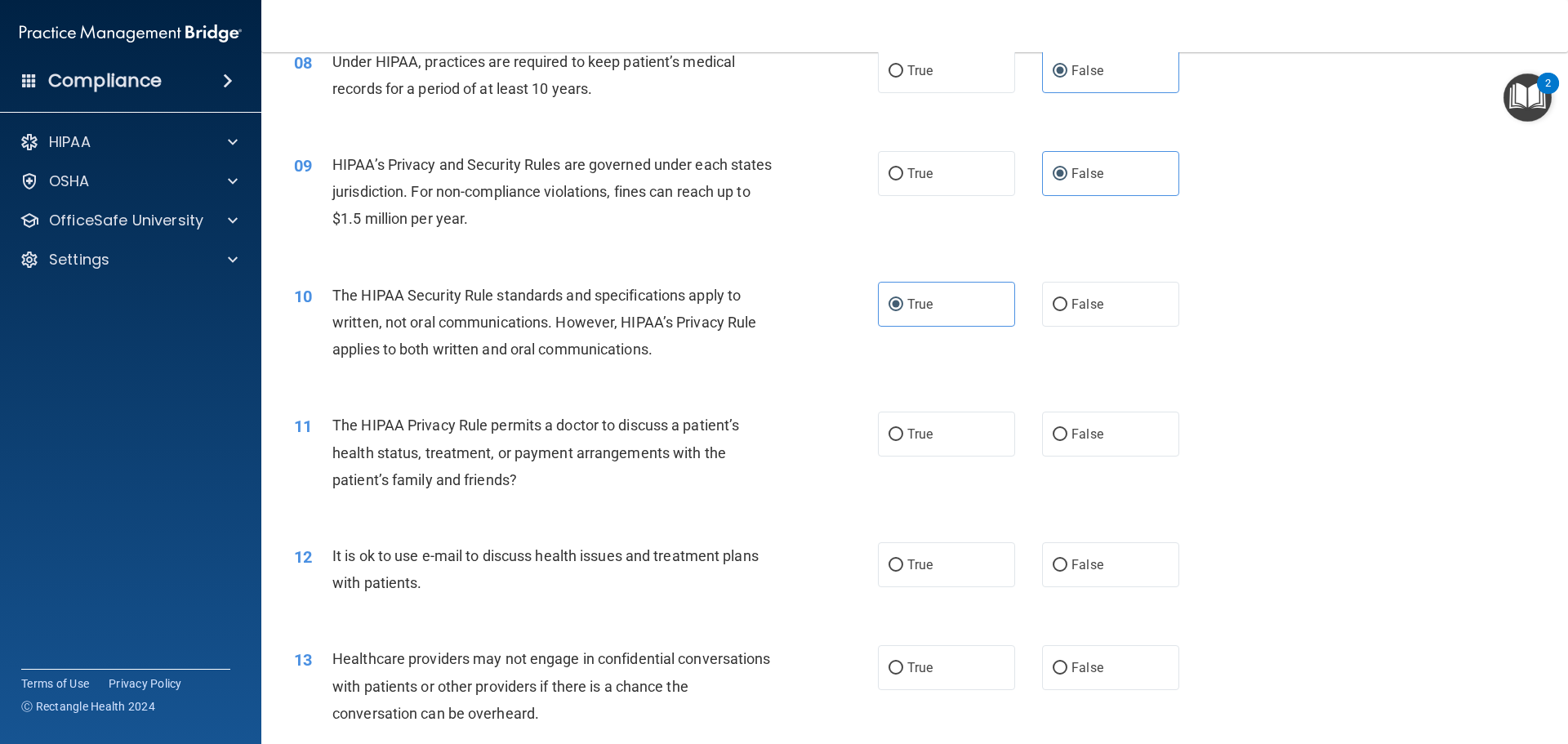
scroll to position [980, 0]
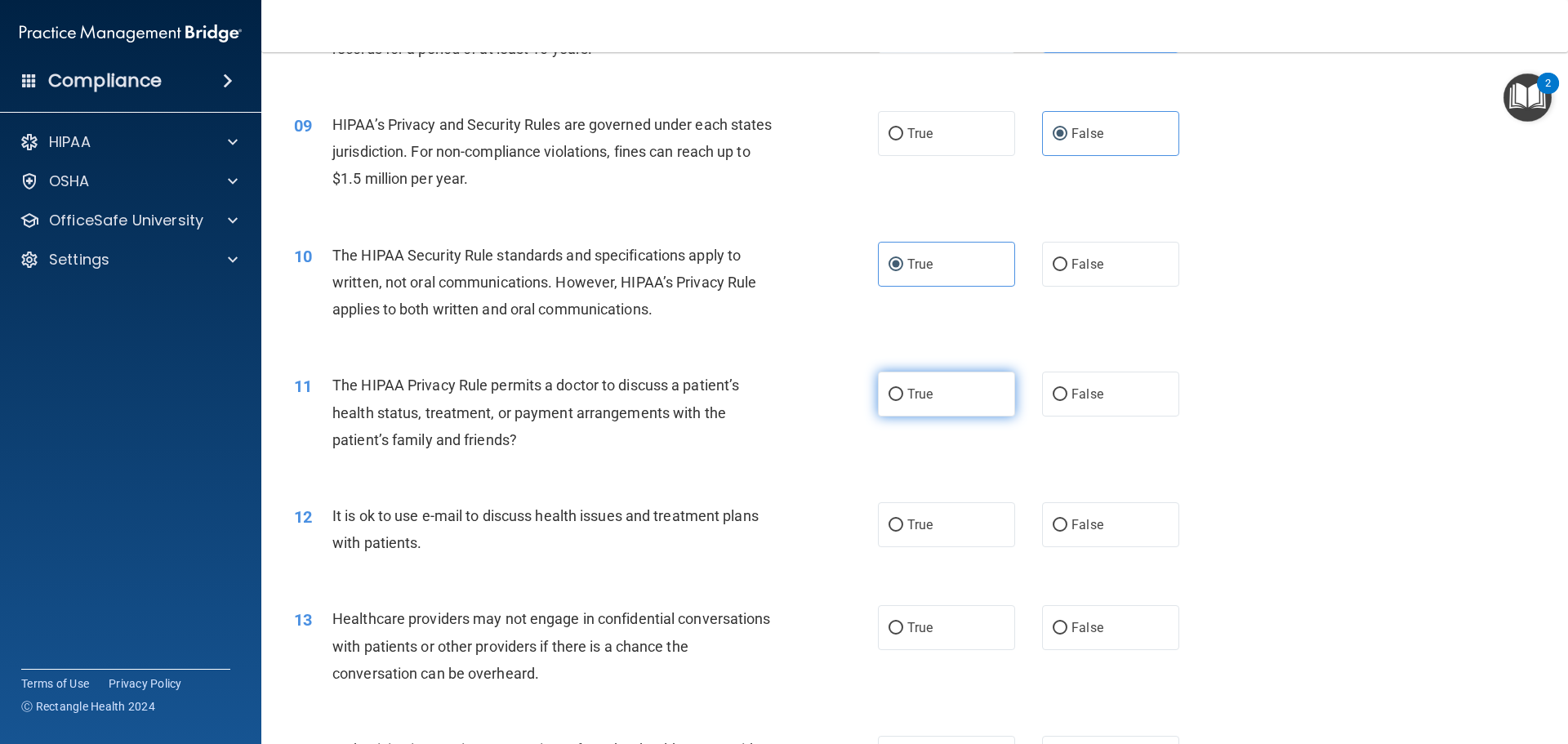
click at [949, 391] on label "True" at bounding box center [947, 394] width 137 height 45
click at [903, 391] on input "True" at bounding box center [895, 394] width 15 height 12
radio input "true"
click at [941, 528] on label "True" at bounding box center [947, 525] width 137 height 45
click at [903, 528] on input "True" at bounding box center [895, 525] width 15 height 12
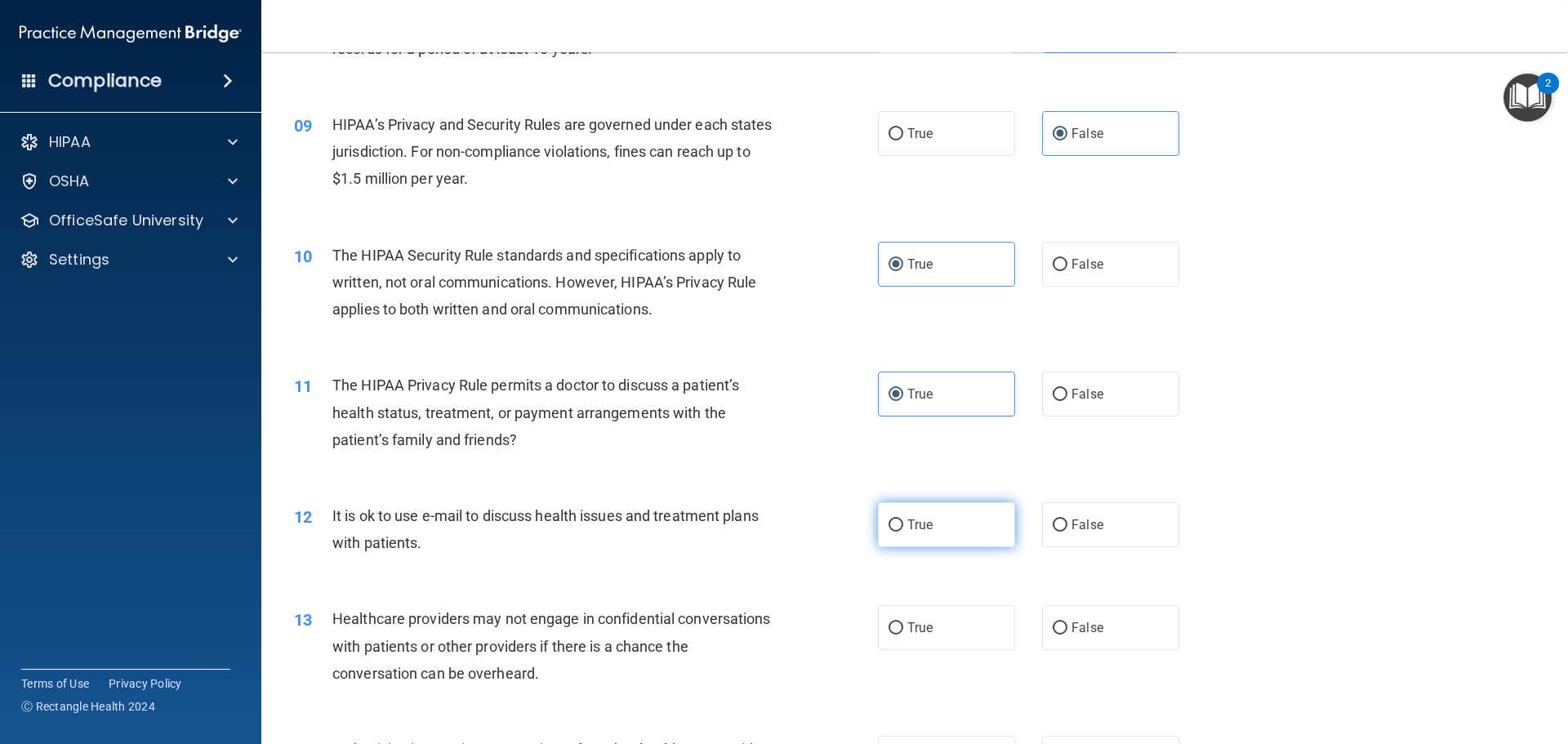
radio input "true"
click at [1108, 625] on label "False" at bounding box center [1110, 627] width 137 height 45
click at [1067, 625] on input "False" at bounding box center [1060, 628] width 15 height 12
radio input "true"
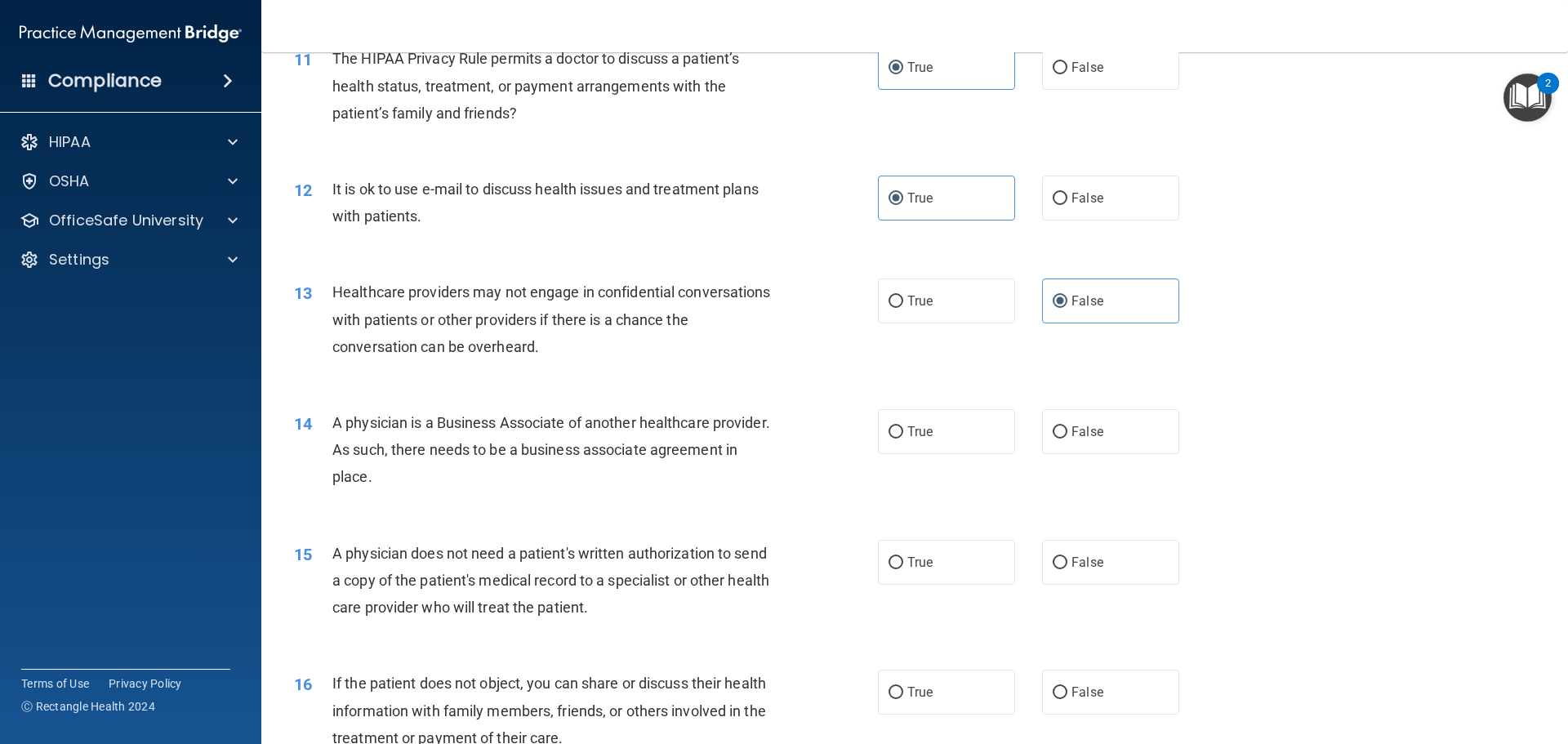
scroll to position [1388, 0]
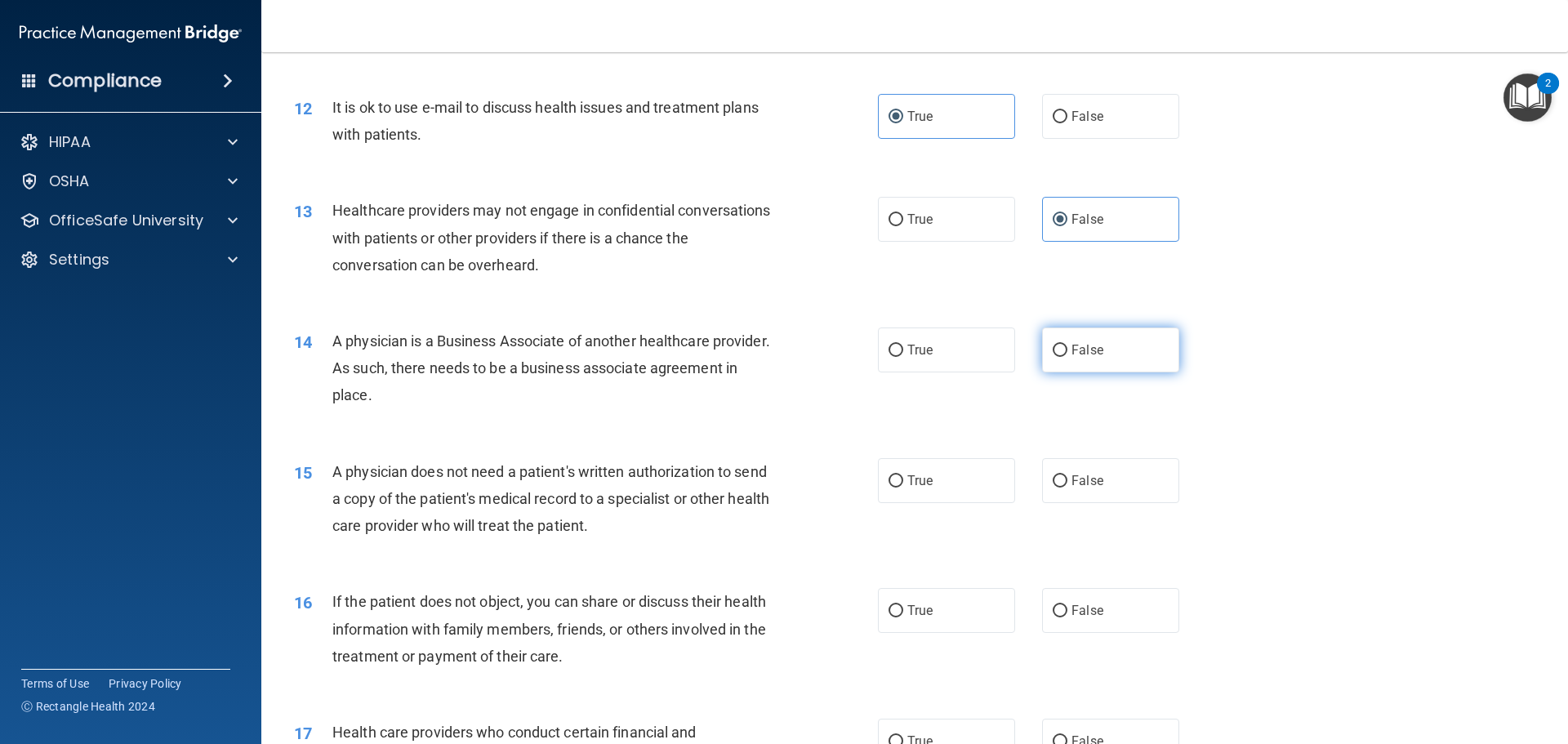
click at [1089, 363] on label "False" at bounding box center [1110, 349] width 137 height 45
click at [1067, 357] on input "False" at bounding box center [1060, 350] width 15 height 12
radio input "true"
click at [985, 495] on label "True" at bounding box center [947, 480] width 137 height 45
click at [903, 488] on input "True" at bounding box center [895, 481] width 15 height 12
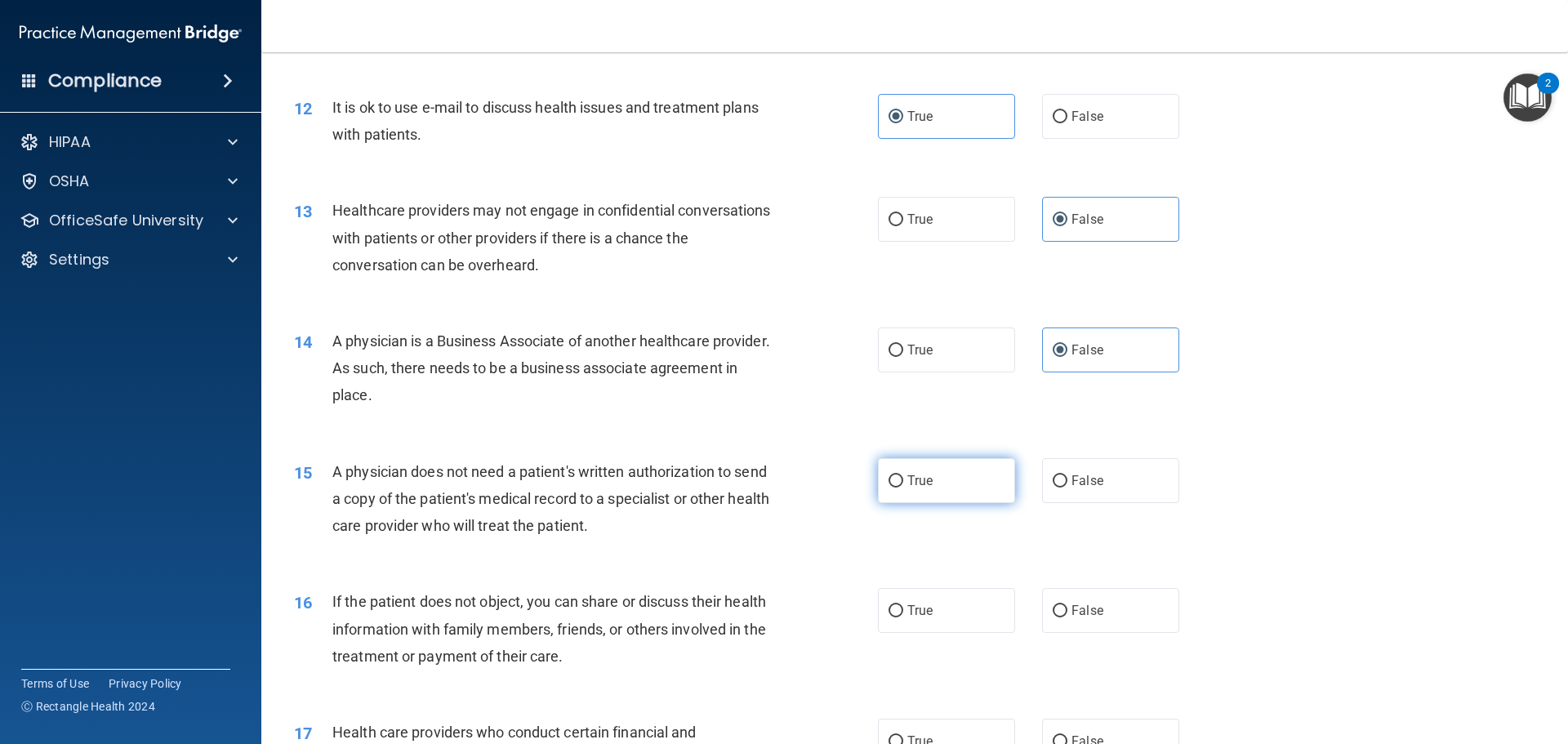
radio input "true"
click at [950, 626] on label "True" at bounding box center [947, 610] width 137 height 45
click at [903, 618] on input "True" at bounding box center [895, 611] width 15 height 12
radio input "true"
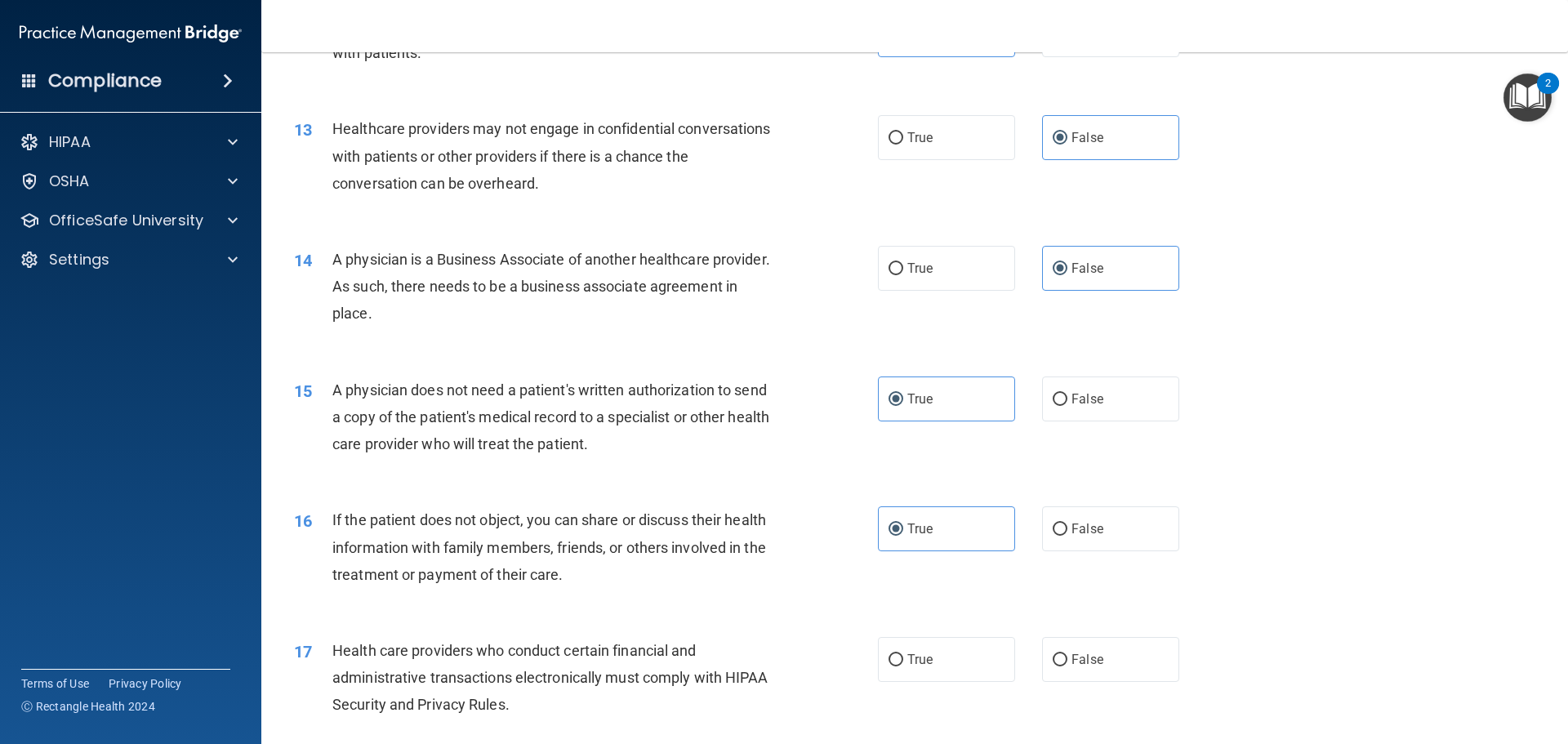
scroll to position [1552, 0]
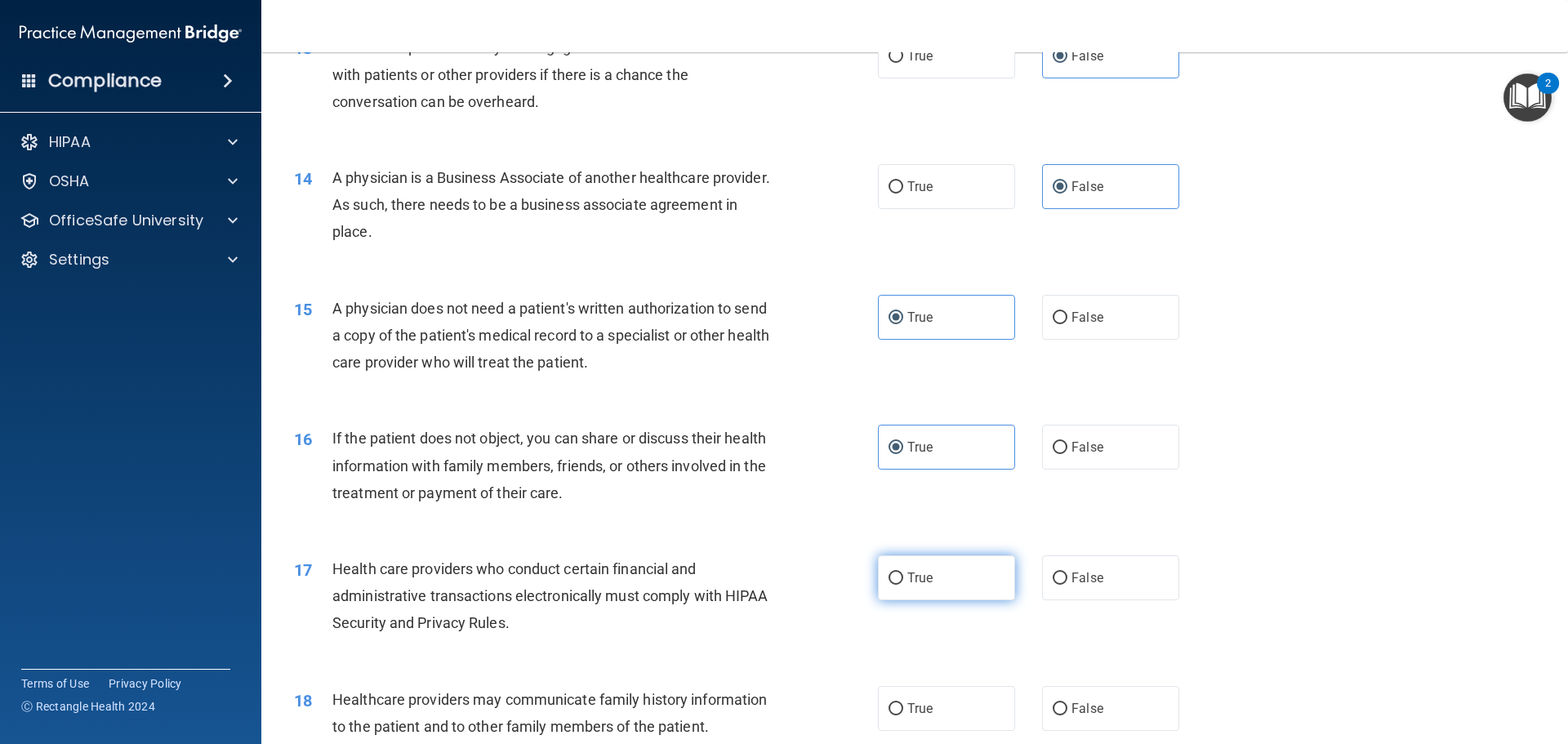
click at [986, 584] on label "True" at bounding box center [947, 578] width 137 height 45
click at [903, 584] on input "True" at bounding box center [895, 579] width 15 height 12
radio input "true"
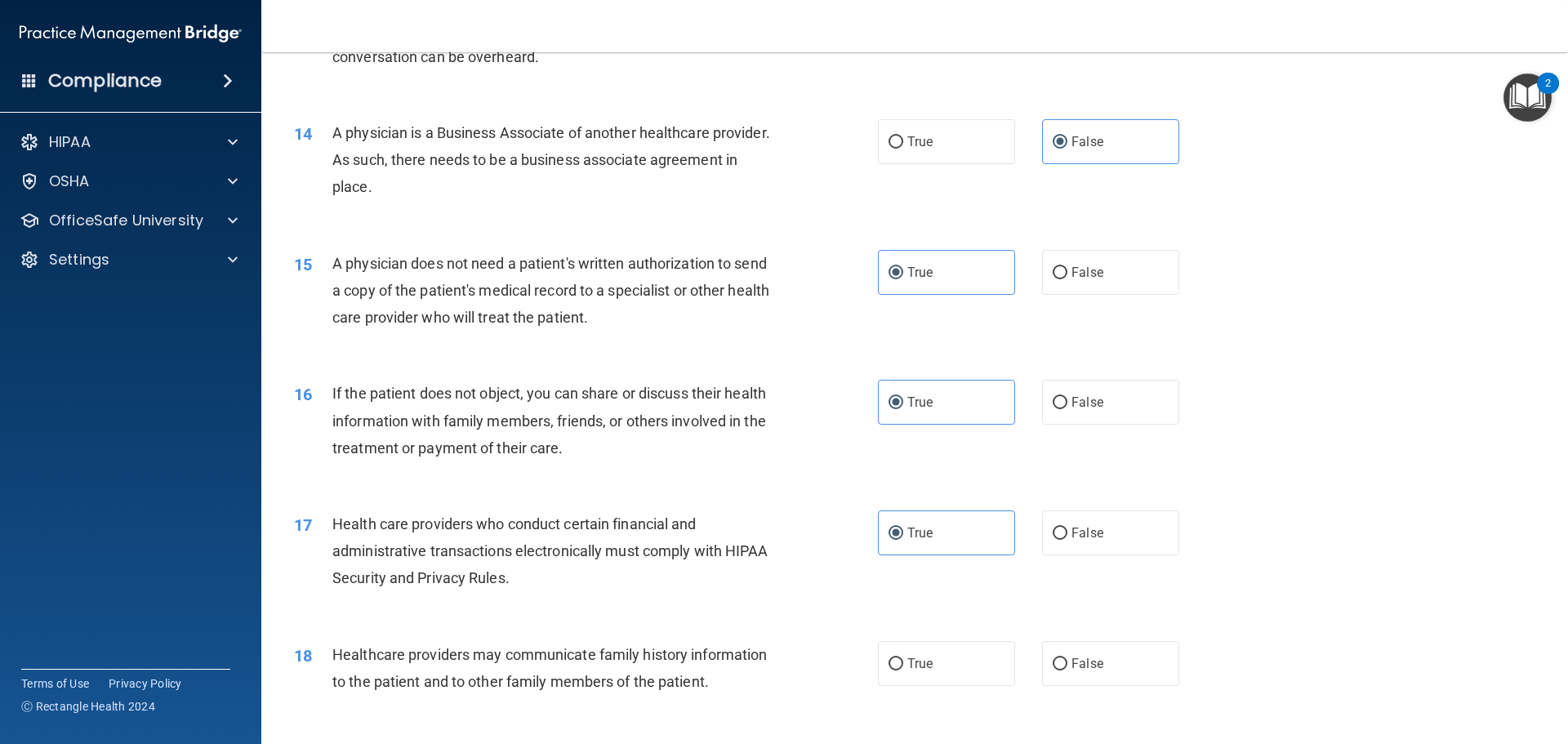
scroll to position [1633, 0]
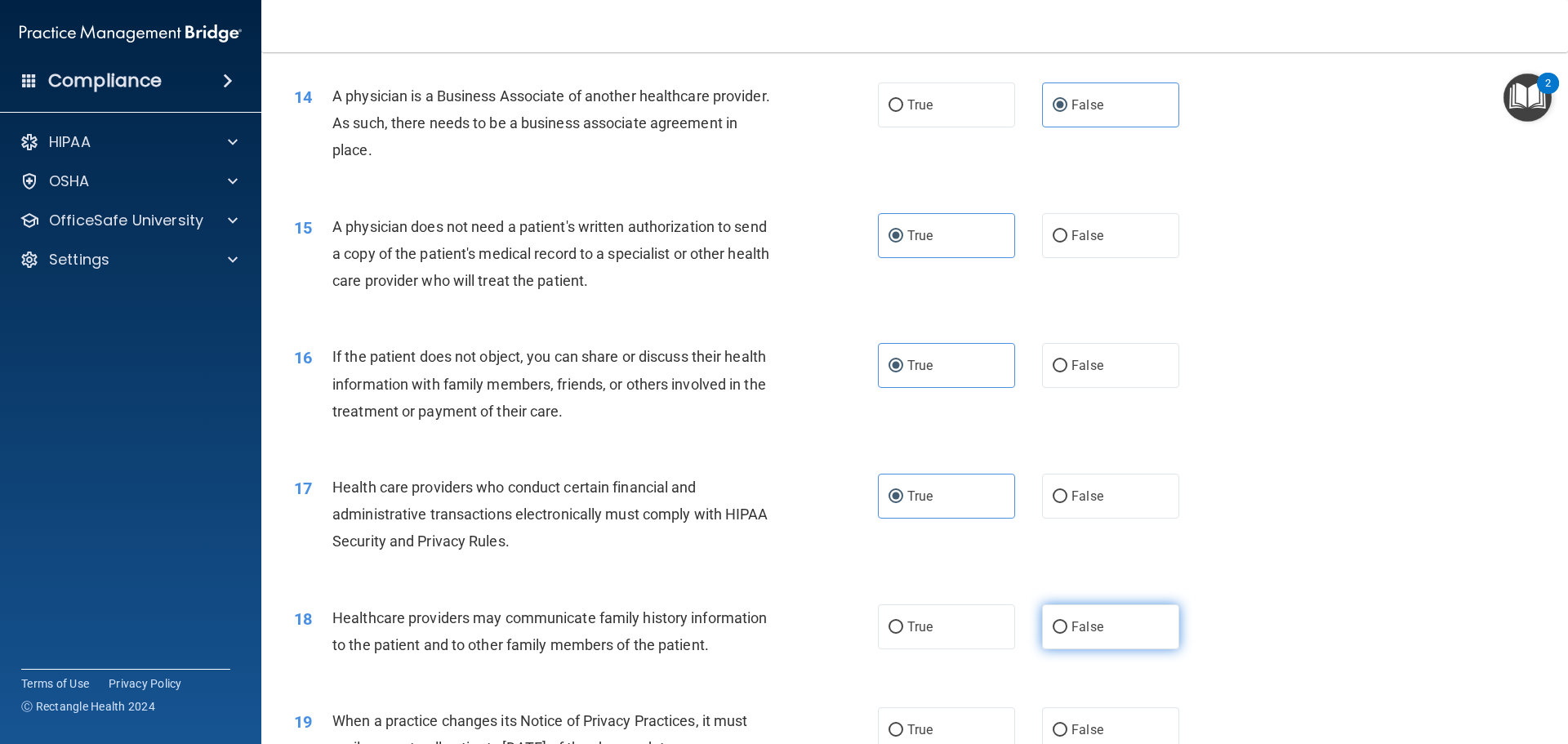
click at [1155, 642] on label "False" at bounding box center [1110, 626] width 137 height 45
click at [1067, 634] on input "False" at bounding box center [1060, 627] width 15 height 12
radio input "true"
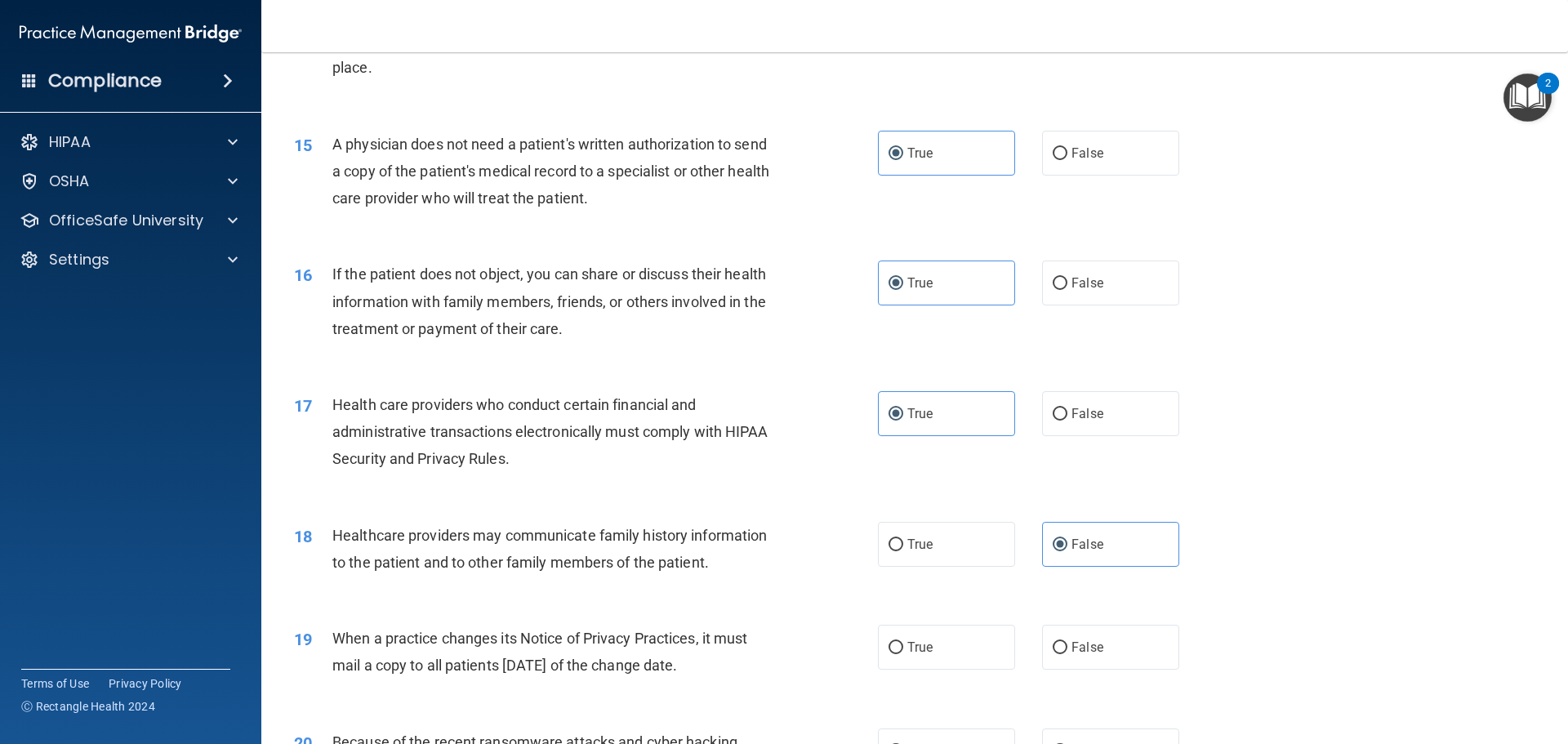
scroll to position [1797, 0]
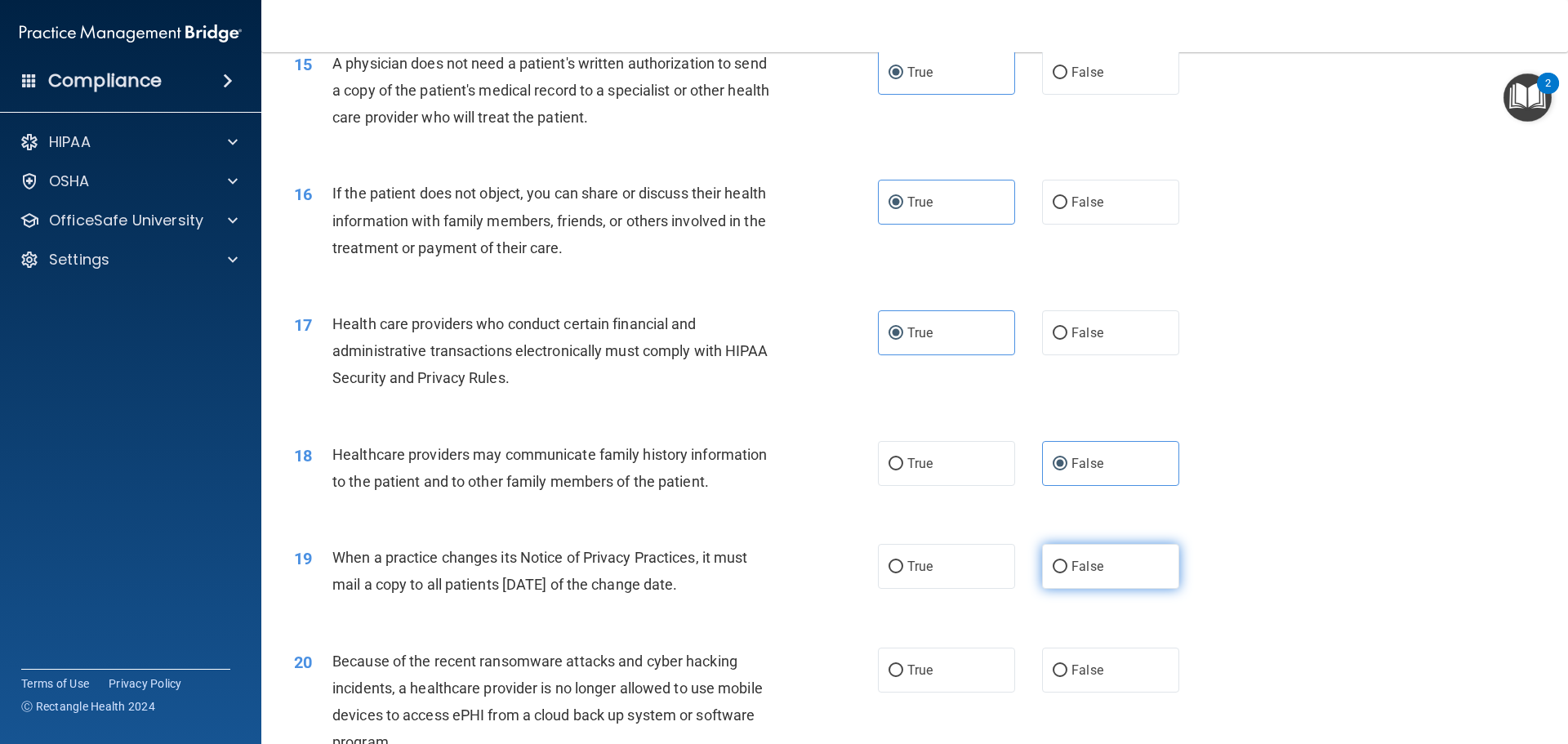
click at [1106, 573] on label "False" at bounding box center [1110, 566] width 137 height 45
click at [1067, 573] on input "False" at bounding box center [1060, 567] width 15 height 12
radio input "true"
click at [1110, 656] on label "False" at bounding box center [1110, 670] width 137 height 45
click at [1067, 664] on input "False" at bounding box center [1060, 670] width 15 height 12
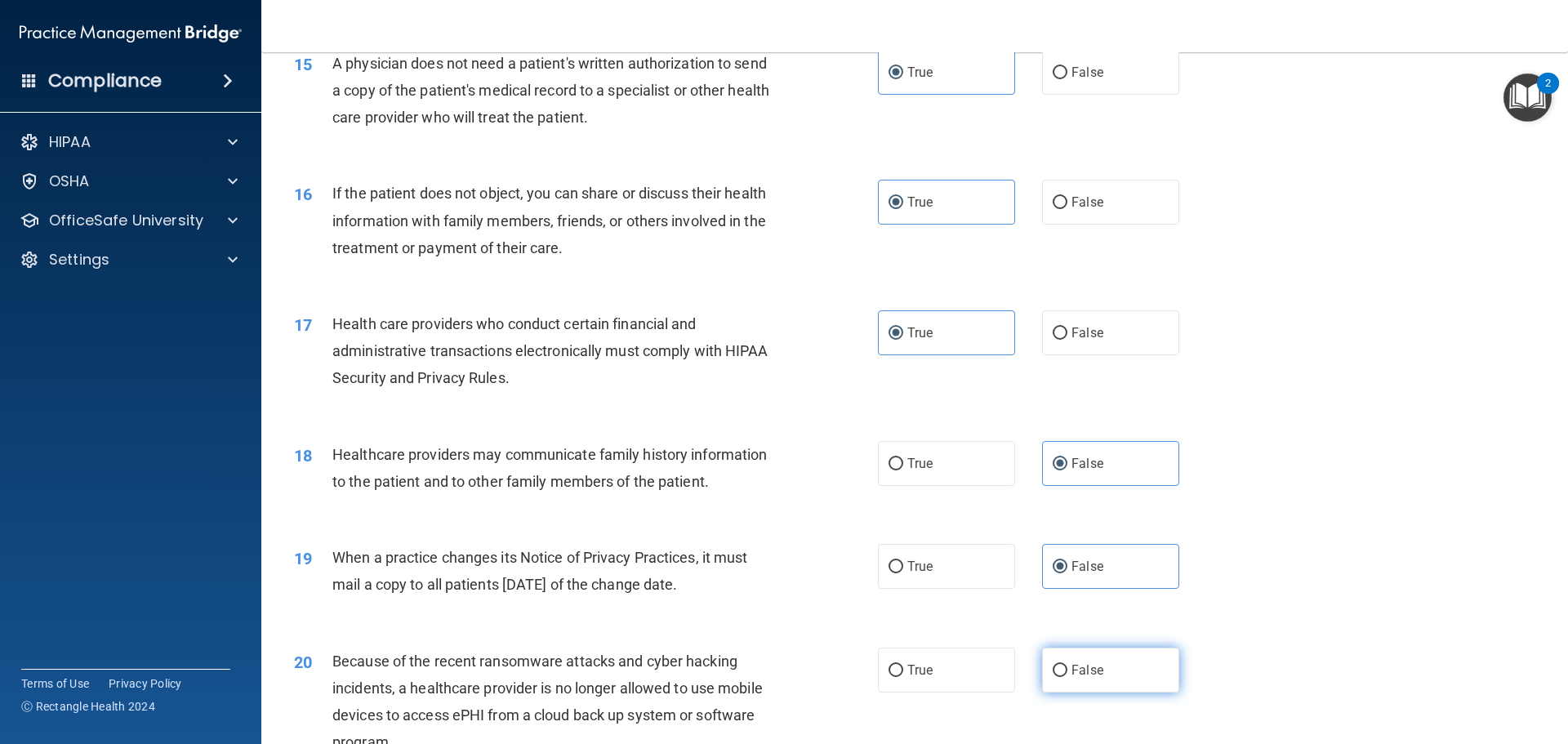
radio input "true"
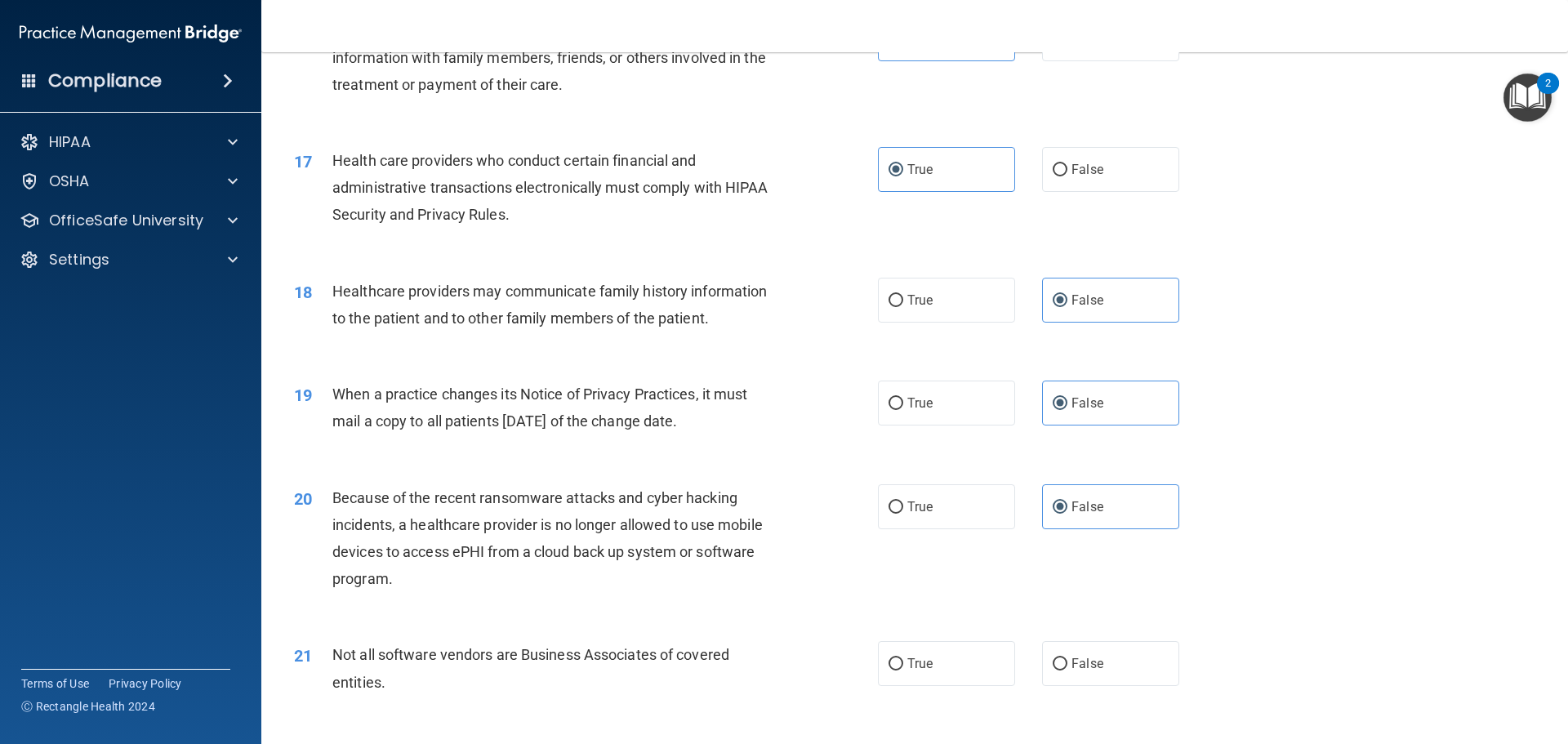
scroll to position [2042, 0]
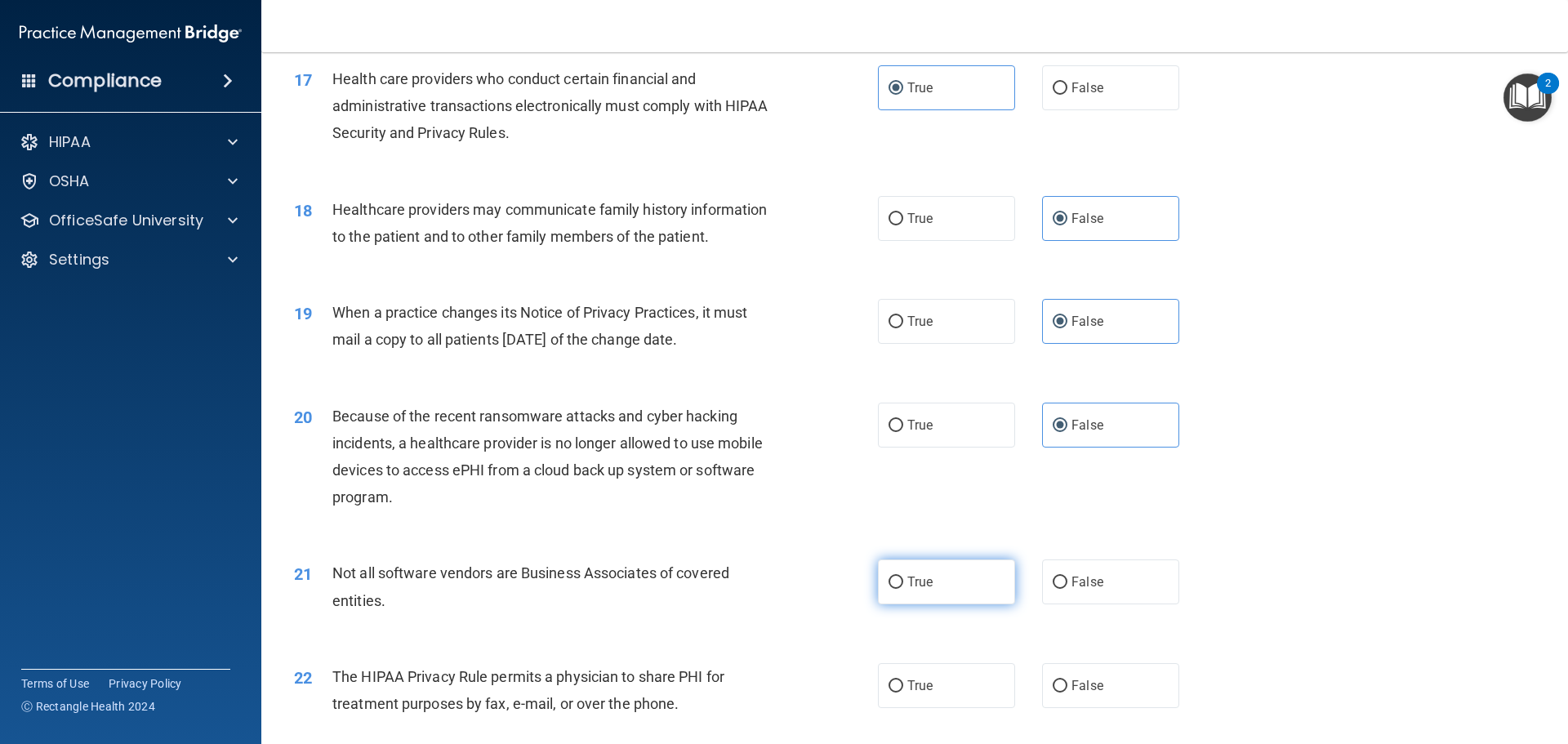
click at [964, 591] on label "True" at bounding box center [947, 581] width 137 height 45
click at [903, 589] on input "True" at bounding box center [895, 582] width 15 height 12
radio input "true"
click at [934, 683] on label "True" at bounding box center [947, 686] width 137 height 45
click at [903, 683] on input "True" at bounding box center [895, 686] width 15 height 12
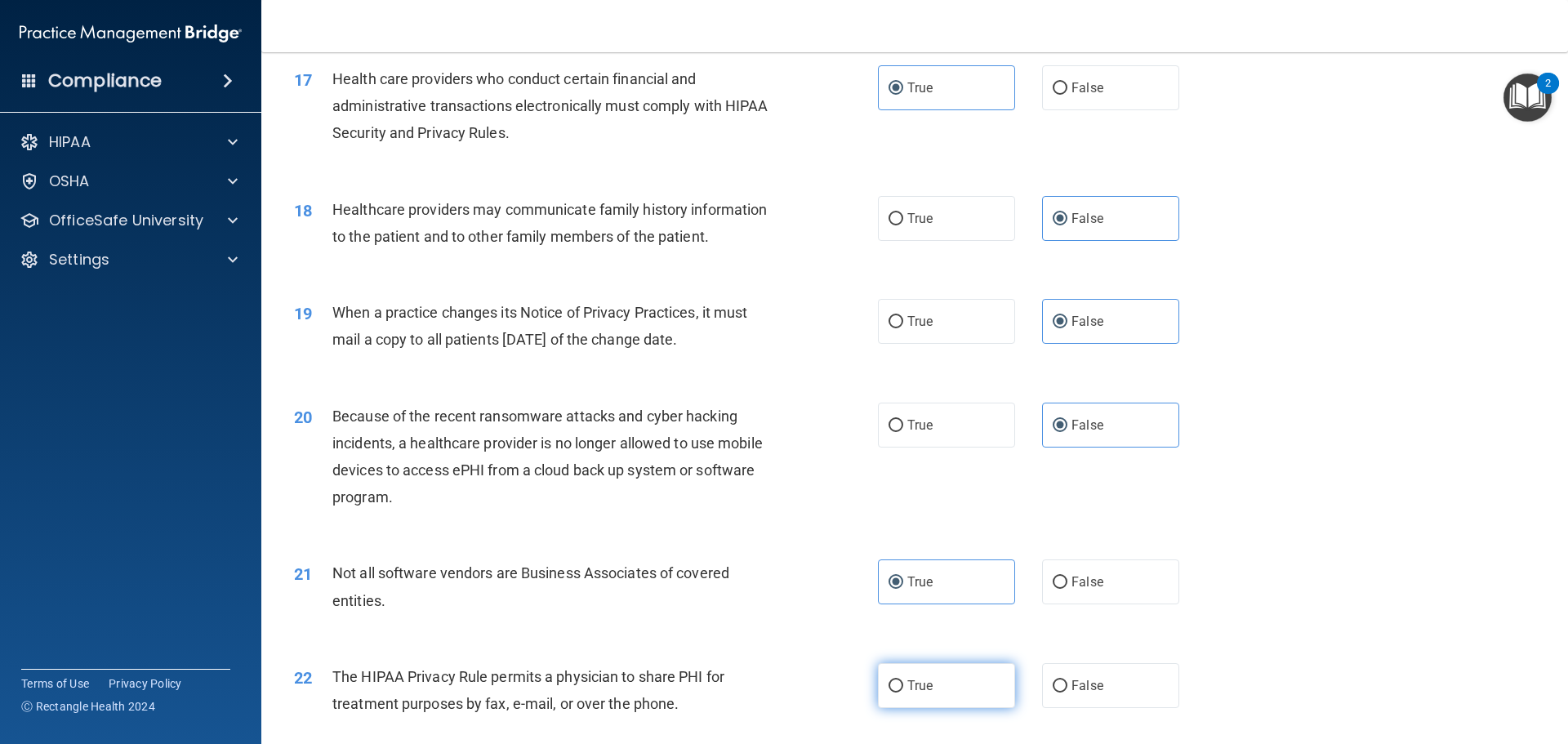
radio input "true"
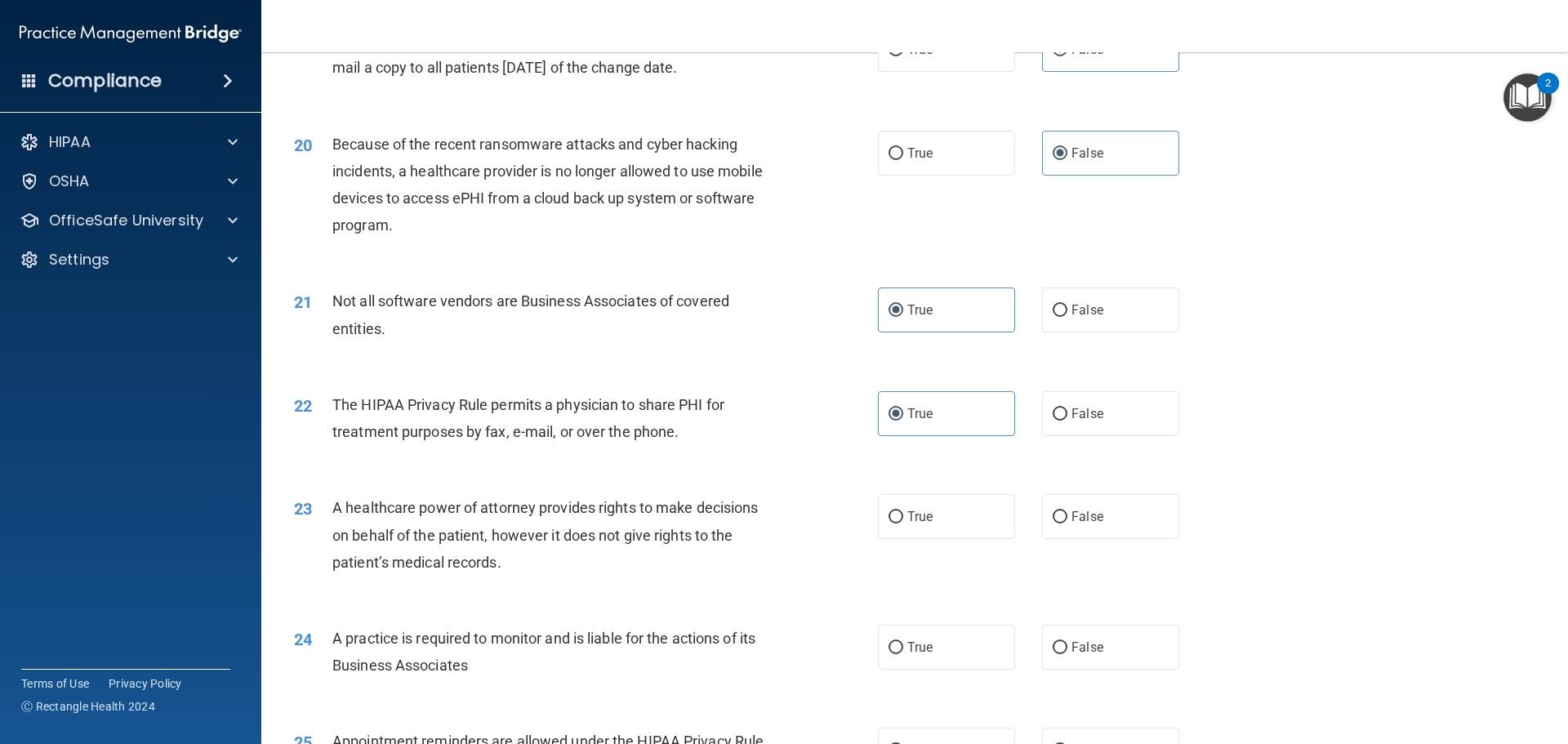
scroll to position [2369, 0]
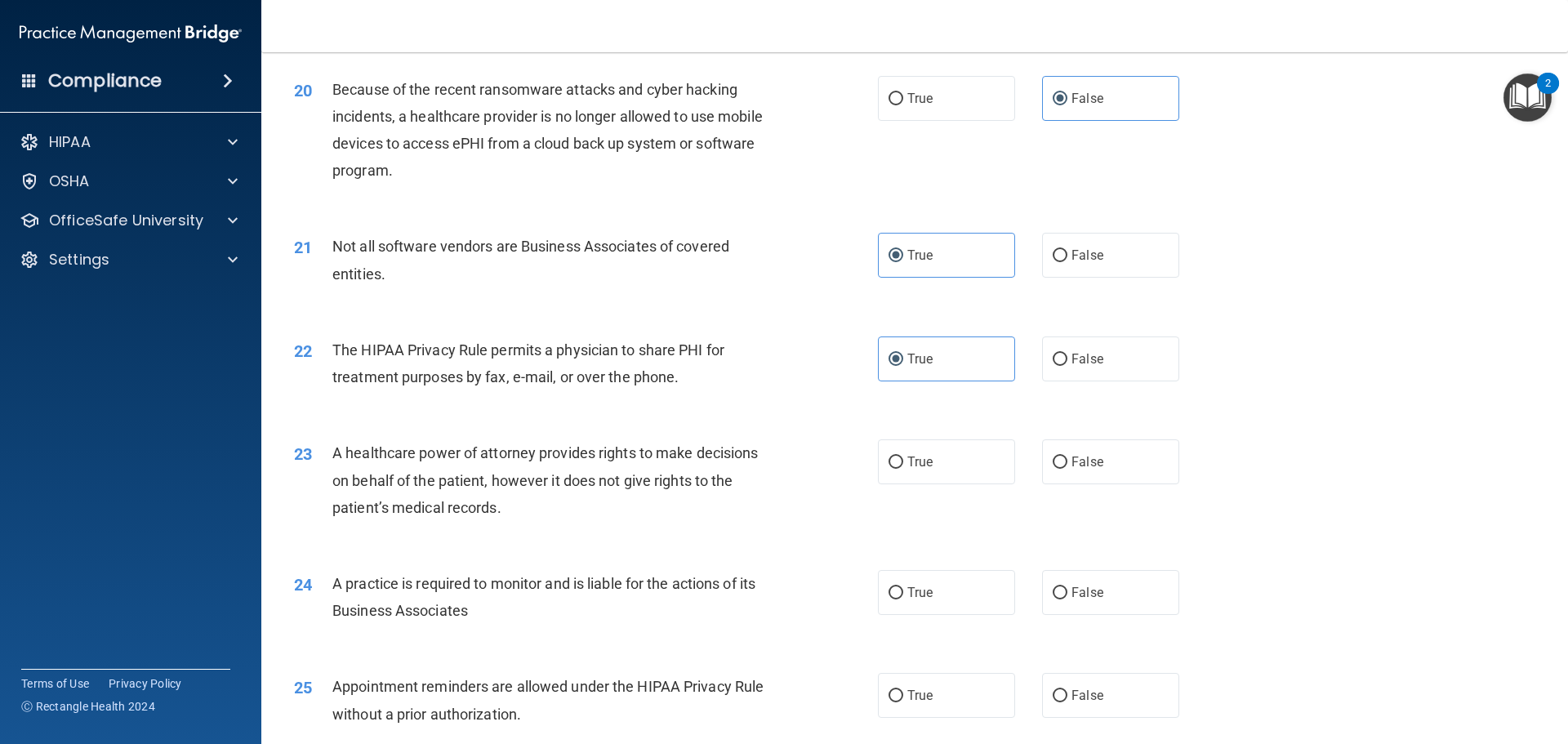
click at [1115, 486] on div "23 A healthcare power of attorney provides rights to make decisions on behalf o…" at bounding box center [914, 484] width 1266 height 131
click at [1115, 459] on label "False" at bounding box center [1110, 462] width 137 height 45
click at [1067, 459] on input "False" at bounding box center [1060, 462] width 15 height 12
radio input "true"
click at [1095, 595] on label "False" at bounding box center [1110, 592] width 137 height 45
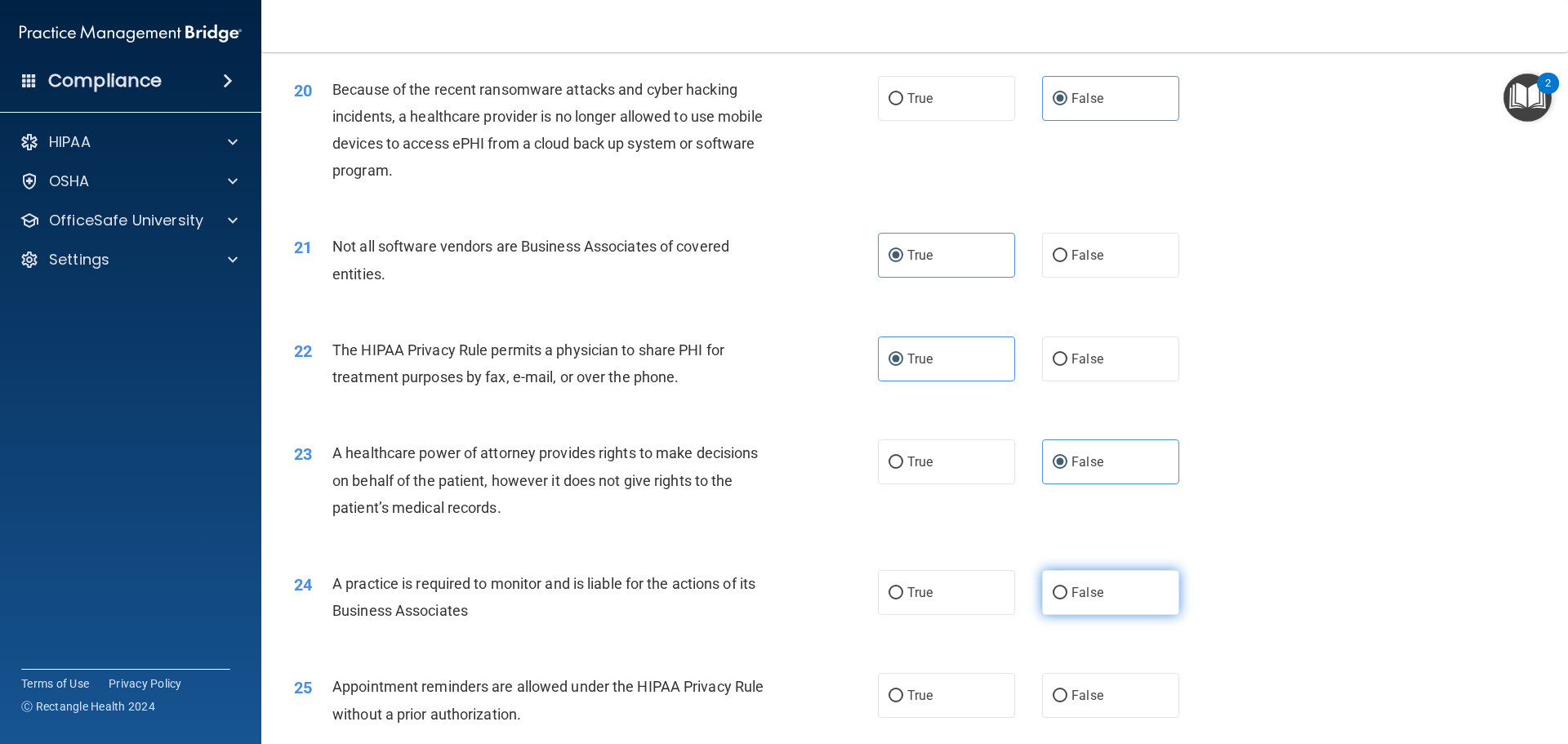
click at [1067, 595] on input "False" at bounding box center [1060, 593] width 15 height 12
radio input "true"
drag, startPoint x: 964, startPoint y: 599, endPoint x: 973, endPoint y: 589, distance: 13.5
click at [973, 589] on label "True" at bounding box center [947, 592] width 137 height 45
click at [903, 589] on input "True" at bounding box center [895, 593] width 15 height 12
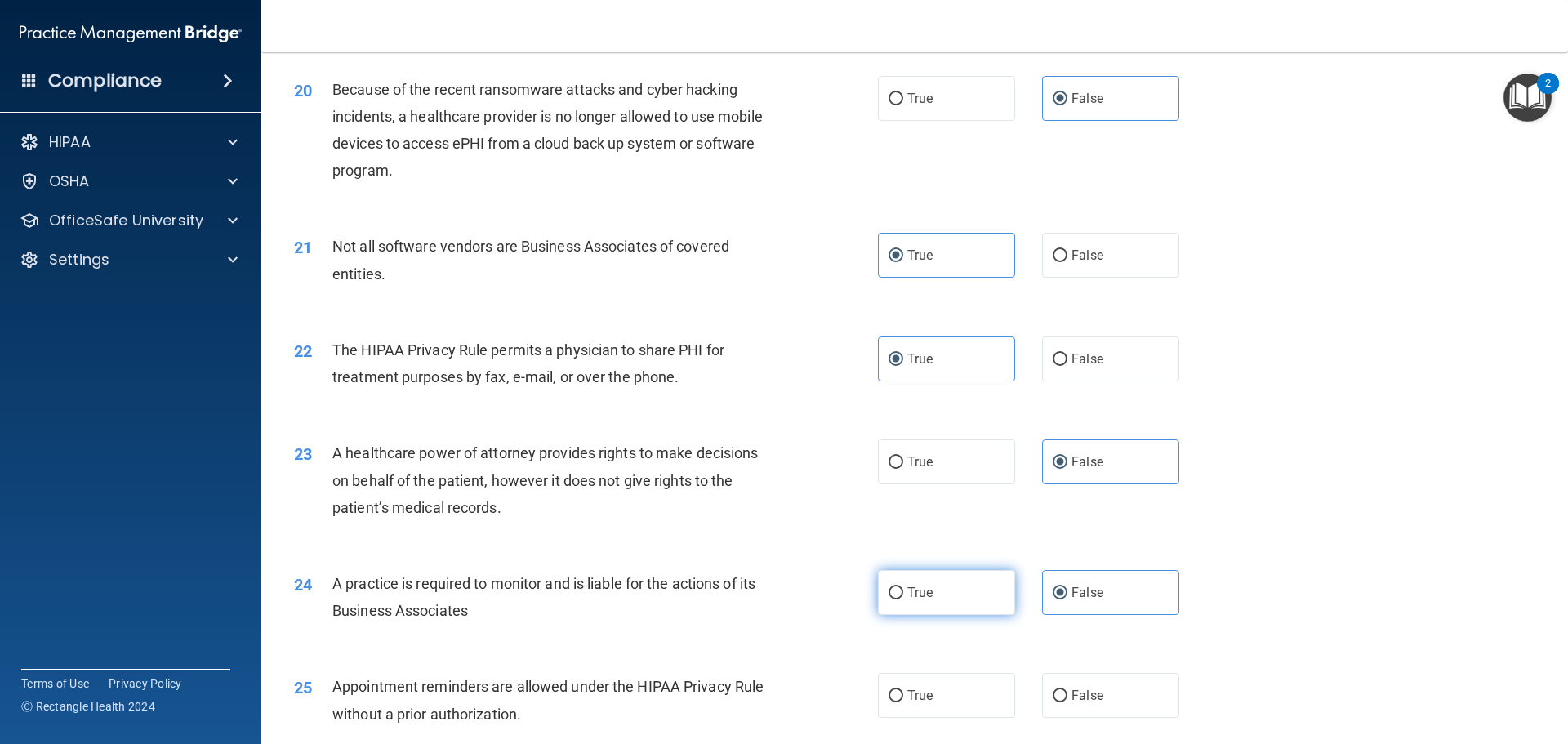
radio input "true"
radio input "false"
click at [1171, 545] on div "23 A healthcare power of attorney provides rights to make decisions on behalf o…" at bounding box center [914, 484] width 1266 height 131
click at [946, 682] on label "True" at bounding box center [947, 695] width 137 height 45
click at [903, 690] on input "True" at bounding box center [895, 696] width 15 height 12
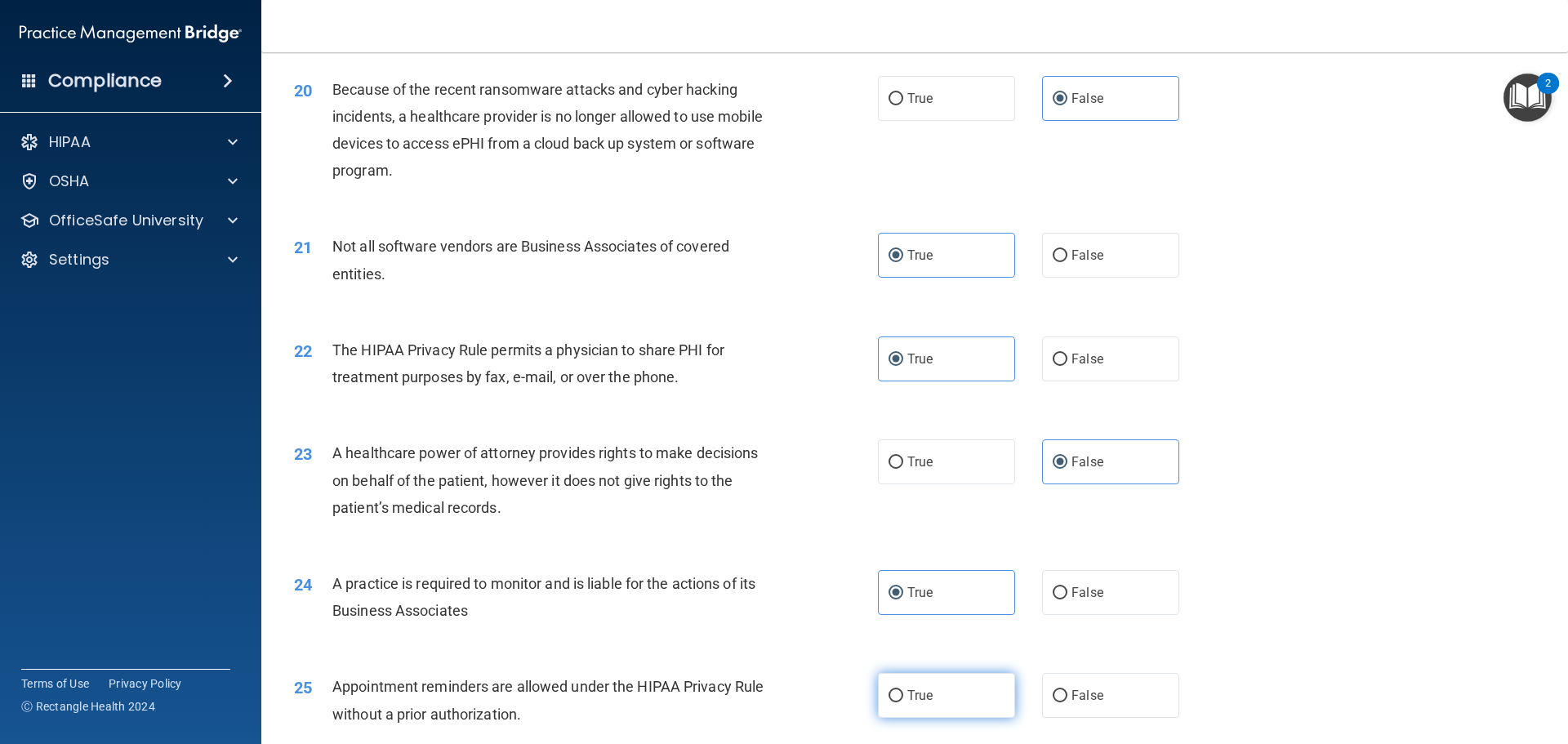
radio input "true"
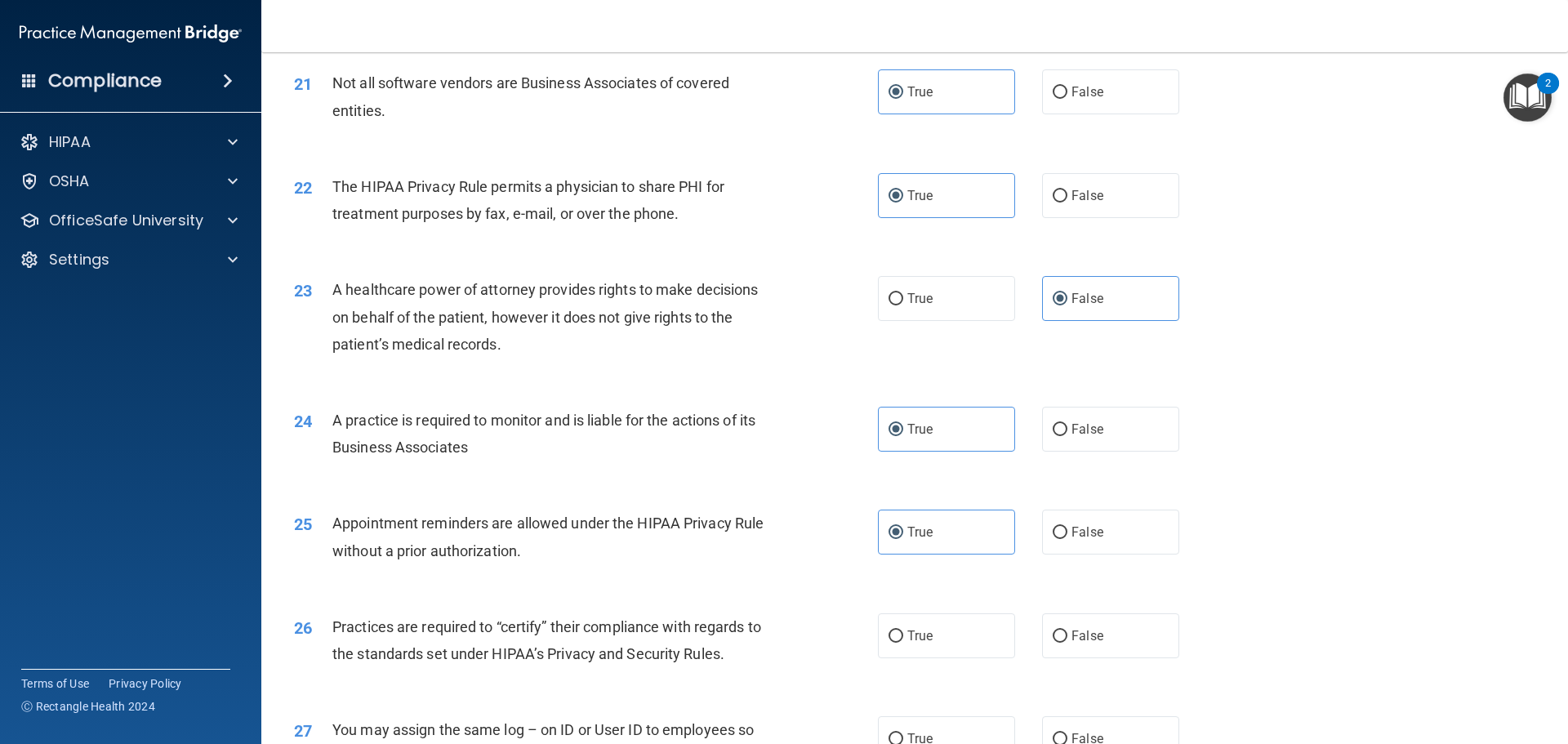
scroll to position [2614, 0]
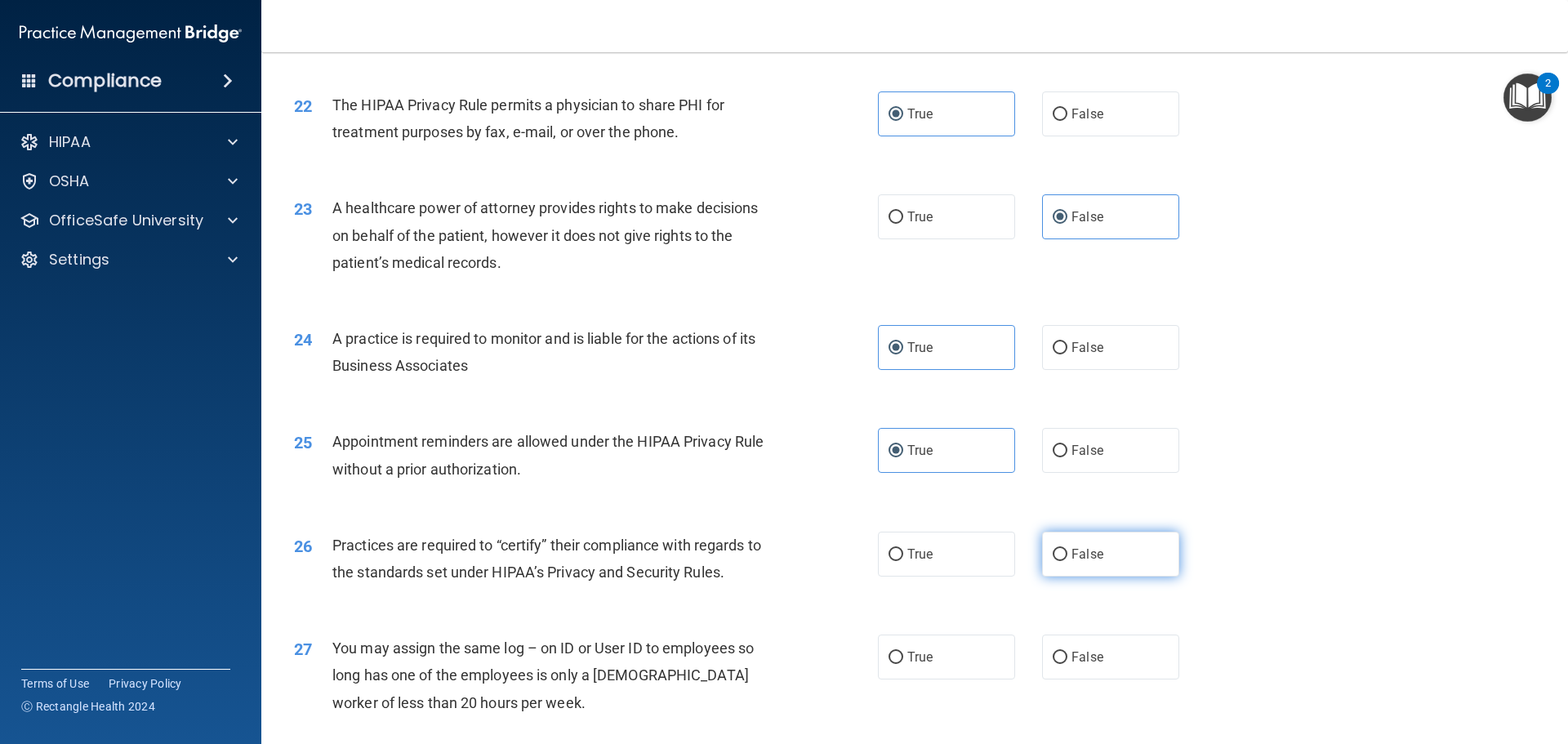
click at [1110, 564] on label "False" at bounding box center [1110, 554] width 137 height 45
click at [1067, 561] on input "False" at bounding box center [1060, 555] width 15 height 12
radio input "true"
click at [1109, 654] on label "False" at bounding box center [1110, 656] width 137 height 45
click at [1067, 654] on input "False" at bounding box center [1060, 657] width 15 height 12
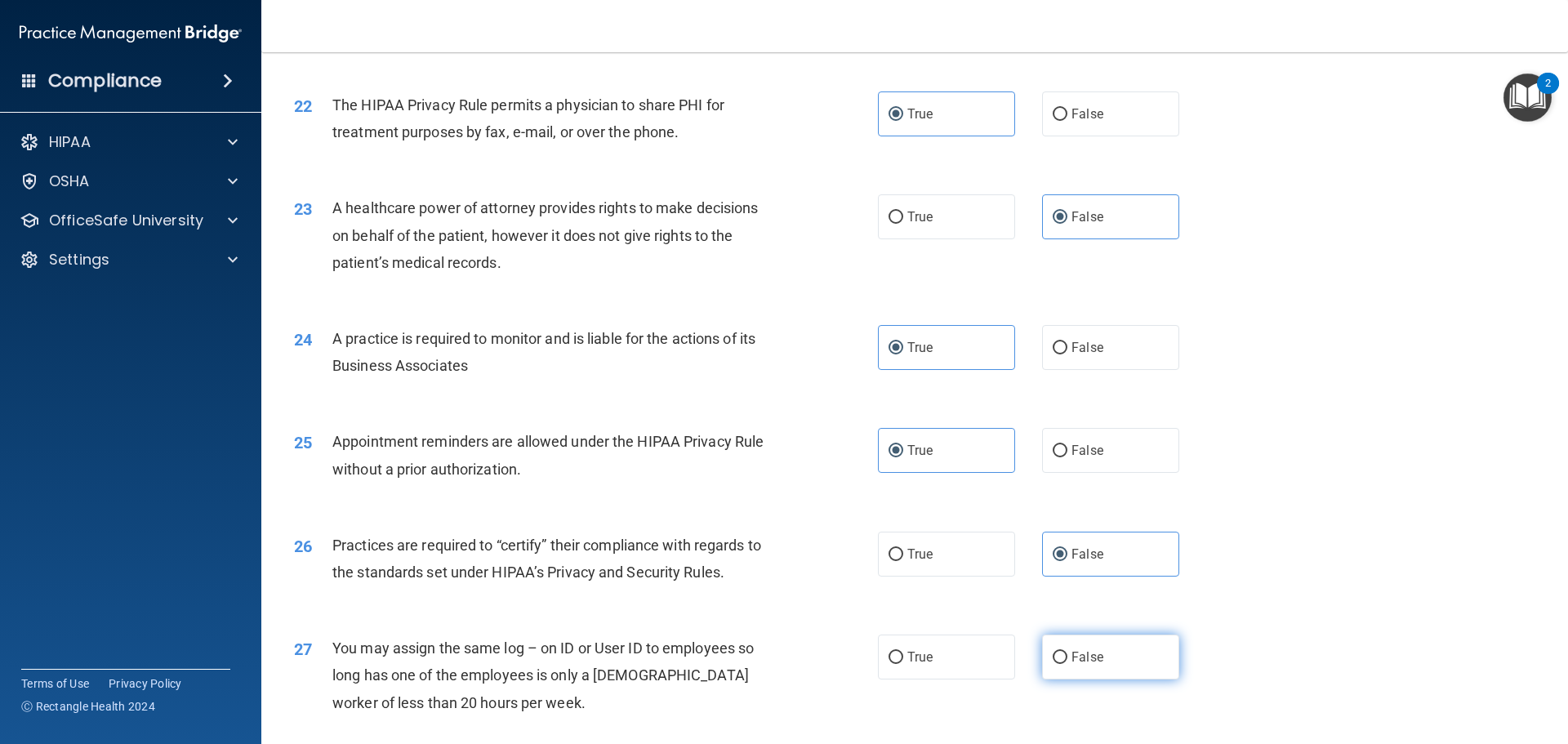
radio input "true"
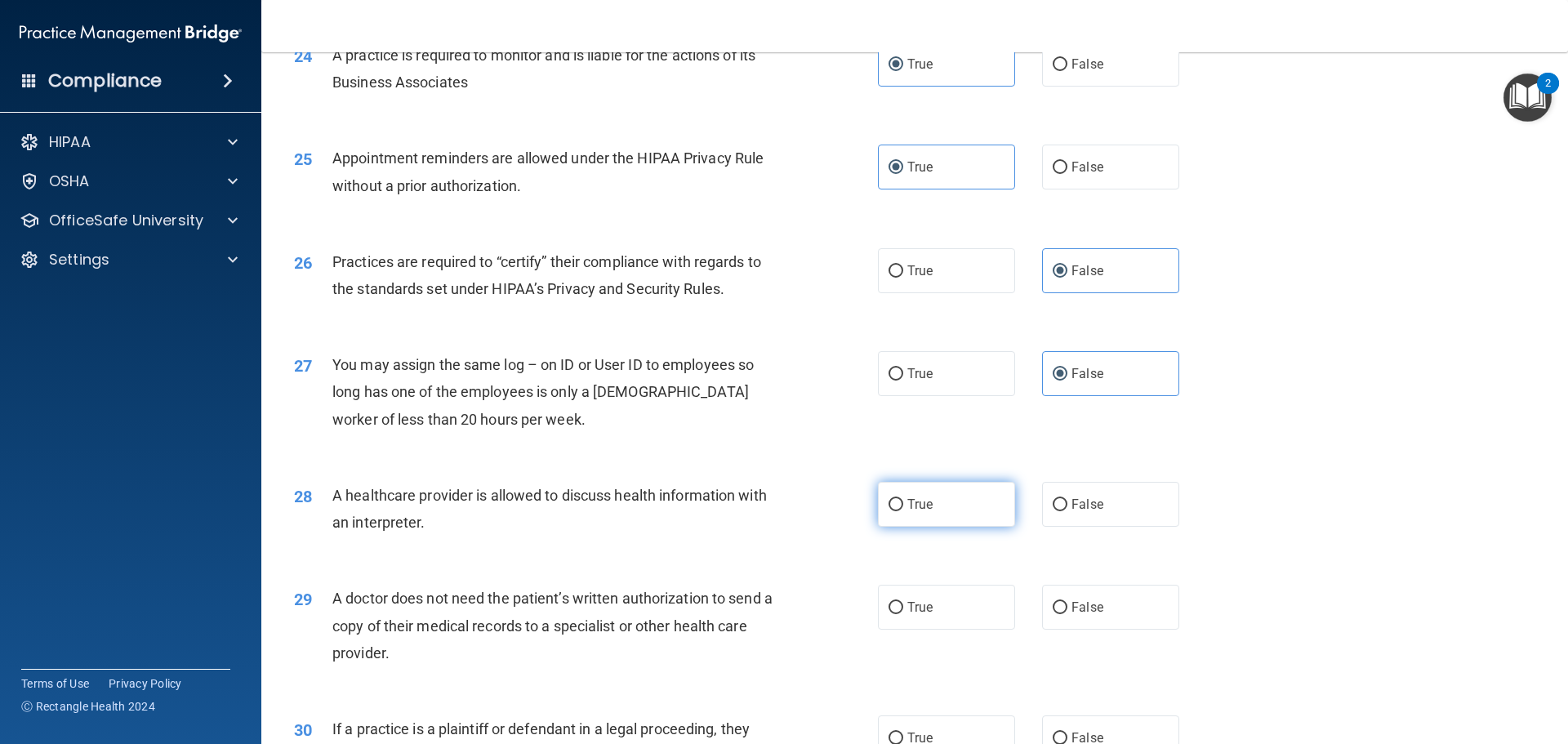
scroll to position [2940, 0]
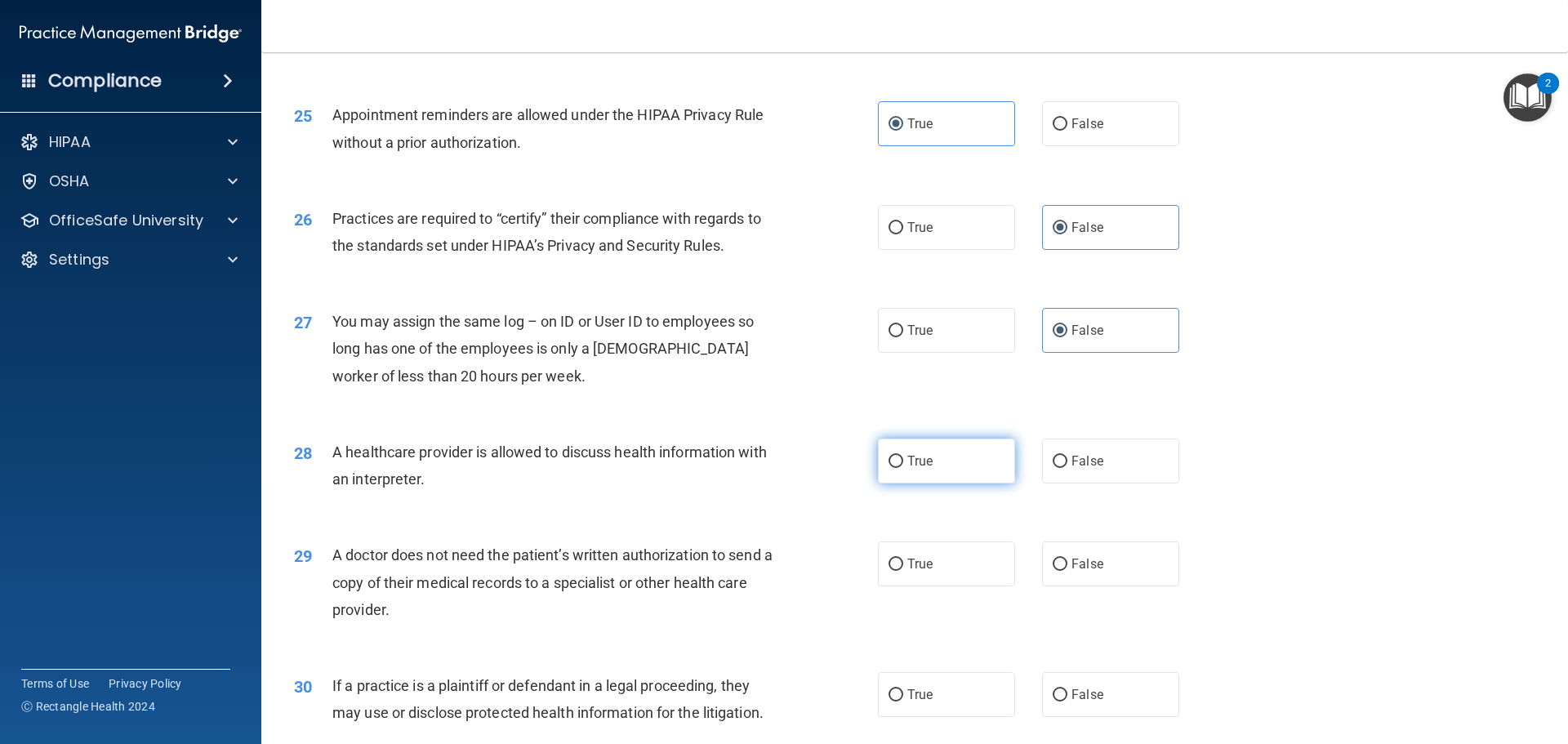
click at [956, 465] on label "True" at bounding box center [947, 461] width 137 height 45
click at [903, 465] on input "True" at bounding box center [895, 462] width 15 height 12
radio input "true"
click at [913, 573] on label "True" at bounding box center [947, 564] width 137 height 45
click at [903, 571] on input "True" at bounding box center [895, 564] width 15 height 12
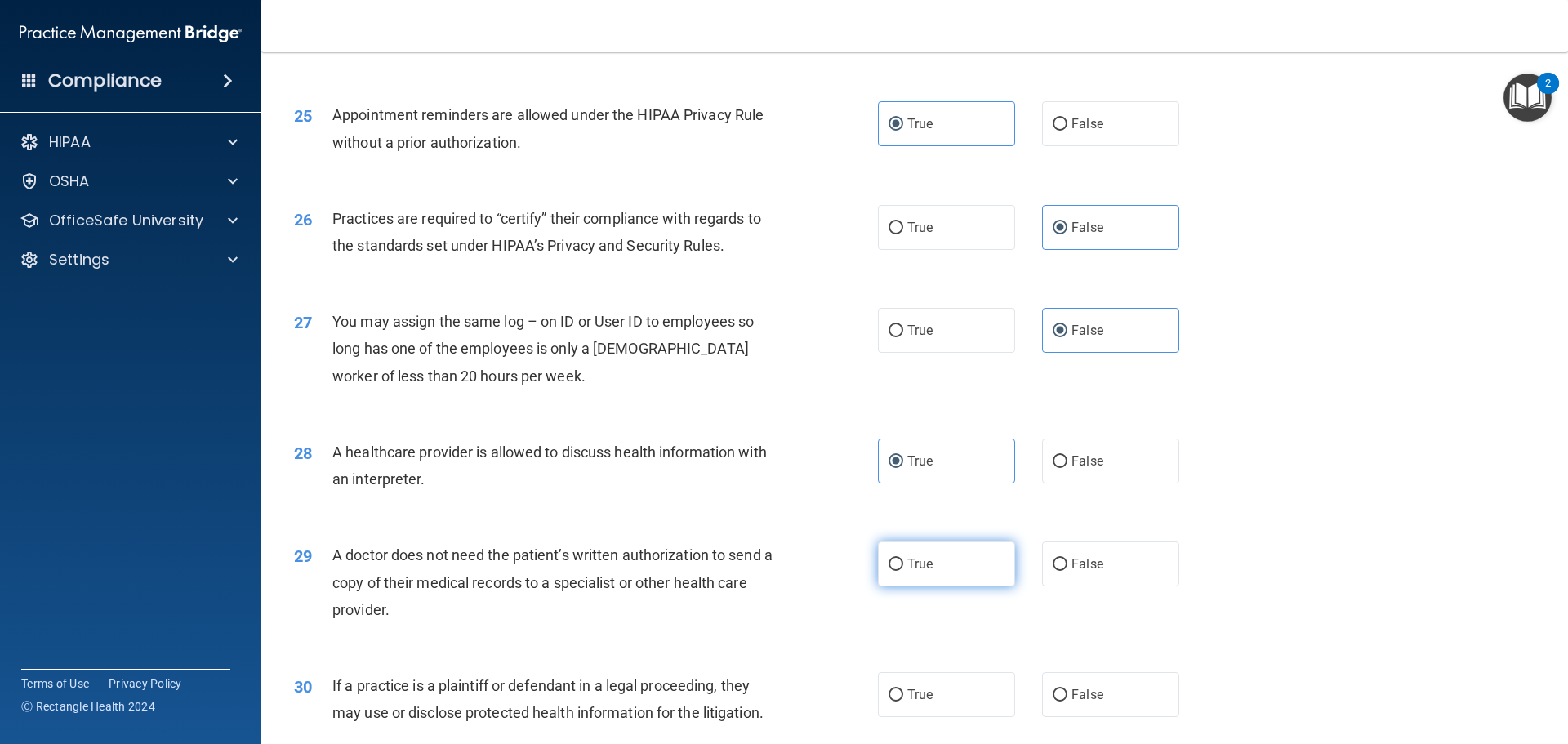
radio input "true"
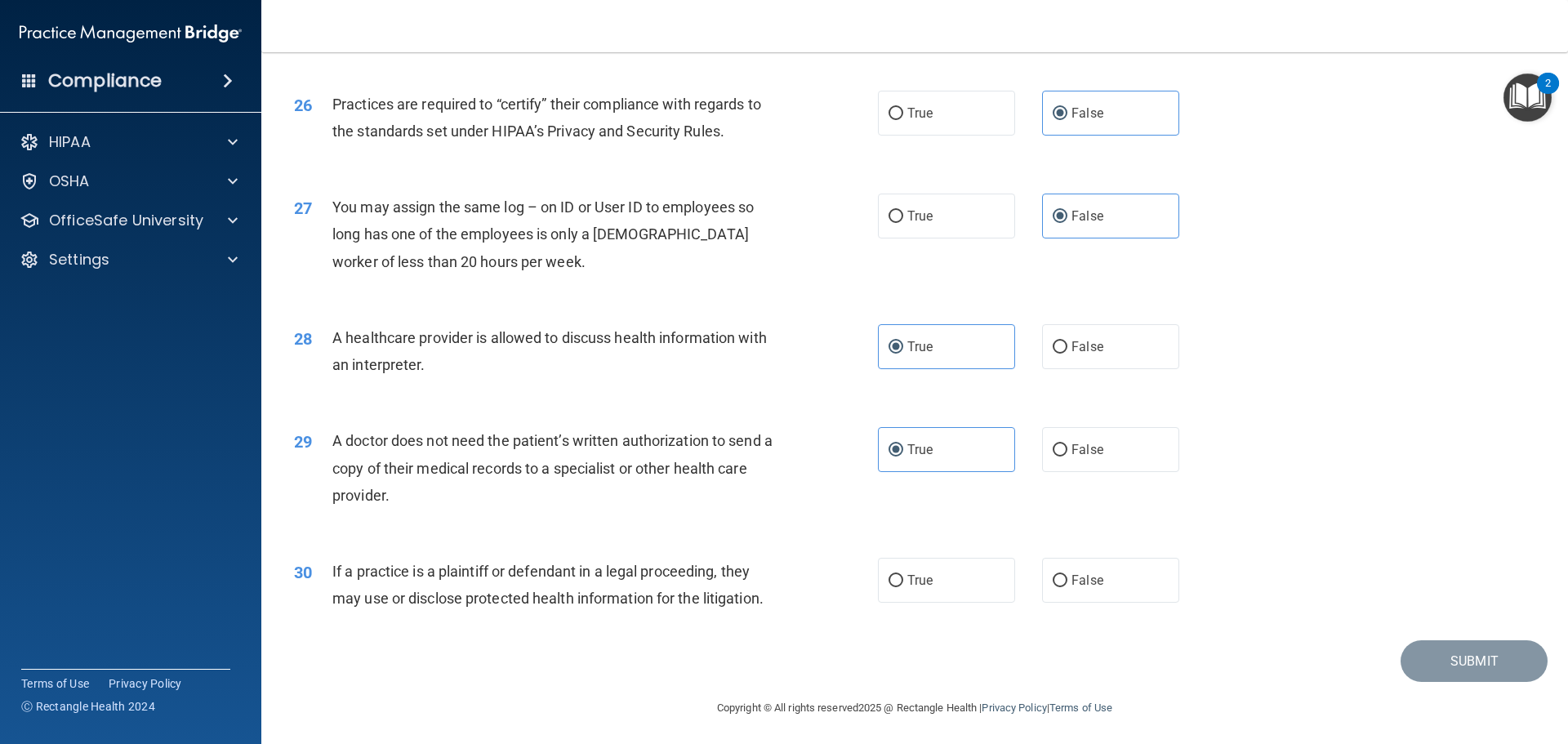
scroll to position [3058, 0]
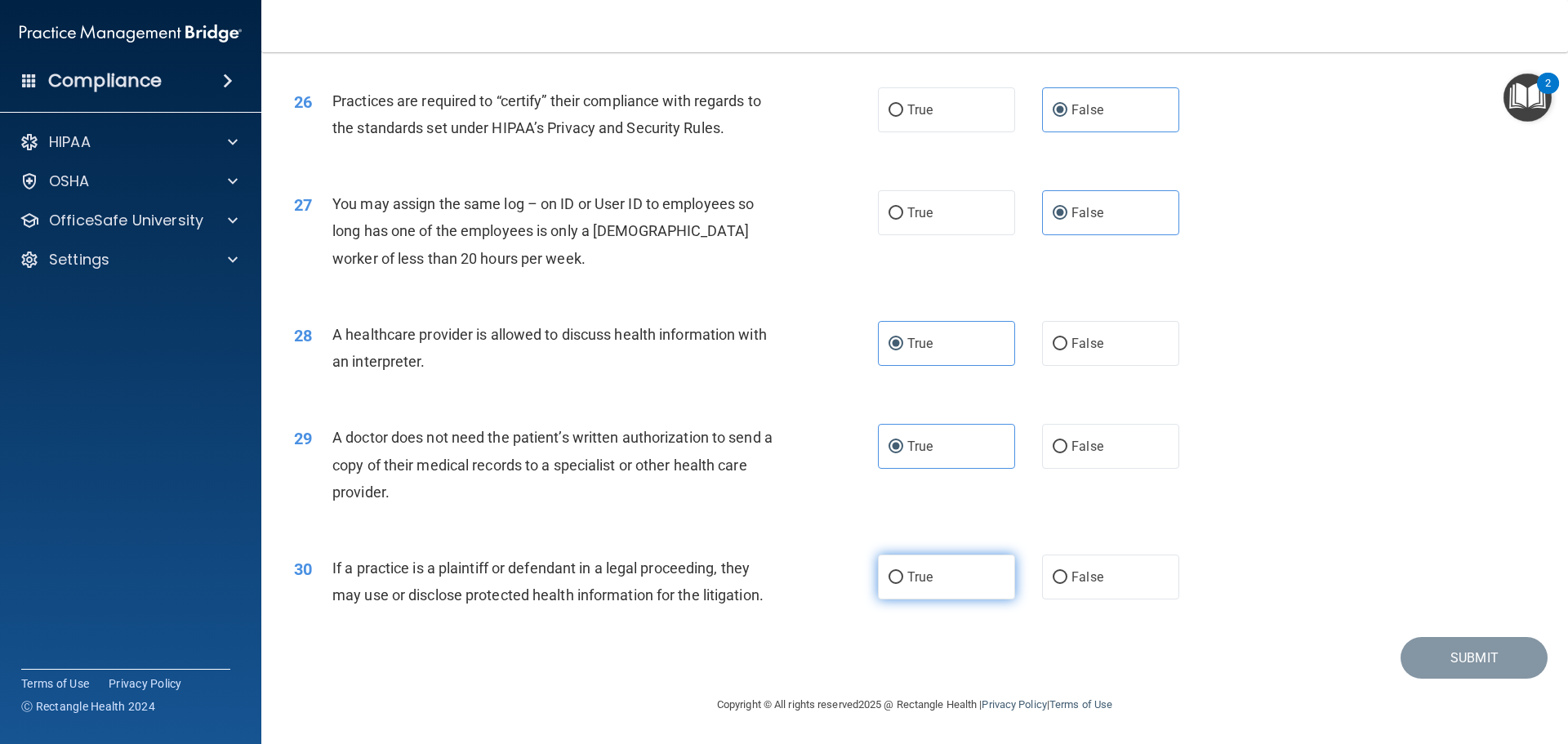
click at [990, 560] on label "True" at bounding box center [947, 577] width 137 height 45
click at [903, 572] on input "True" at bounding box center [895, 578] width 15 height 12
radio input "true"
click at [1450, 654] on button "Submit" at bounding box center [1474, 658] width 147 height 42
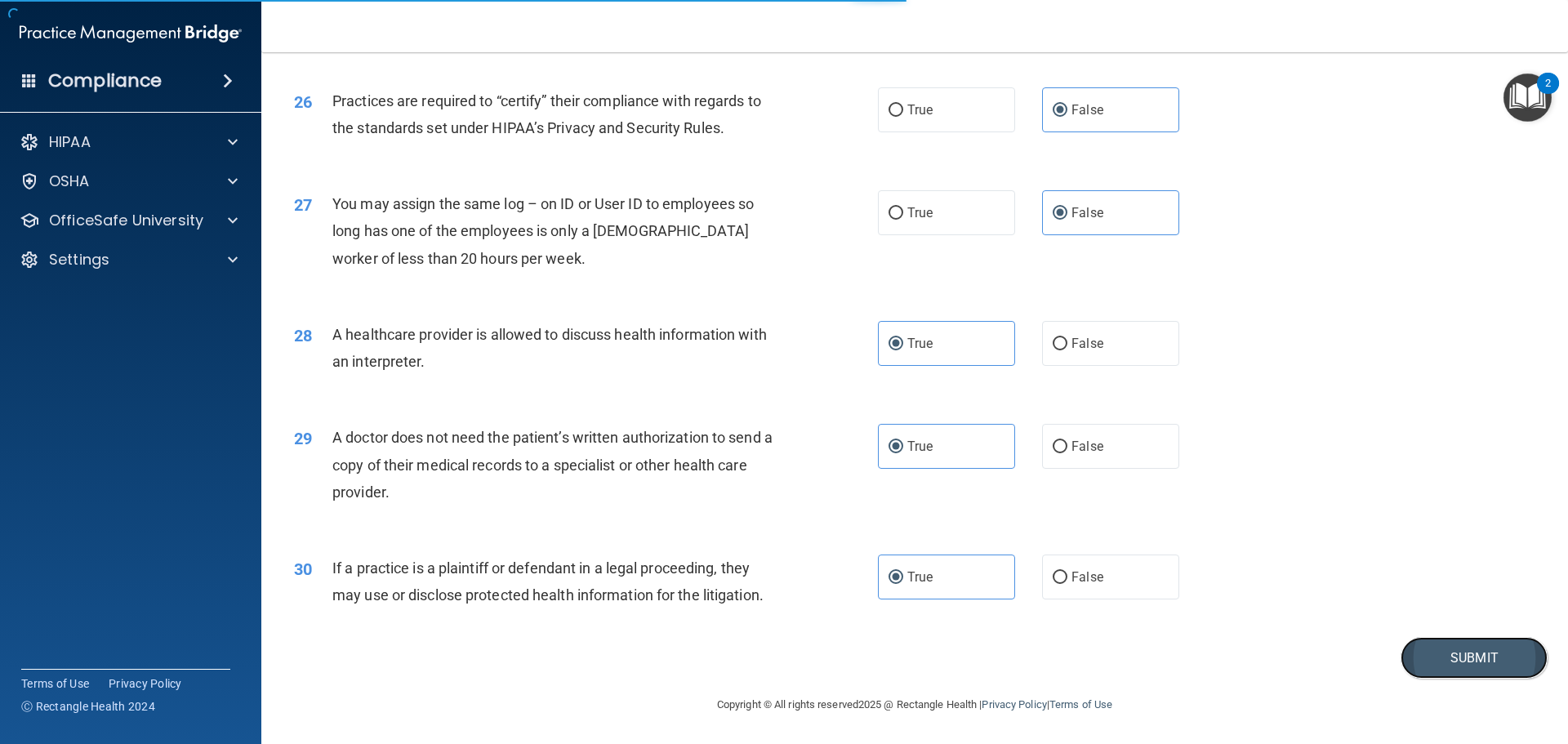
click at [1431, 669] on button "Submit" at bounding box center [1474, 658] width 147 height 42
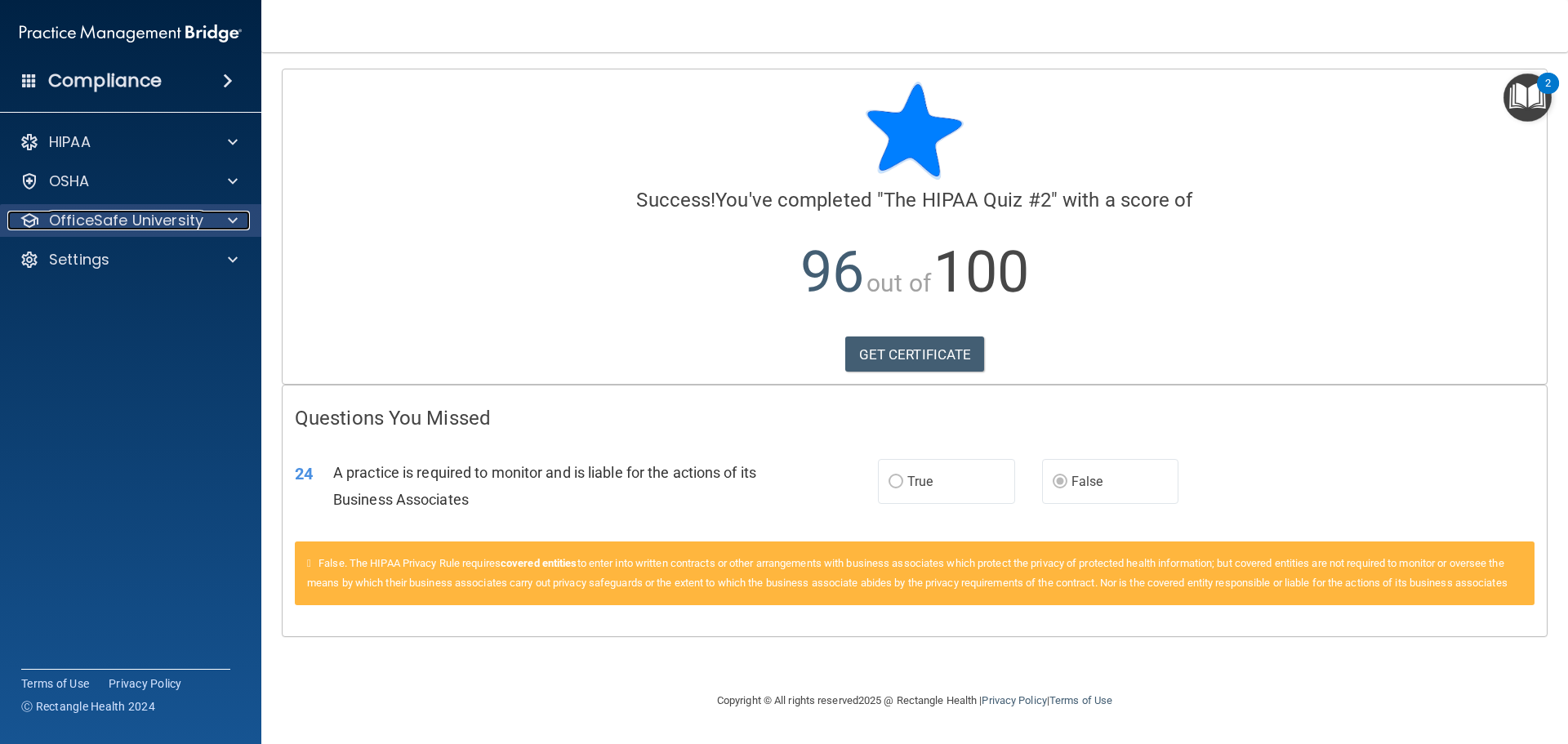
click at [166, 218] on p "OfficeSafe University" at bounding box center [126, 220] width 154 height 19
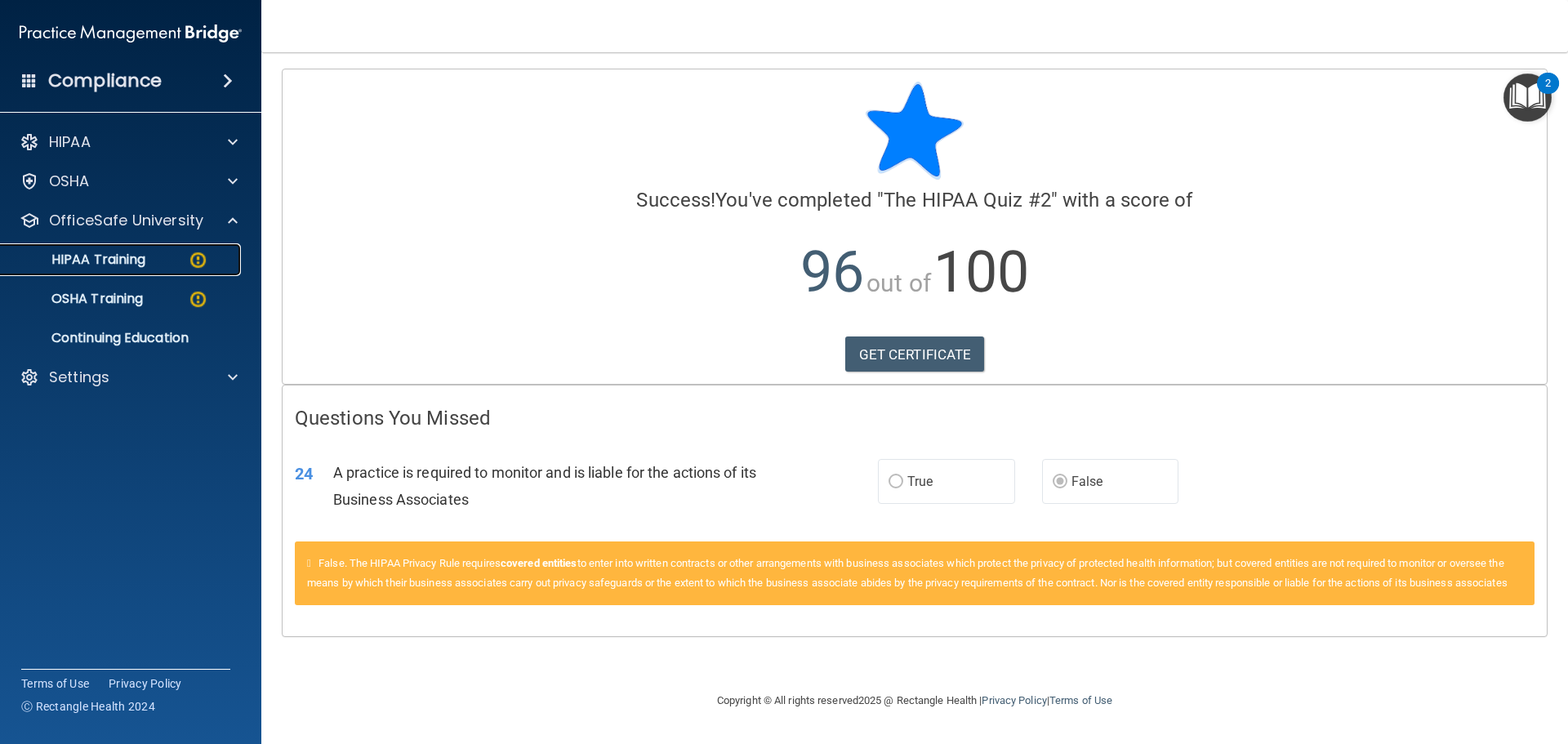
click at [162, 271] on link "HIPAA Training" at bounding box center [112, 260] width 258 height 33
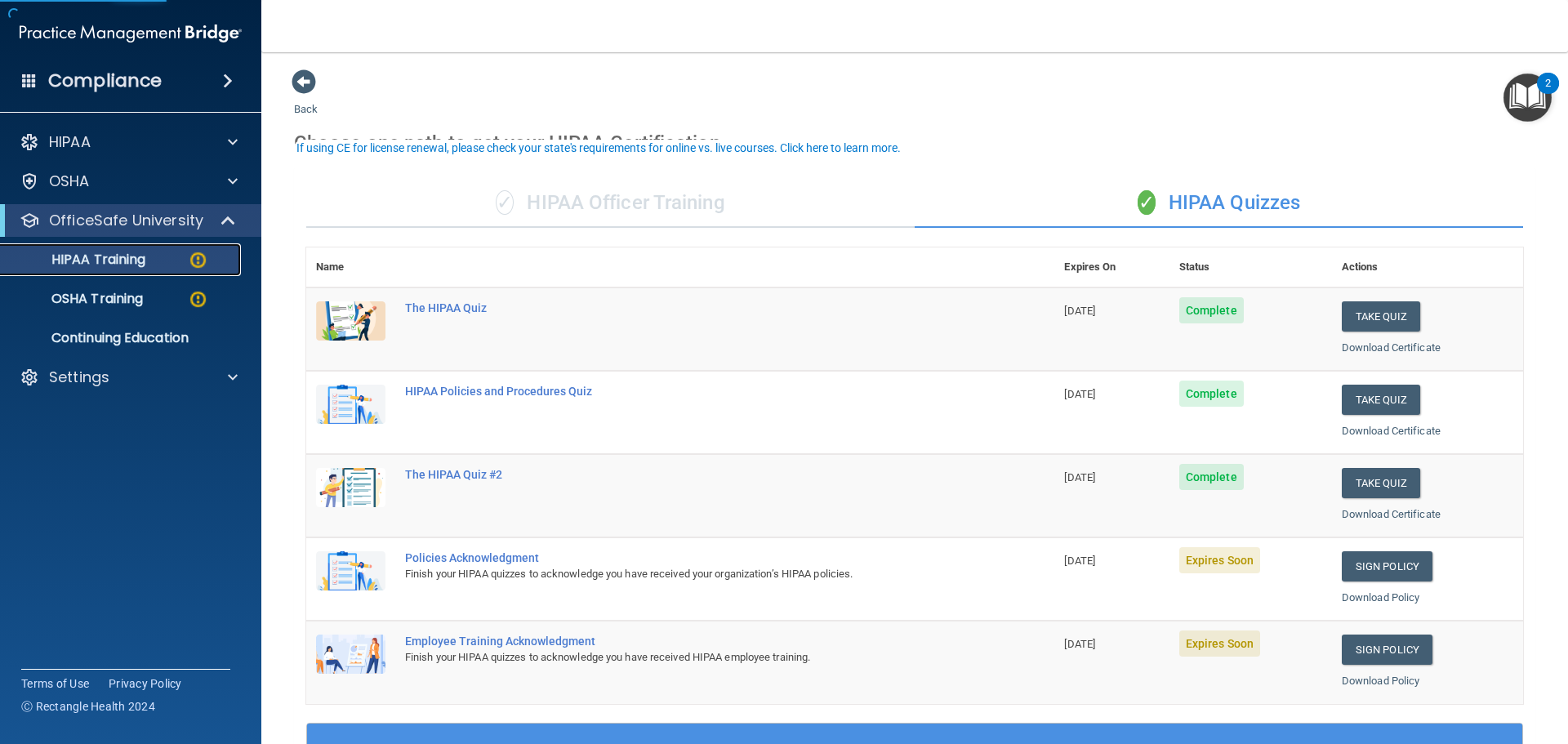
scroll to position [81, 0]
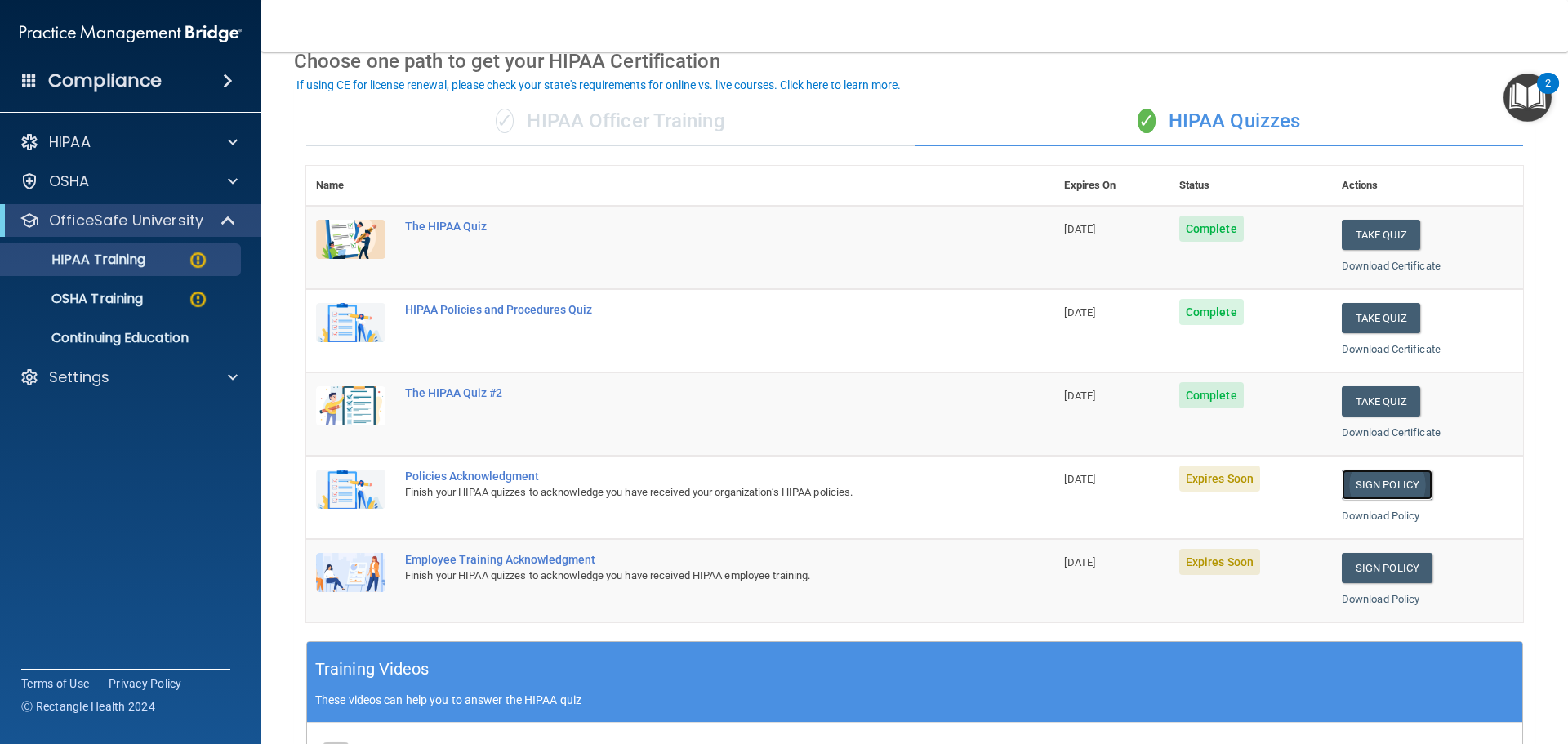
click at [1394, 495] on link "Sign Policy" at bounding box center [1386, 484] width 90 height 30
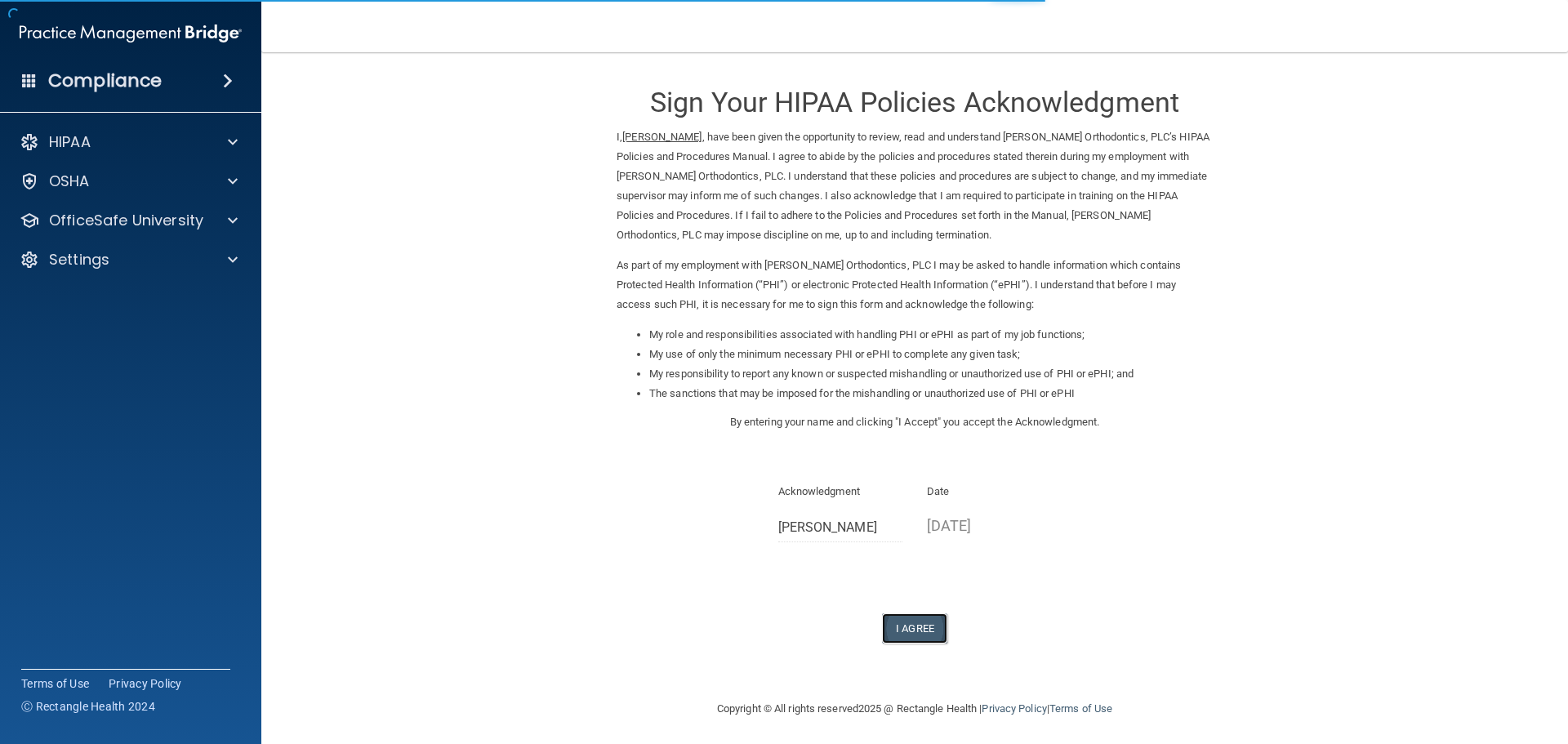
click at [906, 619] on button "I Agree" at bounding box center [914, 628] width 65 height 30
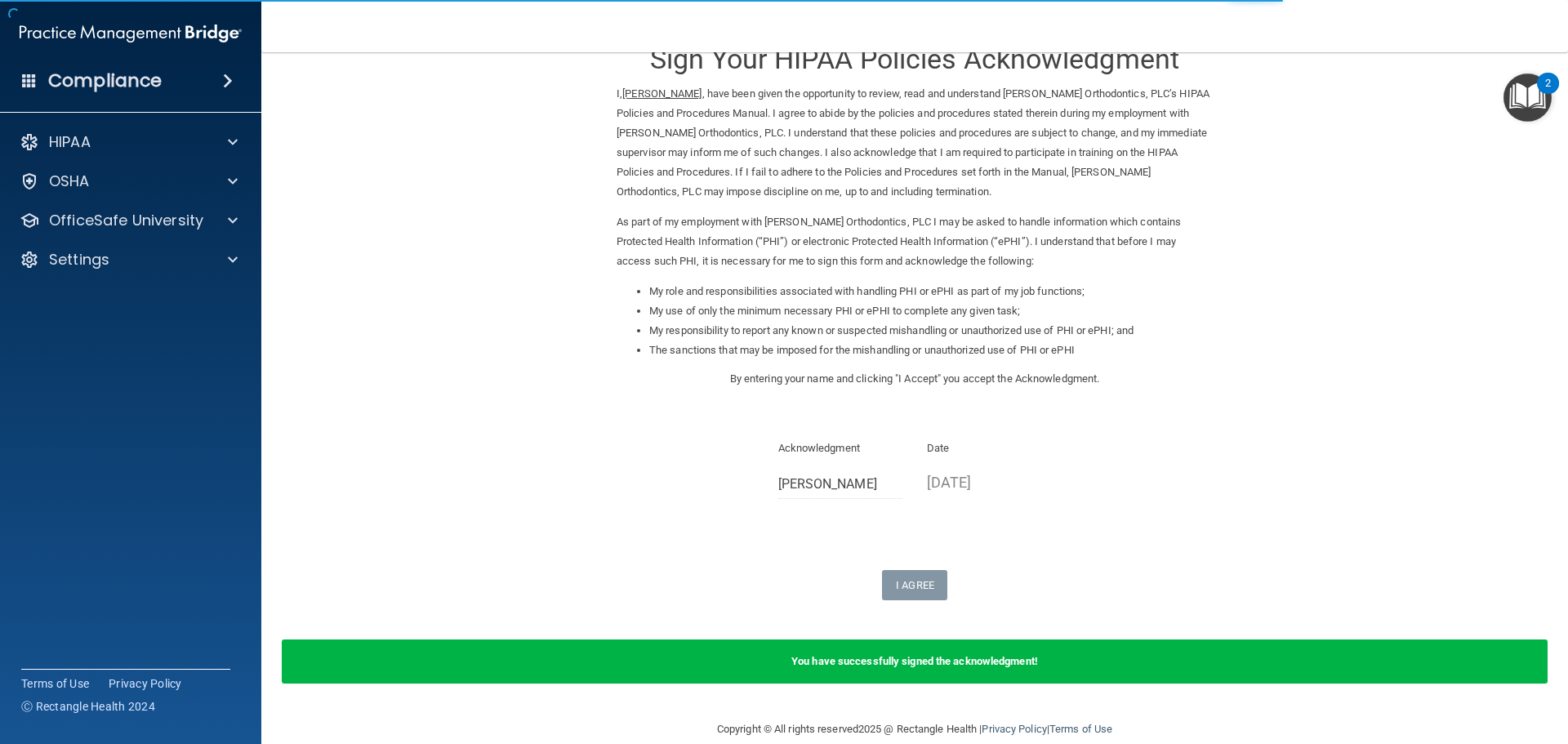
scroll to position [68, 0]
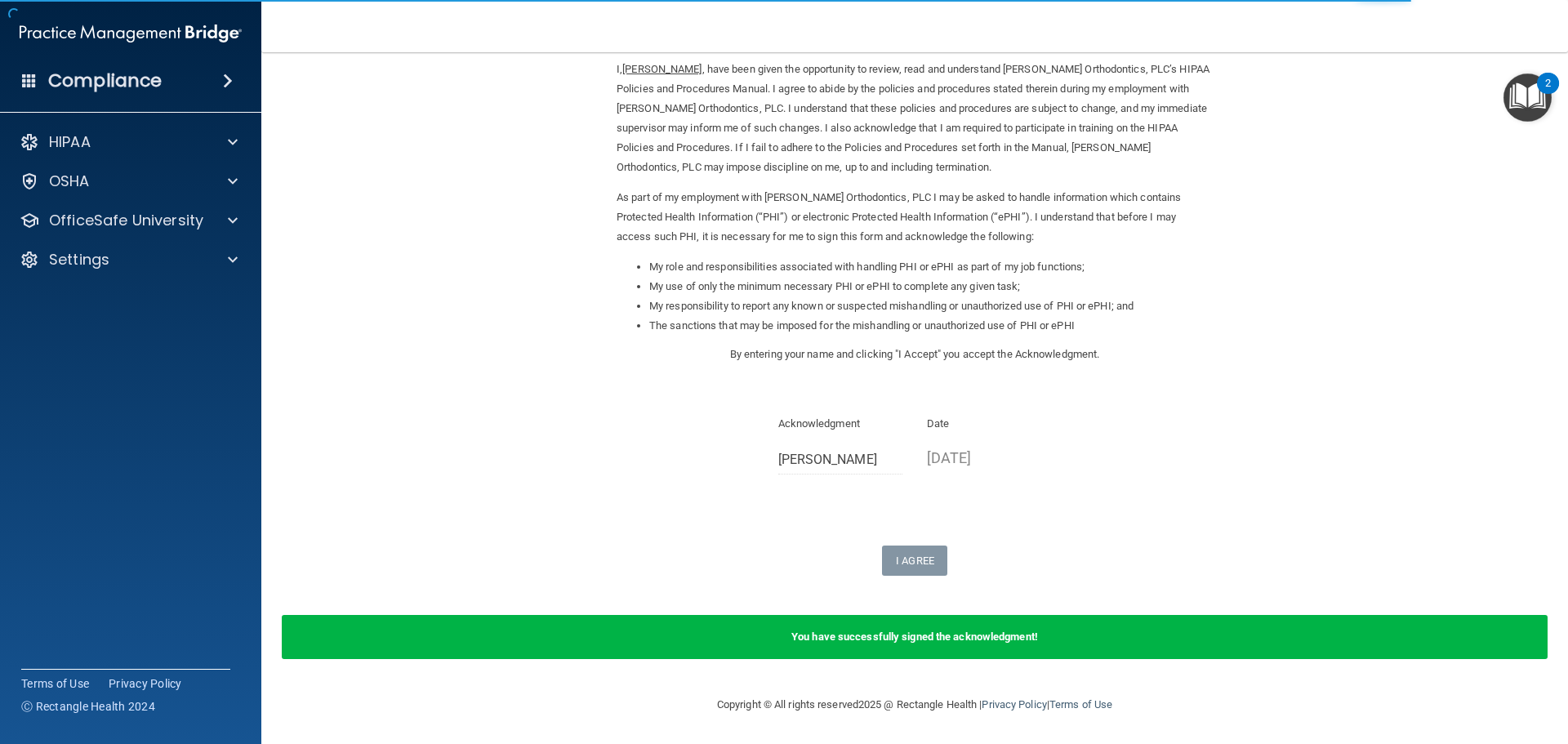
click at [1338, 526] on form "Sign Your HIPAA Policies Acknowledgment I, Christine Hess , have been given the…" at bounding box center [915, 340] width 1241 height 678
click at [182, 222] on p "OfficeSafe University" at bounding box center [126, 220] width 154 height 19
click at [211, 278] on ul "HIPAA Training OSHA Training Continuing Education" at bounding box center [132, 295] width 296 height 118
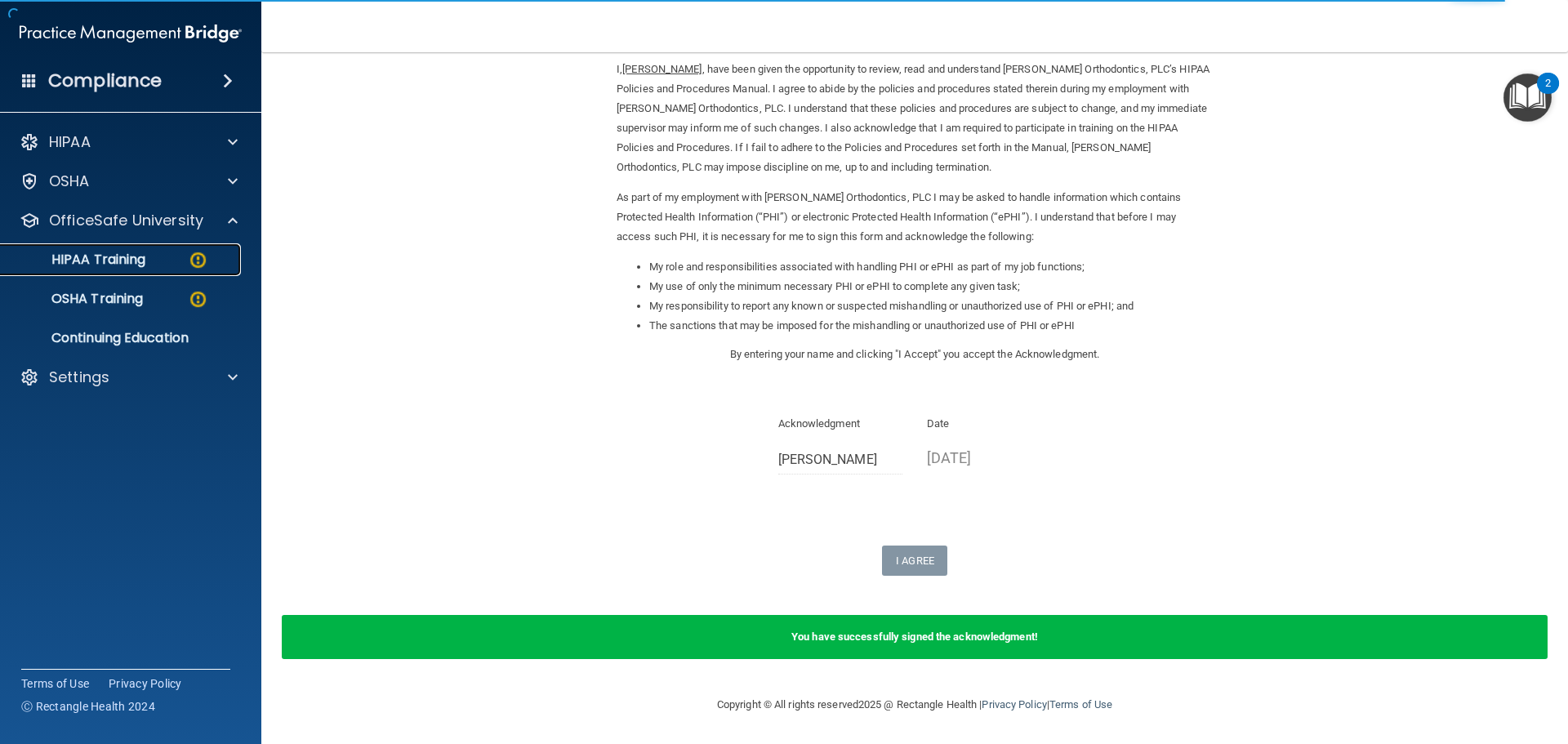
click at [206, 274] on link "HIPAA Training" at bounding box center [112, 260] width 258 height 33
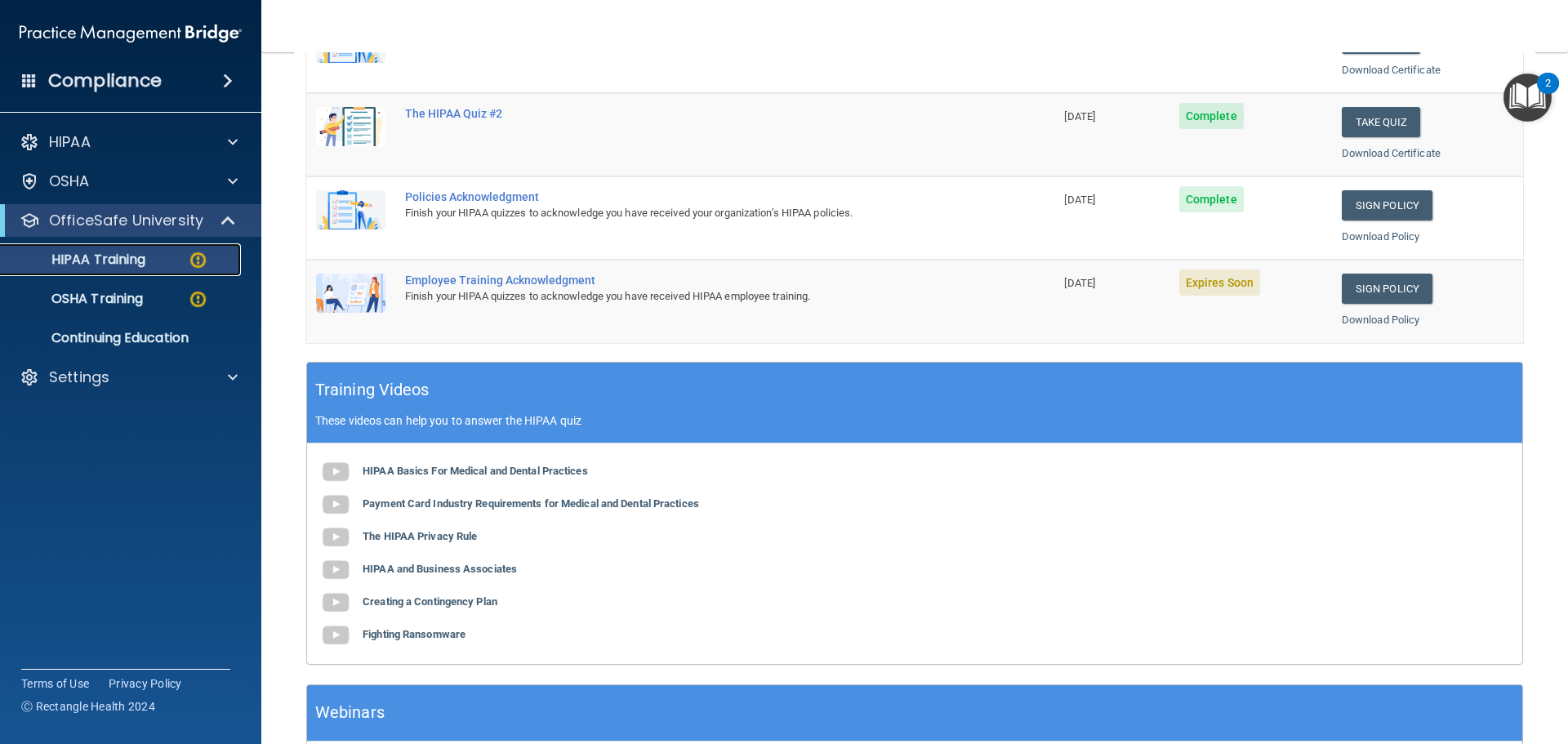
scroll to position [323, 0]
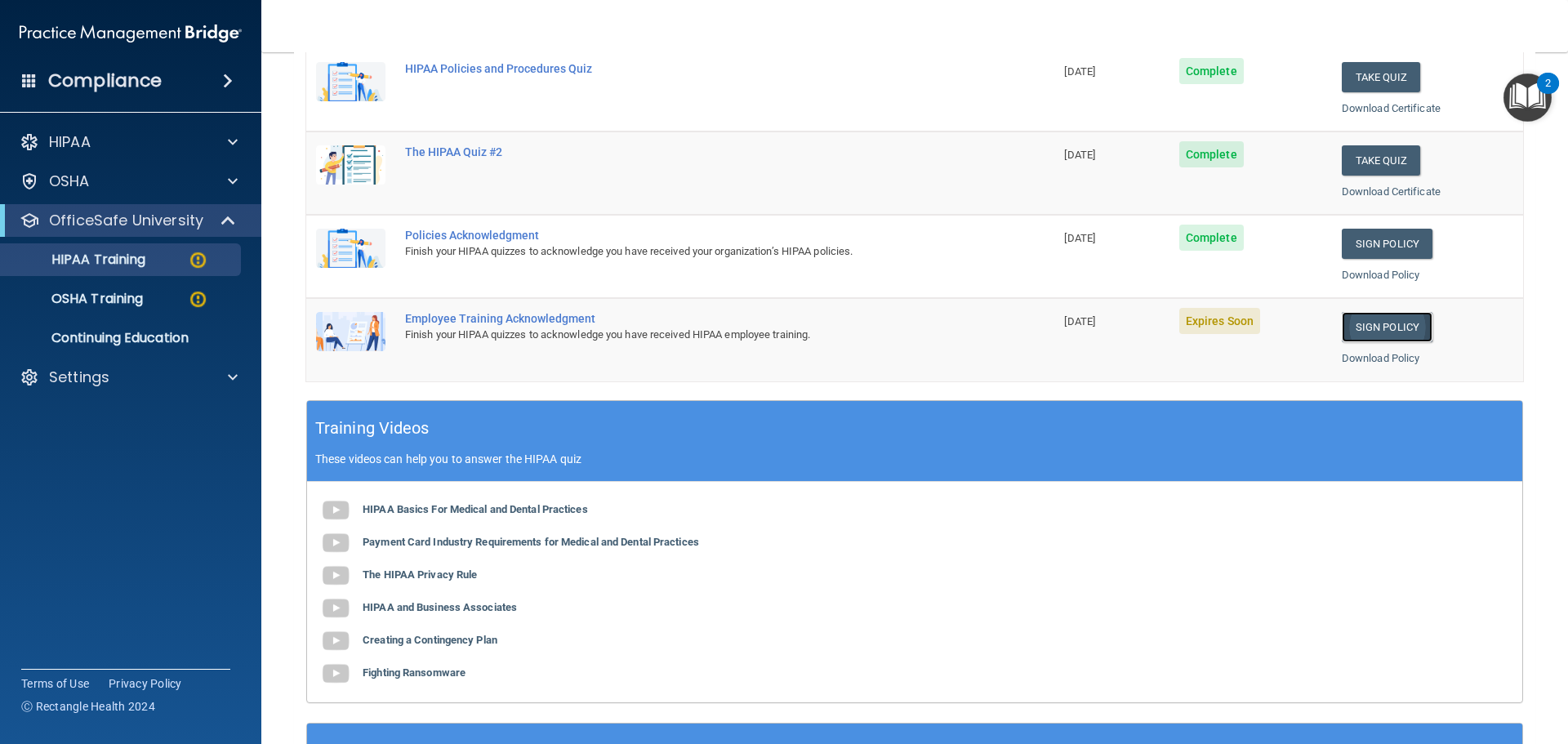
click at [1372, 335] on link "Sign Policy" at bounding box center [1386, 326] width 90 height 30
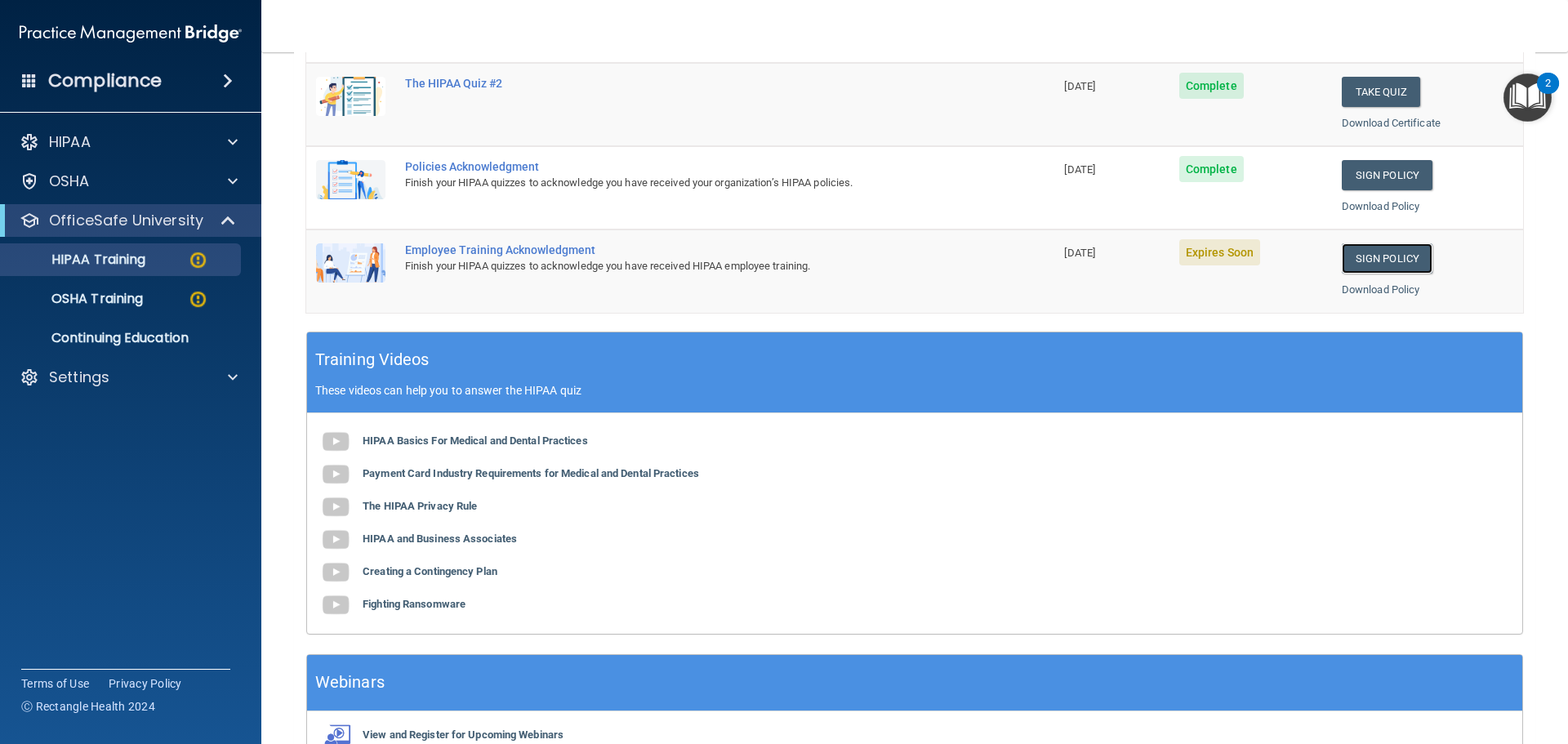
scroll to position [409, 0]
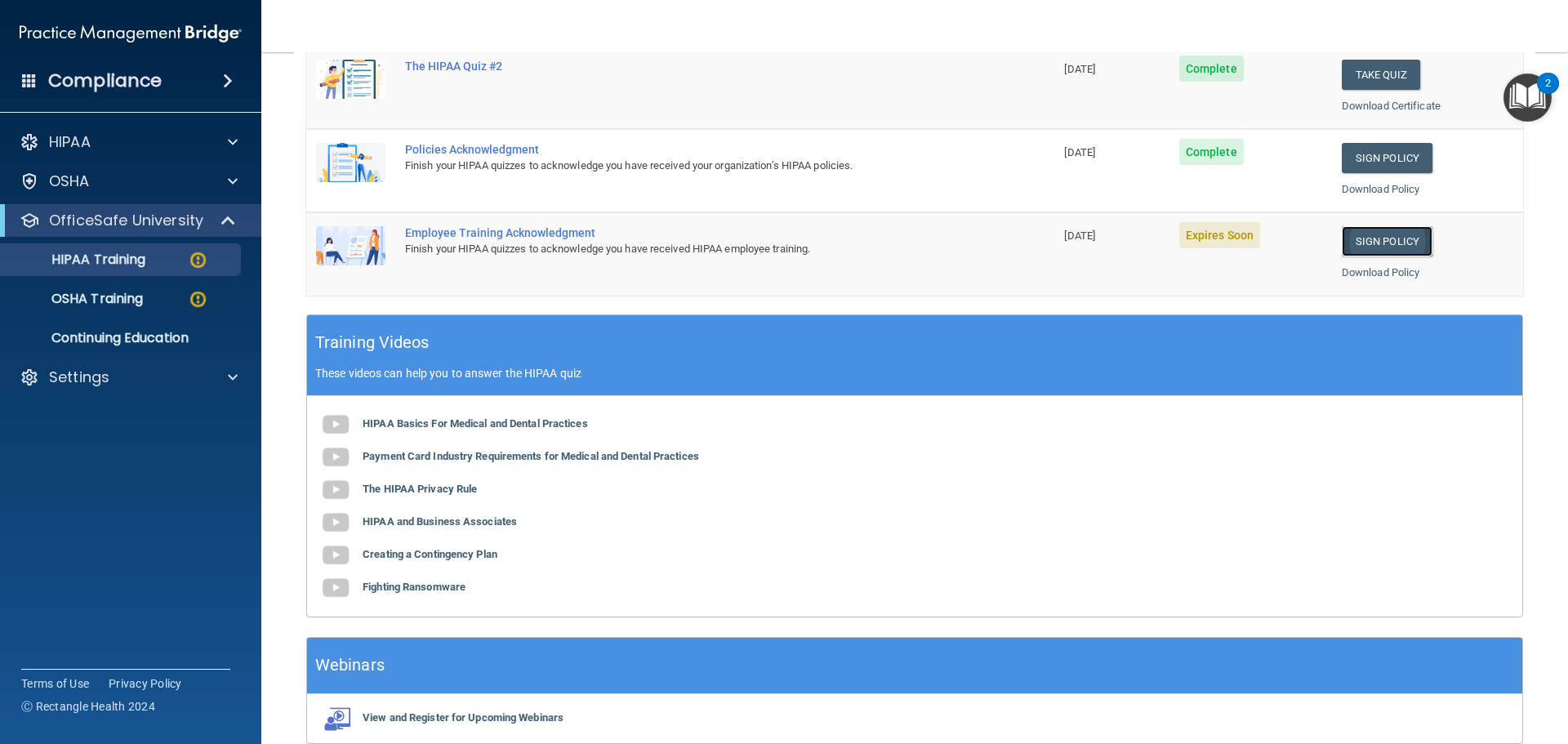
click at [1360, 232] on link "Sign Policy" at bounding box center [1386, 241] width 90 height 30
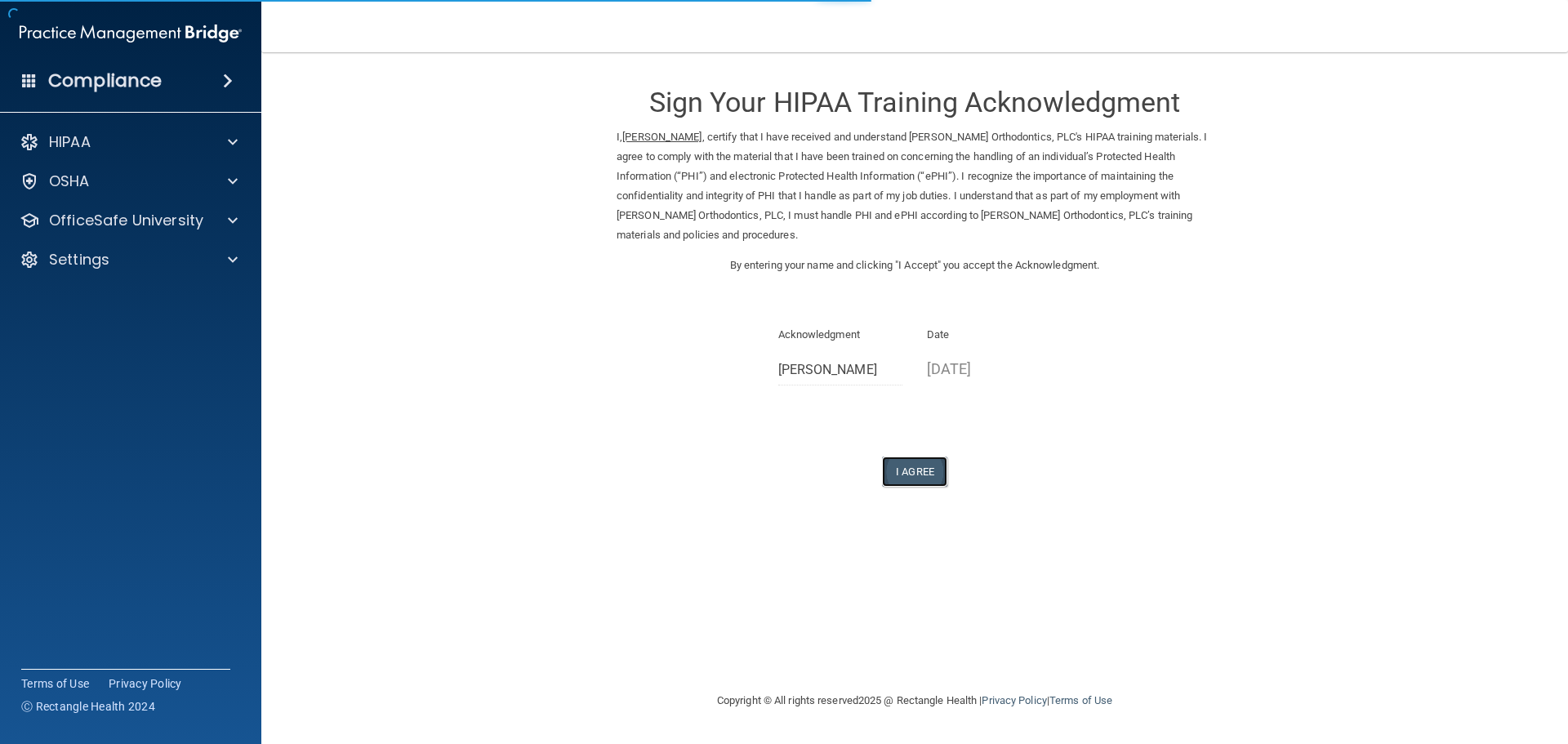
click at [923, 463] on button "I Agree" at bounding box center [914, 472] width 65 height 30
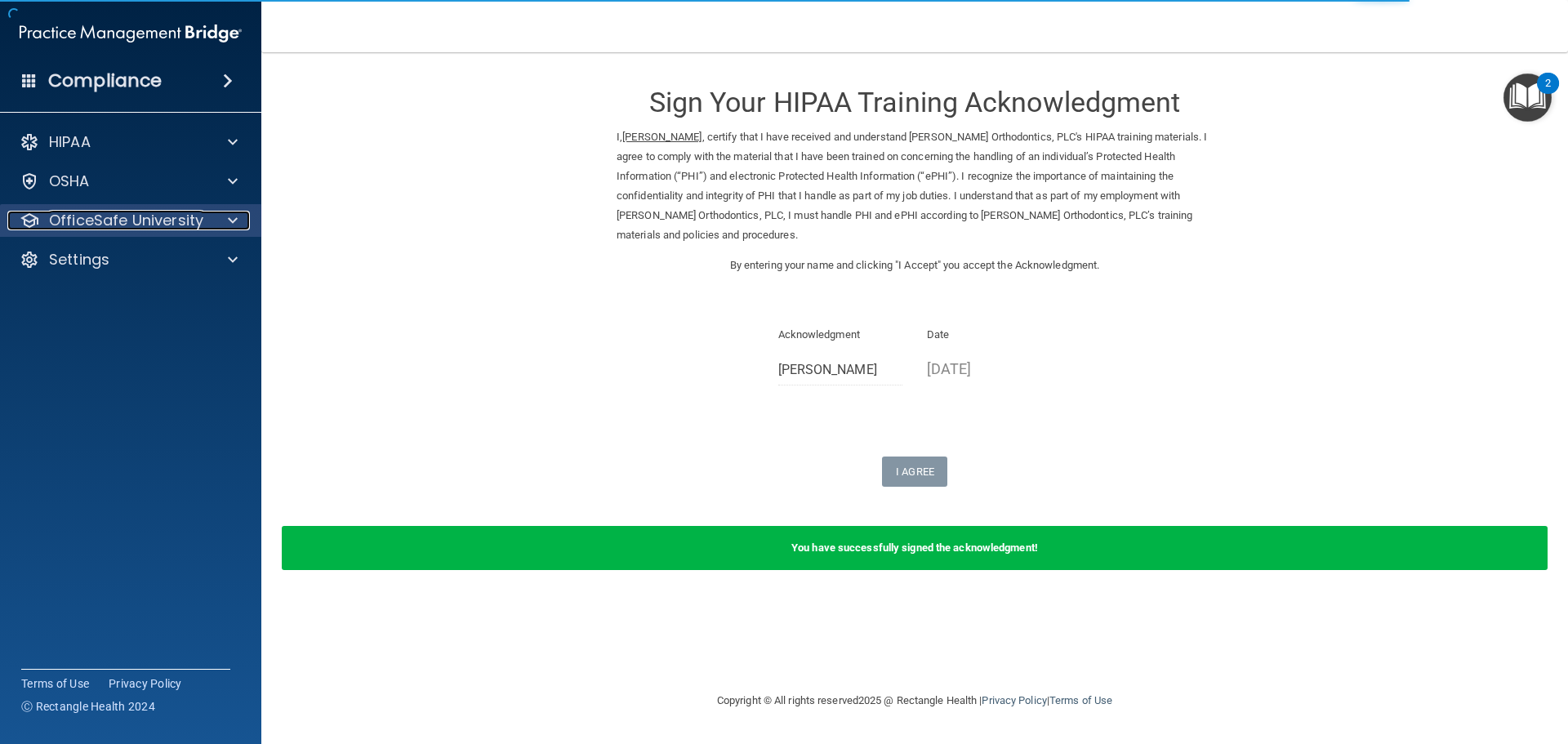
click at [210, 226] on div at bounding box center [230, 220] width 41 height 19
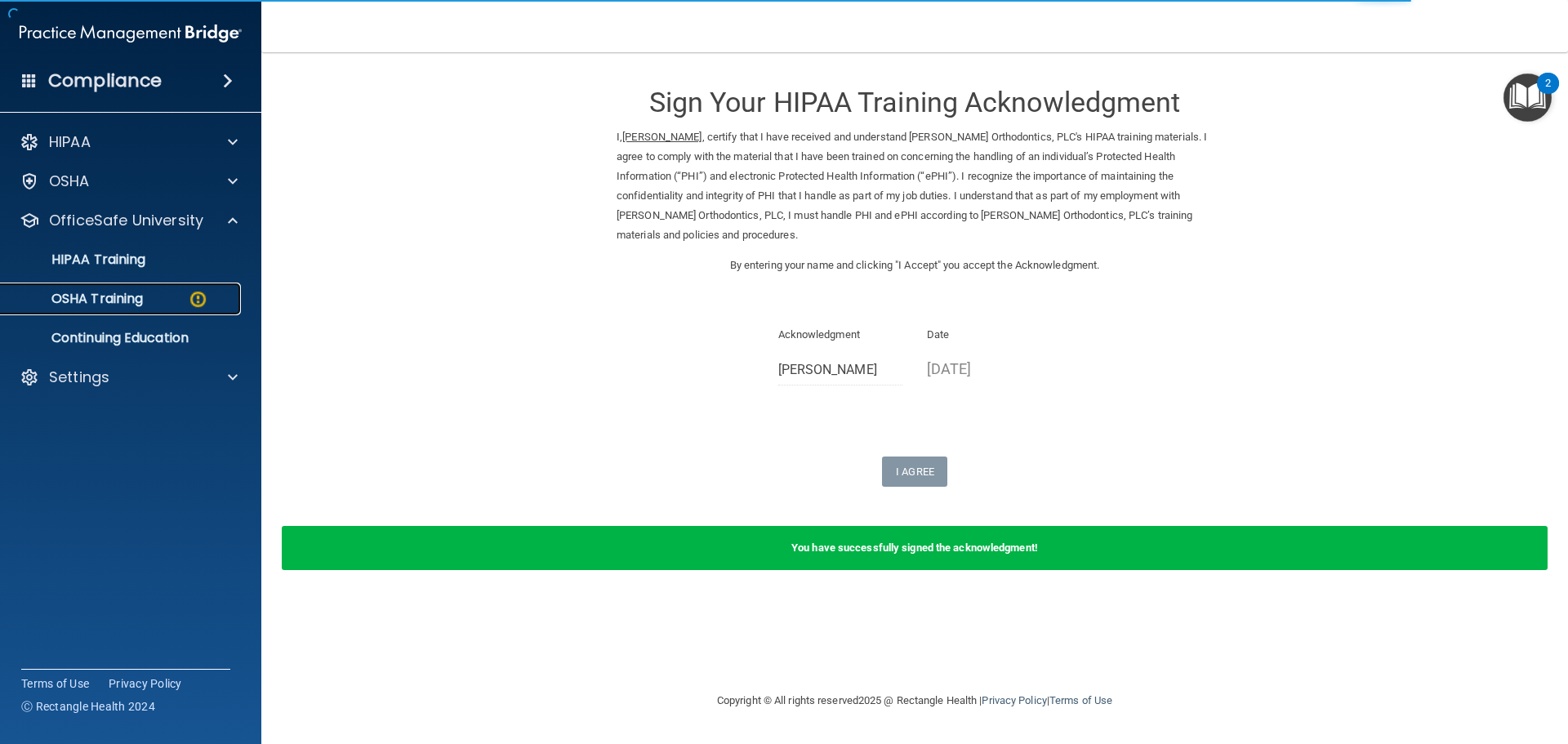
click at [207, 288] on link "OSHA Training" at bounding box center [112, 299] width 258 height 33
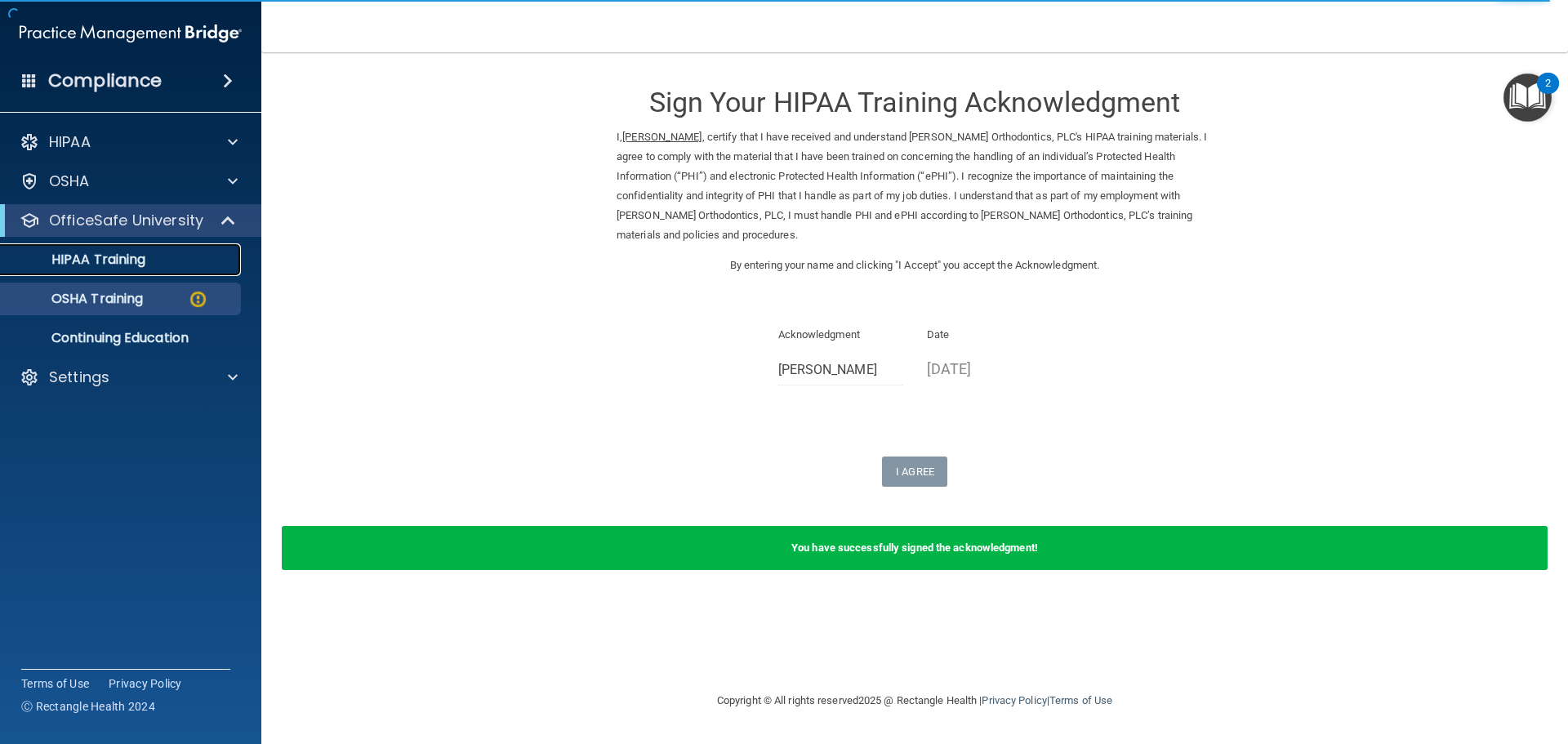
click at [121, 266] on p "HIPAA Training" at bounding box center [78, 260] width 134 height 16
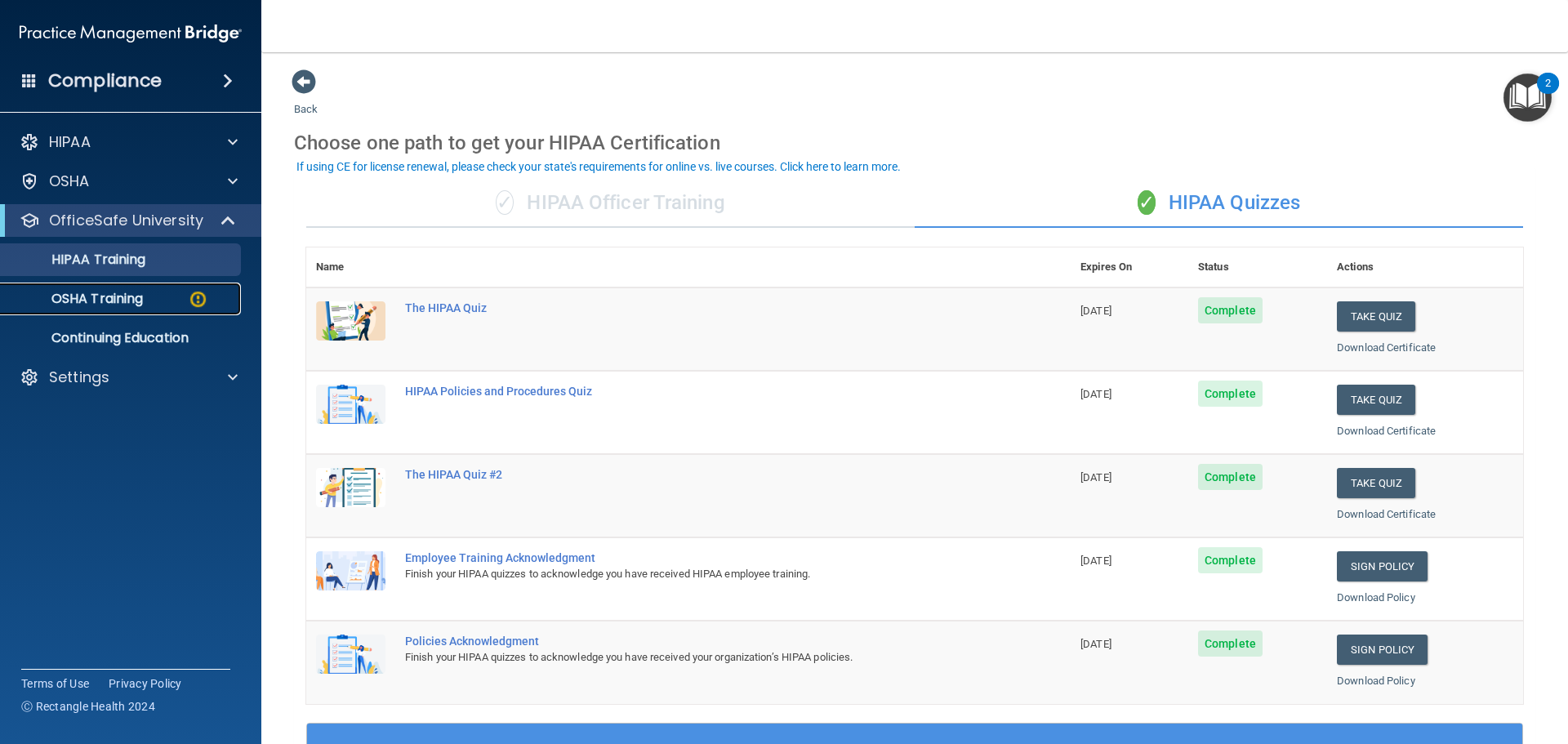
click at [213, 306] on div "OSHA Training" at bounding box center [122, 299] width 223 height 16
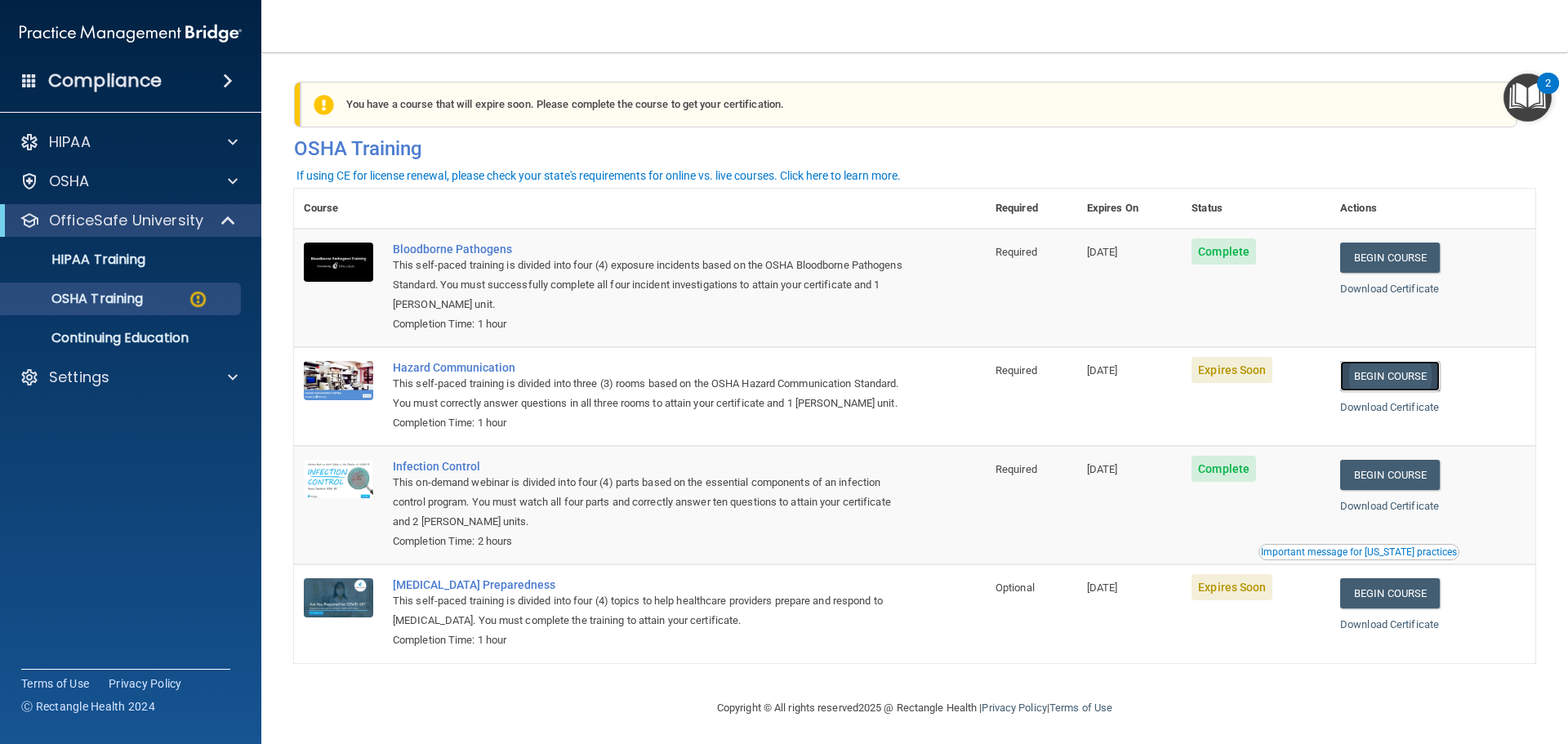
click at [1425, 377] on link "Begin Course" at bounding box center [1390, 376] width 100 height 30
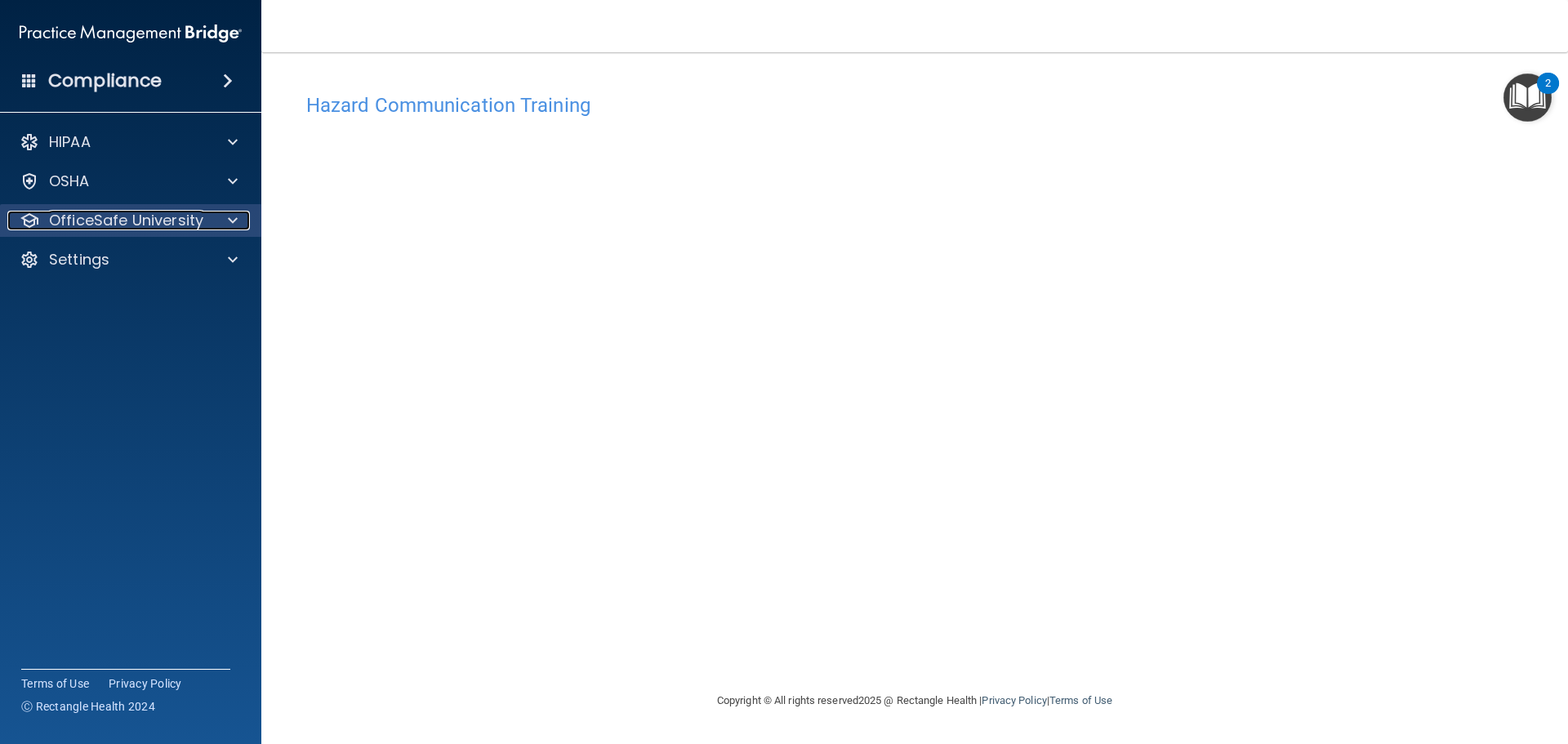
click at [235, 221] on span at bounding box center [232, 220] width 10 height 19
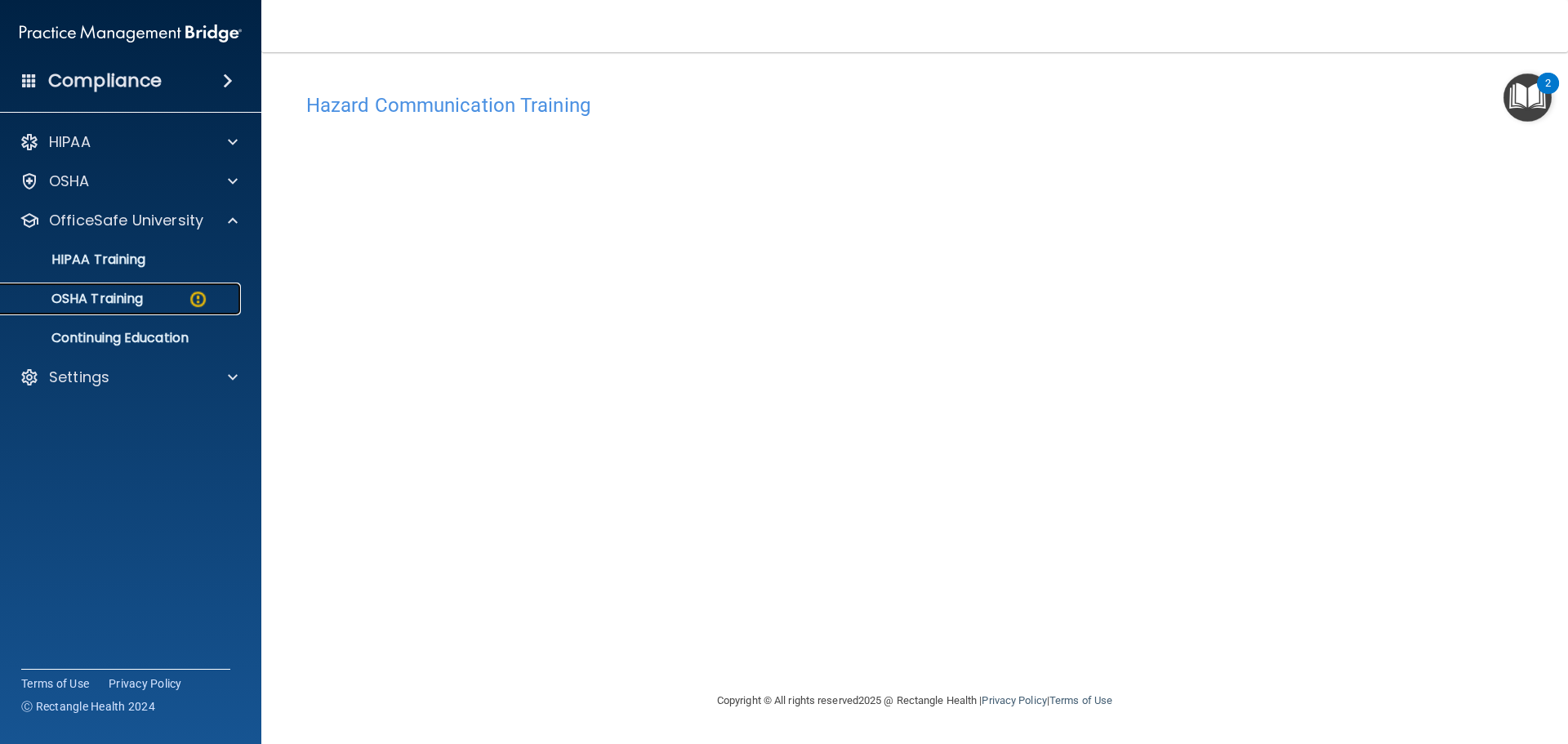
click at [215, 293] on div "OSHA Training" at bounding box center [122, 299] width 223 height 16
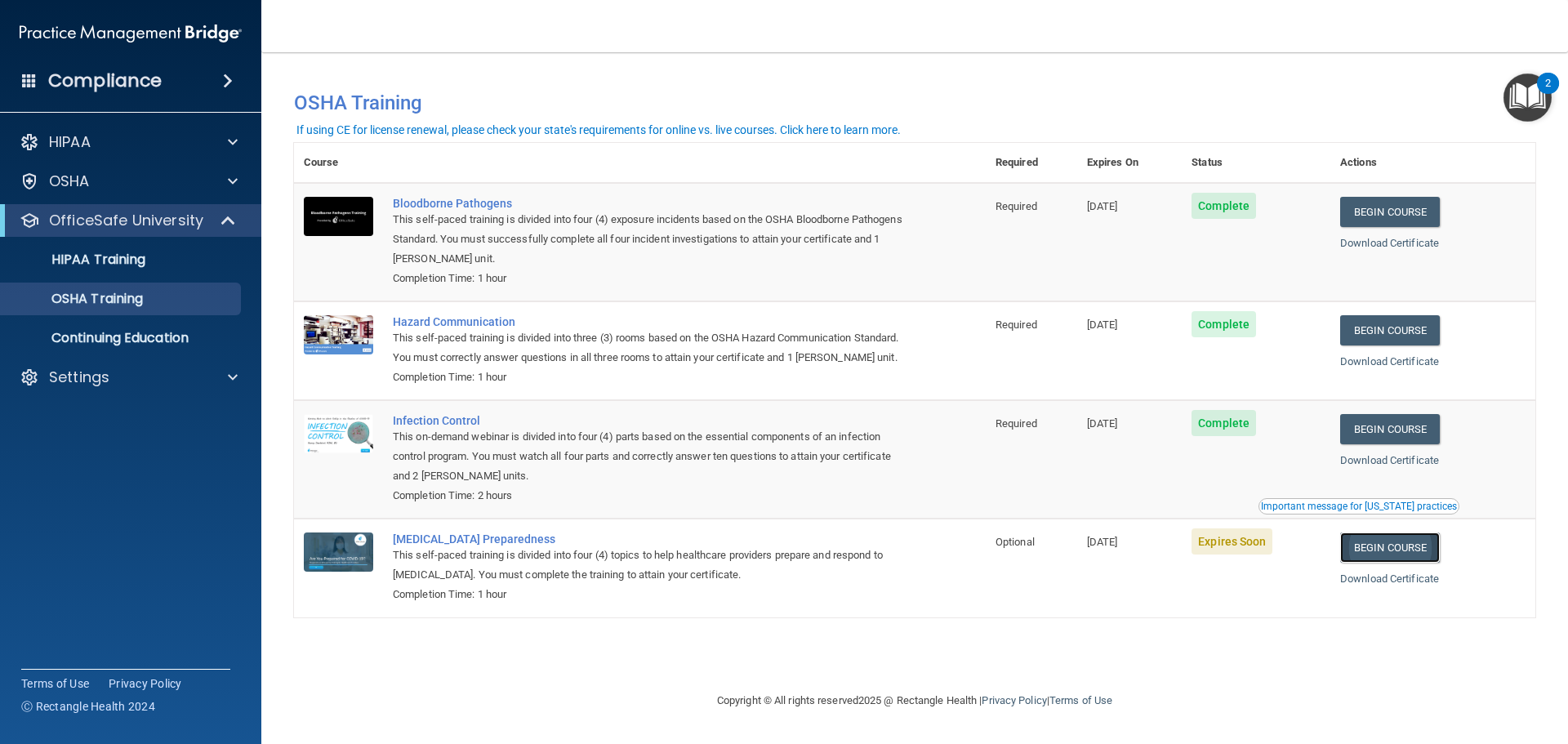
click at [1397, 563] on link "Begin Course" at bounding box center [1390, 547] width 100 height 30
click at [1438, 563] on link "Begin Course" at bounding box center [1390, 547] width 100 height 30
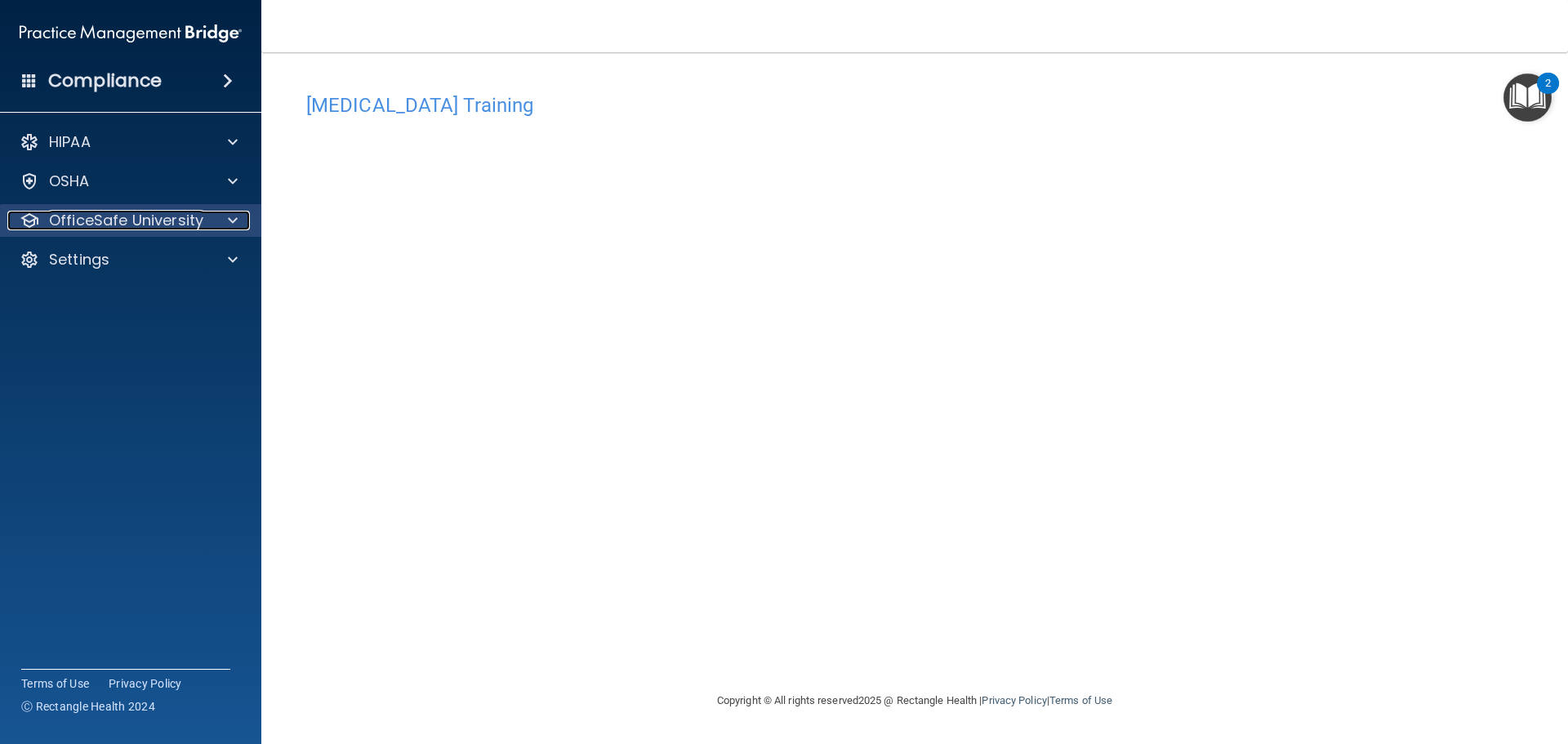
click at [188, 229] on p "OfficeSafe University" at bounding box center [126, 220] width 154 height 19
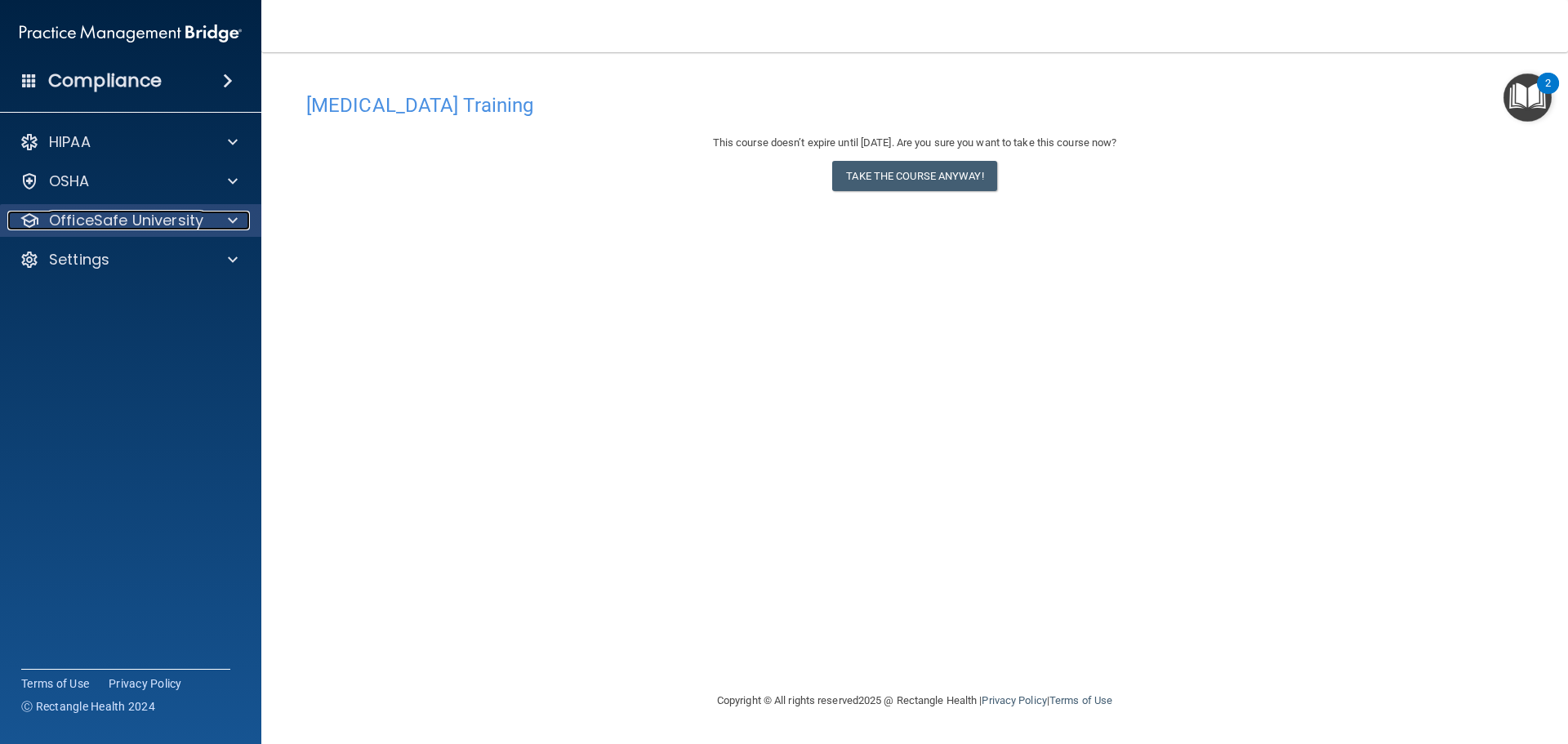
click at [205, 213] on div "OfficeSafe University" at bounding box center [109, 220] width 203 height 19
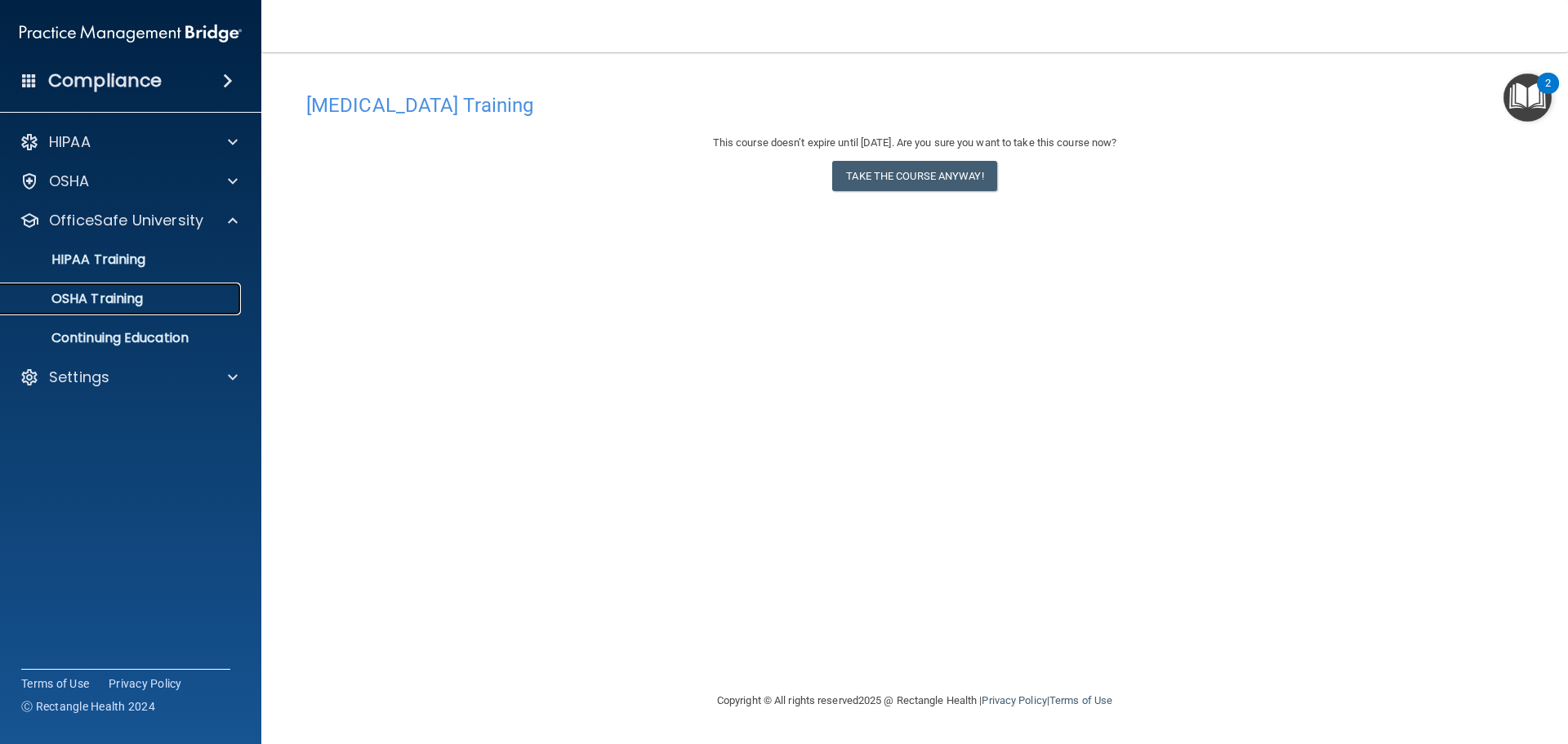
click at [211, 305] on div "OSHA Training" at bounding box center [122, 299] width 223 height 16
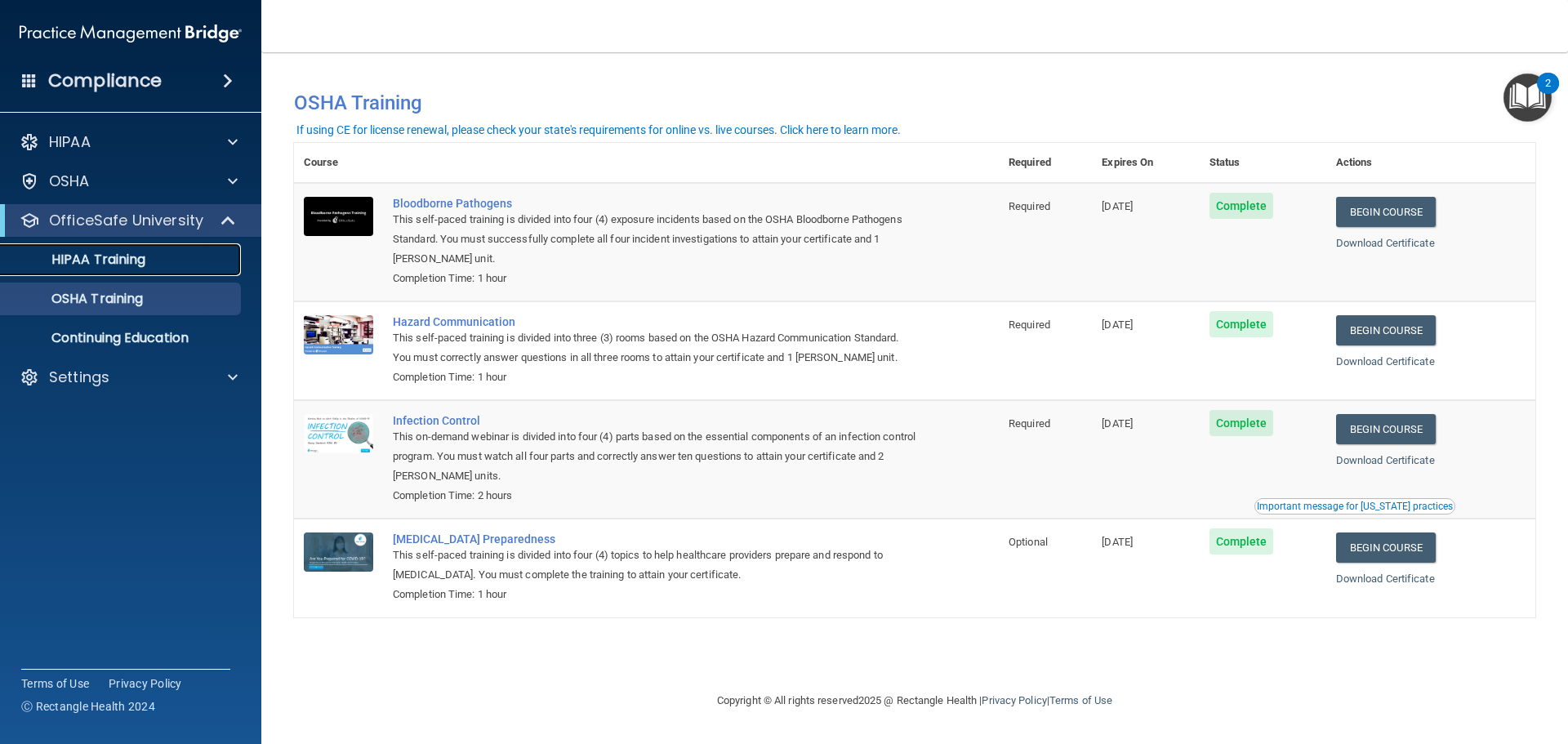
click at [227, 260] on div "HIPAA Training" at bounding box center [122, 260] width 223 height 16
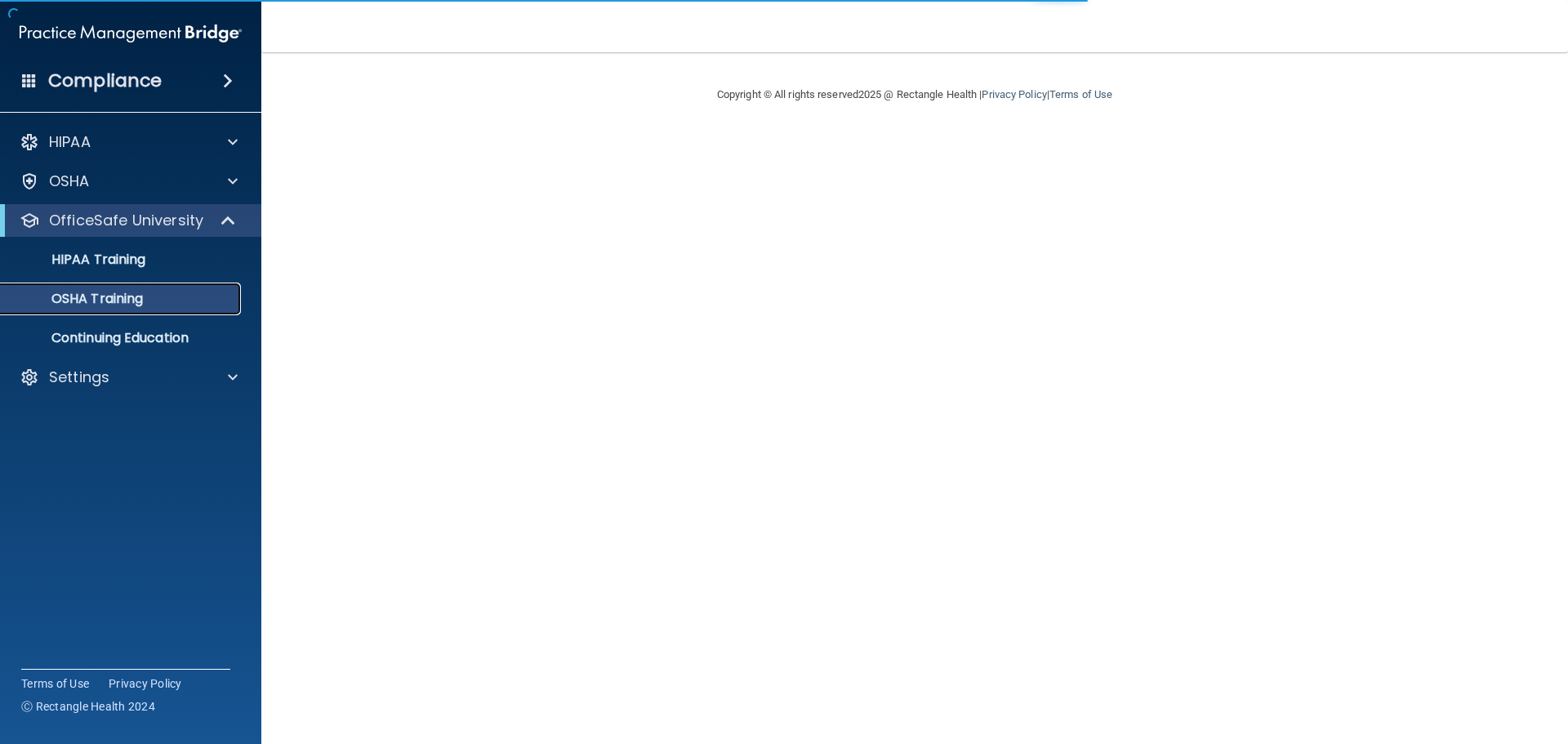
click at [207, 297] on div "OSHA Training" at bounding box center [122, 299] width 223 height 16
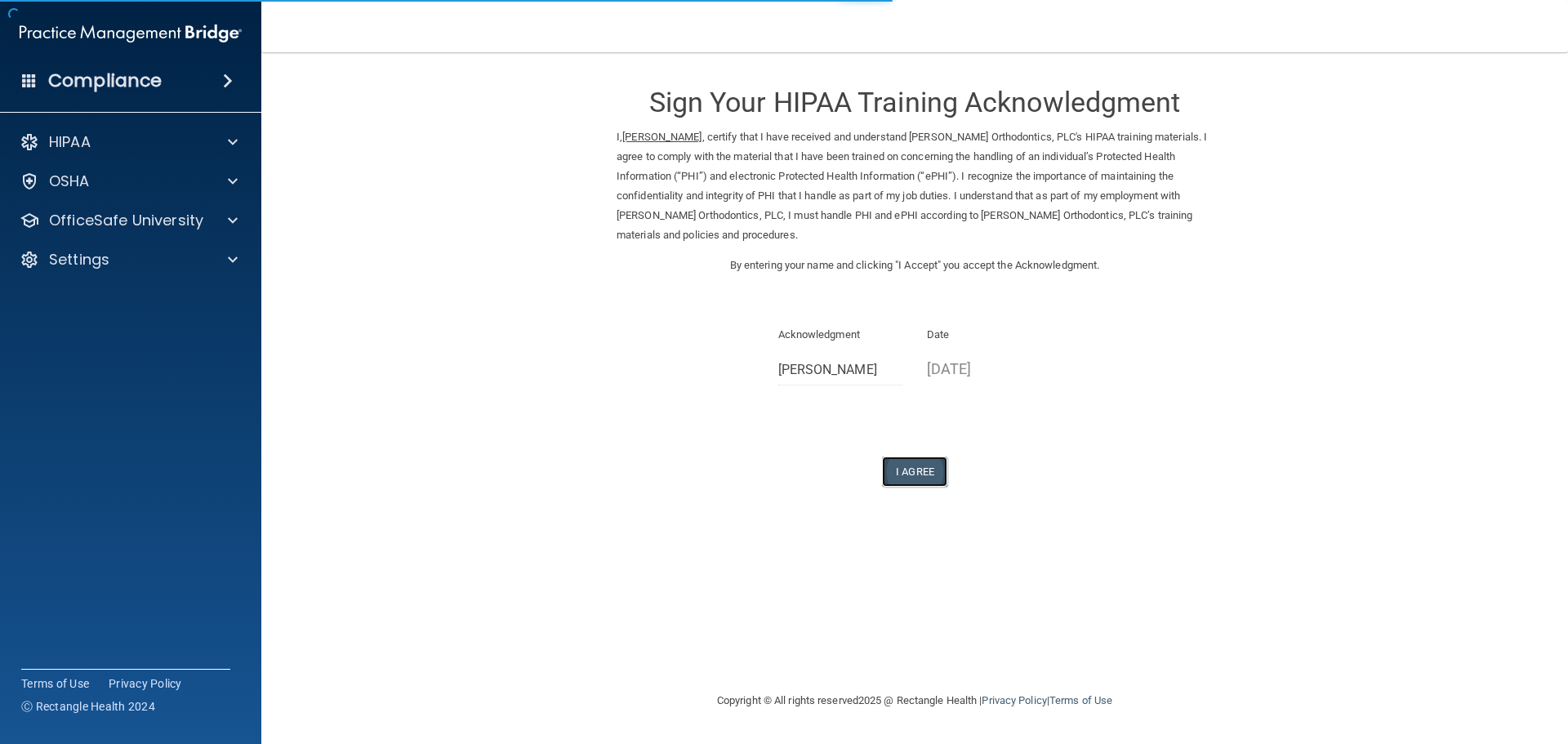
drag, startPoint x: 939, startPoint y: 477, endPoint x: 706, endPoint y: 120, distance: 426.3
click at [938, 477] on button "I Agree" at bounding box center [914, 472] width 65 height 30
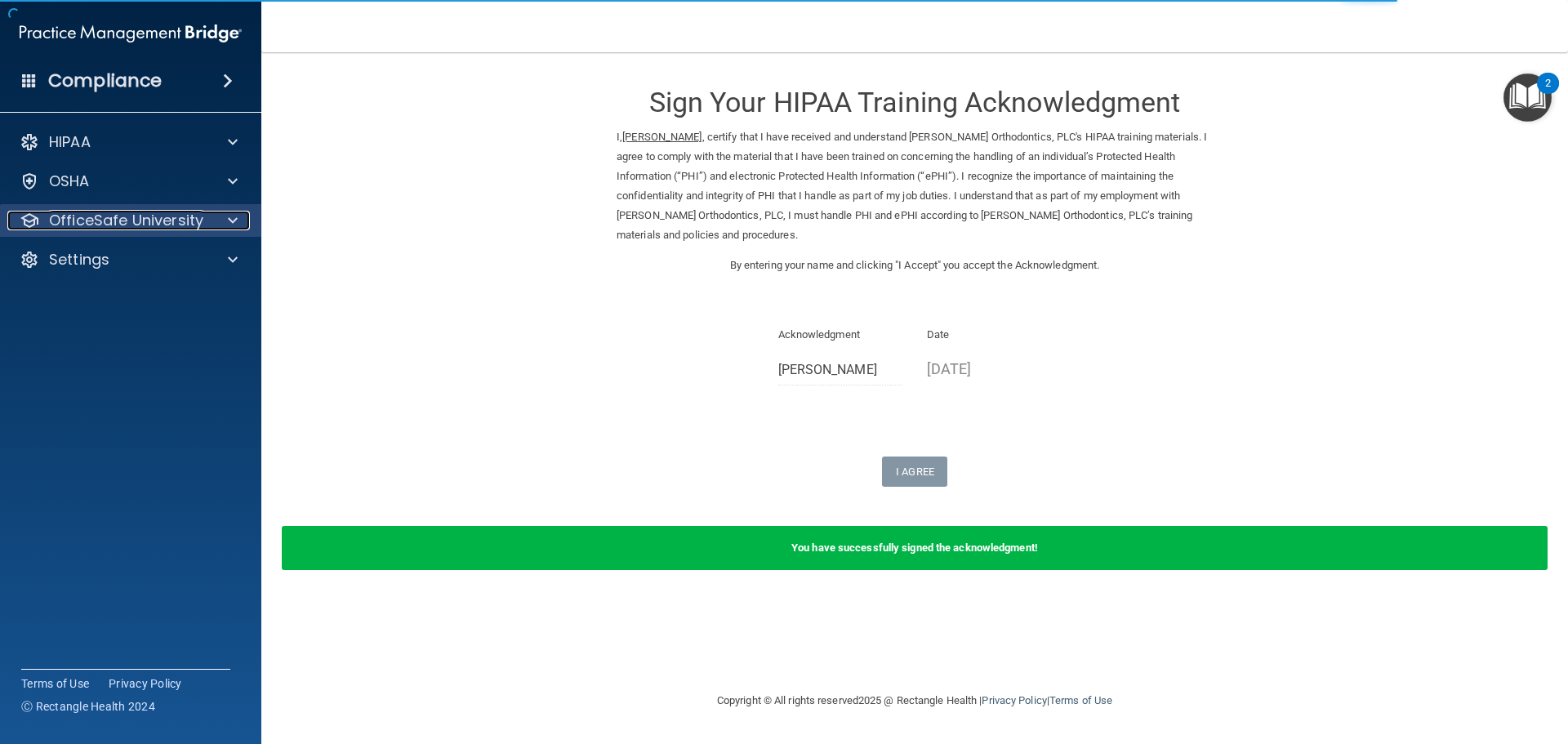
click at [213, 229] on div at bounding box center [230, 220] width 41 height 19
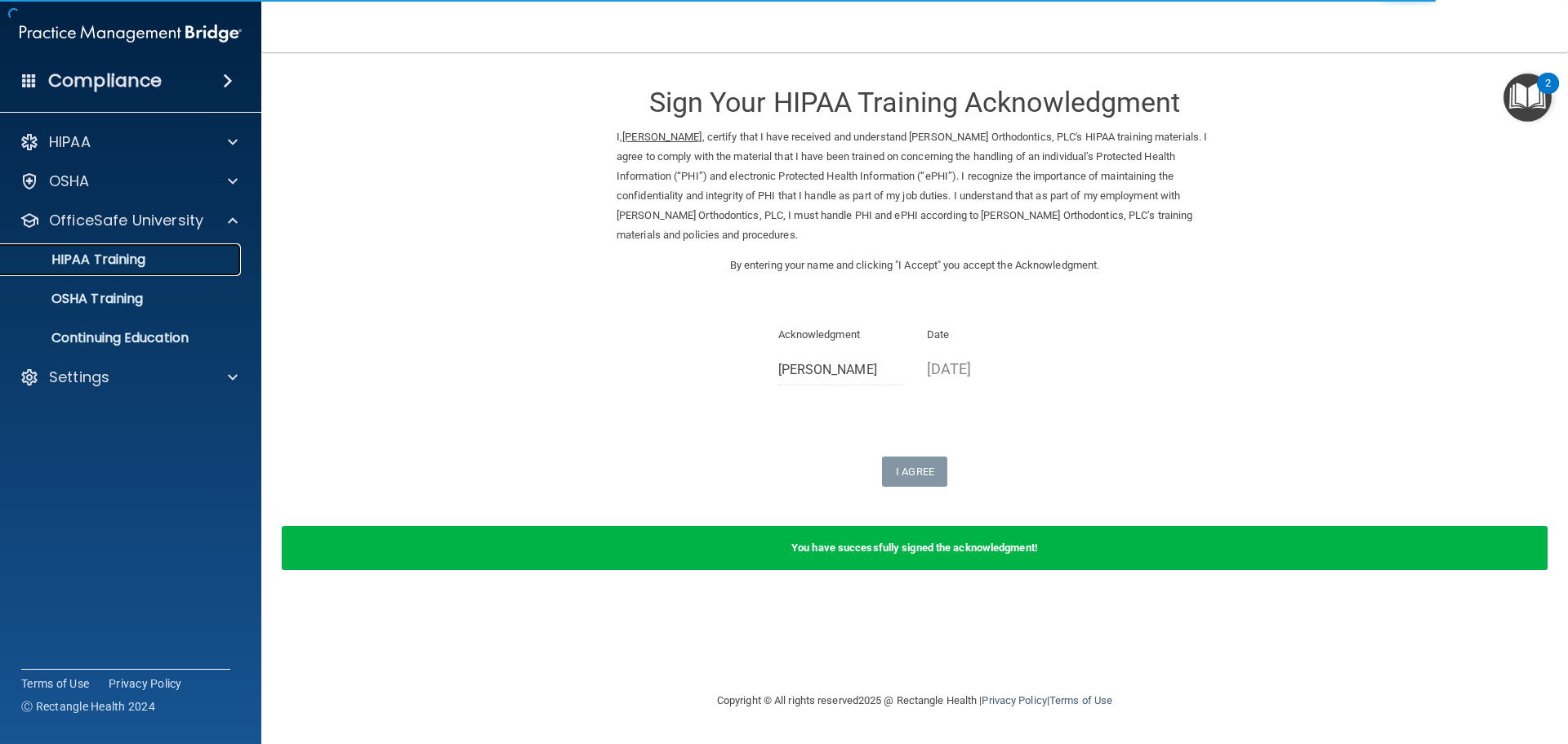
click at [190, 269] on link "HIPAA Training" at bounding box center [112, 260] width 258 height 33
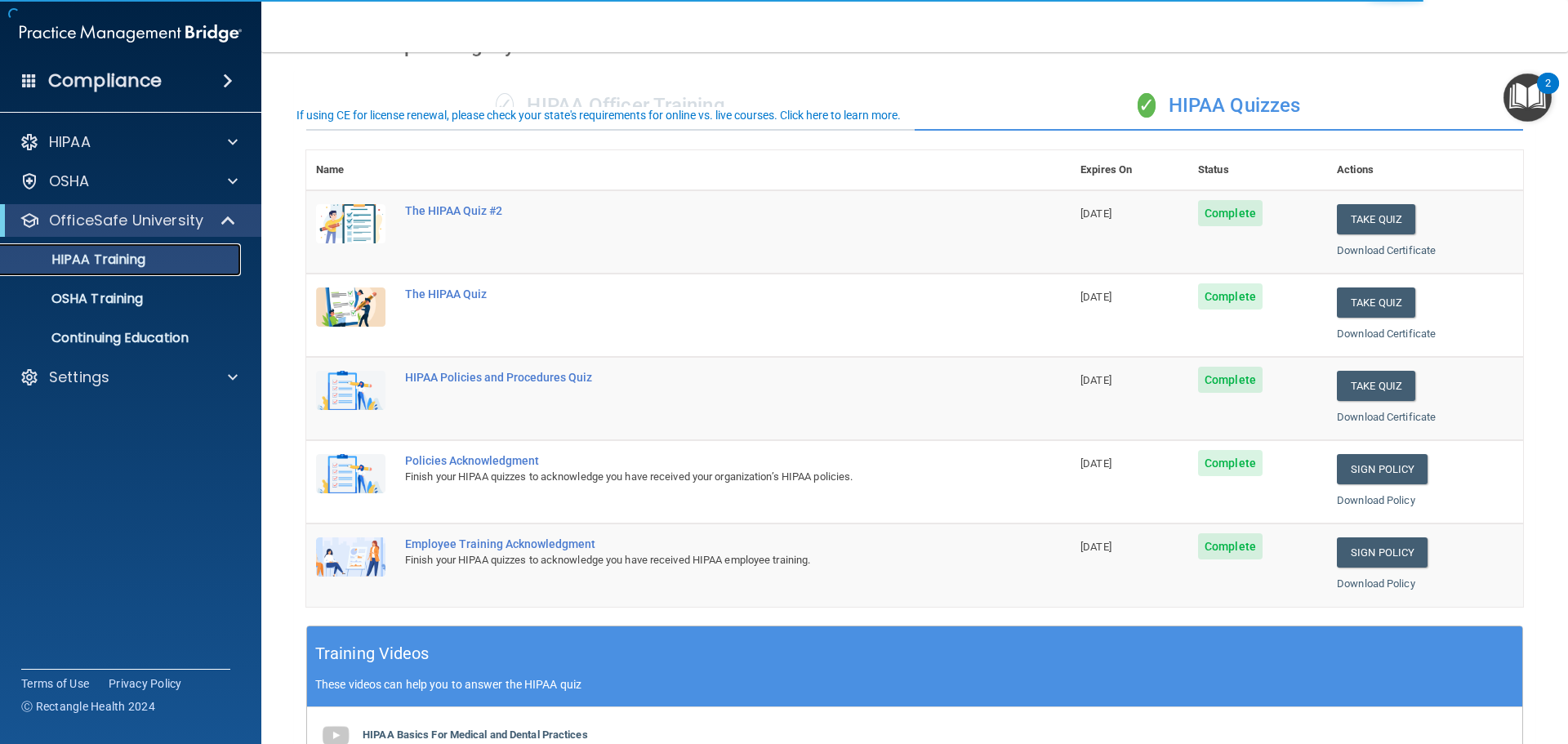
scroll to position [486, 0]
